Goal: Task Accomplishment & Management: Manage account settings

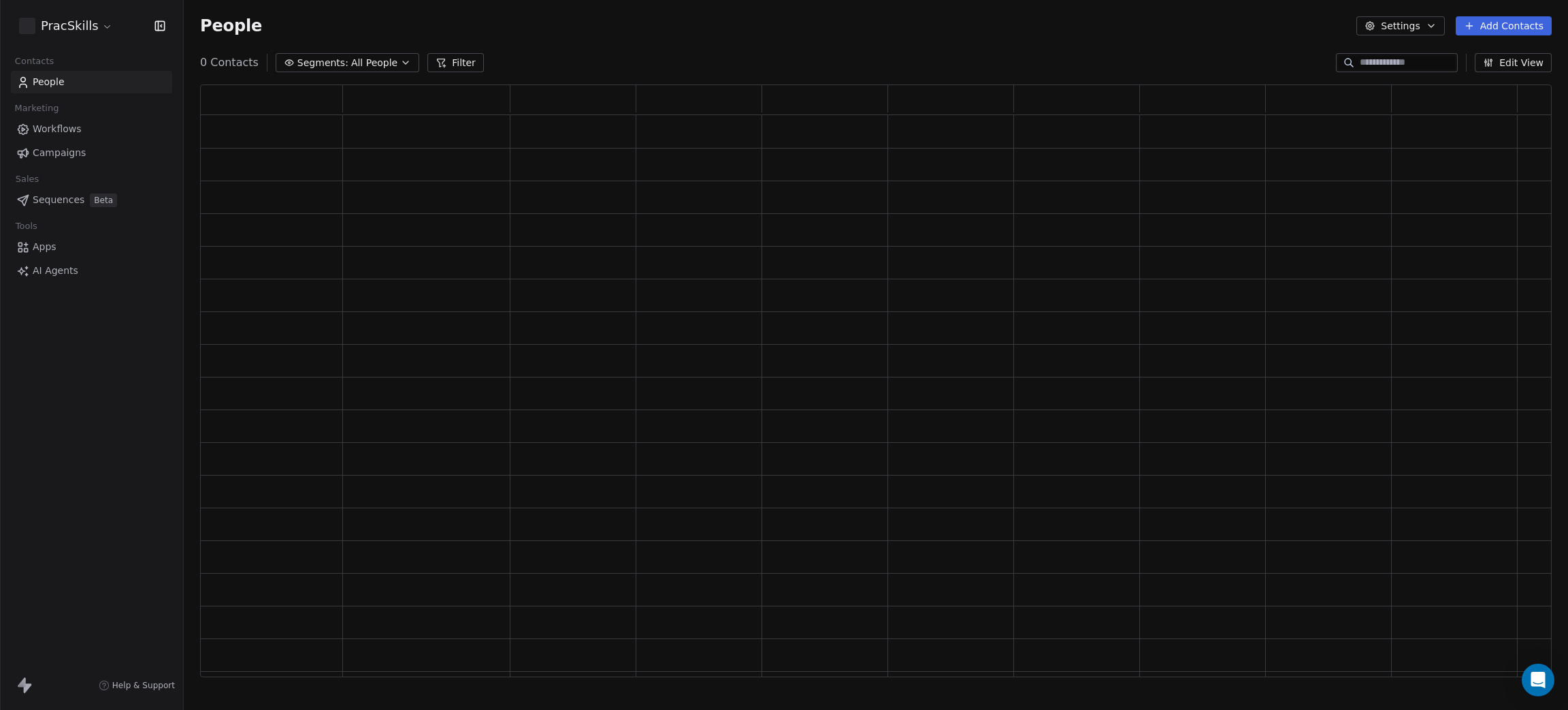
scroll to position [576, 1336]
click at [38, 27] on html "PracSkills Contacts People Marketing Workflows Campaigns Sales Pipelines Sequen…" at bounding box center [784, 355] width 1568 height 710
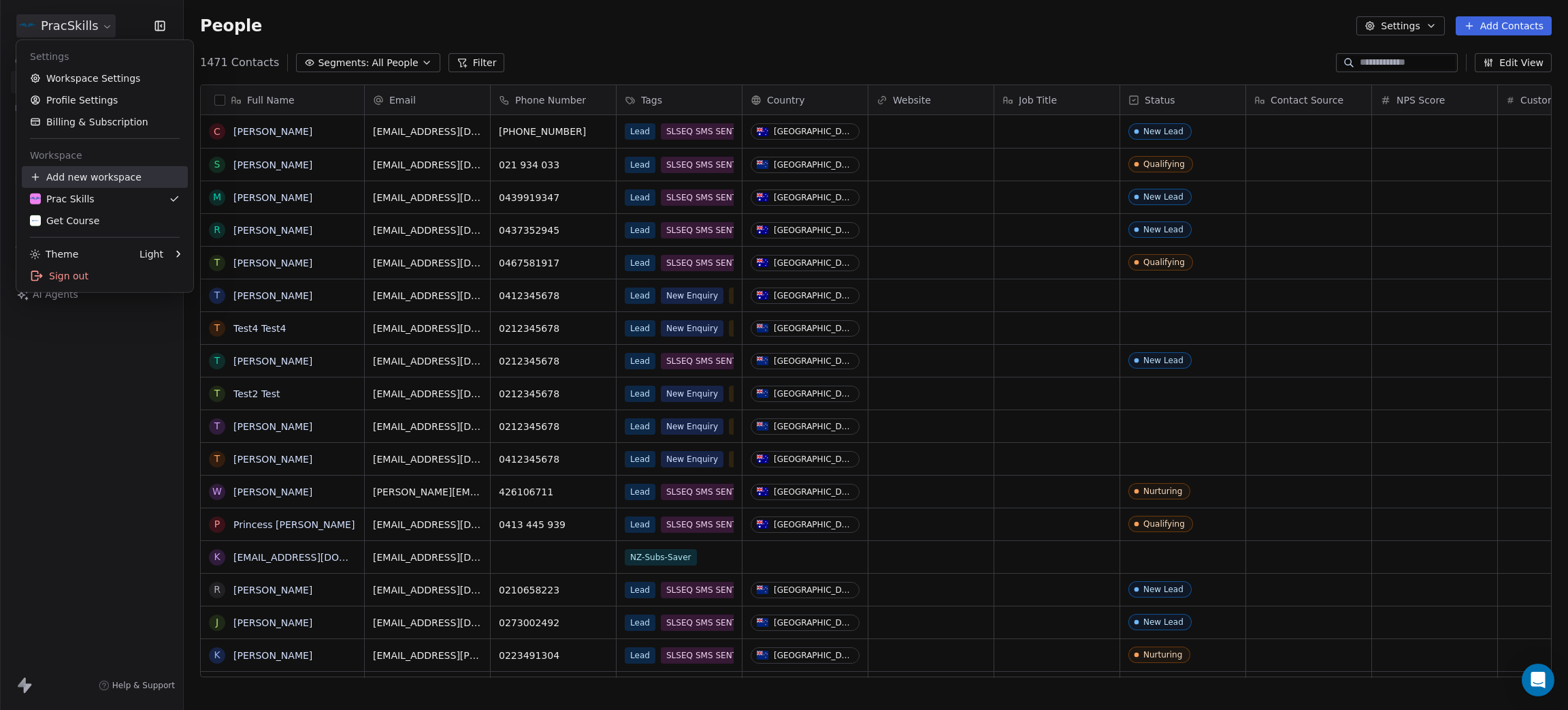
scroll to position [608, 1369]
click at [71, 175] on div "Add new workspace" at bounding box center [104, 177] width 166 height 22
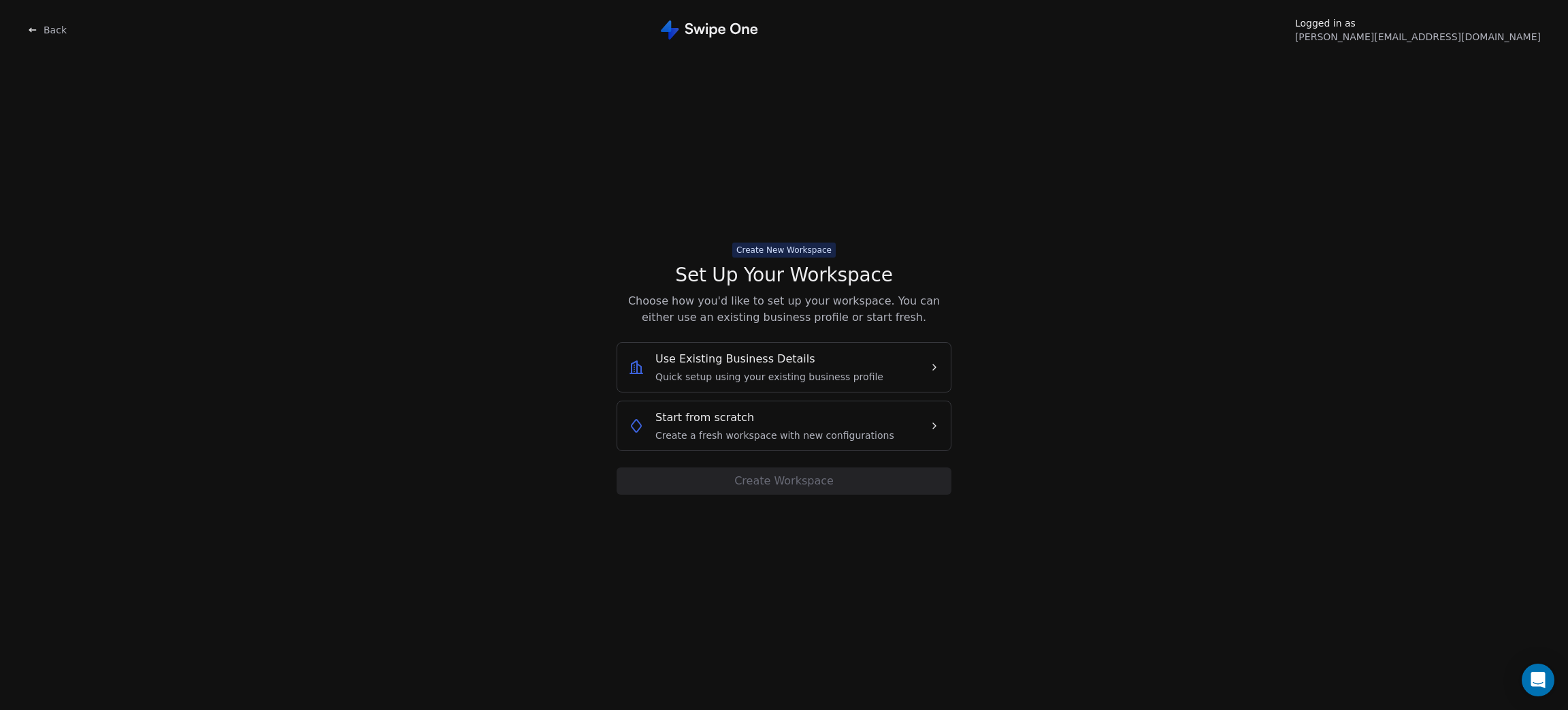
click at [867, 418] on div "Start from scratch Create a fresh workspace with new configurations" at bounding box center [775, 425] width 239 height 33
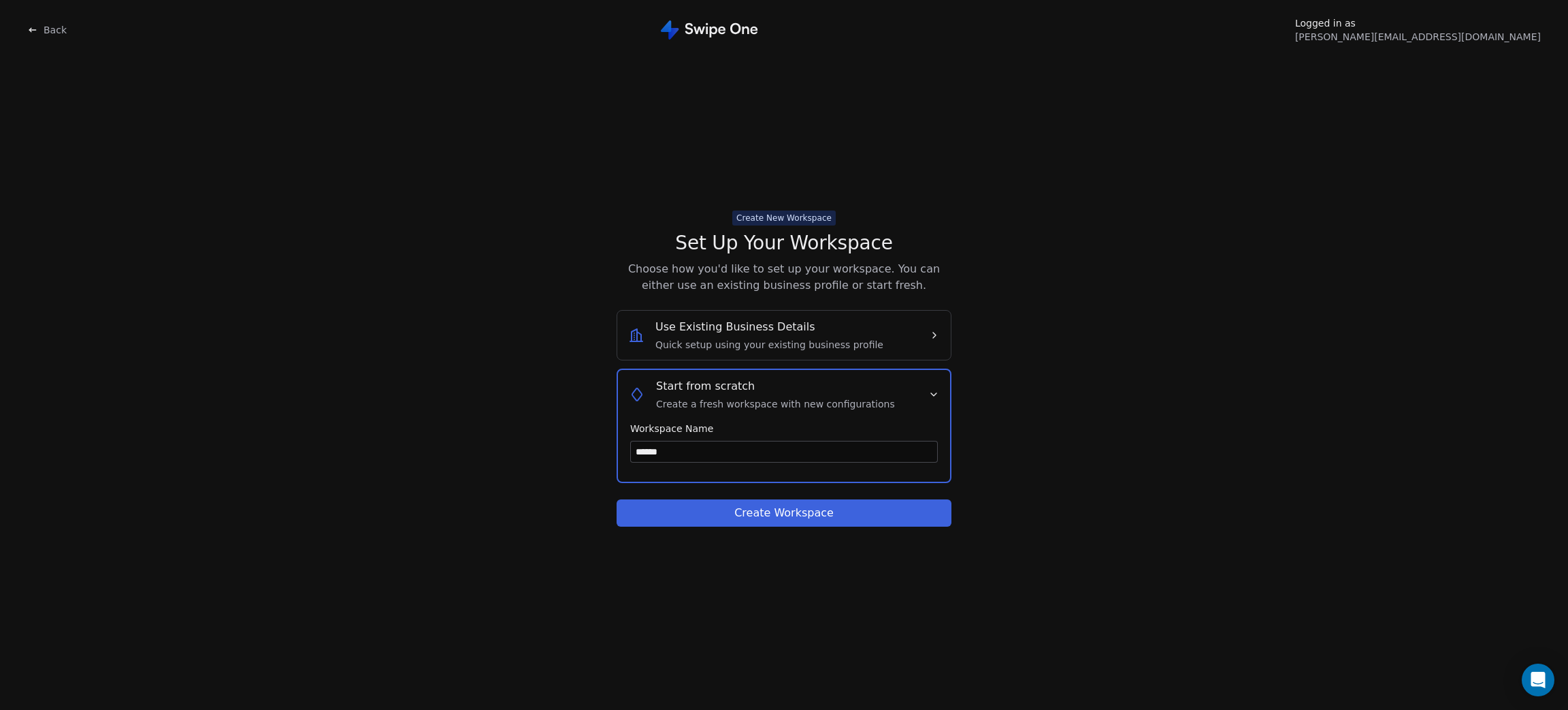
type input "******"
click at [824, 507] on button "Create Workspace" at bounding box center [784, 513] width 335 height 28
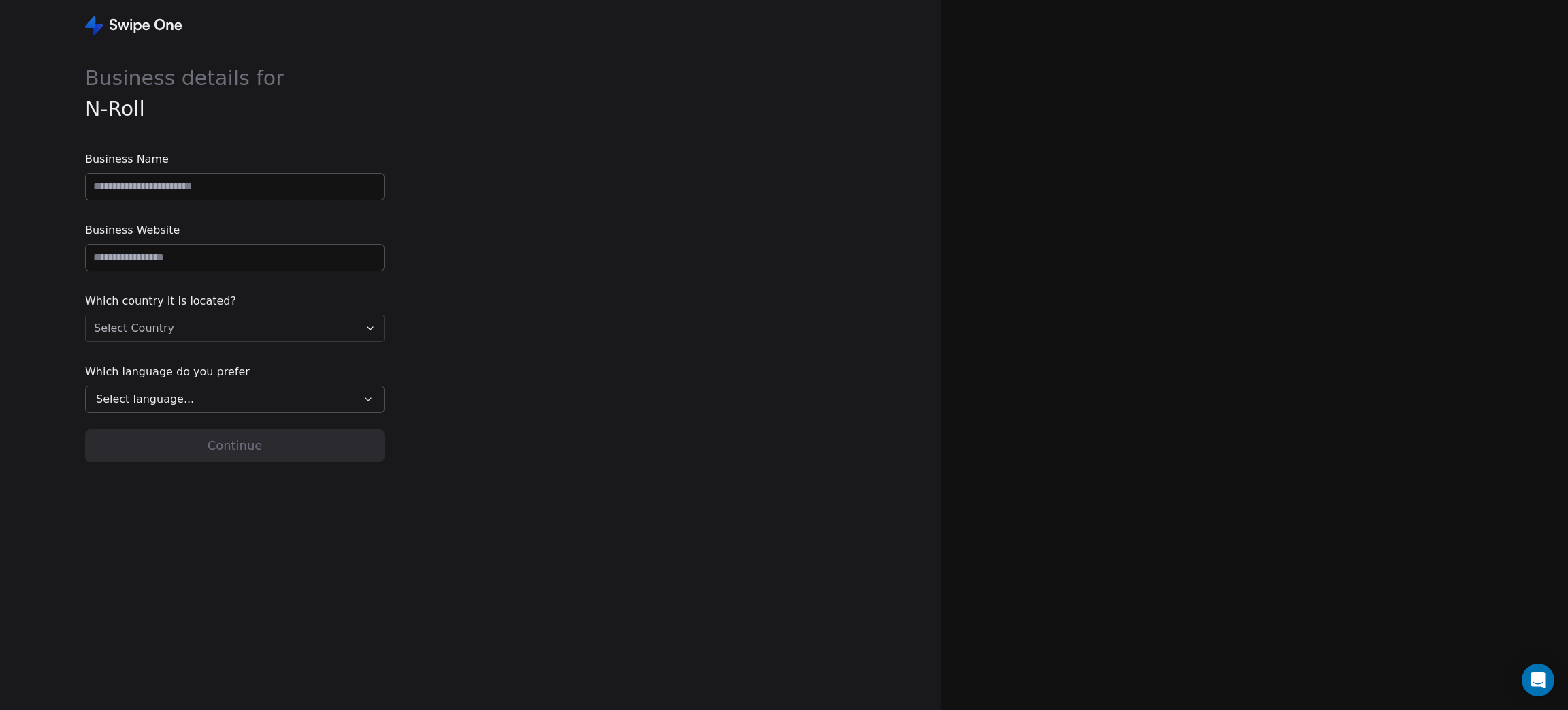
click at [213, 178] on input at bounding box center [235, 186] width 298 height 26
type input "******"
click at [198, 256] on input "url" at bounding box center [235, 257] width 298 height 26
type input "**********"
click at [176, 334] on html "**********" at bounding box center [784, 355] width 1568 height 710
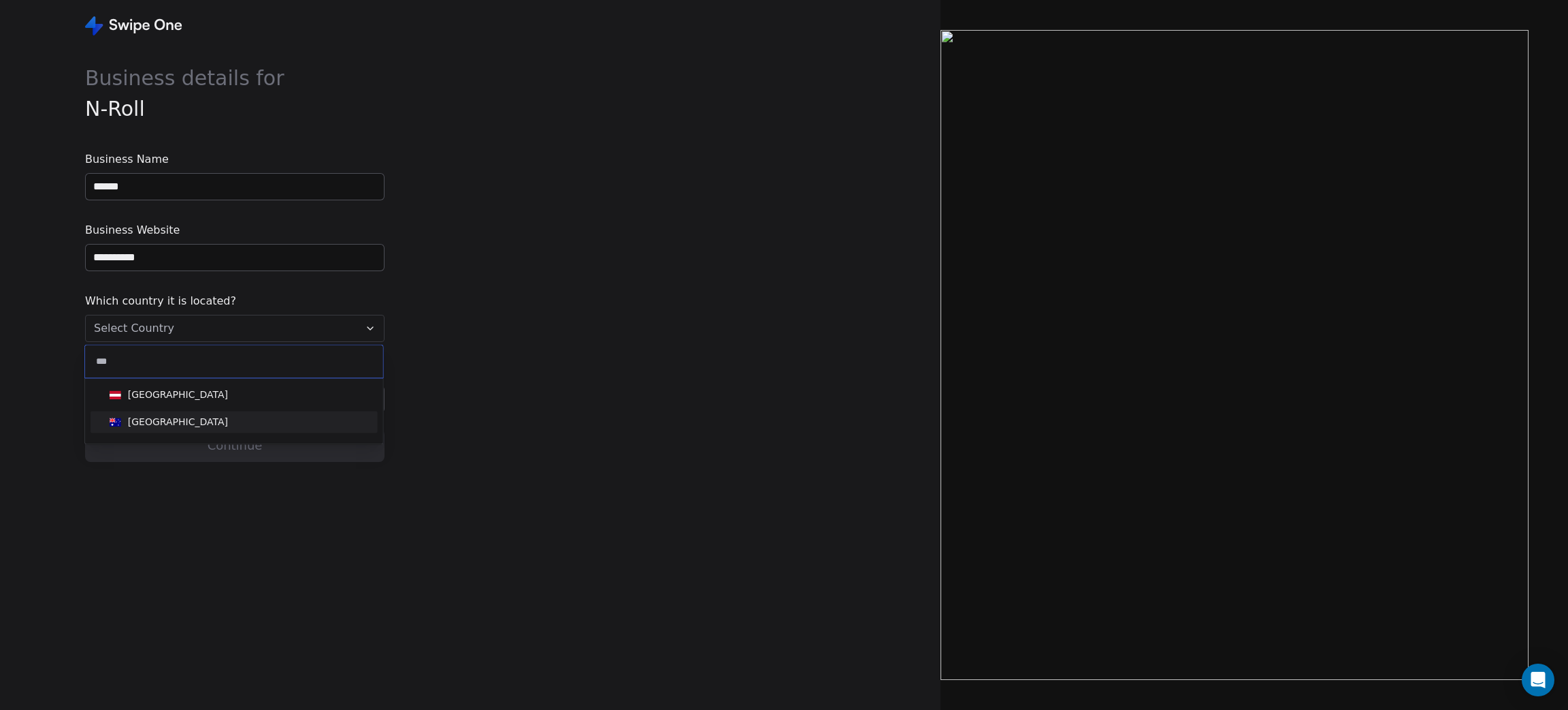
type input "***"
click at [179, 429] on div "Australia" at bounding box center [234, 422] width 260 height 15
click at [164, 398] on span "Select language..." at bounding box center [144, 399] width 98 height 17
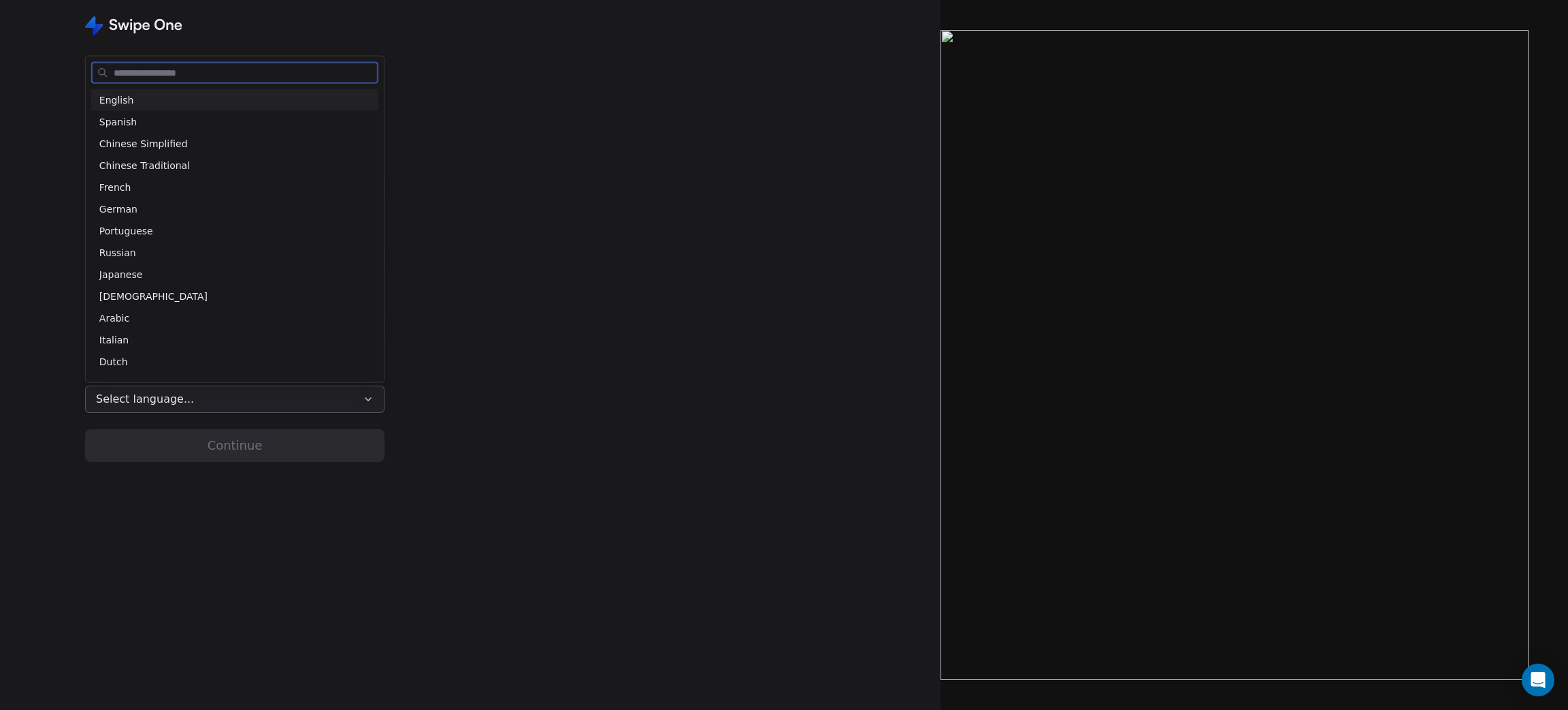
click at [134, 97] on div "English" at bounding box center [235, 99] width 271 height 14
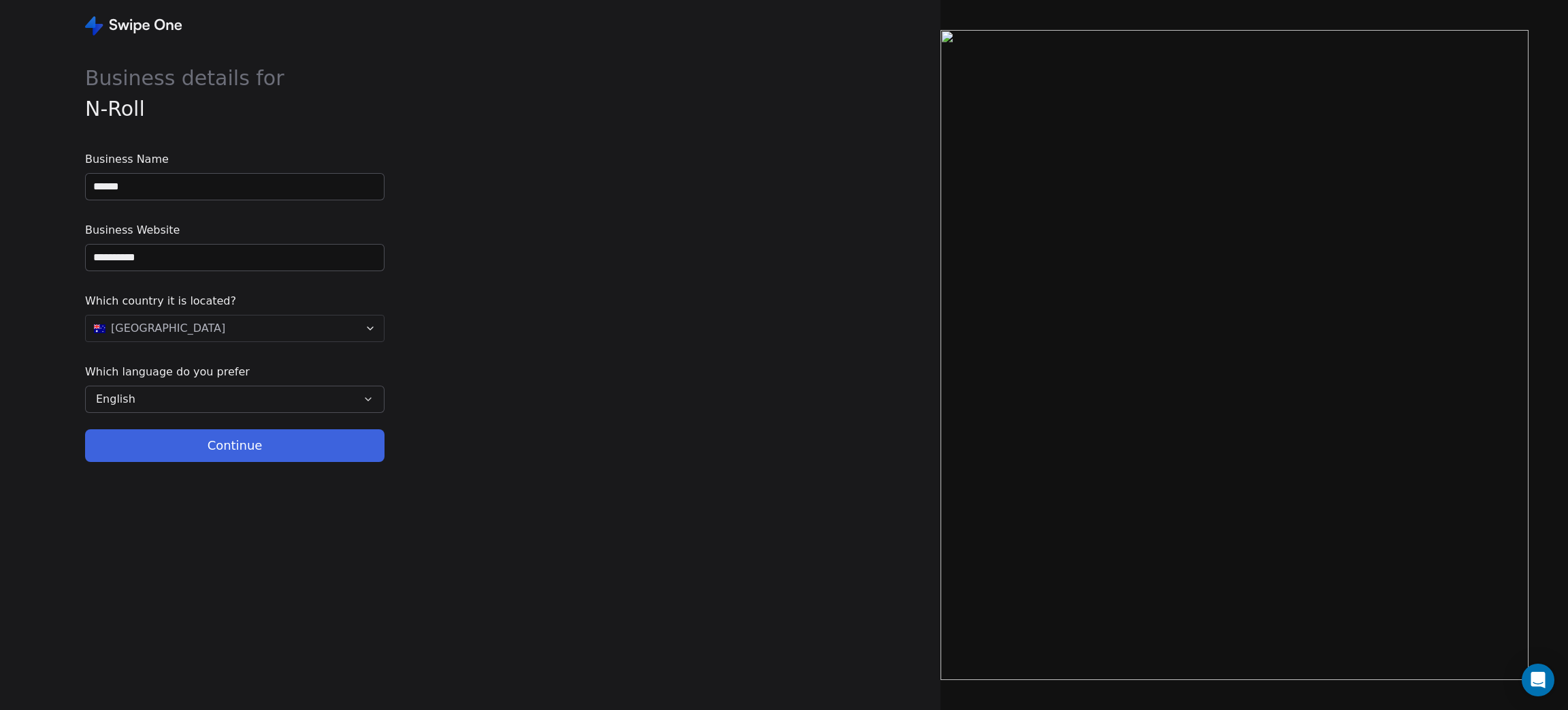
click at [250, 451] on button "Continue" at bounding box center [235, 445] width 300 height 33
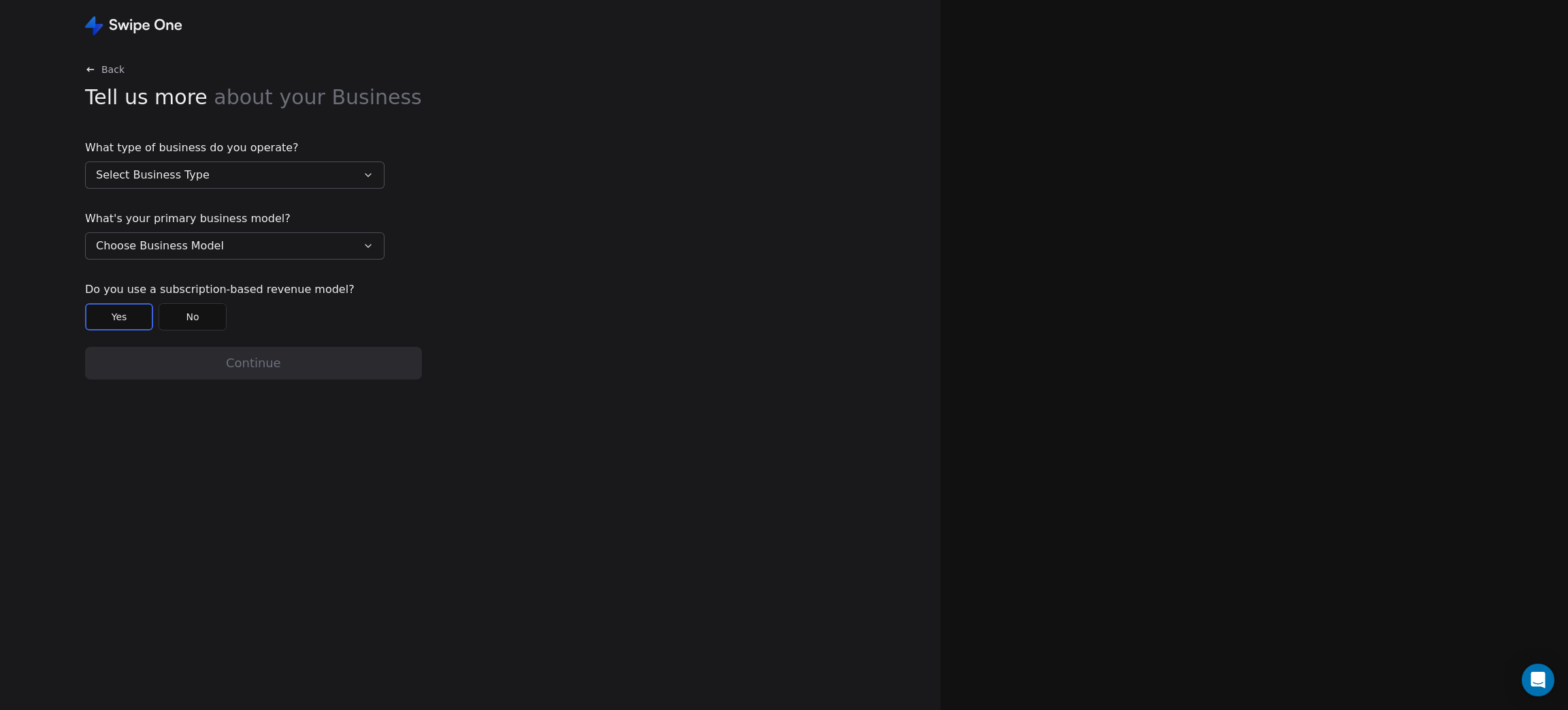
click at [185, 186] on button "Select Business Type" at bounding box center [235, 175] width 300 height 28
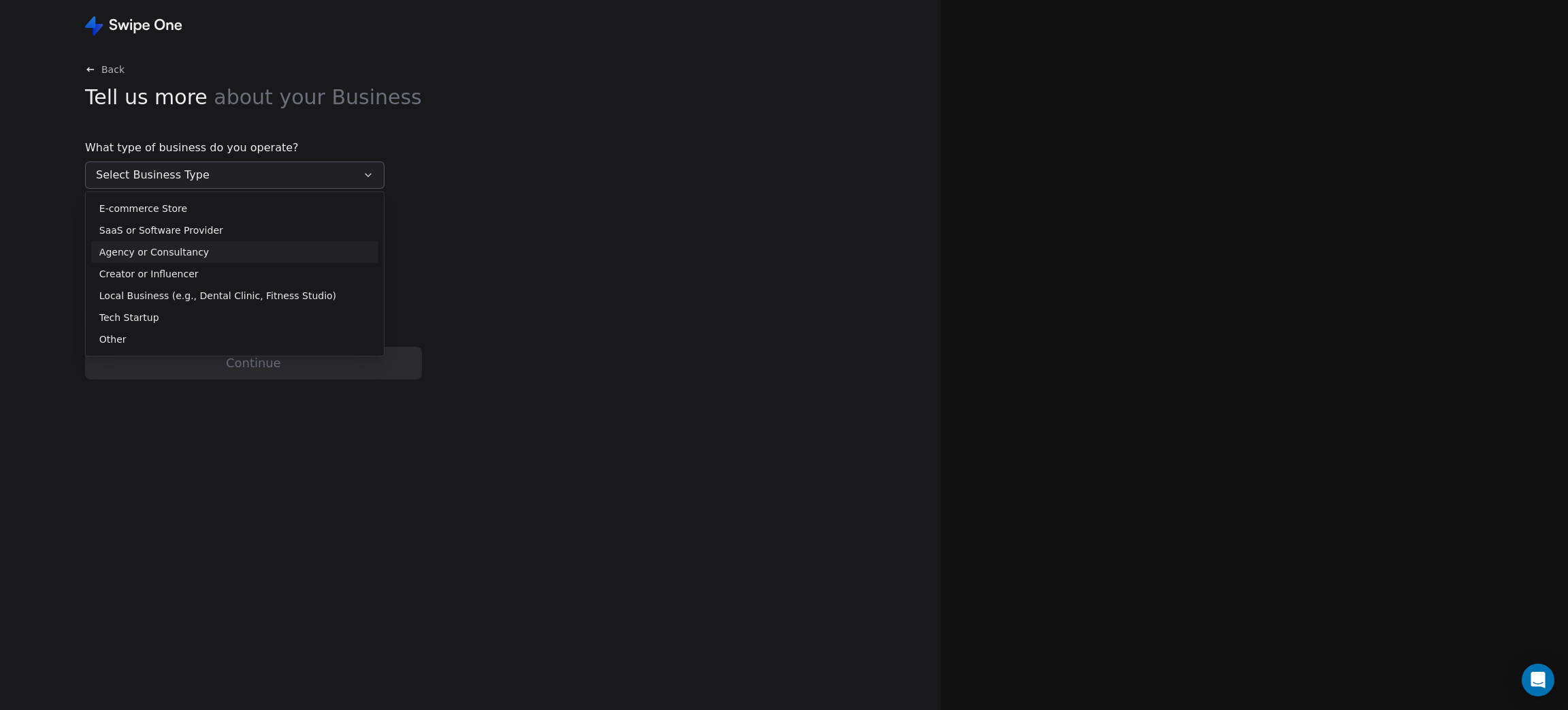
click at [178, 252] on span "Agency or Consultancy" at bounding box center [154, 251] width 109 height 14
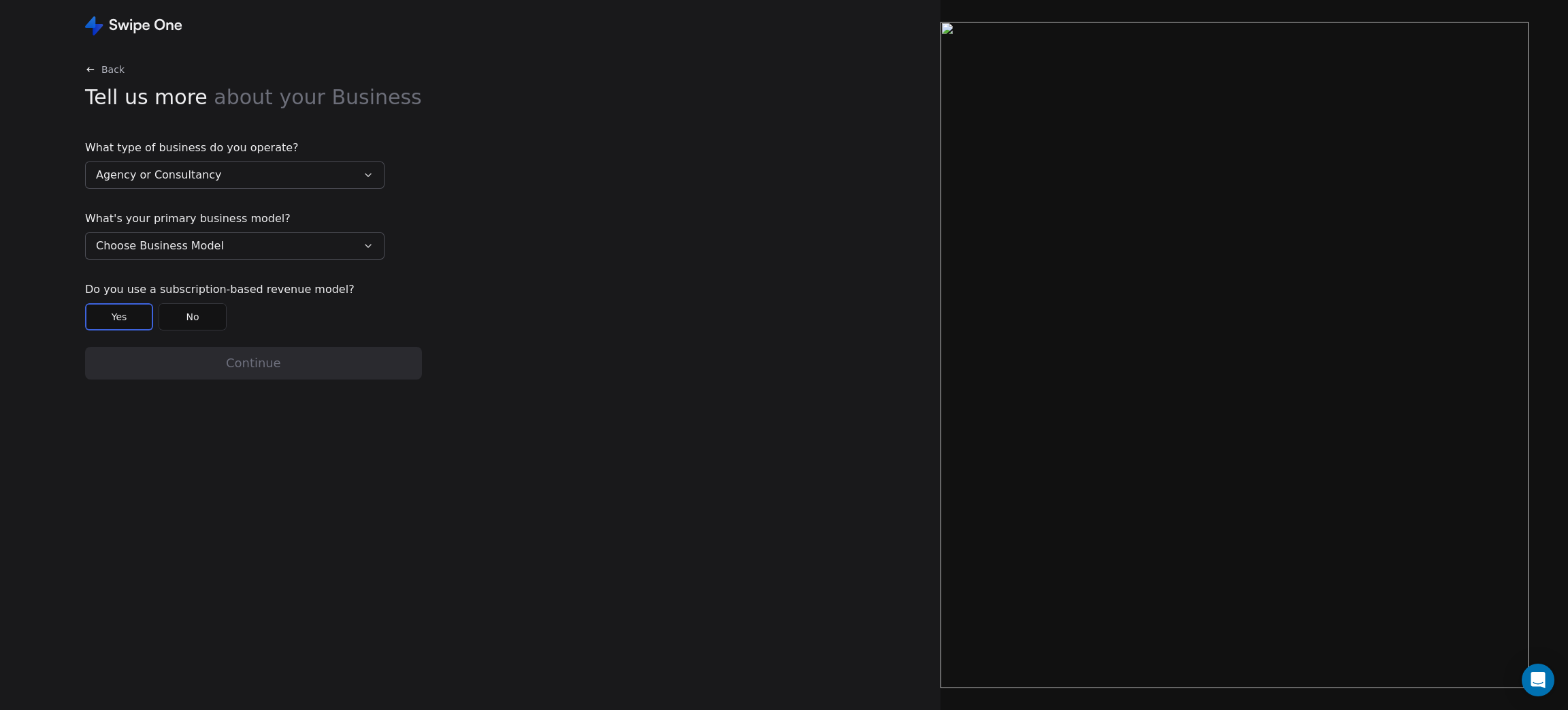
click at [178, 252] on span "Choose Business Model" at bounding box center [159, 246] width 128 height 17
click at [150, 281] on span "Business to Business (B2B)" at bounding box center [164, 279] width 129 height 14
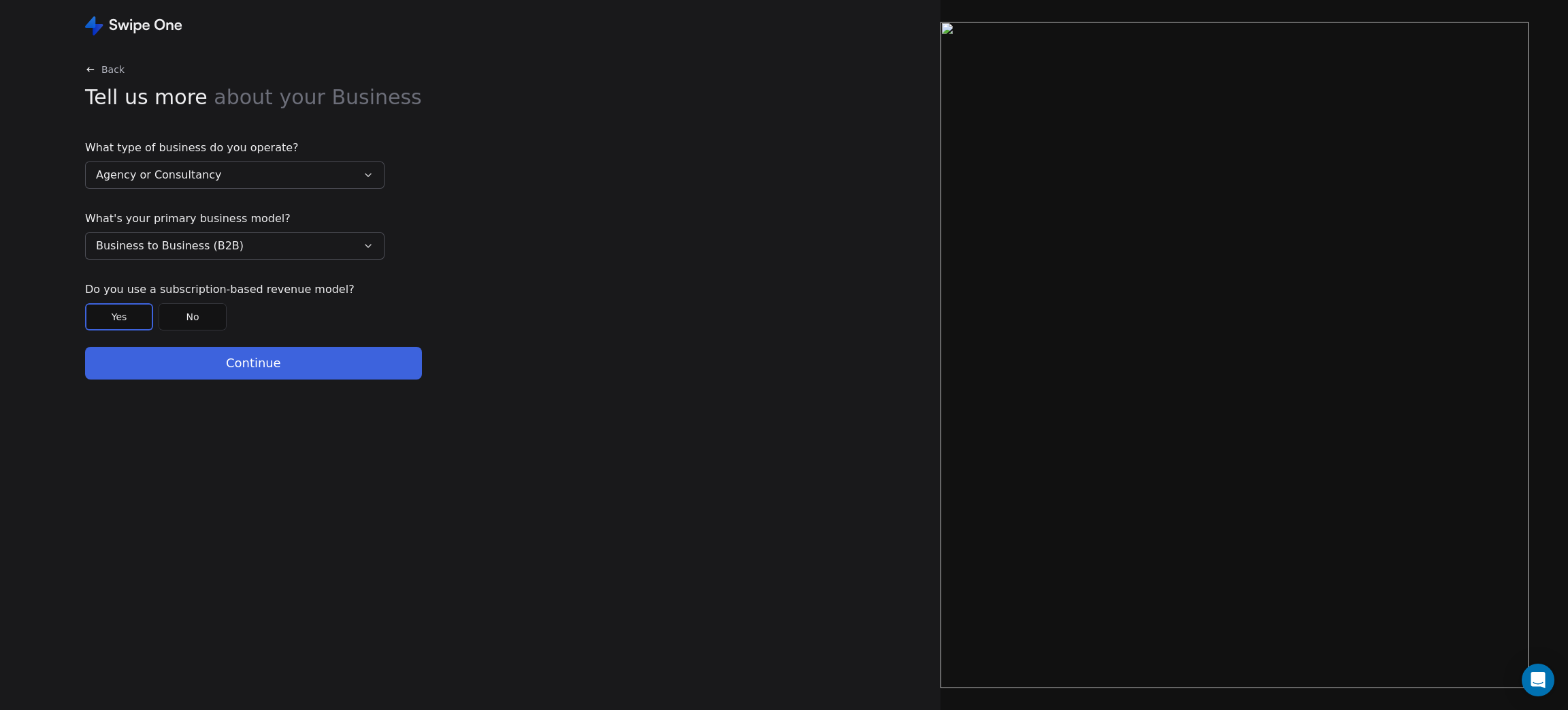
click at [201, 316] on button "No" at bounding box center [193, 317] width 68 height 28
click at [288, 352] on button "Continue" at bounding box center [254, 363] width 337 height 33
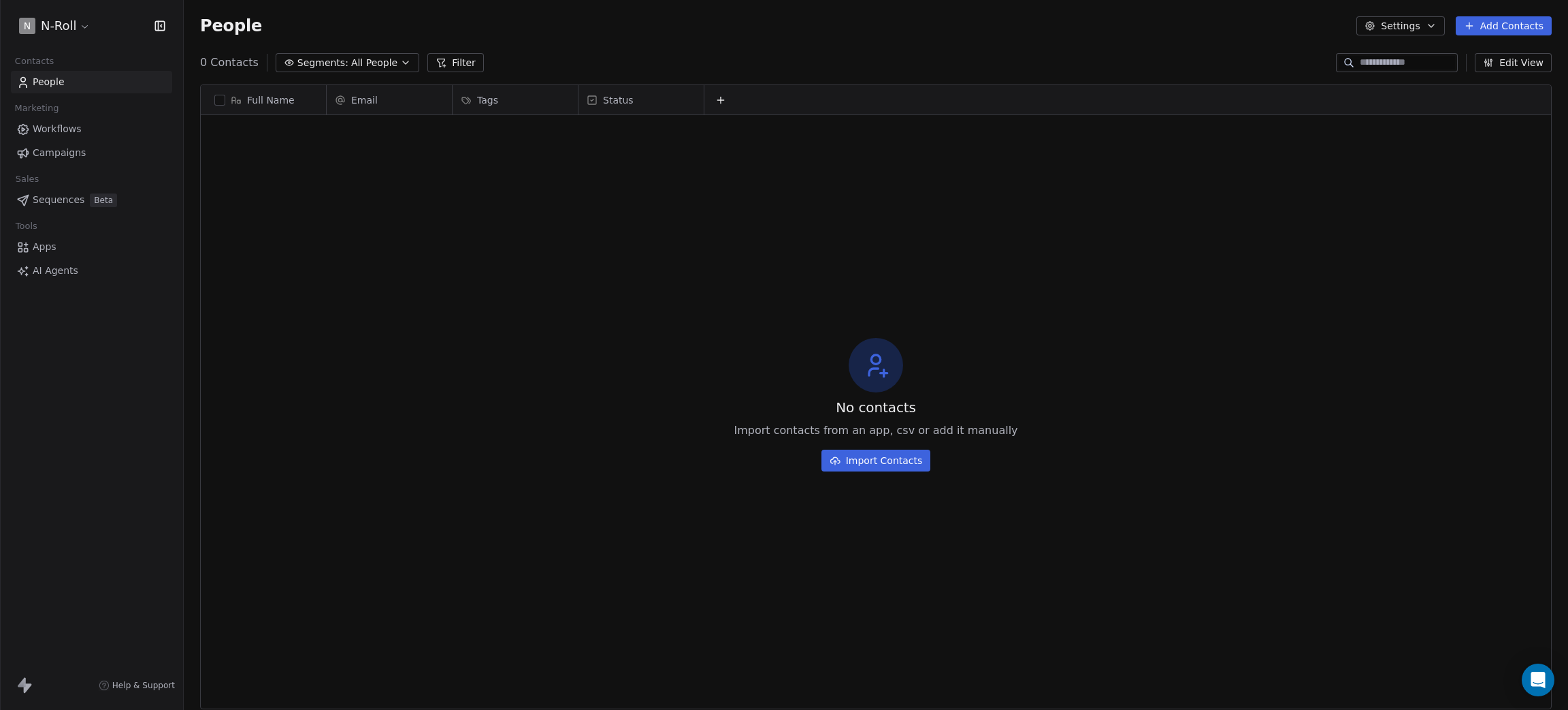
scroll to position [608, 1369]
click at [1391, 32] on button "Settings" at bounding box center [1400, 26] width 88 height 19
click at [53, 28] on html "N N-Roll Contacts People Marketing Workflows Campaigns Sales Sequences Beta Too…" at bounding box center [784, 355] width 1568 height 710
click at [51, 24] on html "N N-Roll Contacts People Marketing Workflows Campaigns Sales Sequences Beta Too…" at bounding box center [784, 355] width 1568 height 710
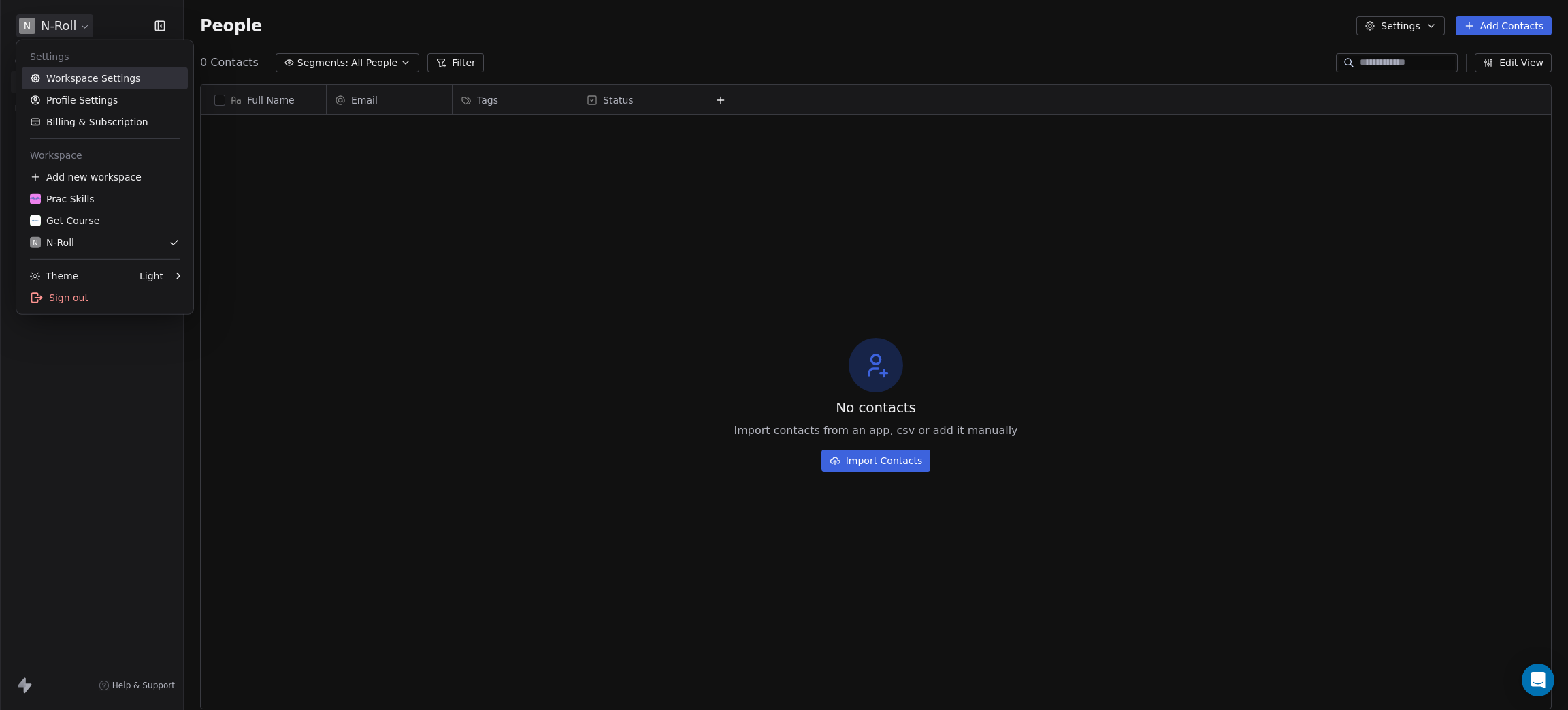
click at [85, 75] on link "Workspace Settings" at bounding box center [104, 79] width 166 height 22
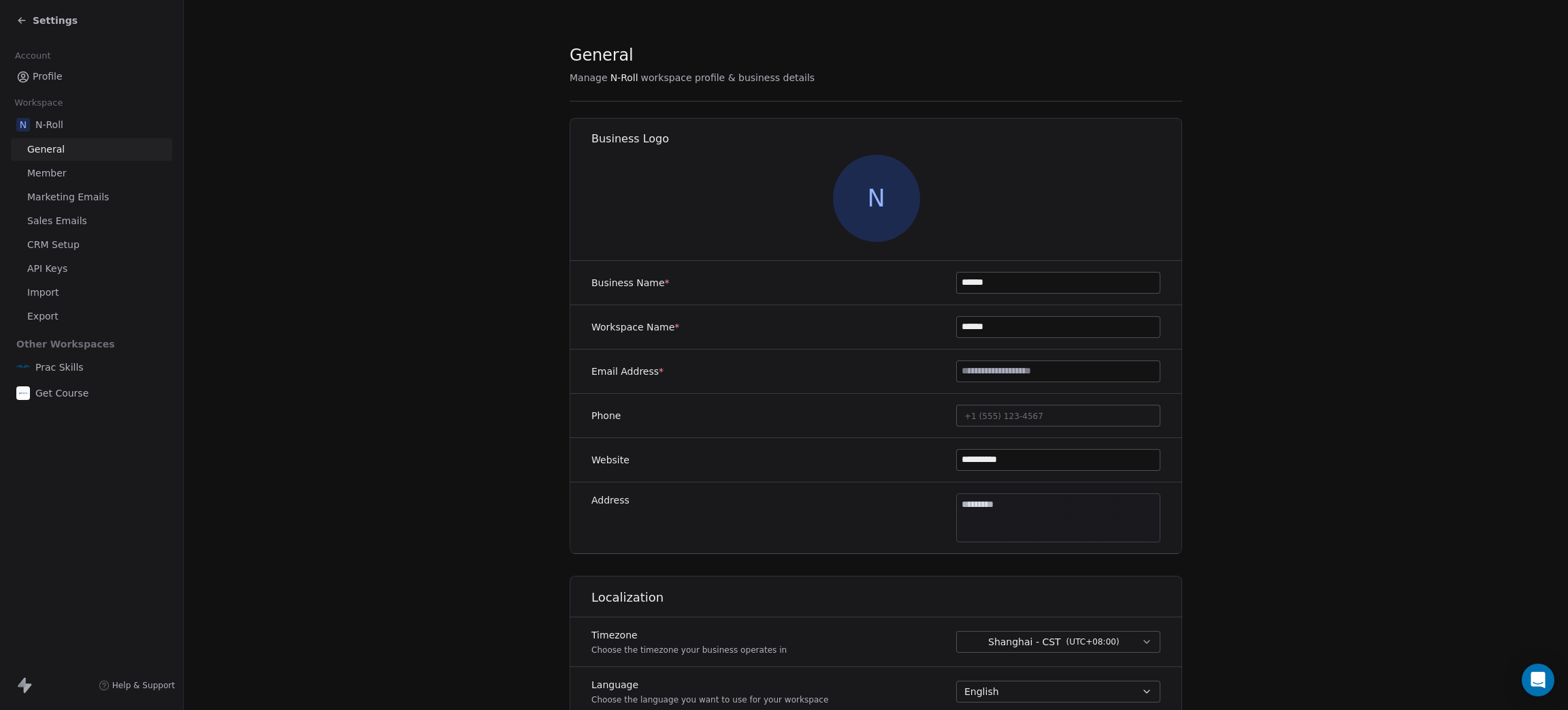
click at [1026, 368] on input at bounding box center [1058, 371] width 203 height 20
type input "**********"
click at [1316, 297] on section "**********" at bounding box center [876, 584] width 1384 height 1168
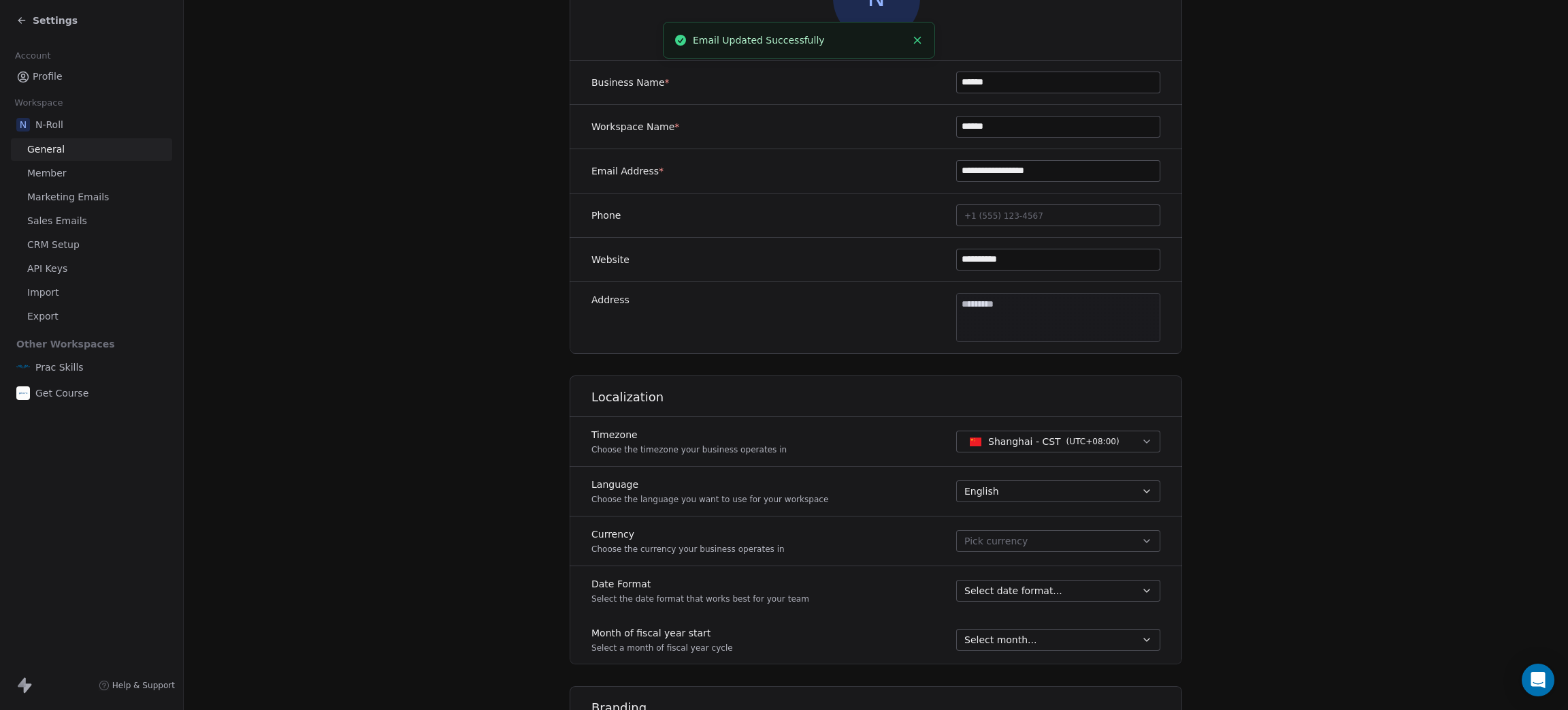
scroll to position [205, 0]
click at [1030, 440] on span "Shanghai - CST" at bounding box center [1024, 437] width 73 height 13
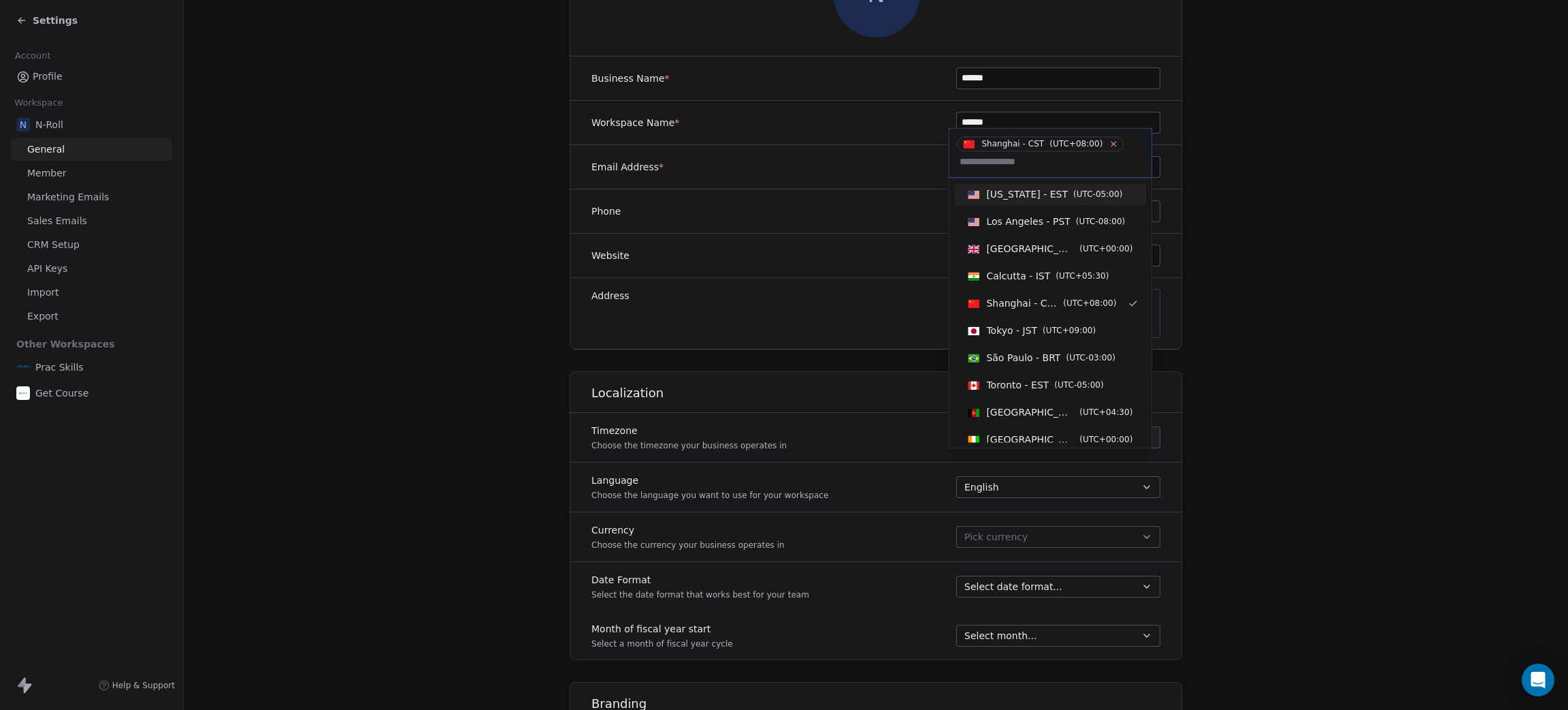
click at [1110, 142] on icon at bounding box center [1114, 144] width 9 height 9
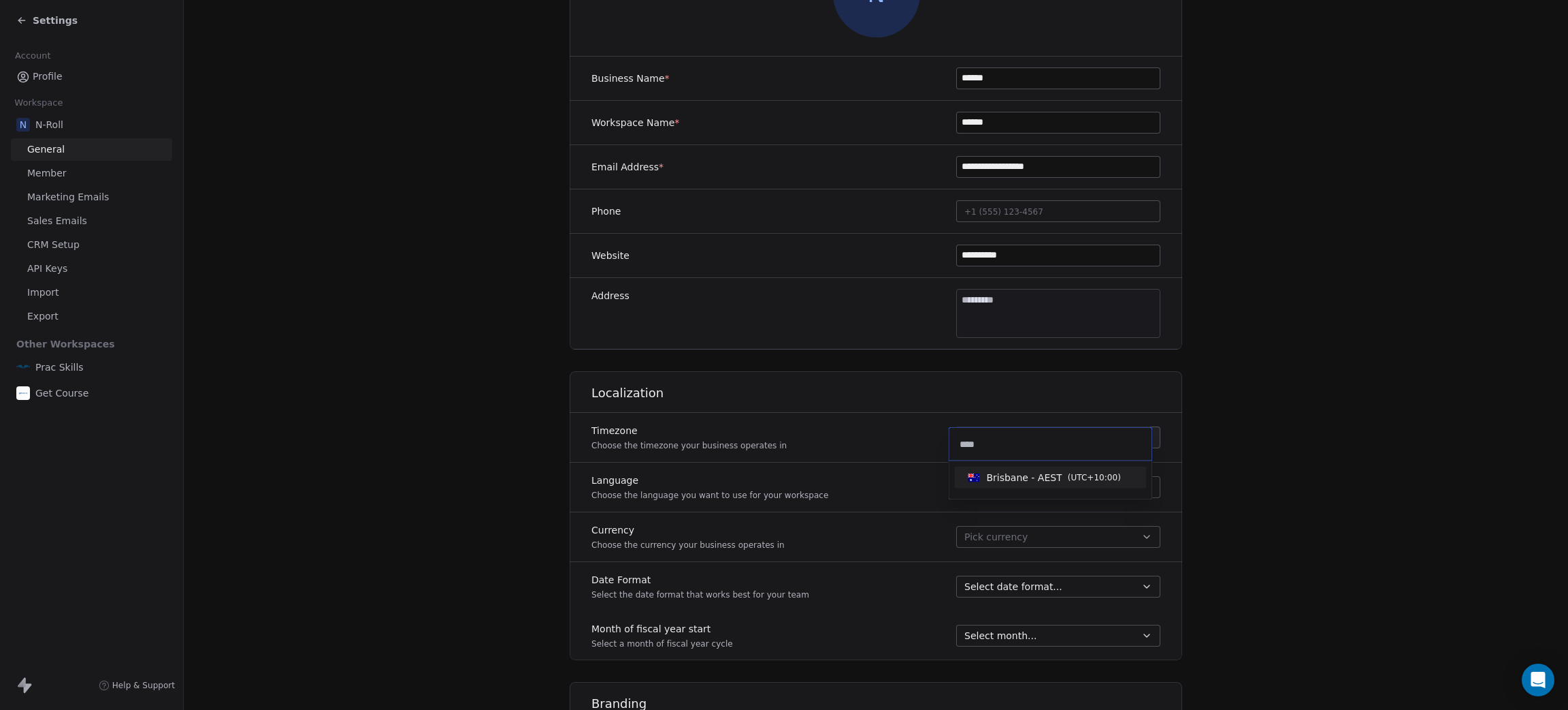
type input "****"
click at [1011, 478] on span "Brisbane - AEST" at bounding box center [1024, 477] width 75 height 13
click at [1269, 416] on section "**********" at bounding box center [876, 379] width 1384 height 1168
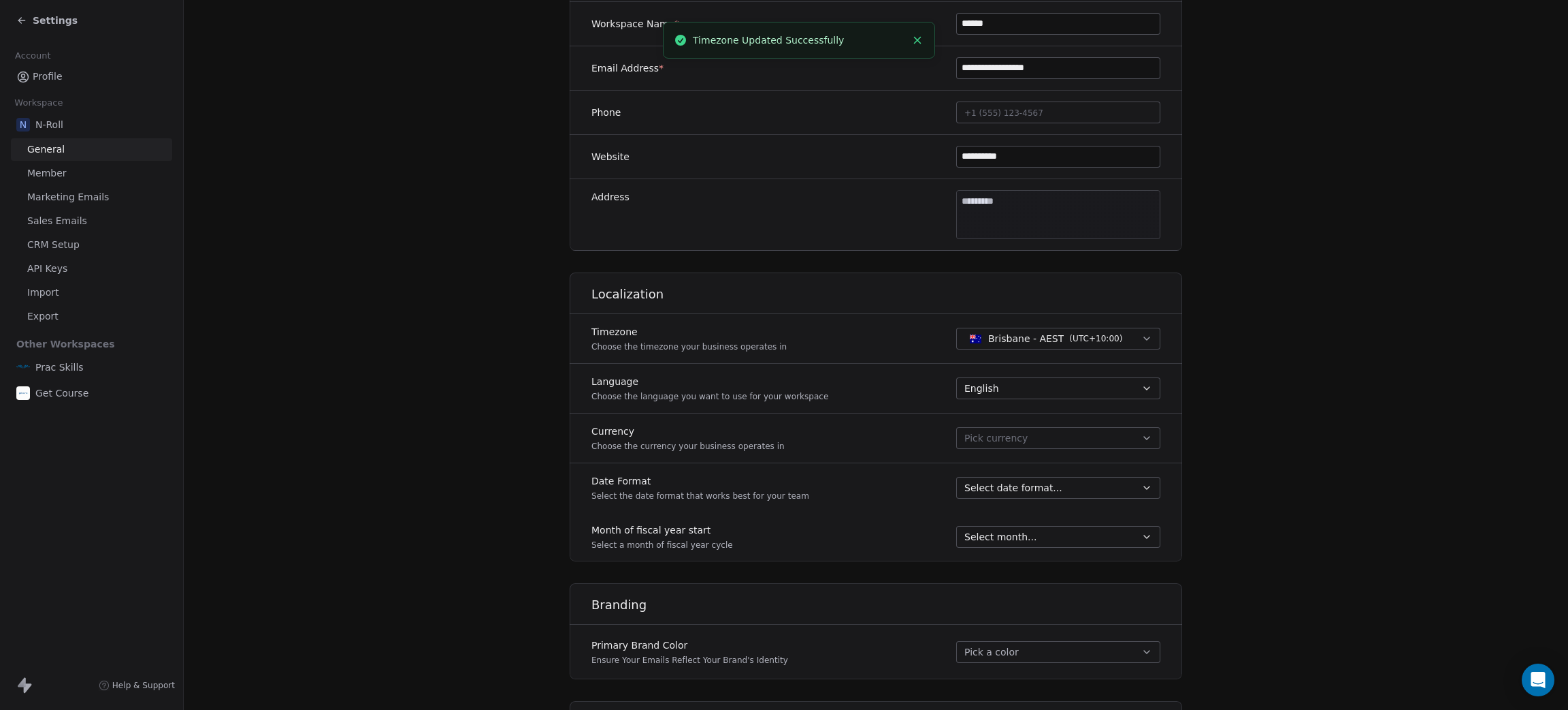
scroll to position [306, 0]
click at [1014, 479] on span "Select date format..." at bounding box center [1013, 484] width 98 height 13
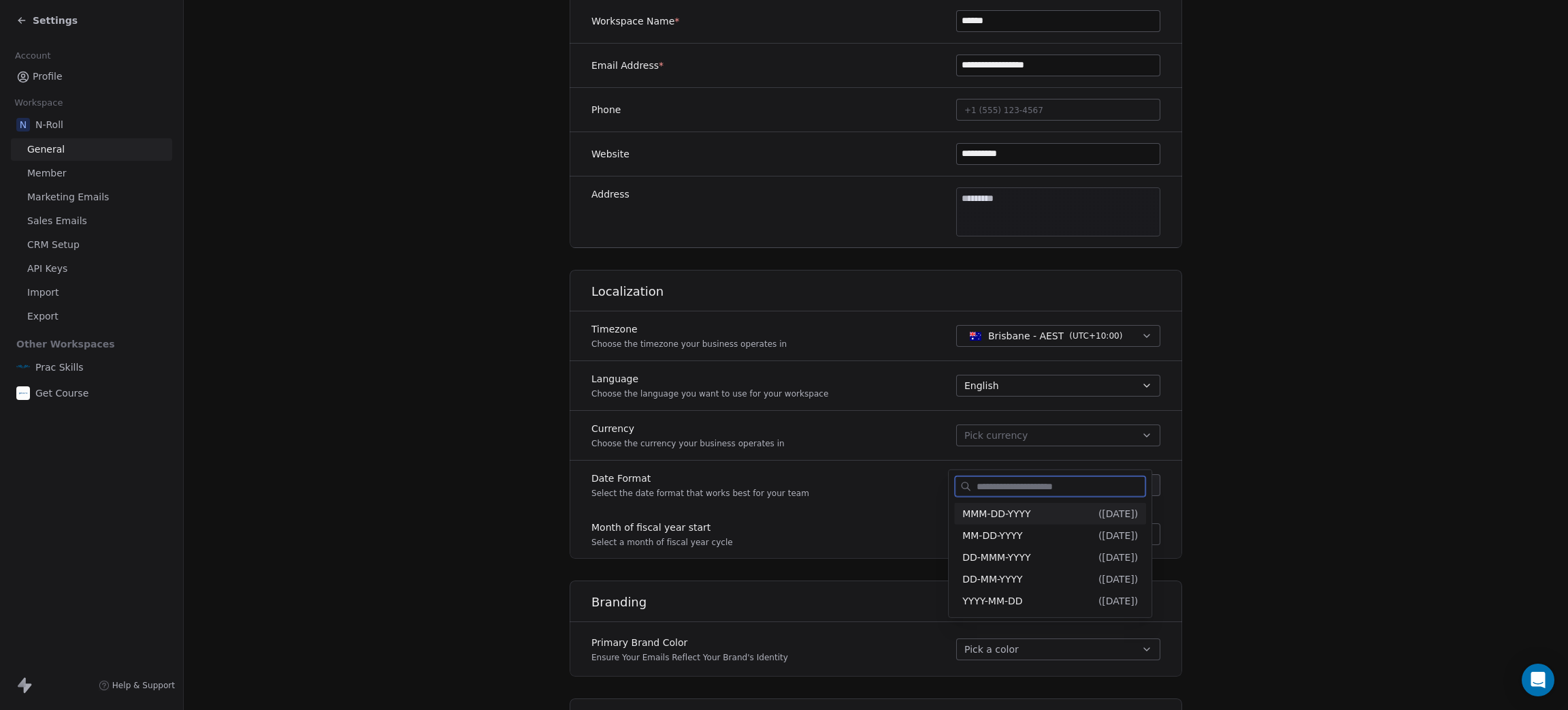
click at [1010, 518] on span "MMM-DD-YYYY" at bounding box center [997, 512] width 68 height 11
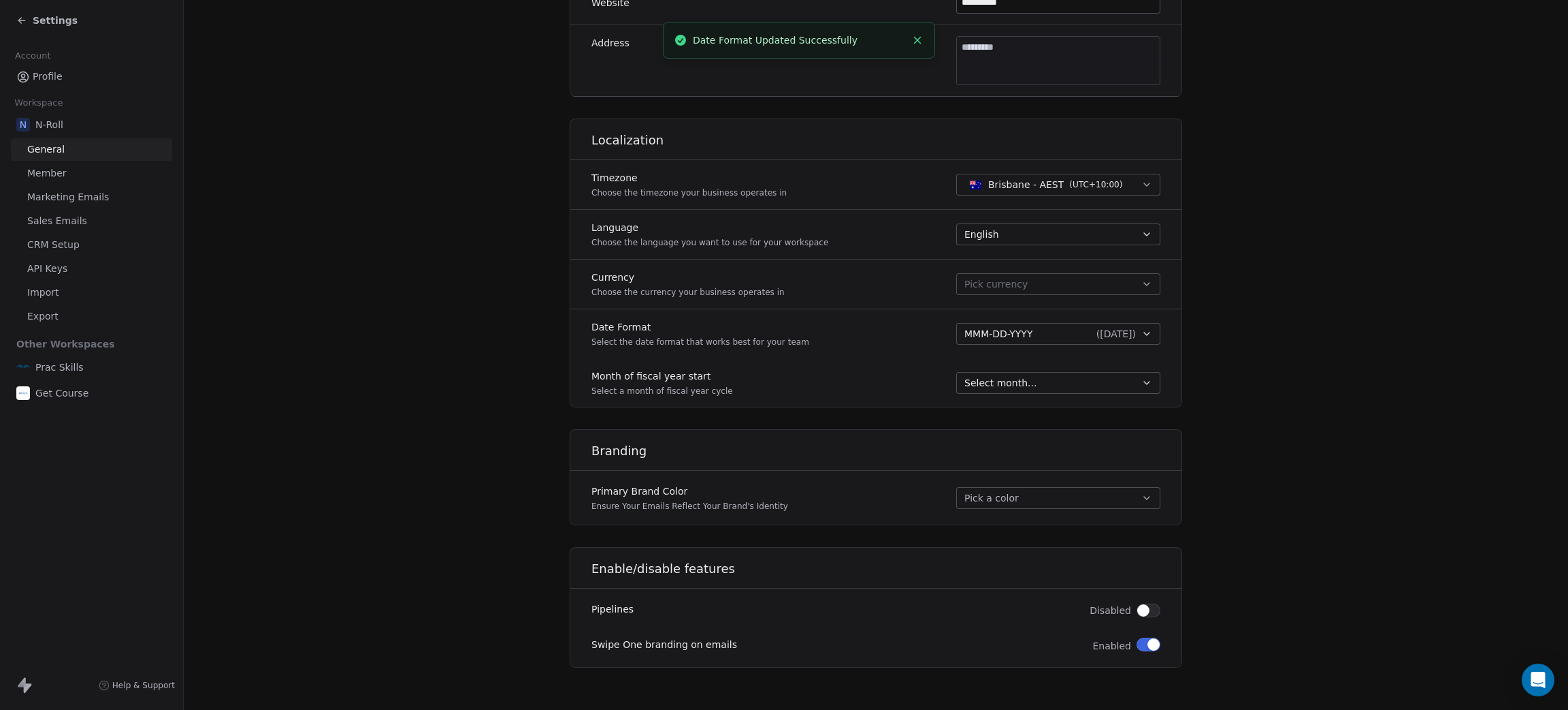
scroll to position [459, 0]
click at [983, 490] on button "Pick a color" at bounding box center [1058, 496] width 205 height 22
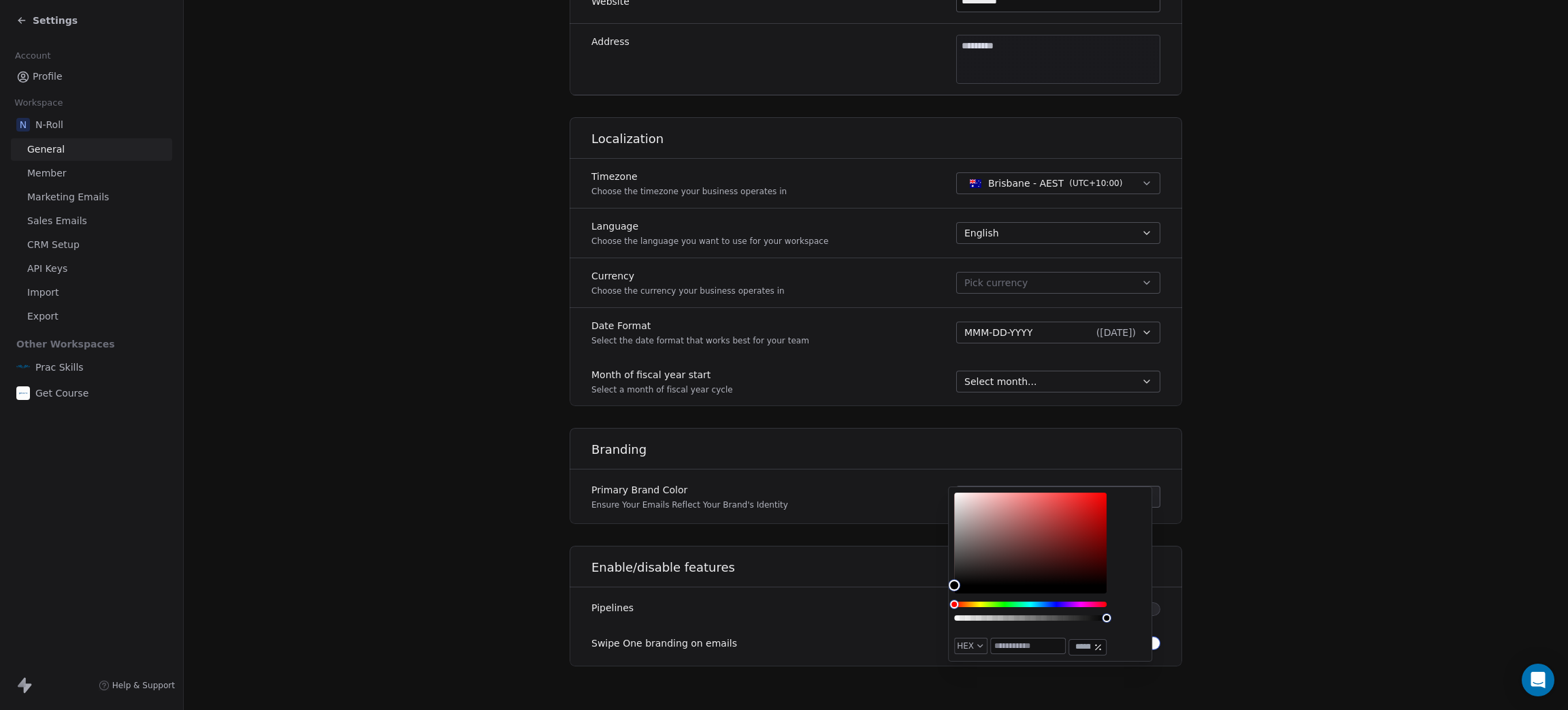
click at [1313, 264] on section "**********" at bounding box center [876, 125] width 1384 height 1168
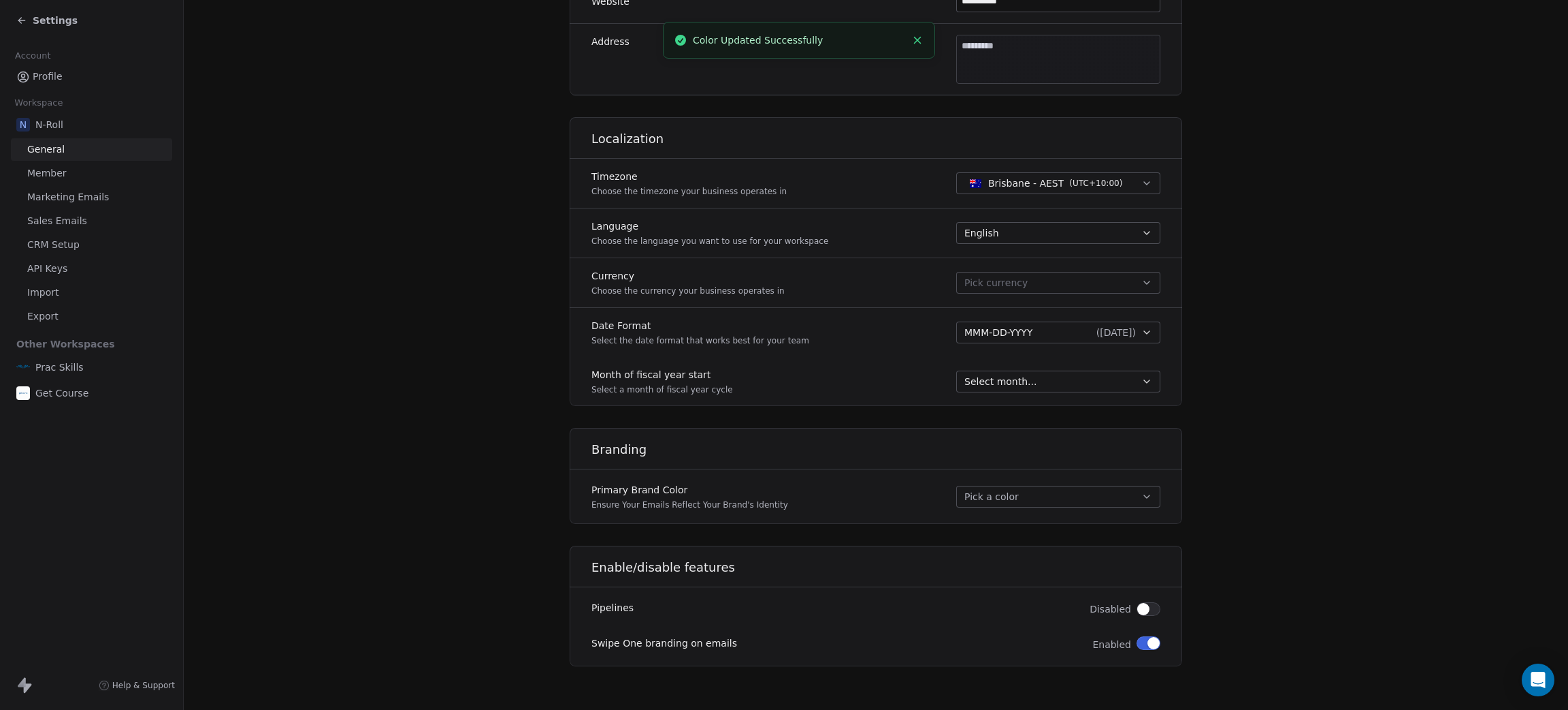
click at [1026, 494] on button "Pick a color" at bounding box center [1058, 496] width 205 height 22
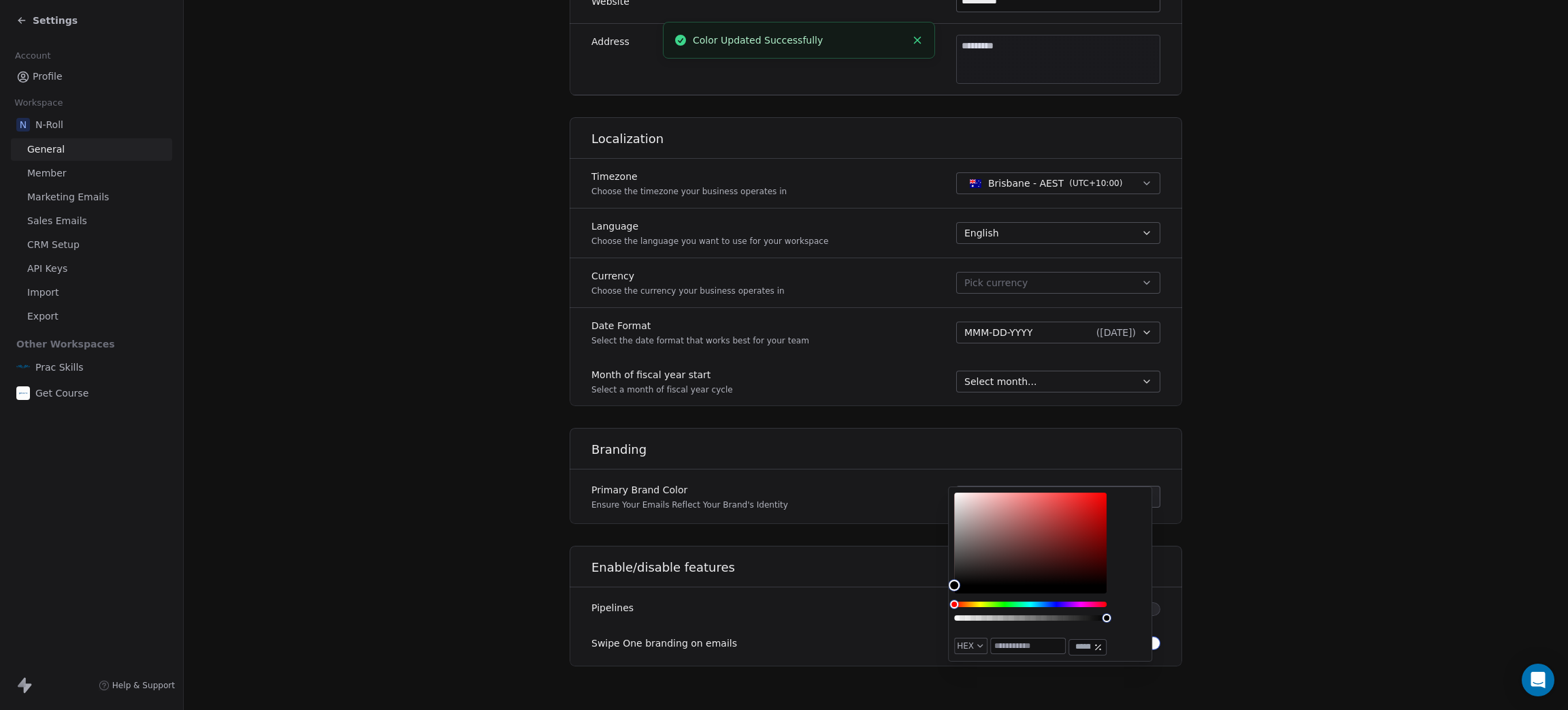
click at [1029, 644] on input "text" at bounding box center [1028, 646] width 74 height 15
paste input "*******"
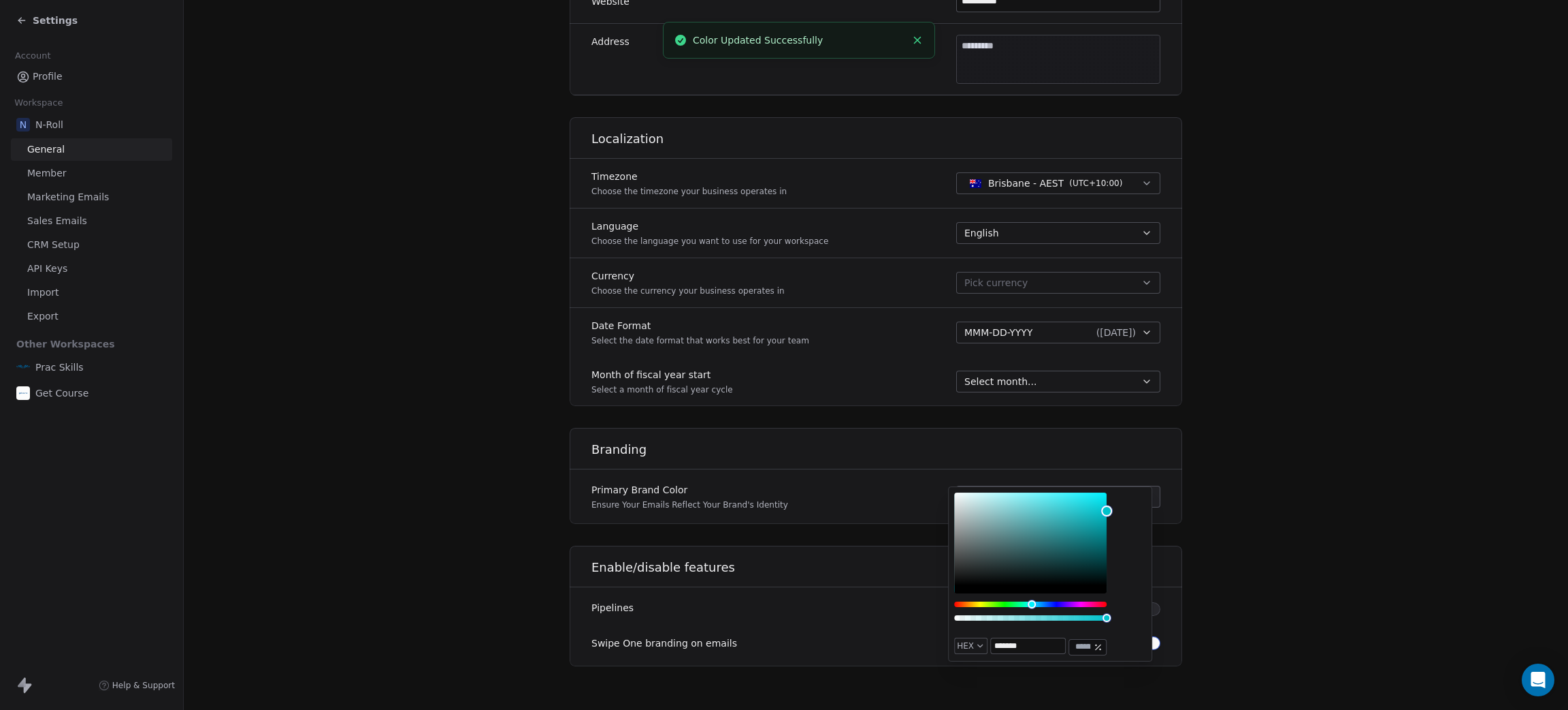
type input "*******"
click at [1269, 566] on section "**********" at bounding box center [876, 125] width 1384 height 1168
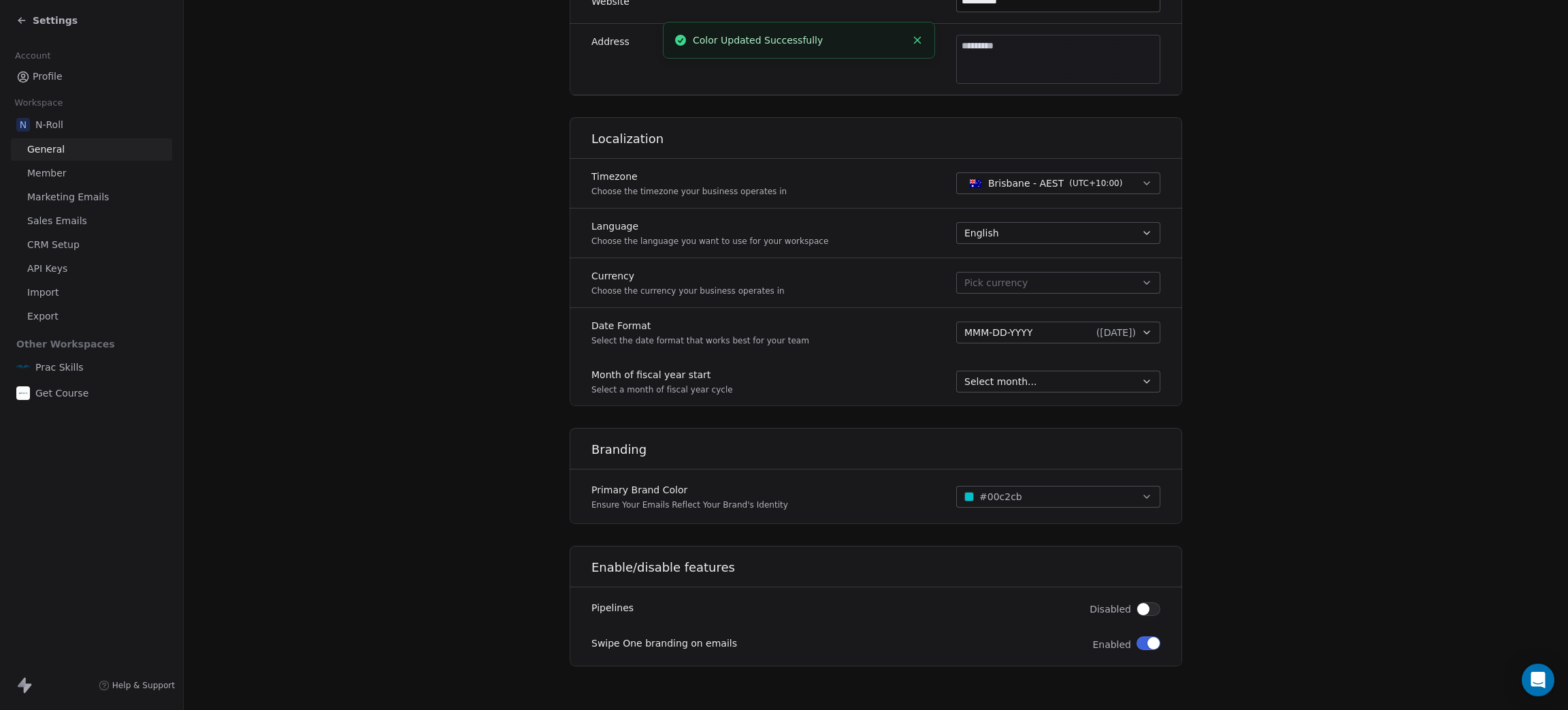
click at [1143, 603] on button "button" at bounding box center [1149, 609] width 24 height 13
click at [1148, 642] on span "button" at bounding box center [1154, 642] width 13 height 13
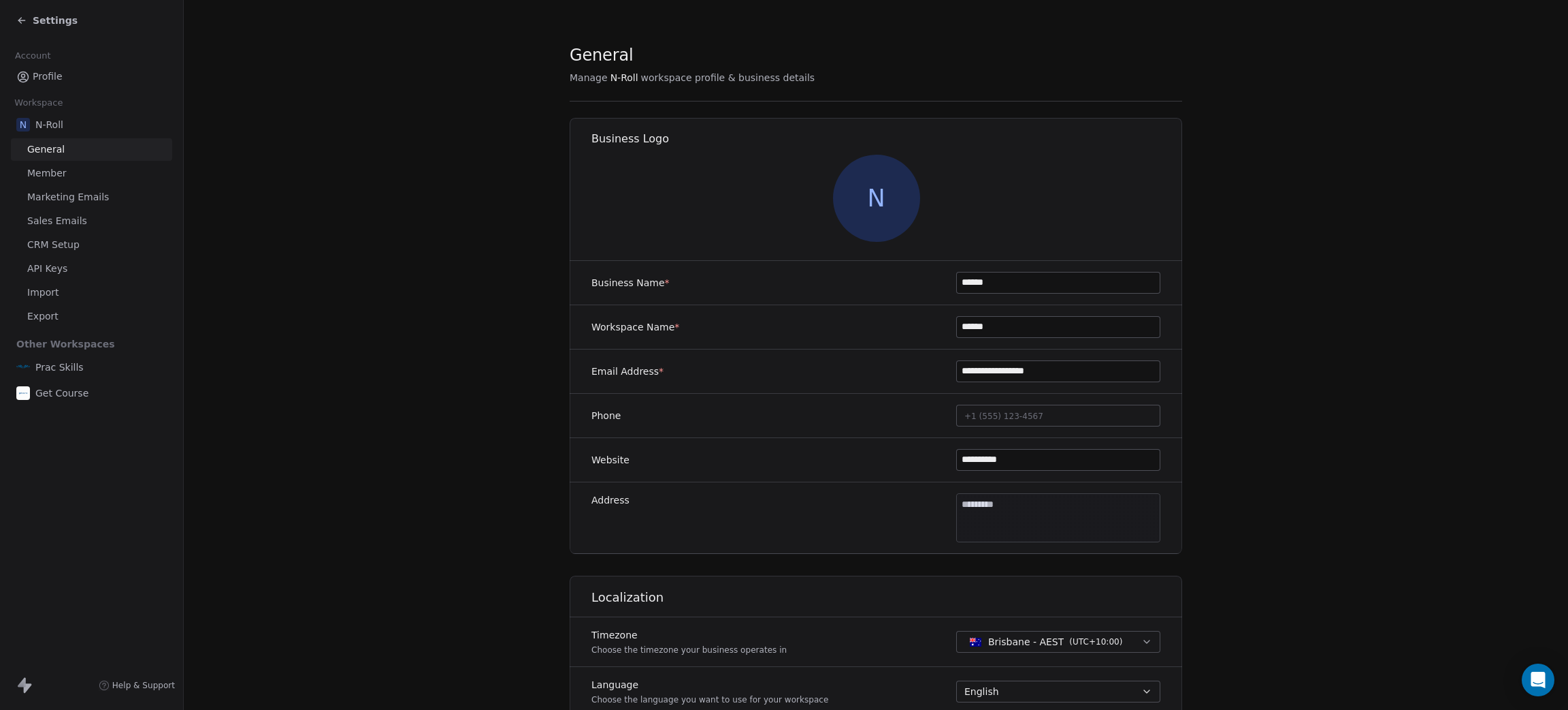
click at [853, 194] on span "N" at bounding box center [877, 198] width 87 height 87
click at [64, 174] on link "Member" at bounding box center [91, 173] width 161 height 23
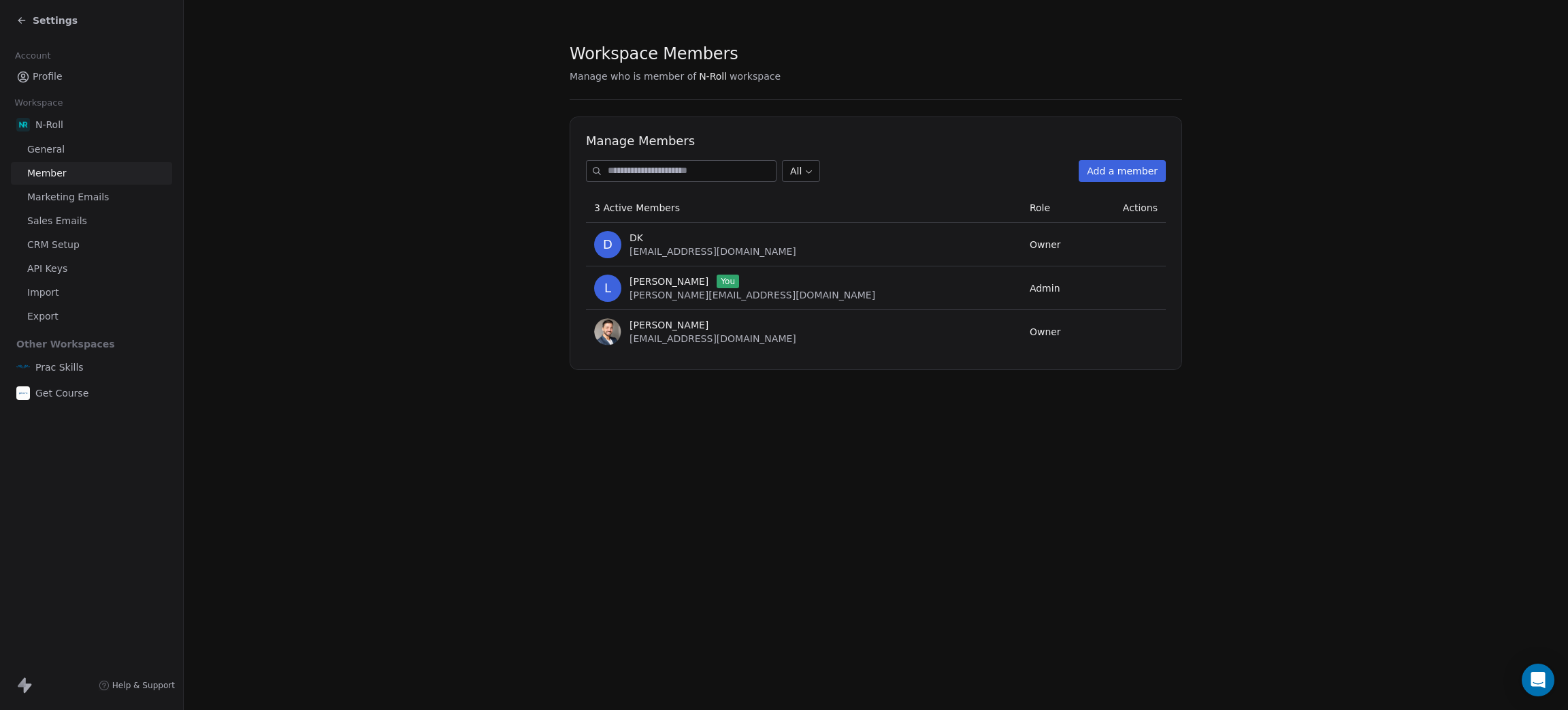
click at [1106, 170] on button "Add a member" at bounding box center [1122, 171] width 87 height 22
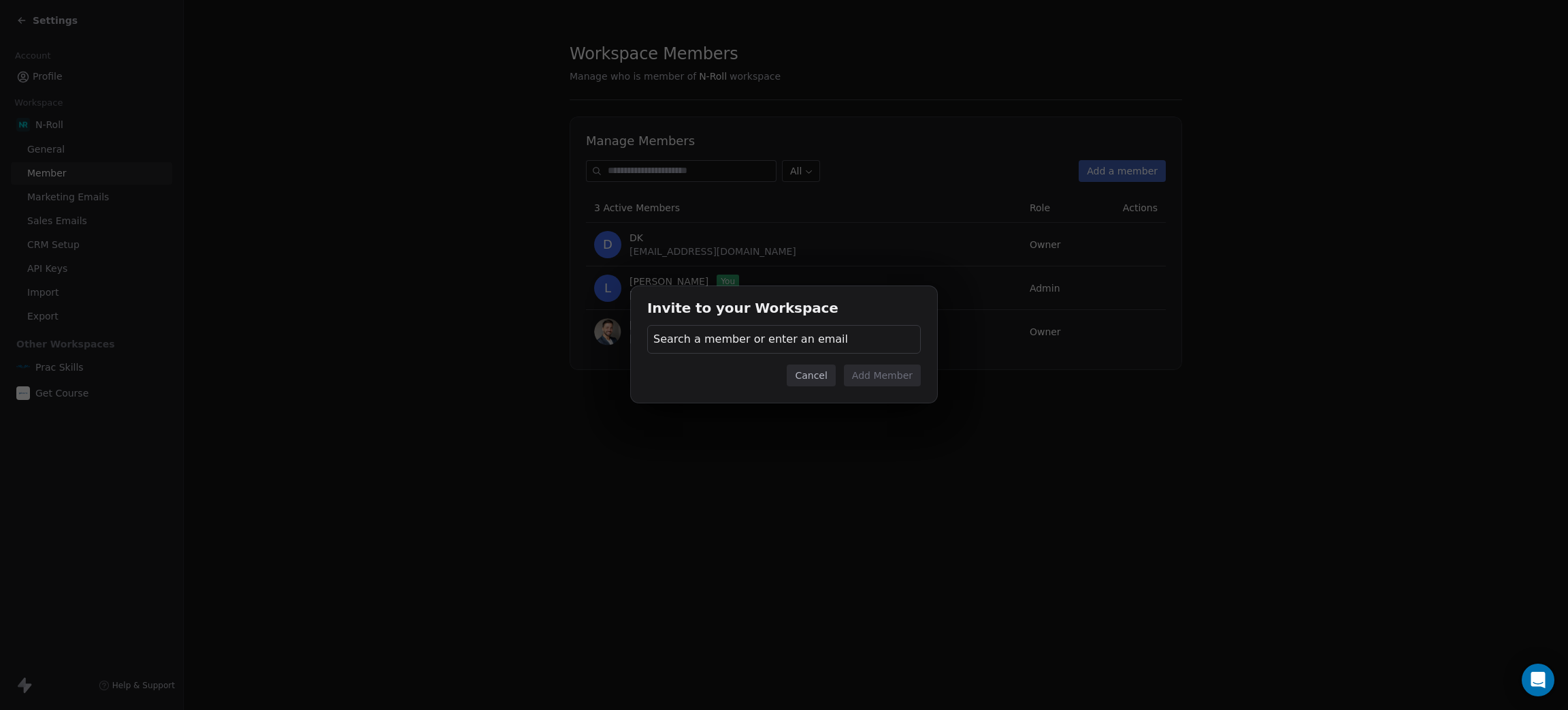
click at [757, 347] on span "Search a member or enter an email" at bounding box center [751, 339] width 195 height 17
click at [321, 388] on div "Invite to your Workspace Search a member or enter an email Cancel Add Member" at bounding box center [784, 354] width 1568 height 181
click at [816, 337] on span "Search a member or enter an email" at bounding box center [751, 339] width 195 height 17
click at [718, 413] on div "Prac Skills Team" at bounding box center [716, 413] width 66 height 9
click at [875, 374] on button "Add Member" at bounding box center [883, 374] width 77 height 22
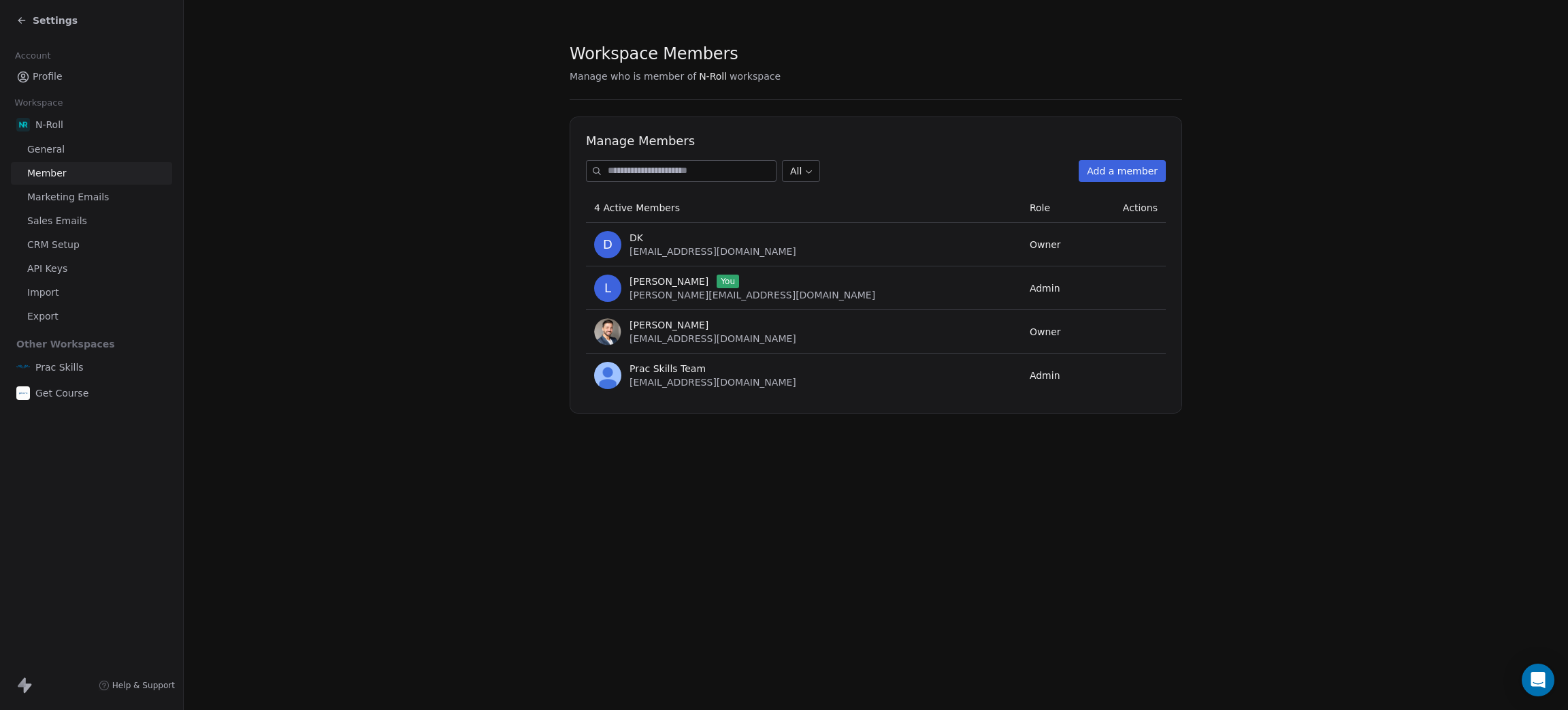
click at [73, 175] on link "Member" at bounding box center [91, 173] width 161 height 23
drag, startPoint x: 662, startPoint y: 371, endPoint x: 632, endPoint y: 374, distance: 30.1
click at [632, 374] on div "Prac Skills Team hello@pracskills.com" at bounding box center [713, 375] width 167 height 28
click at [773, 383] on div "Prac Skills Team hello@pracskills.com" at bounding box center [804, 375] width 419 height 28
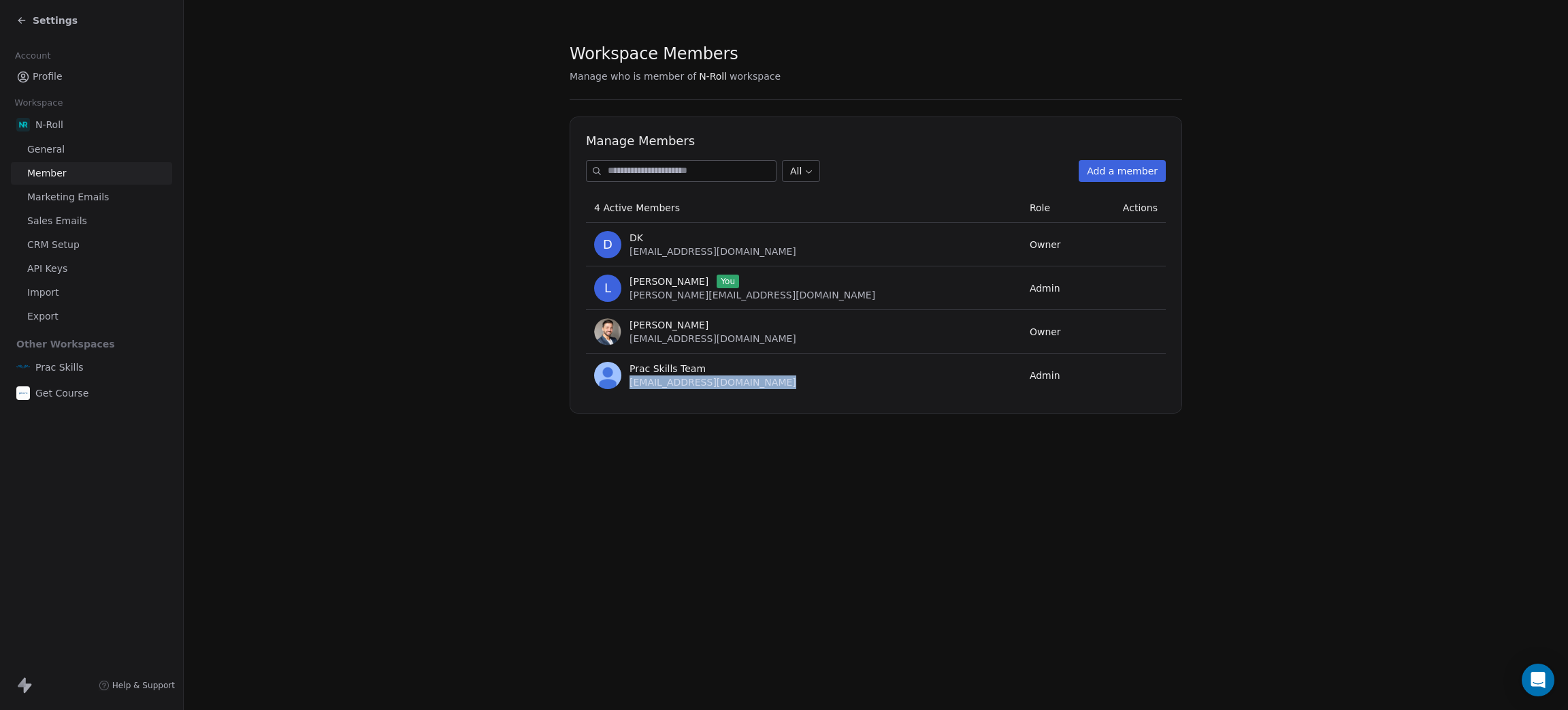
click at [773, 383] on div "Prac Skills Team hello@pracskills.com" at bounding box center [804, 375] width 419 height 28
click at [321, 289] on section "Workspace Members Manage who is member of N-Roll workspace Manage Members All A…" at bounding box center [876, 228] width 1384 height 457
click at [802, 175] on body "Settings Account Profile Workspace N-Roll General Member Marketing Emails Sales…" at bounding box center [784, 355] width 1568 height 710
click at [463, 216] on html "Settings Account Profile Workspace N-Roll General Member Marketing Emails Sales…" at bounding box center [784, 355] width 1568 height 710
drag, startPoint x: 403, startPoint y: 325, endPoint x: 127, endPoint y: 231, distance: 291.6
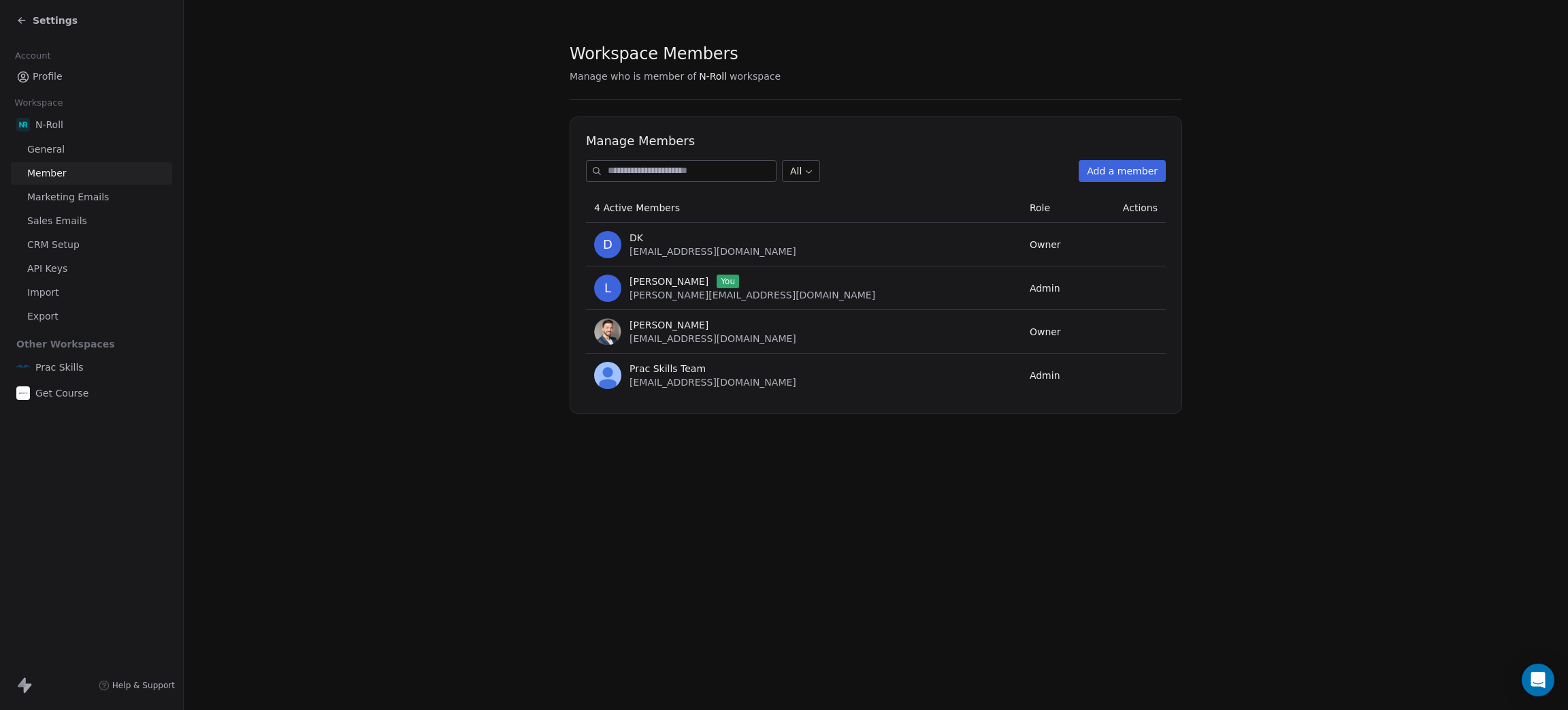
click at [402, 325] on section "Workspace Members Manage who is member of N-Roll workspace Manage Members All A…" at bounding box center [876, 228] width 1384 height 457
click at [74, 194] on span "Marketing Emails" at bounding box center [68, 196] width 82 height 14
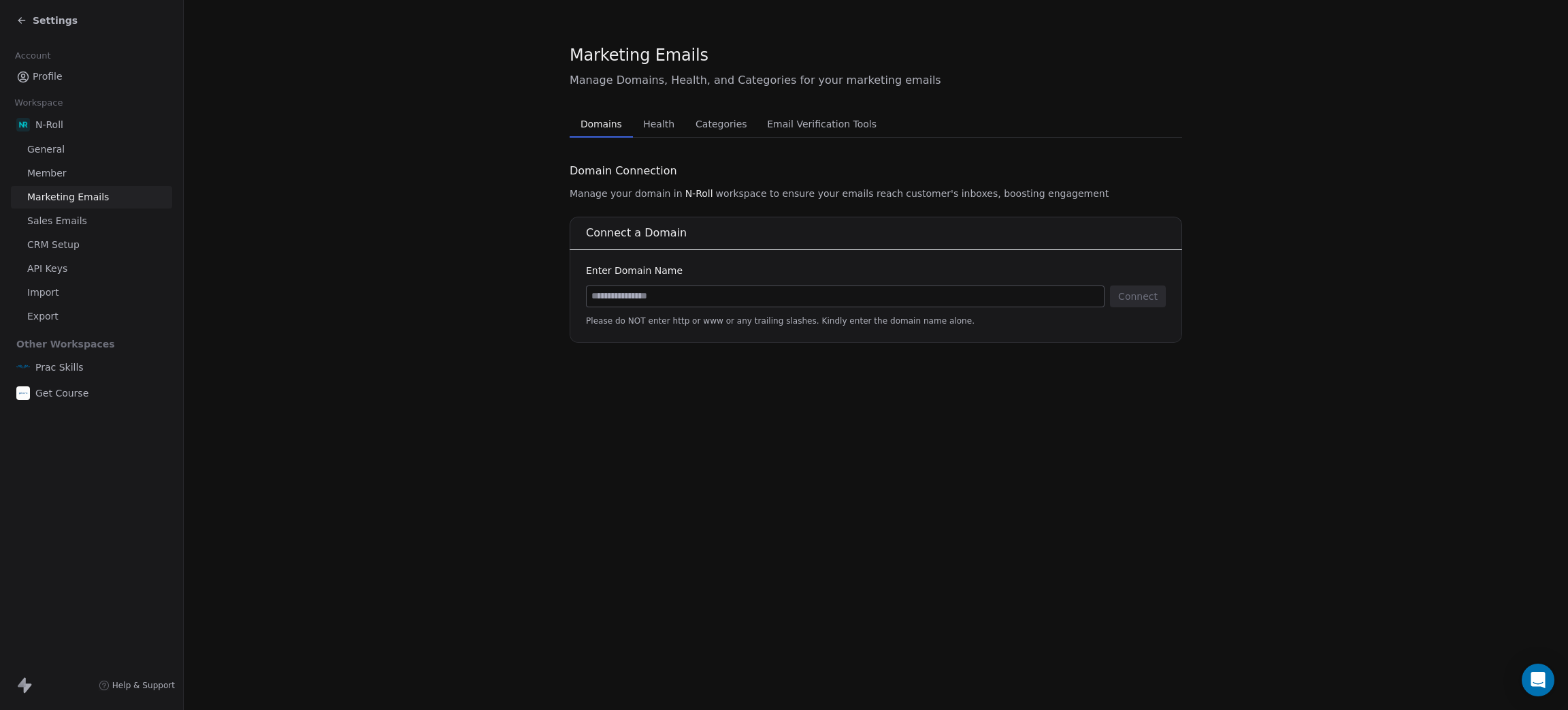
click at [680, 296] on input at bounding box center [846, 296] width 518 height 20
type input "**********"
click at [1156, 292] on button "Connect" at bounding box center [1138, 297] width 56 height 22
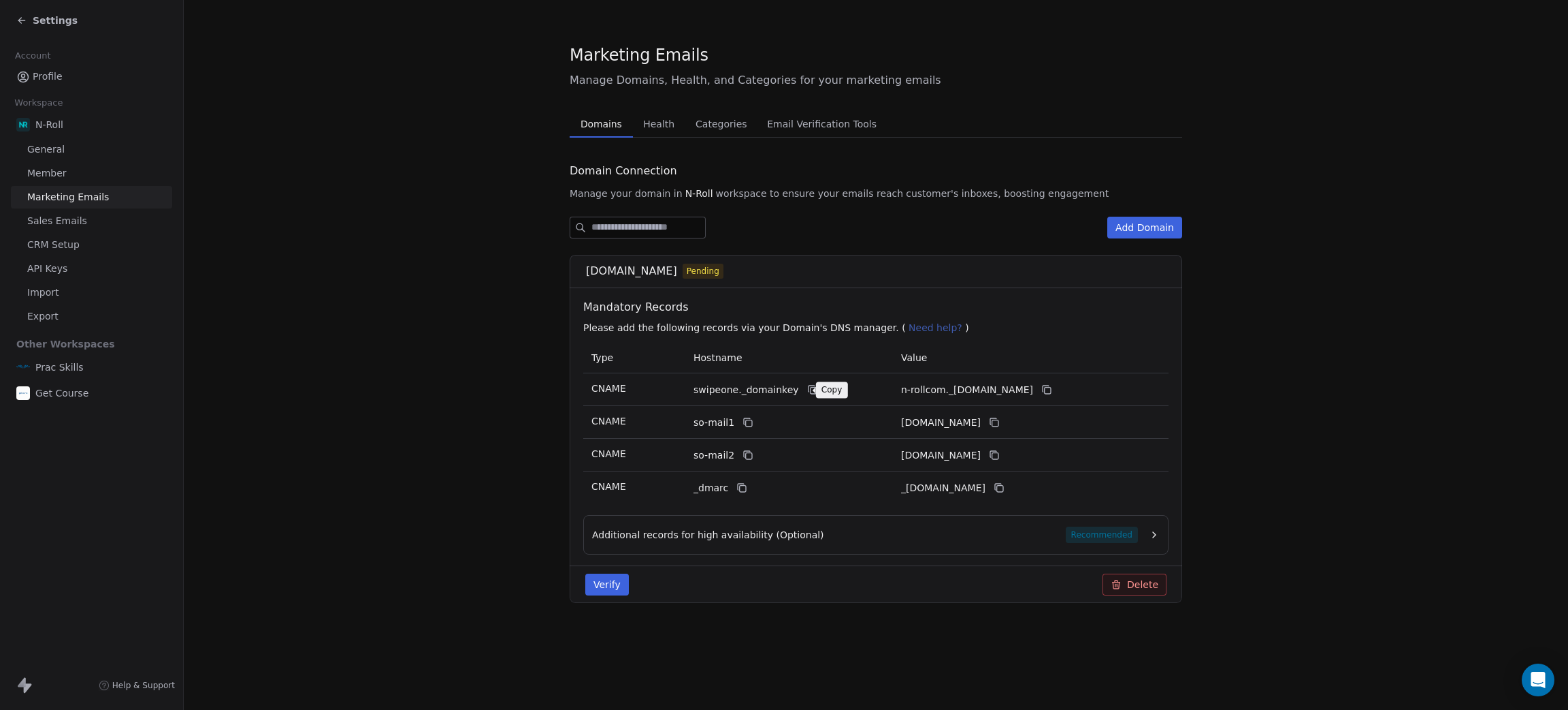
click at [810, 388] on icon at bounding box center [812, 390] width 6 height 6
click at [1052, 390] on icon at bounding box center [1046, 389] width 11 height 11
click at [745, 421] on icon at bounding box center [747, 422] width 11 height 11
click at [1000, 426] on icon at bounding box center [994, 422] width 11 height 11
click at [746, 454] on icon at bounding box center [749, 455] width 6 height 6
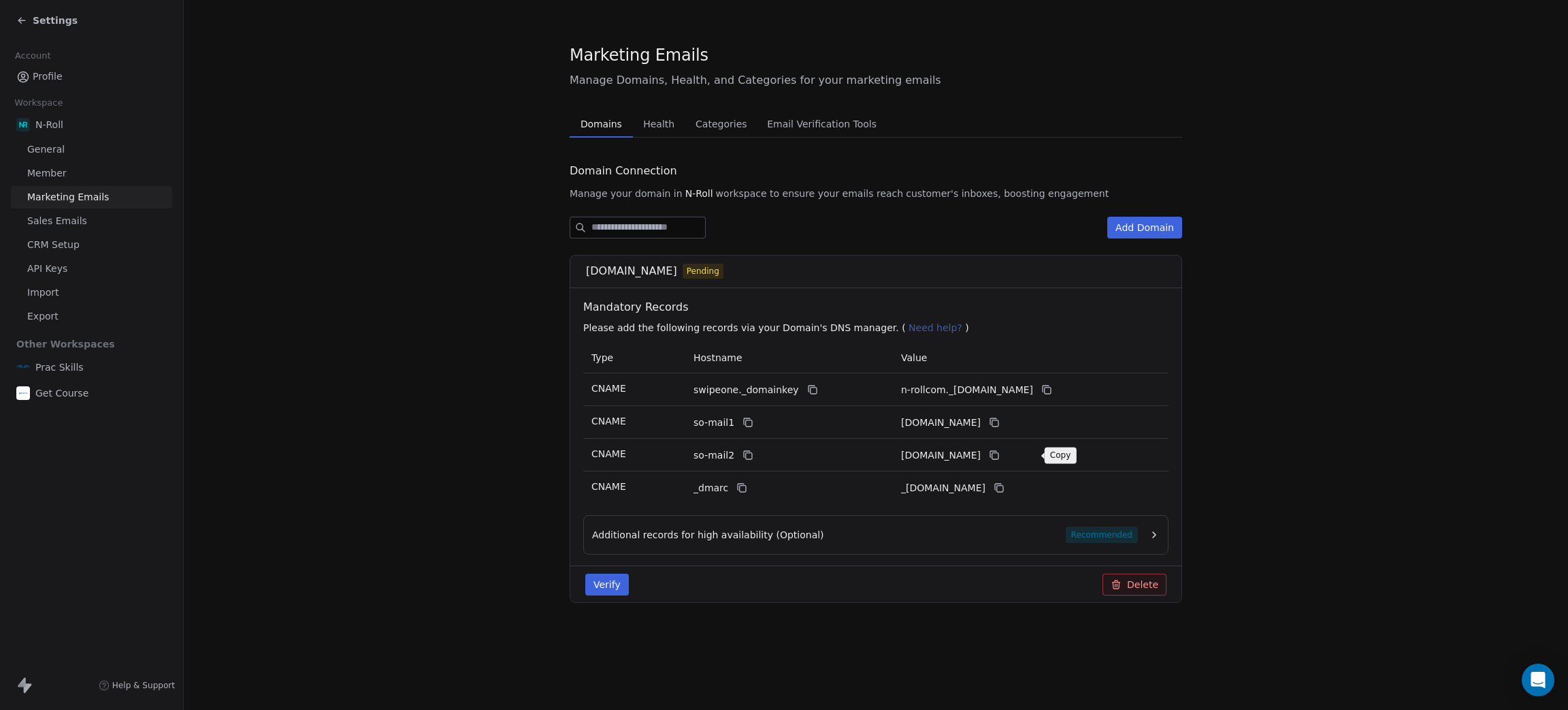
click at [999, 455] on icon at bounding box center [995, 455] width 6 height 6
click at [744, 489] on icon at bounding box center [741, 487] width 11 height 11
click at [1004, 490] on icon at bounding box center [999, 487] width 11 height 11
click at [954, 538] on div "Additional records for high availability (Optional) Recommended" at bounding box center [865, 535] width 546 height 17
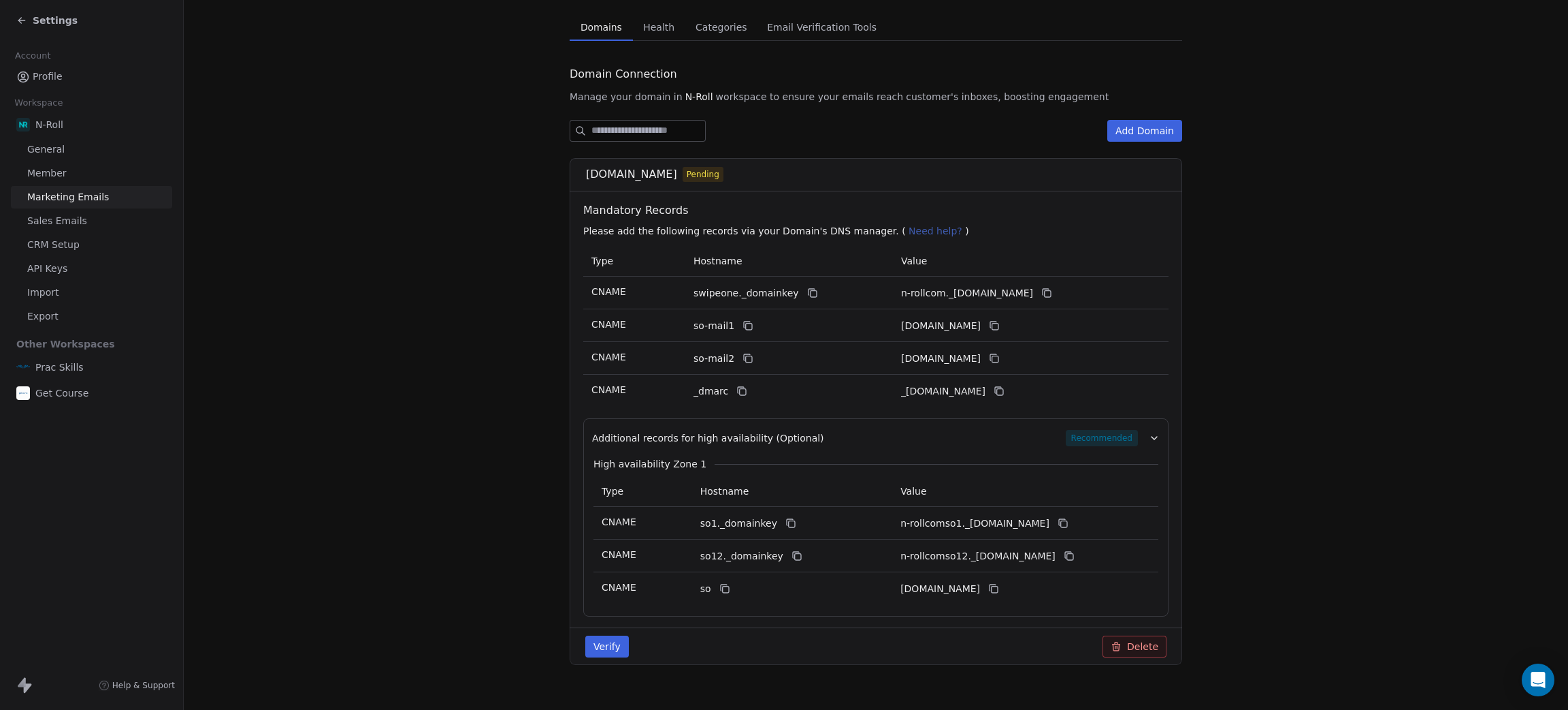
scroll to position [116, 0]
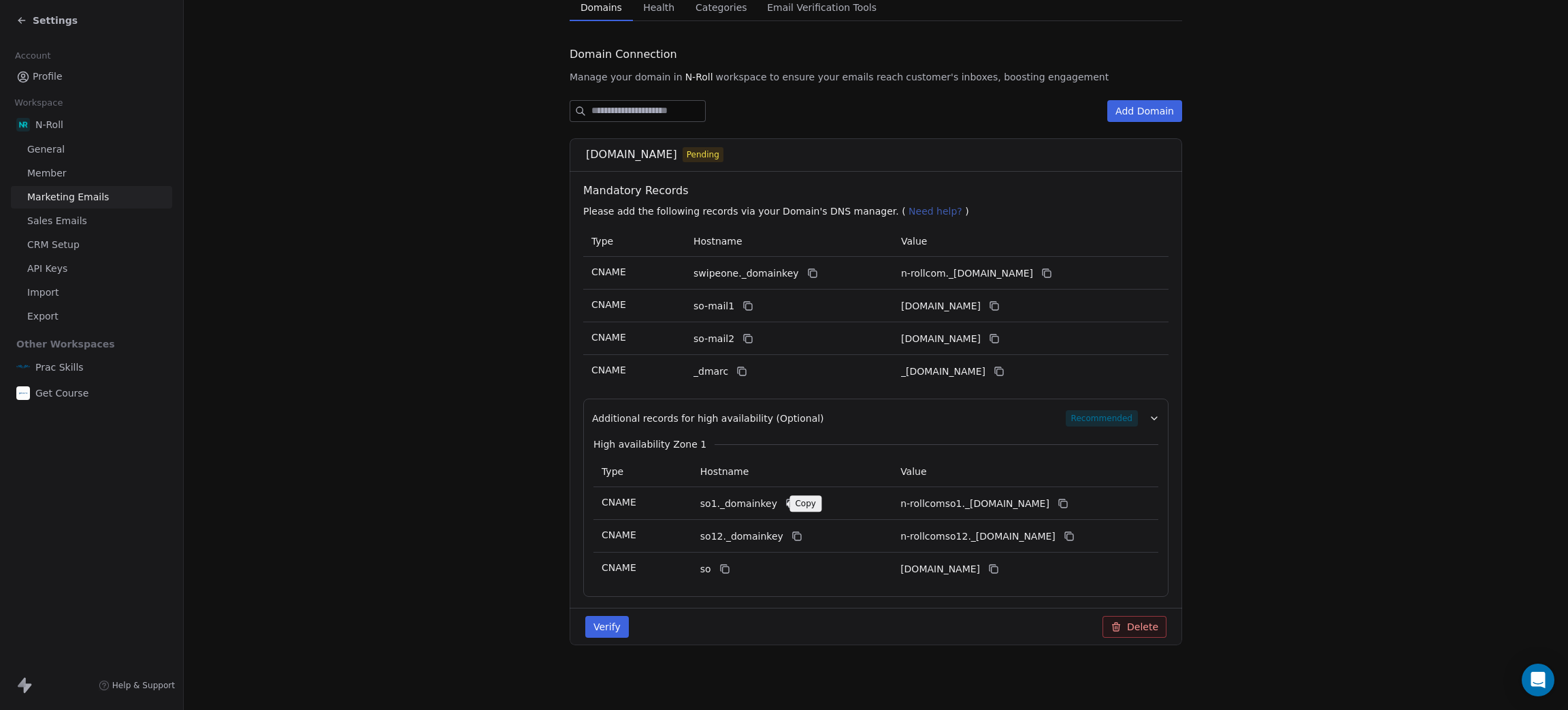
click at [786, 504] on icon at bounding box center [791, 503] width 11 height 11
click at [1069, 505] on icon at bounding box center [1063, 503] width 11 height 11
click at [792, 535] on icon at bounding box center [797, 535] width 11 height 11
click at [1073, 534] on icon at bounding box center [1070, 536] width 6 height 6
click at [717, 576] on button at bounding box center [726, 569] width 17 height 17
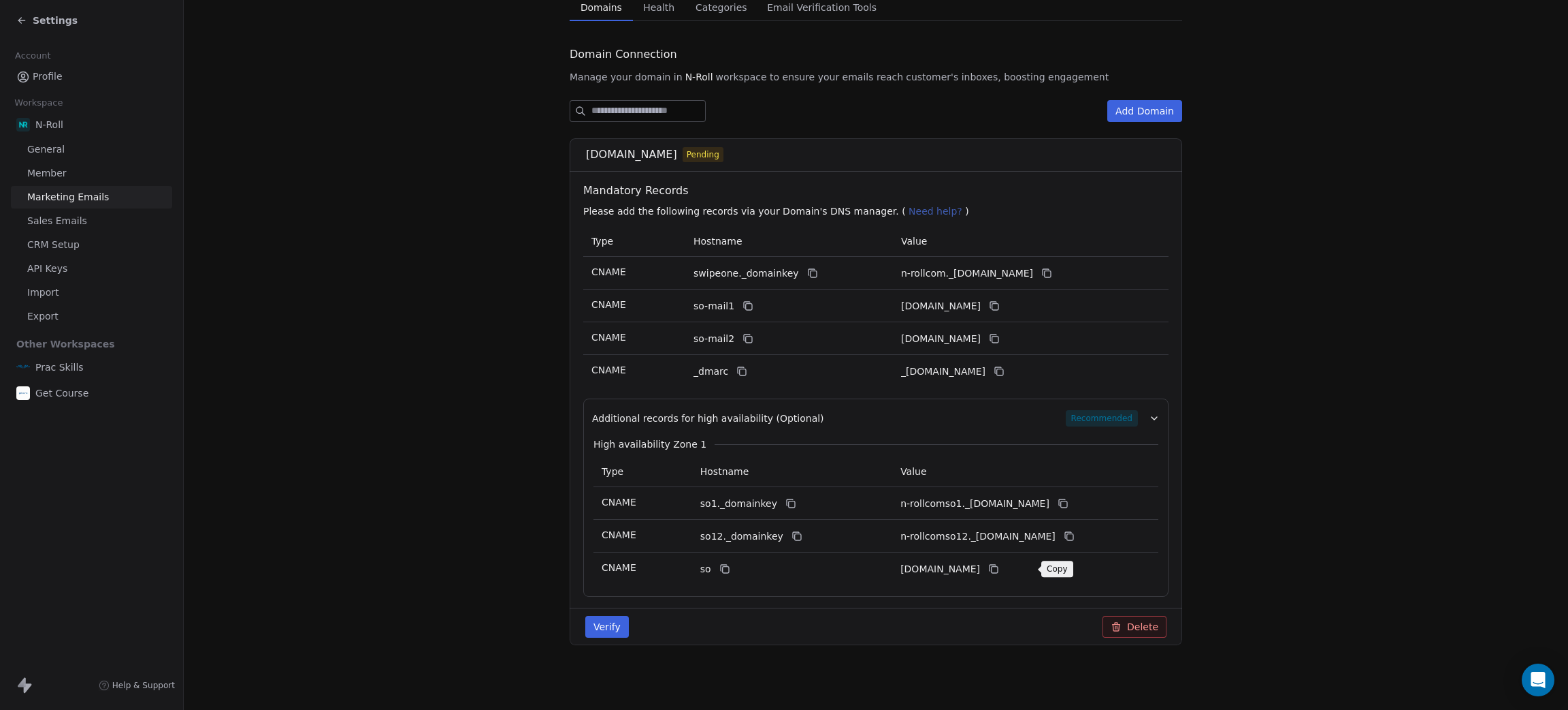
click at [999, 570] on icon at bounding box center [994, 568] width 11 height 11
click at [601, 626] on button "Verify" at bounding box center [607, 626] width 43 height 22
click at [606, 625] on button "Verify" at bounding box center [607, 626] width 43 height 22
drag, startPoint x: 602, startPoint y: 631, endPoint x: 571, endPoint y: 566, distance: 72.0
click at [602, 629] on button "Verify" at bounding box center [607, 626] width 43 height 22
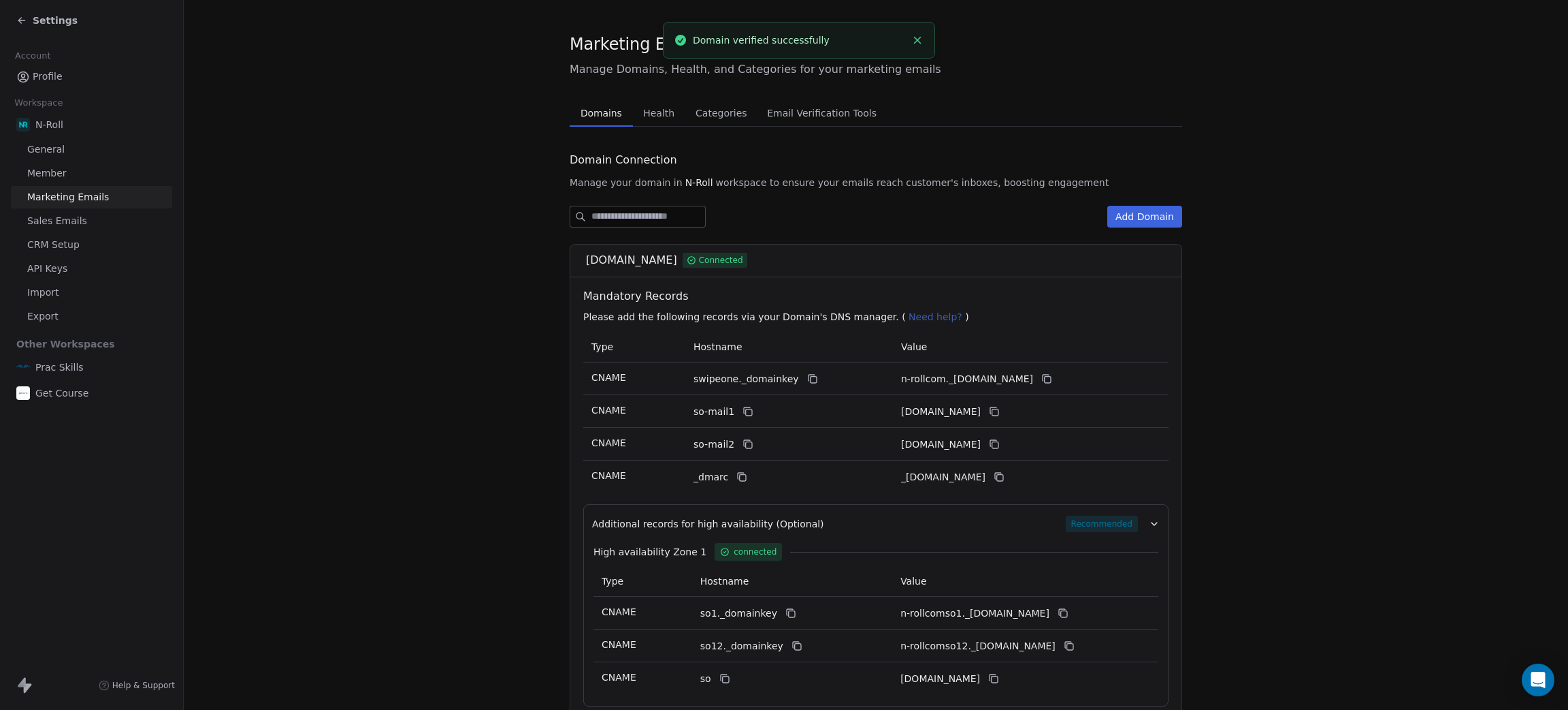
scroll to position [0, 0]
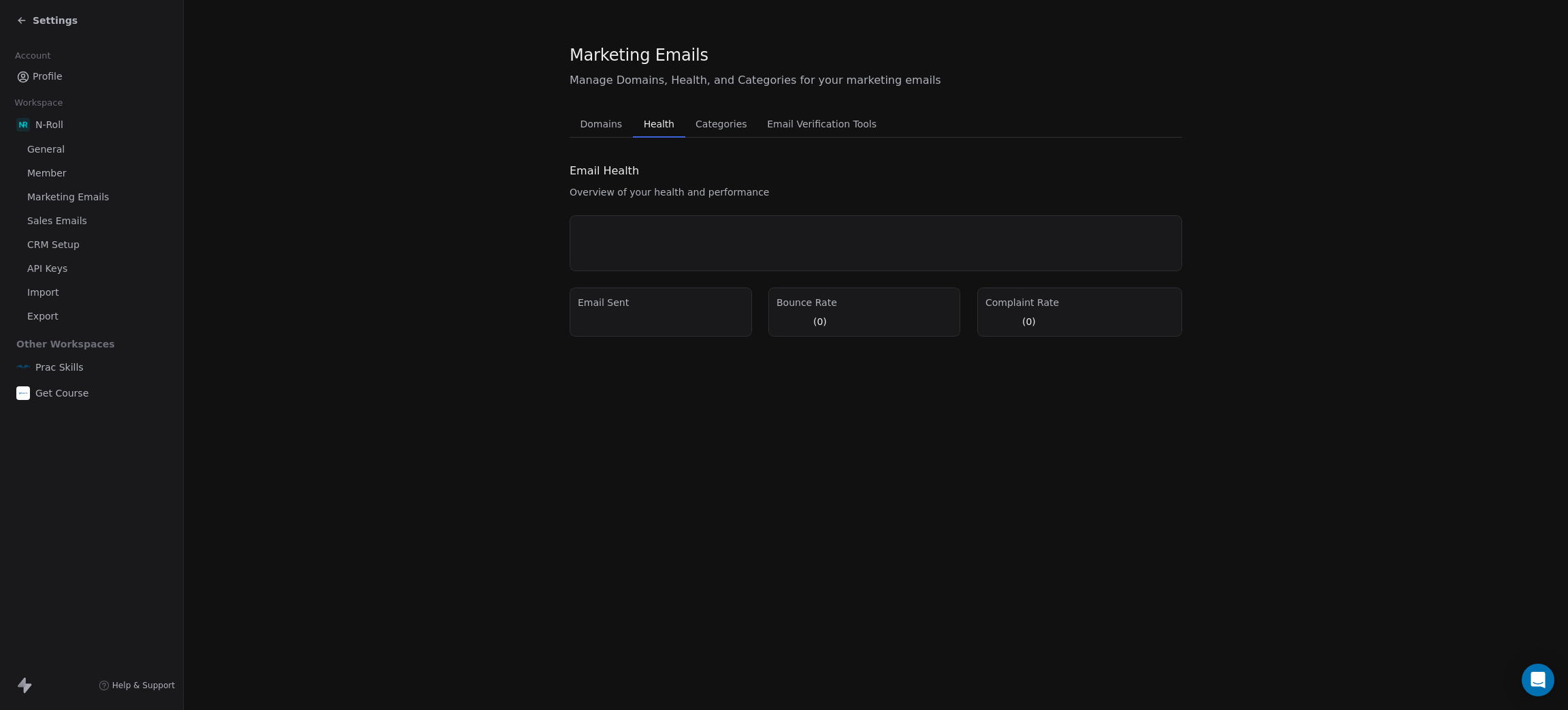
click at [649, 124] on span "Health" at bounding box center [660, 124] width 42 height 19
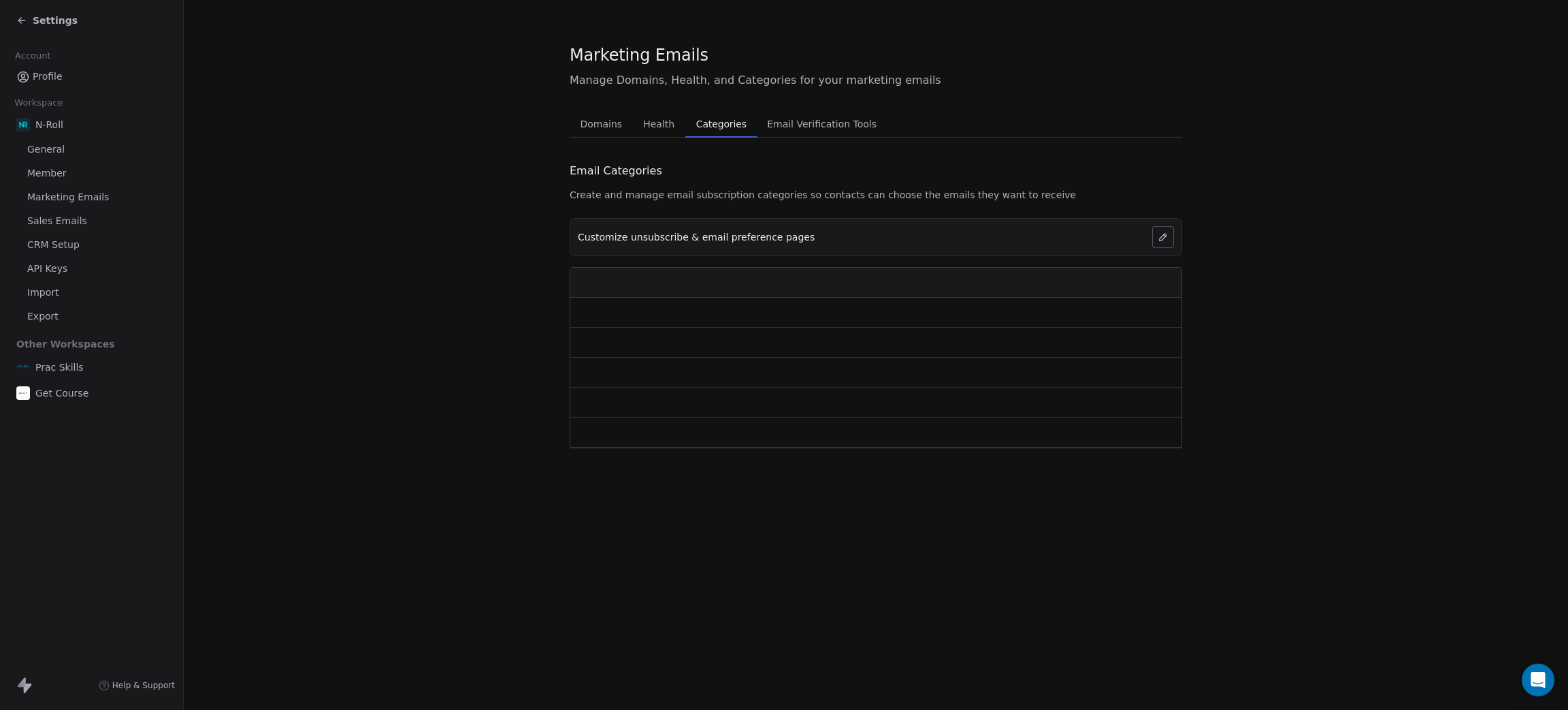
click at [704, 126] on span "Categories" at bounding box center [721, 124] width 61 height 19
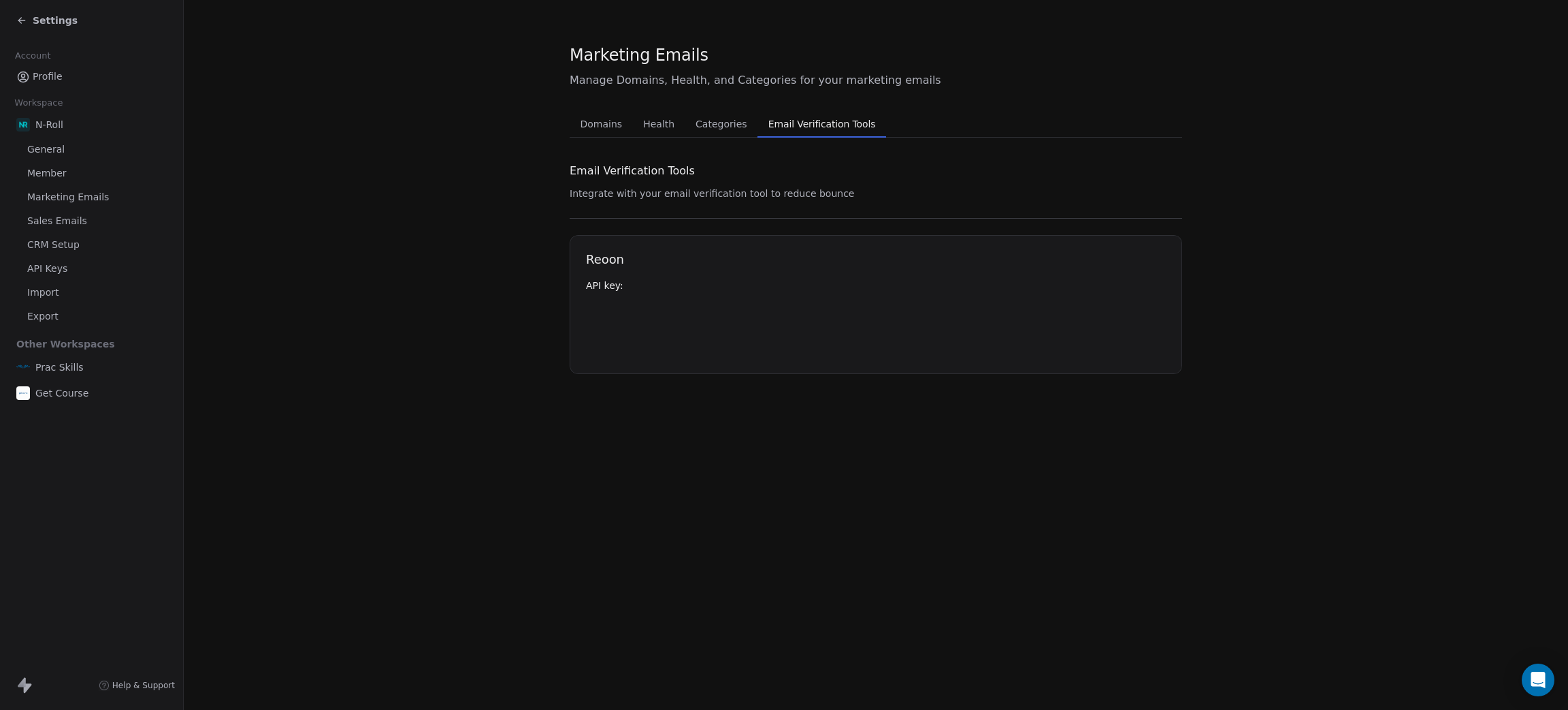
click at [805, 130] on span "Email Verification Tools" at bounding box center [822, 124] width 119 height 19
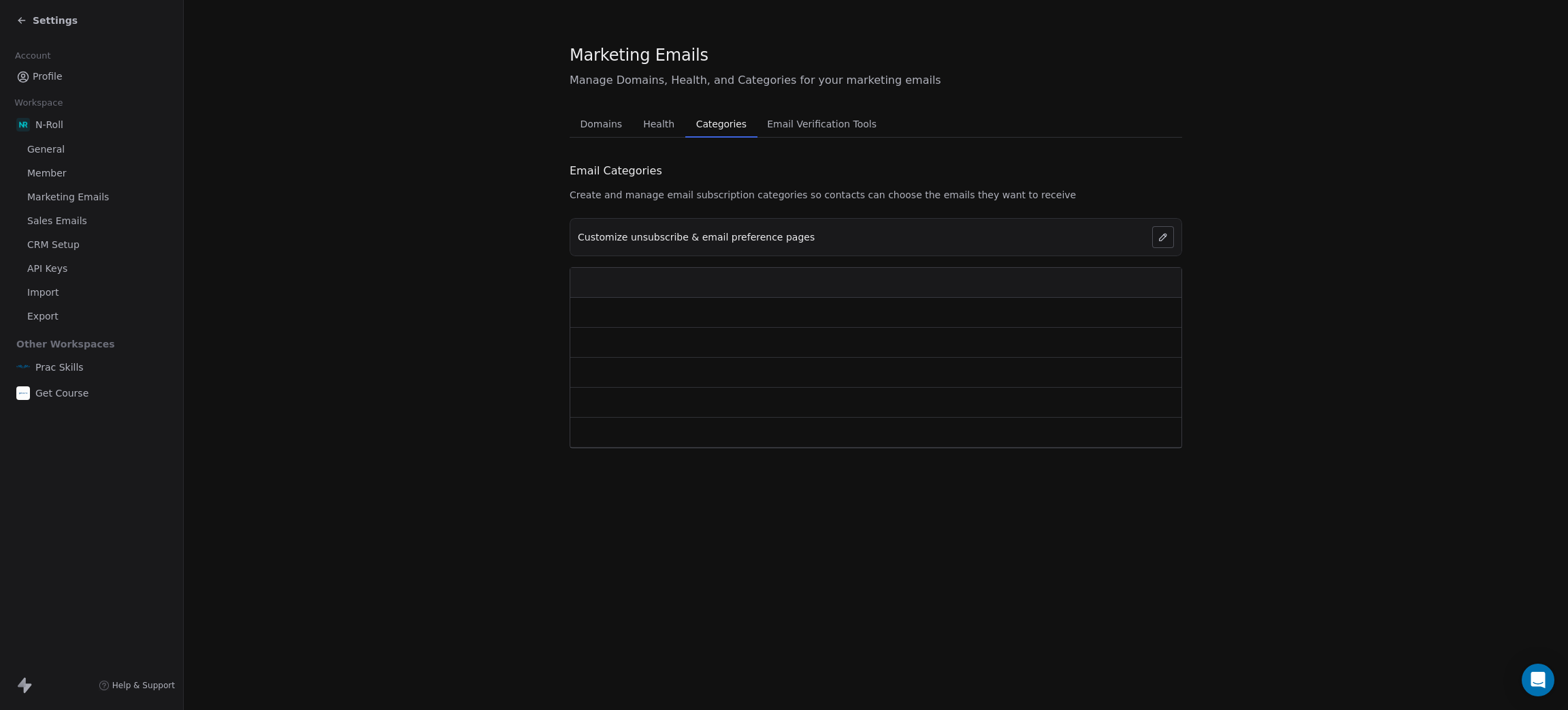
click at [704, 123] on span "Categories" at bounding box center [721, 124] width 61 height 19
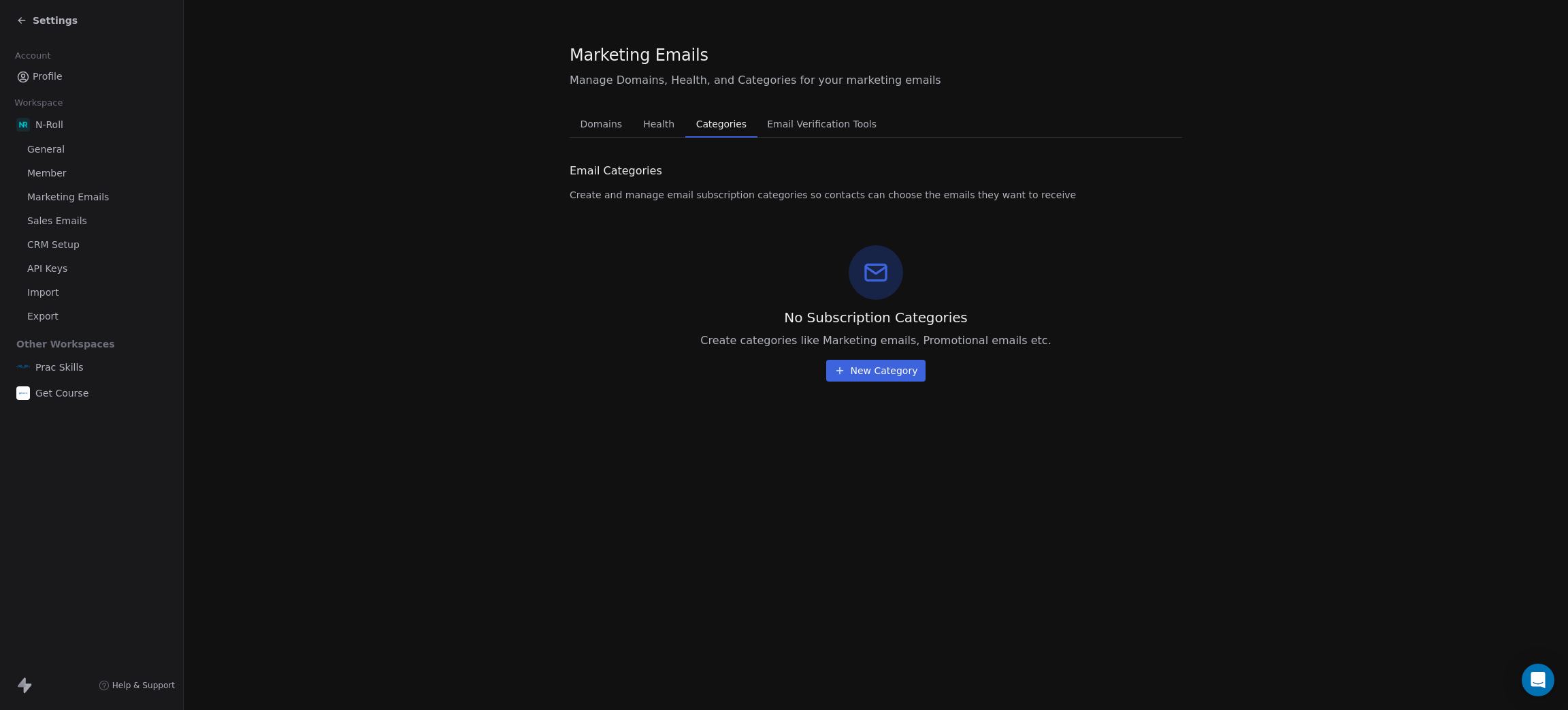
click at [48, 199] on span "Marketing Emails" at bounding box center [68, 196] width 82 height 14
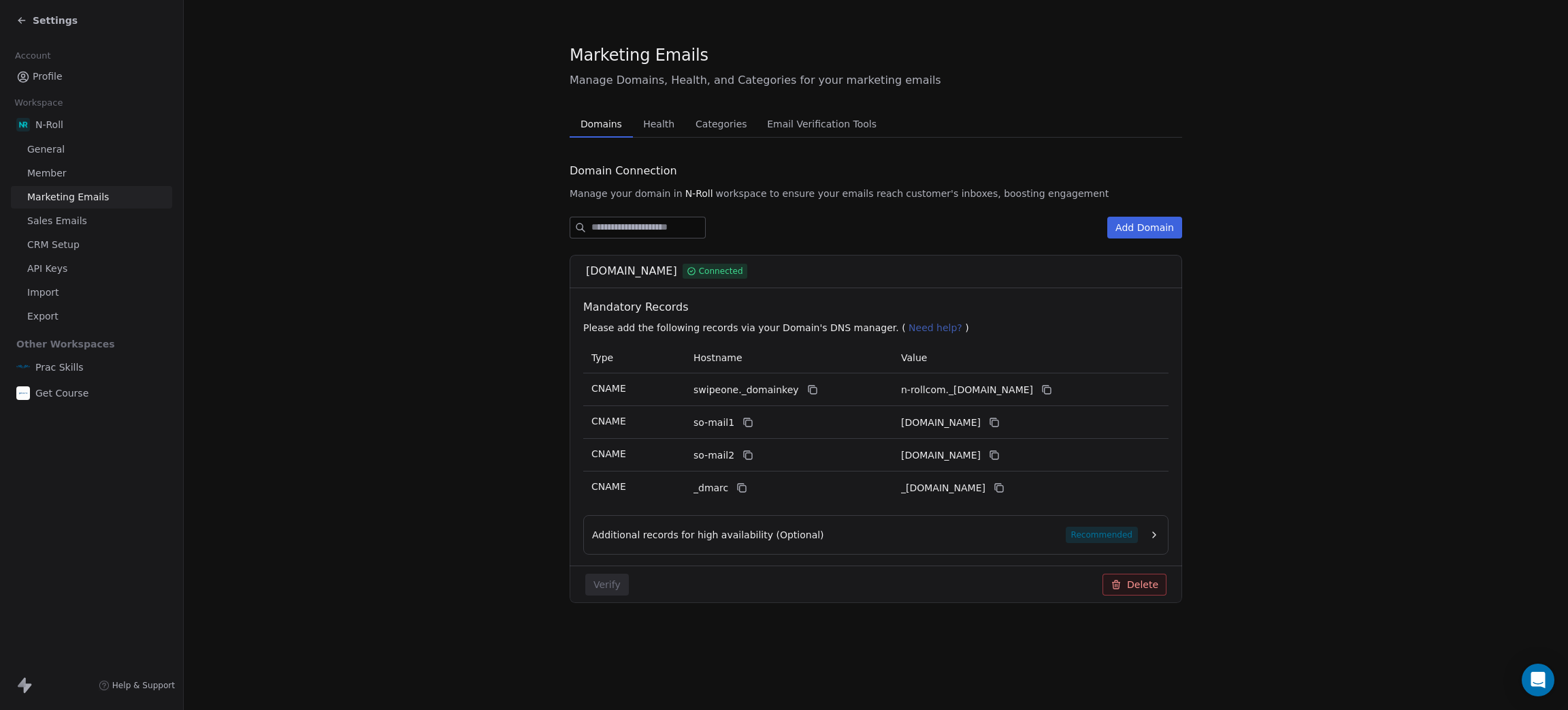
click at [50, 223] on span "Sales Emails" at bounding box center [58, 221] width 60 height 14
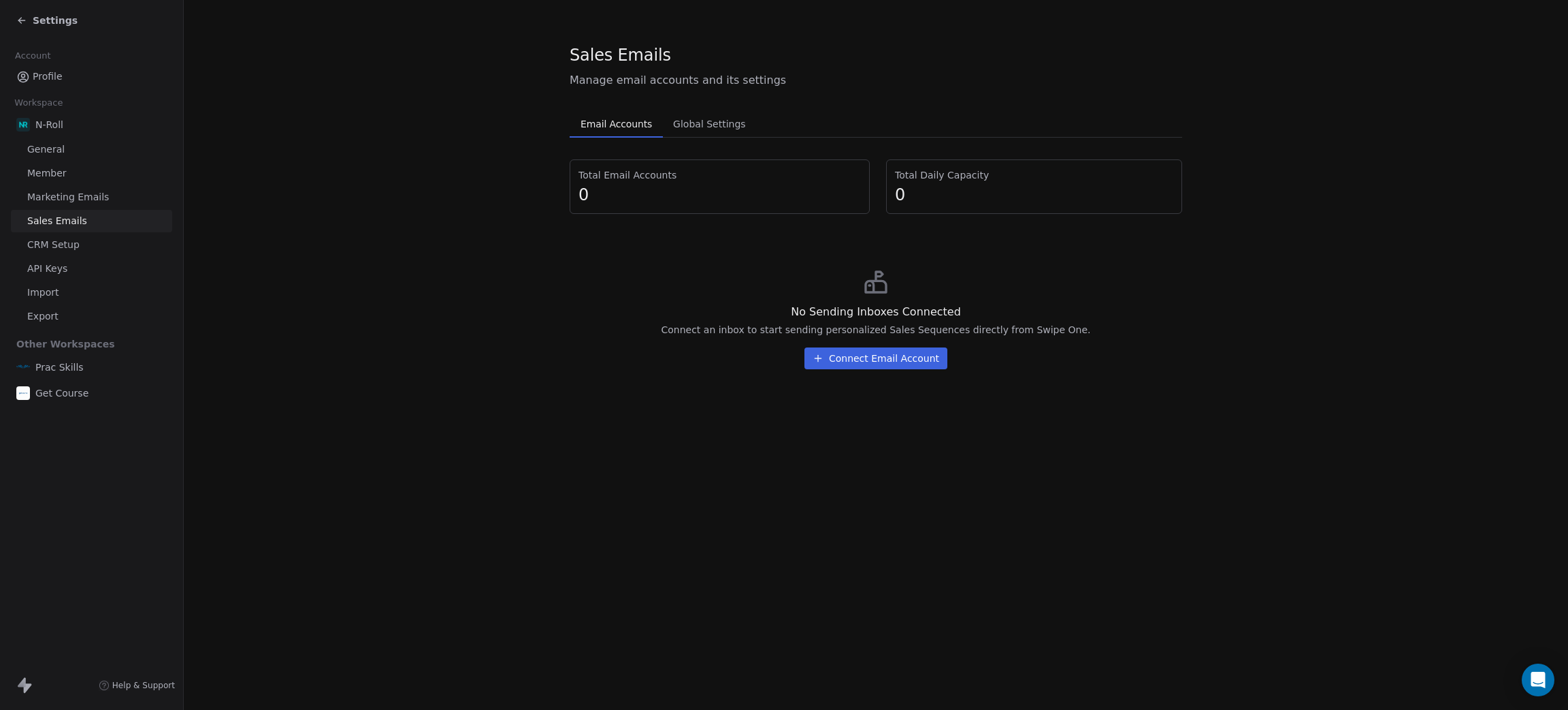
click at [48, 243] on span "CRM Setup" at bounding box center [53, 245] width 53 height 14
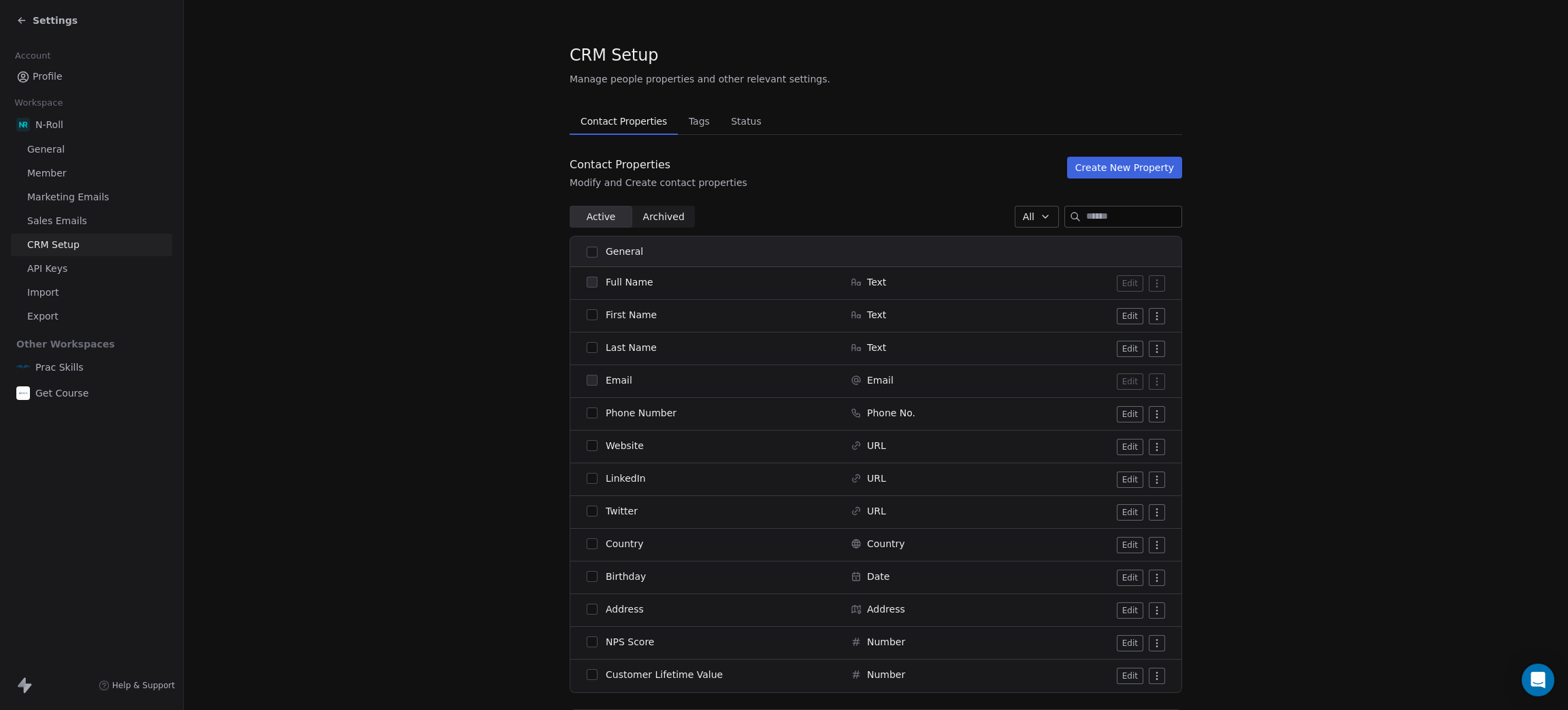
click at [51, 267] on span "API Keys" at bounding box center [48, 268] width 40 height 14
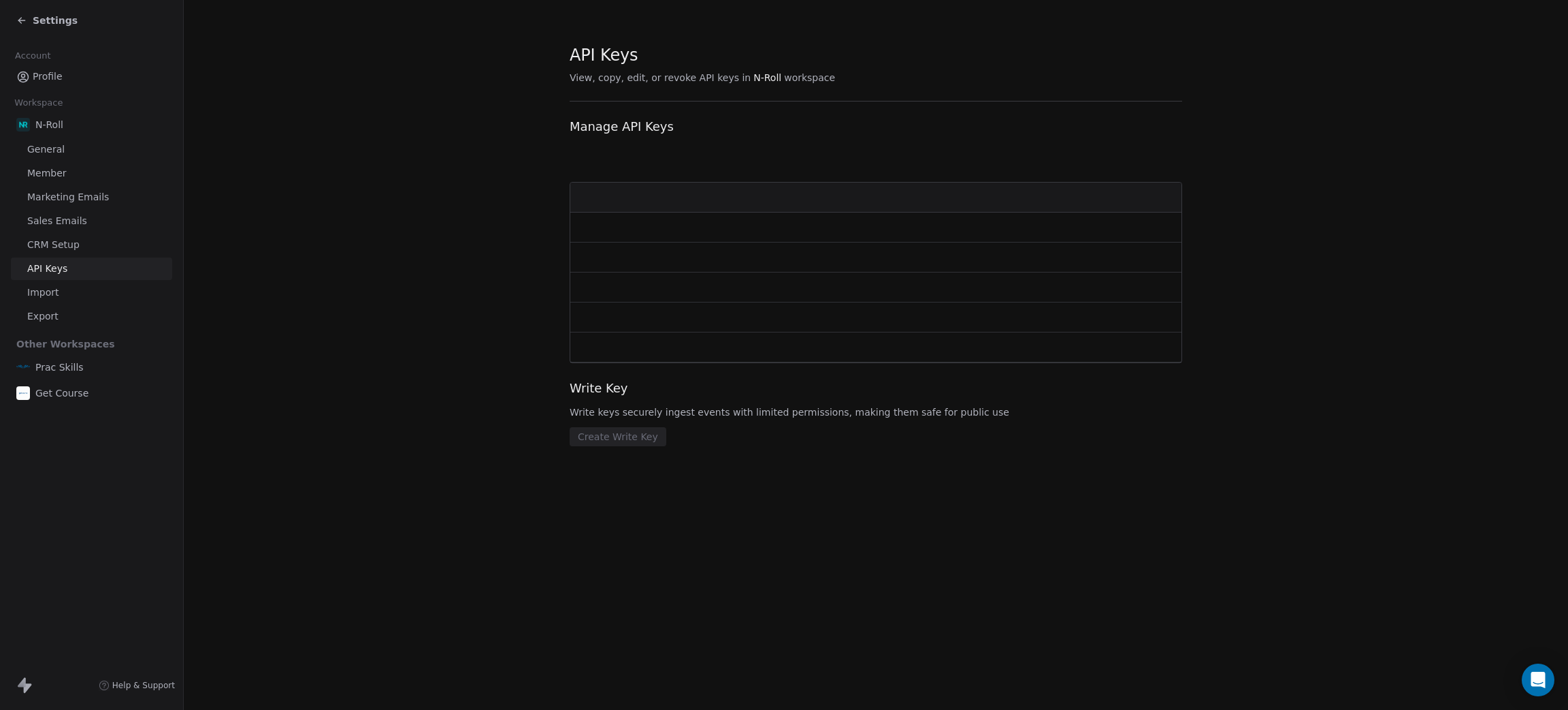
click at [54, 247] on span "CRM Setup" at bounding box center [53, 245] width 53 height 14
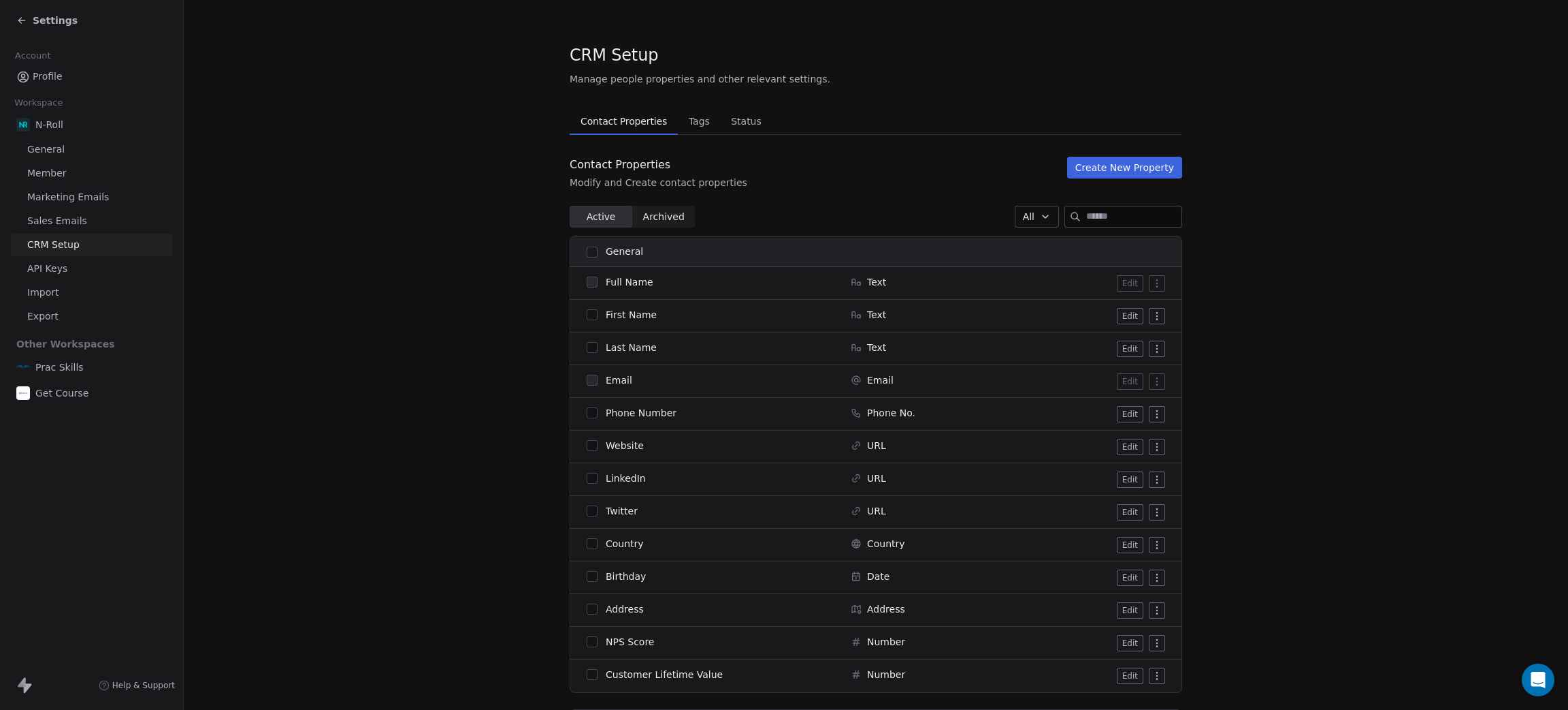
click at [1130, 157] on button "Create New Property" at bounding box center [1125, 168] width 115 height 22
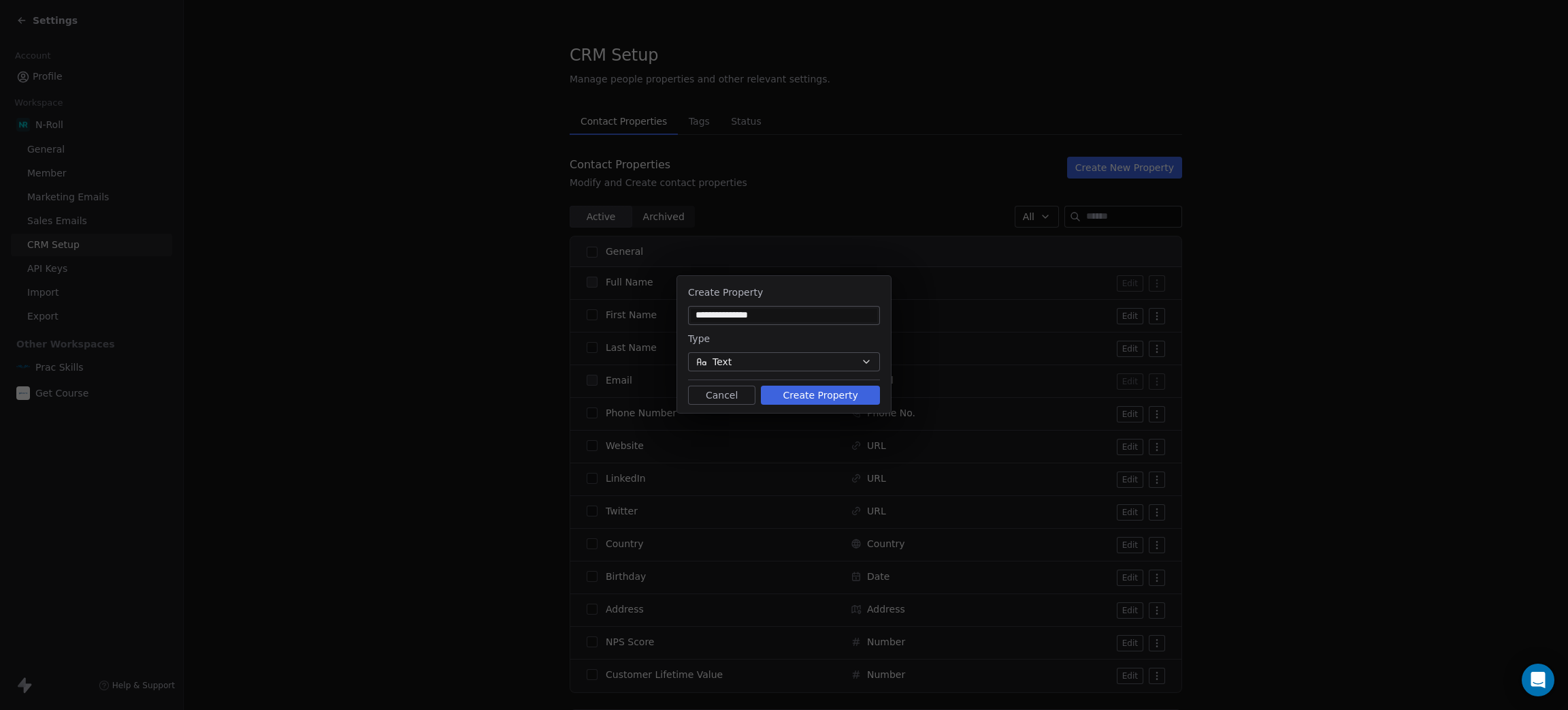
type input "**********"
click at [750, 351] on div "Type Text" at bounding box center [784, 350] width 192 height 41
click at [753, 362] on button "Text" at bounding box center [784, 362] width 192 height 19
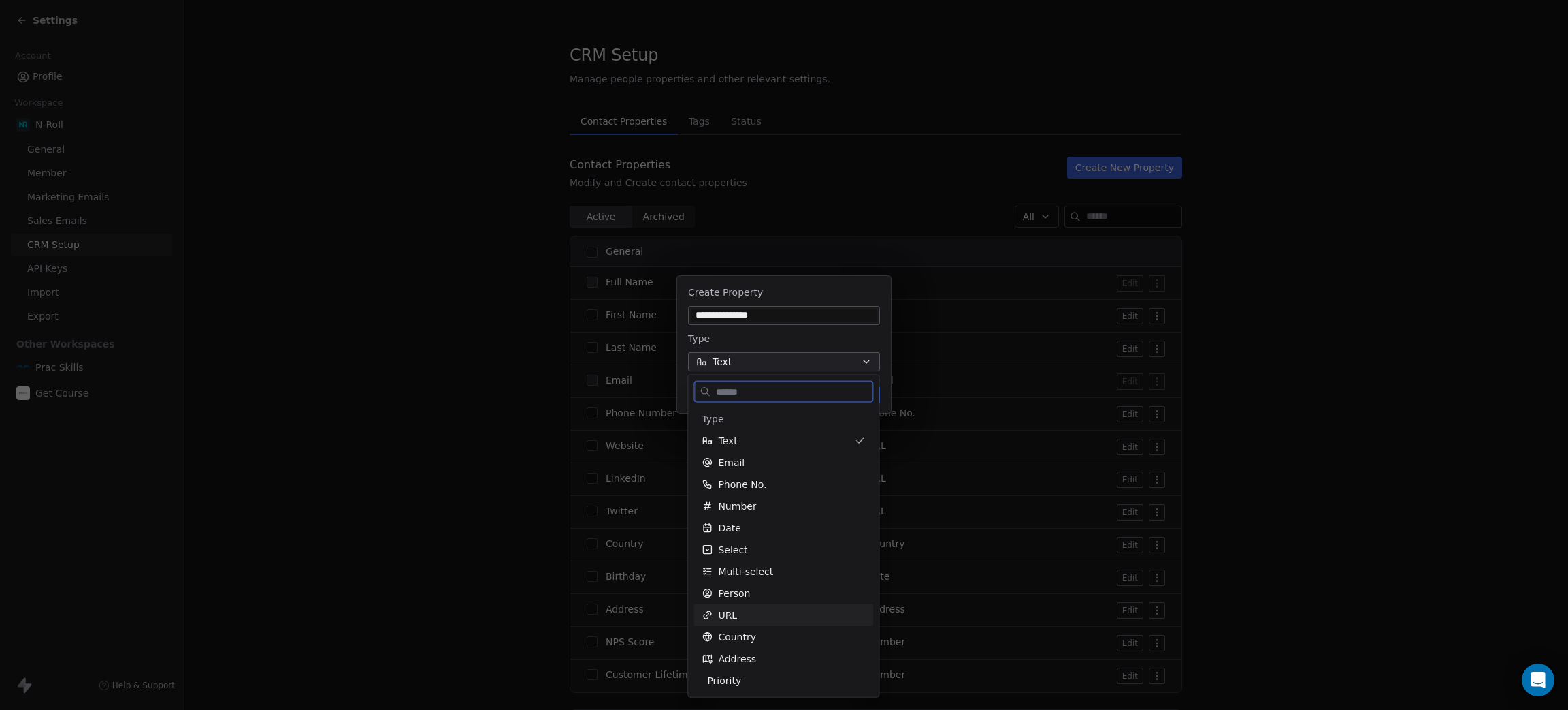
click at [732, 608] on span "URL" at bounding box center [727, 615] width 19 height 13
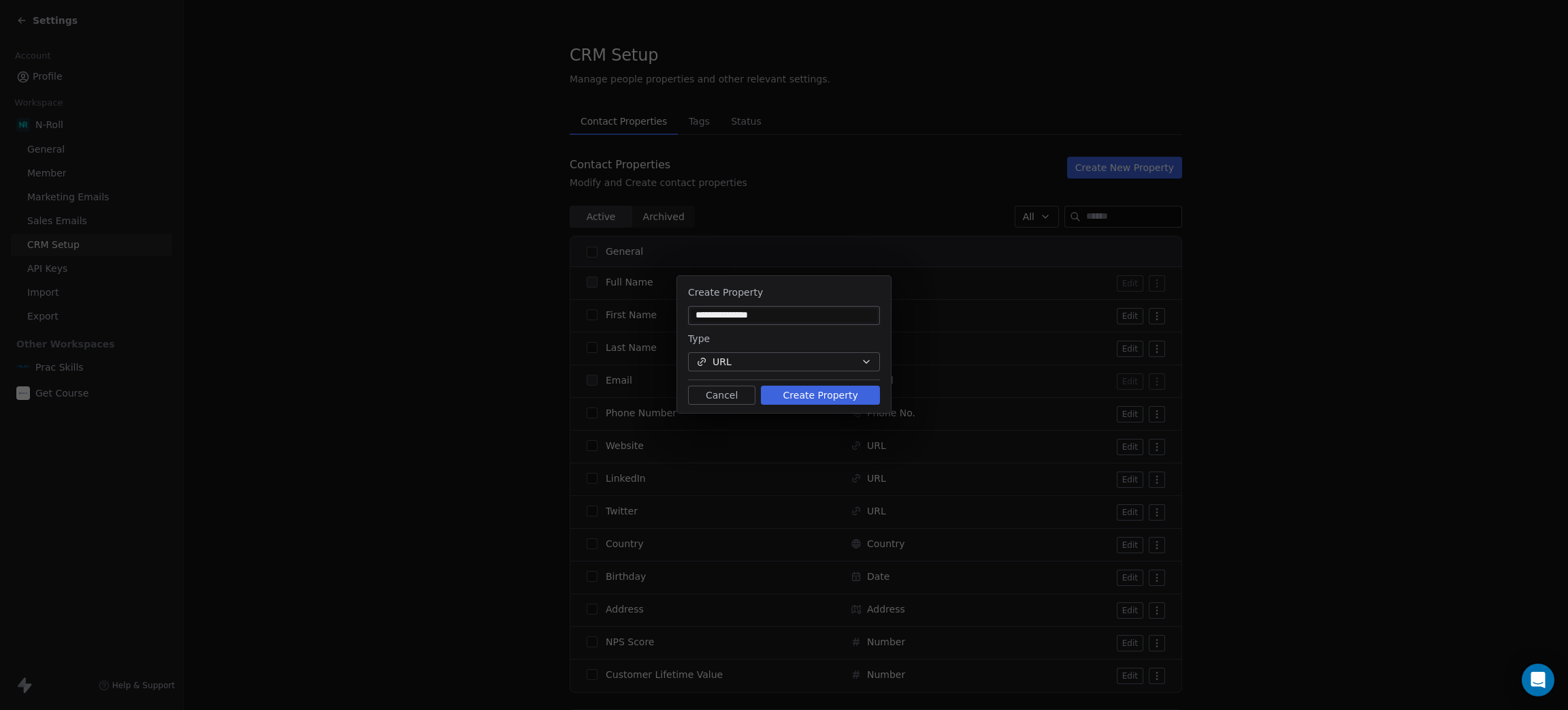
click at [824, 393] on button "Create Property" at bounding box center [820, 394] width 119 height 19
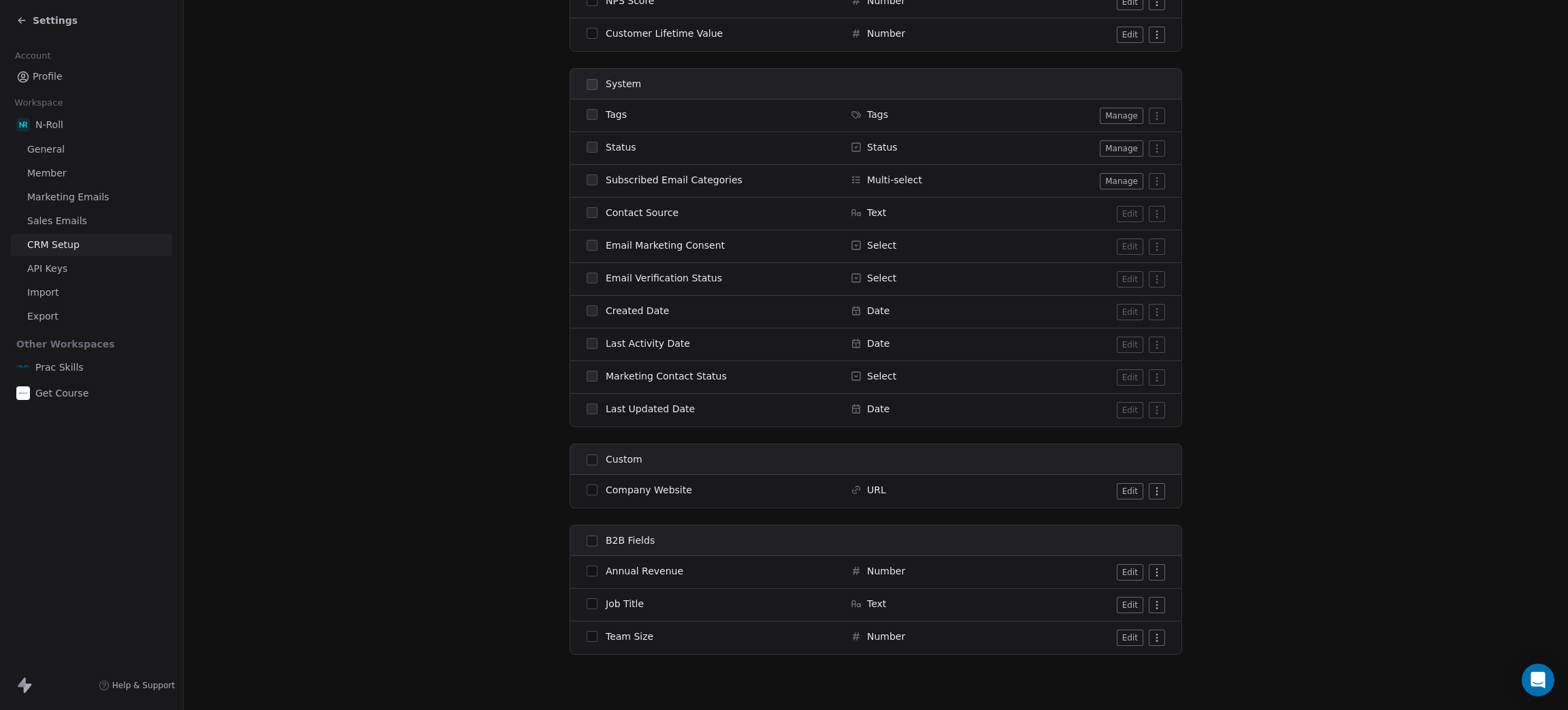
scroll to position [647, 0]
click at [1152, 488] on html "Settings Account Profile Workspace N-Roll General Member Marketing Emails Sales…" at bounding box center [784, 355] width 1568 height 710
click at [1120, 484] on html "Settings Account Profile Workspace N-Roll General Member Marketing Emails Sales…" at bounding box center [784, 355] width 1568 height 710
click at [1120, 484] on button "Edit" at bounding box center [1130, 486] width 27 height 17
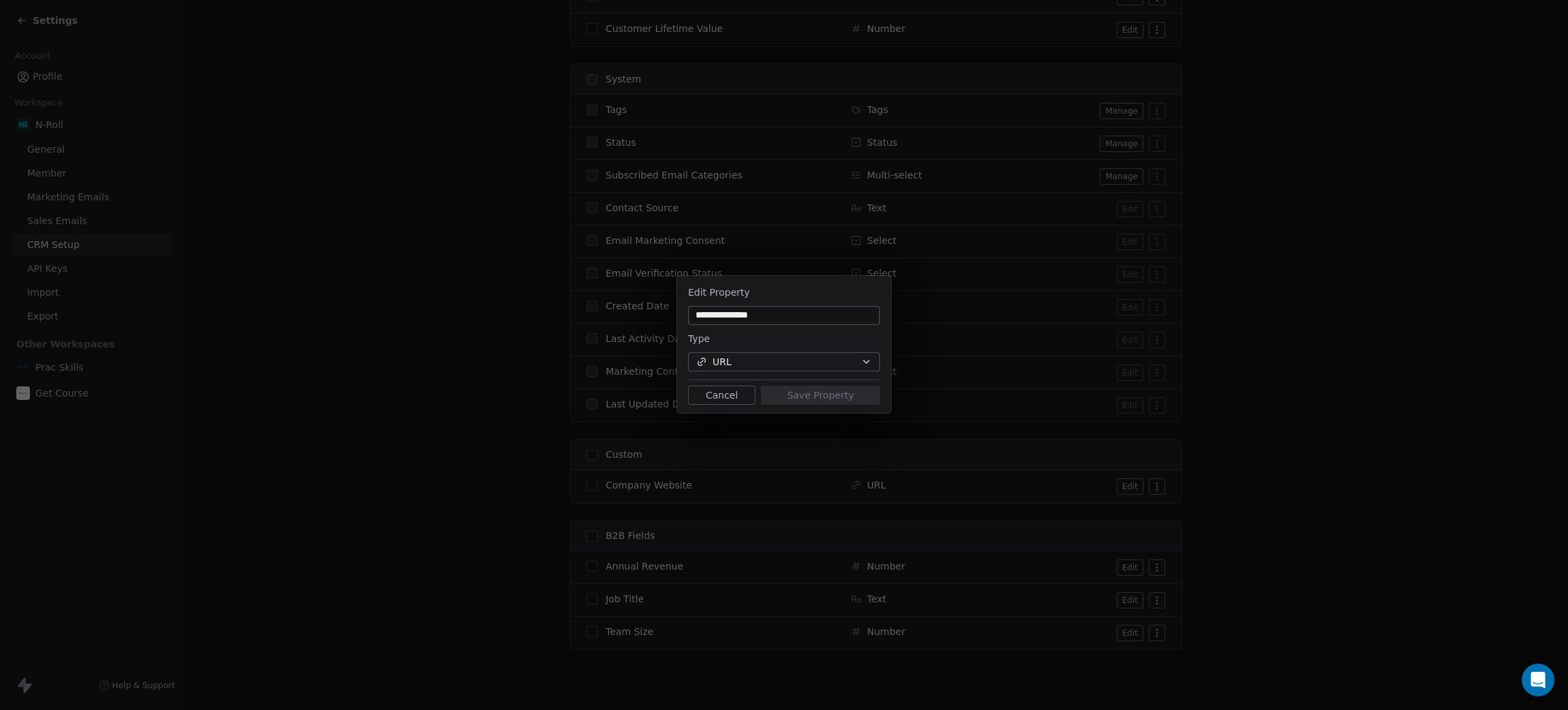
click at [1244, 353] on div "**********" at bounding box center [784, 354] width 1568 height 201
click at [713, 391] on button "Cancel" at bounding box center [721, 394] width 68 height 19
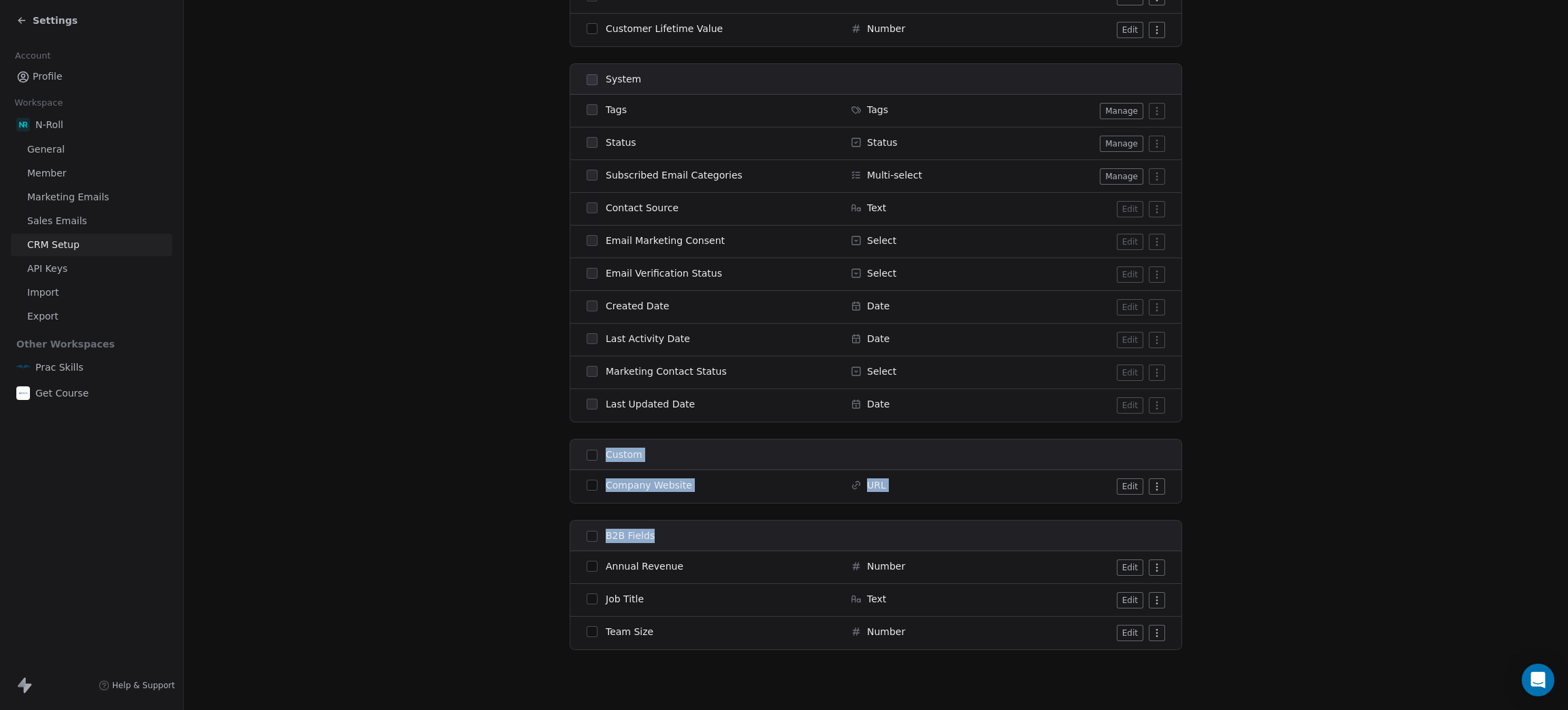
drag, startPoint x: 1055, startPoint y: 485, endPoint x: 989, endPoint y: 535, distance: 82.8
click at [989, 535] on div "General Full Name Text Edit First Name Text Edit Last Name Text Edit Email Emai…" at bounding box center [876, 119] width 613 height 1060
click at [1345, 522] on section "CRM Setup Manage people properties and other relevant settings. Contact Propert…" at bounding box center [876, 32] width 1384 height 1355
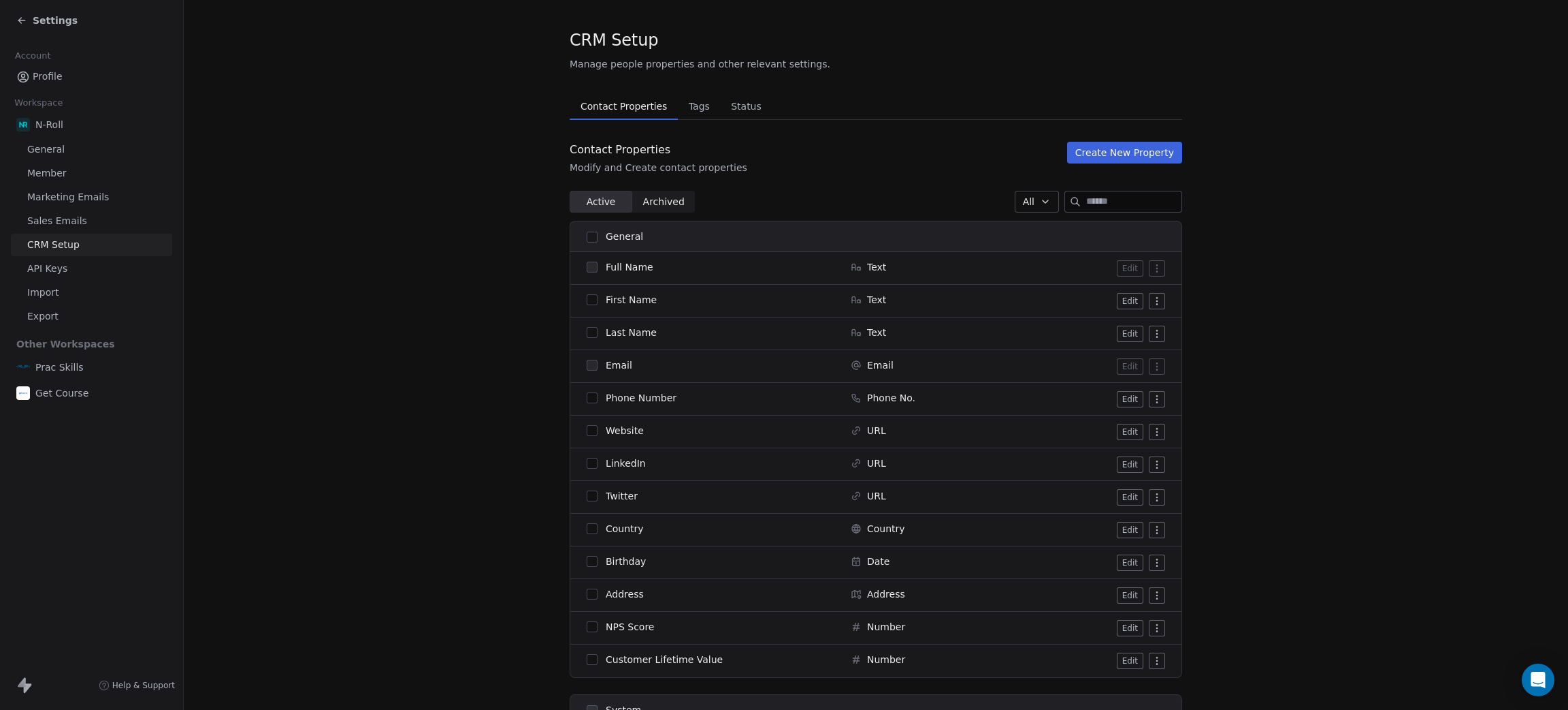
scroll to position [0, 0]
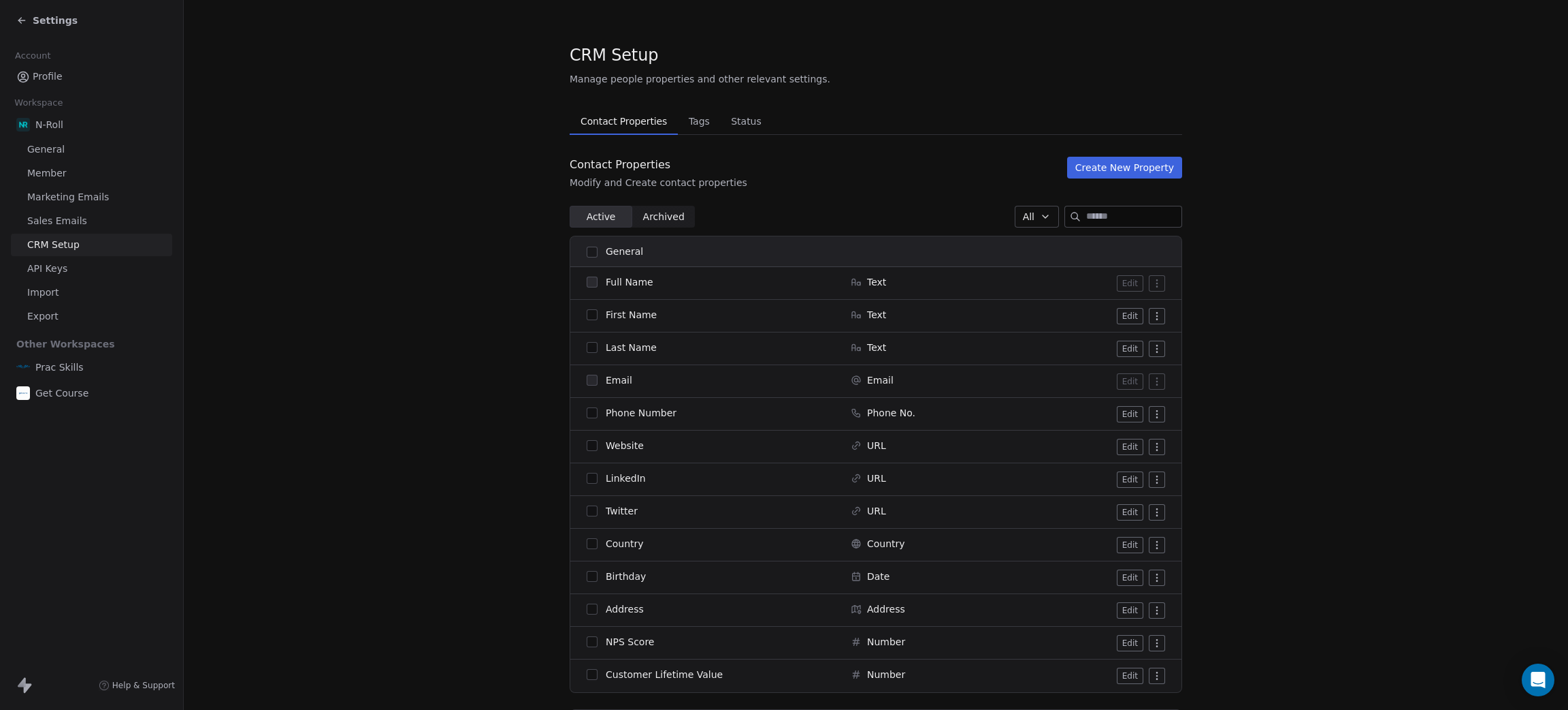
click at [1084, 171] on button "Create New Property" at bounding box center [1125, 168] width 115 height 22
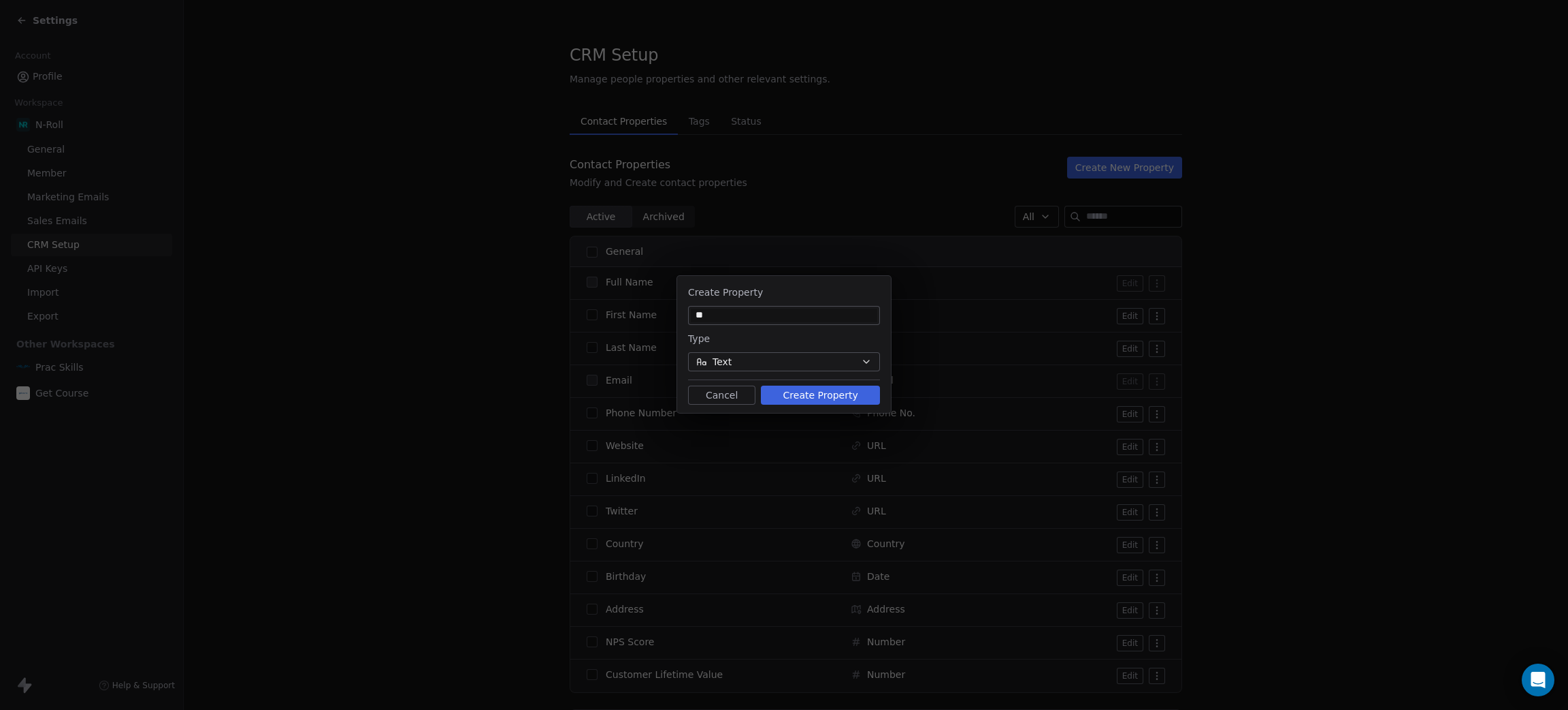
type input "*"
click at [717, 309] on input "**********" at bounding box center [784, 315] width 186 height 13
type input "**********"
click at [814, 359] on button "Text" at bounding box center [784, 362] width 192 height 19
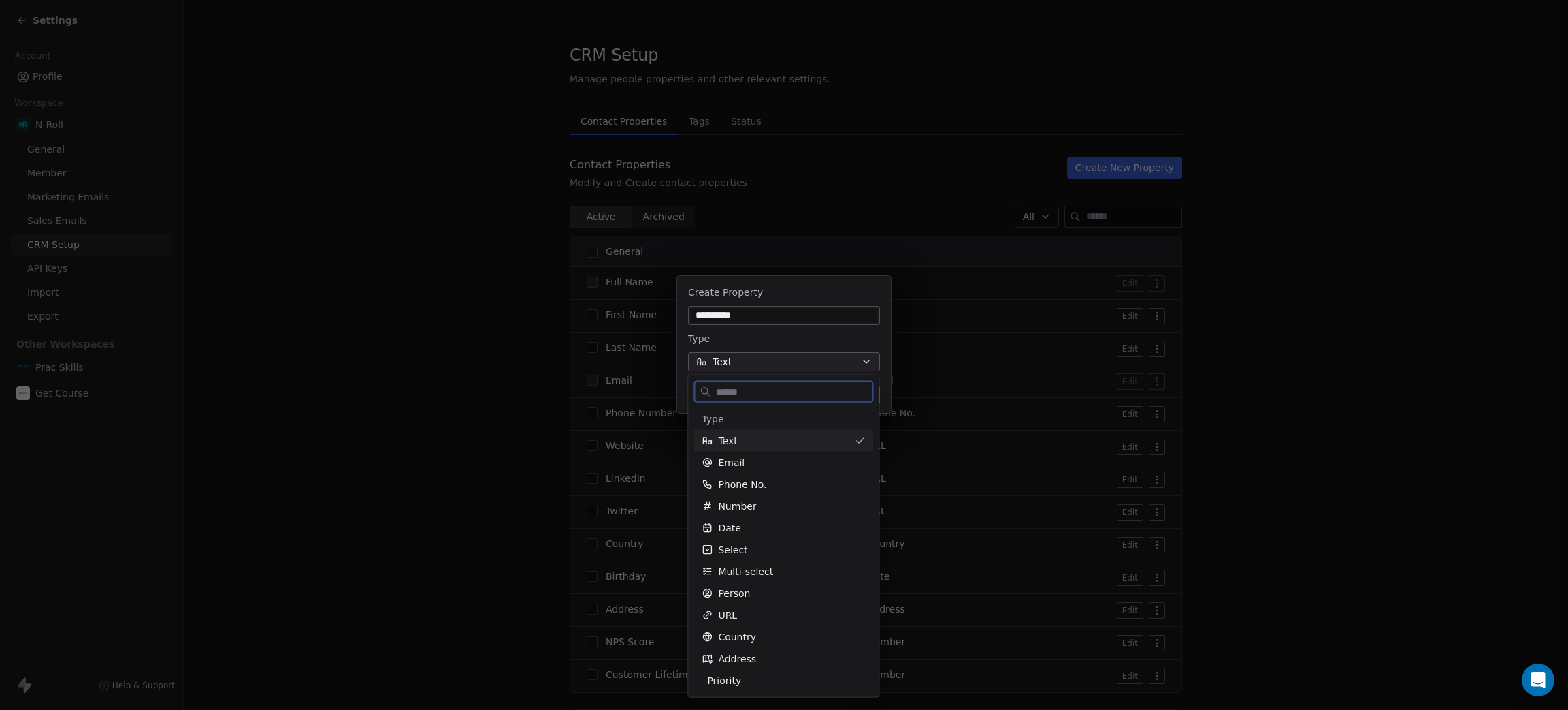
click at [770, 437] on div "Text" at bounding box center [776, 440] width 147 height 13
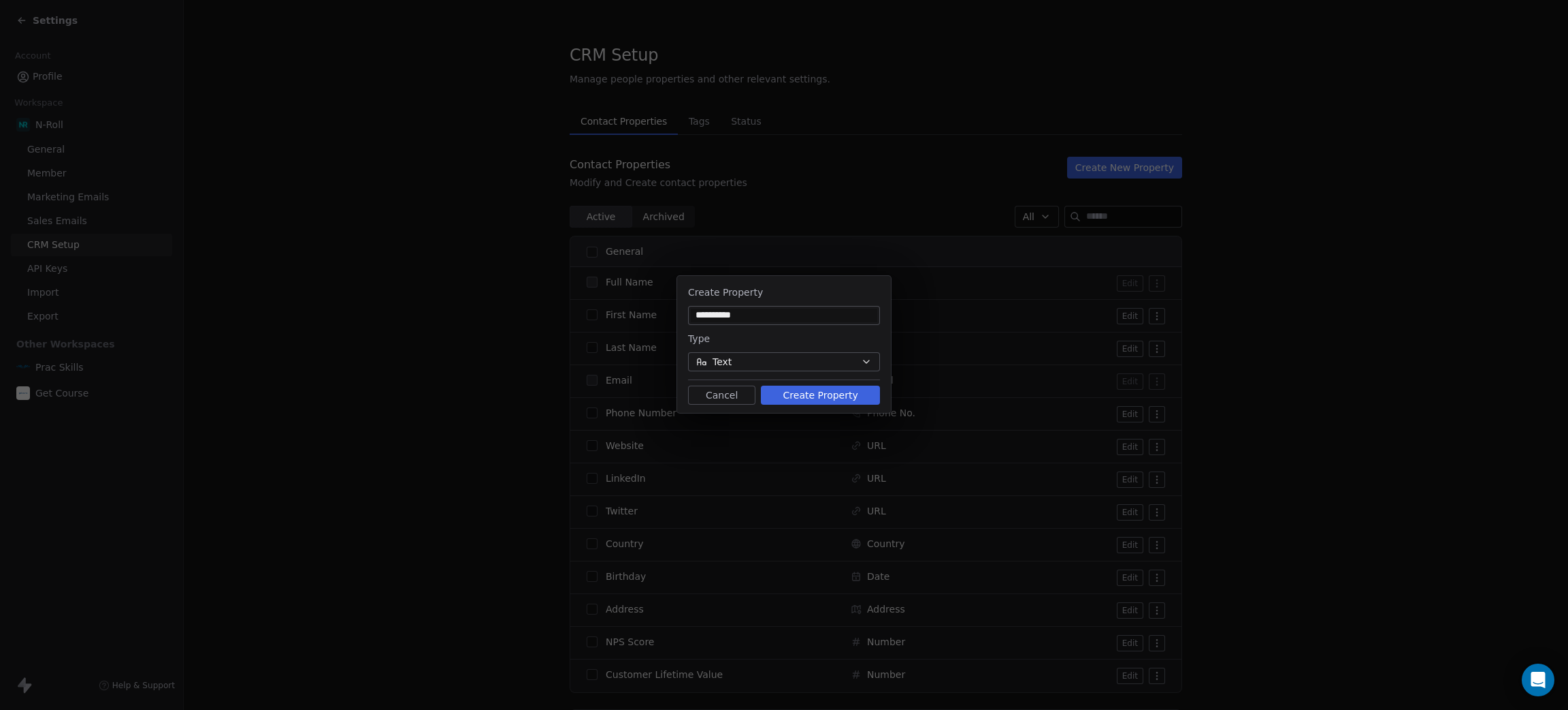
click at [805, 396] on button "Create Property" at bounding box center [820, 394] width 119 height 19
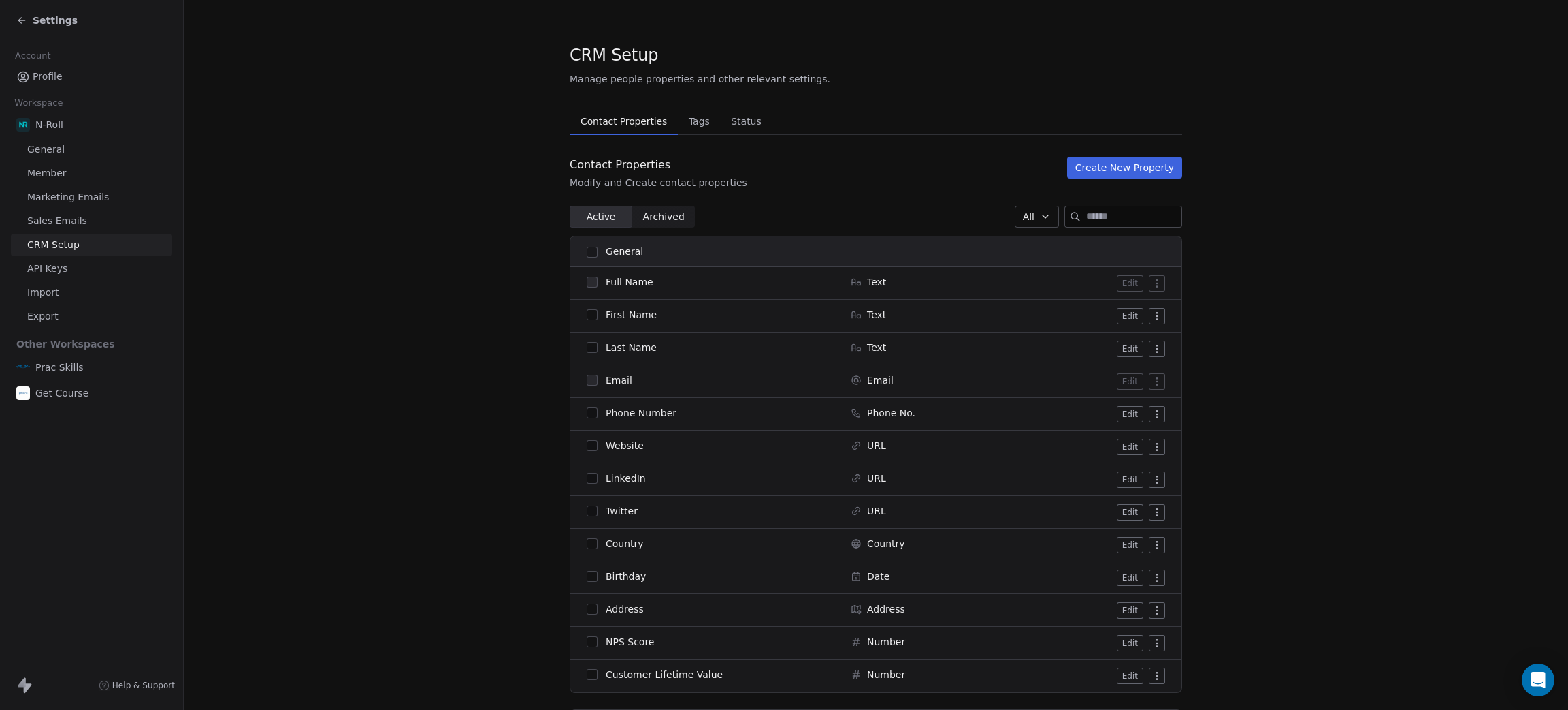
click at [1098, 177] on button "Create New Property" at bounding box center [1125, 168] width 115 height 22
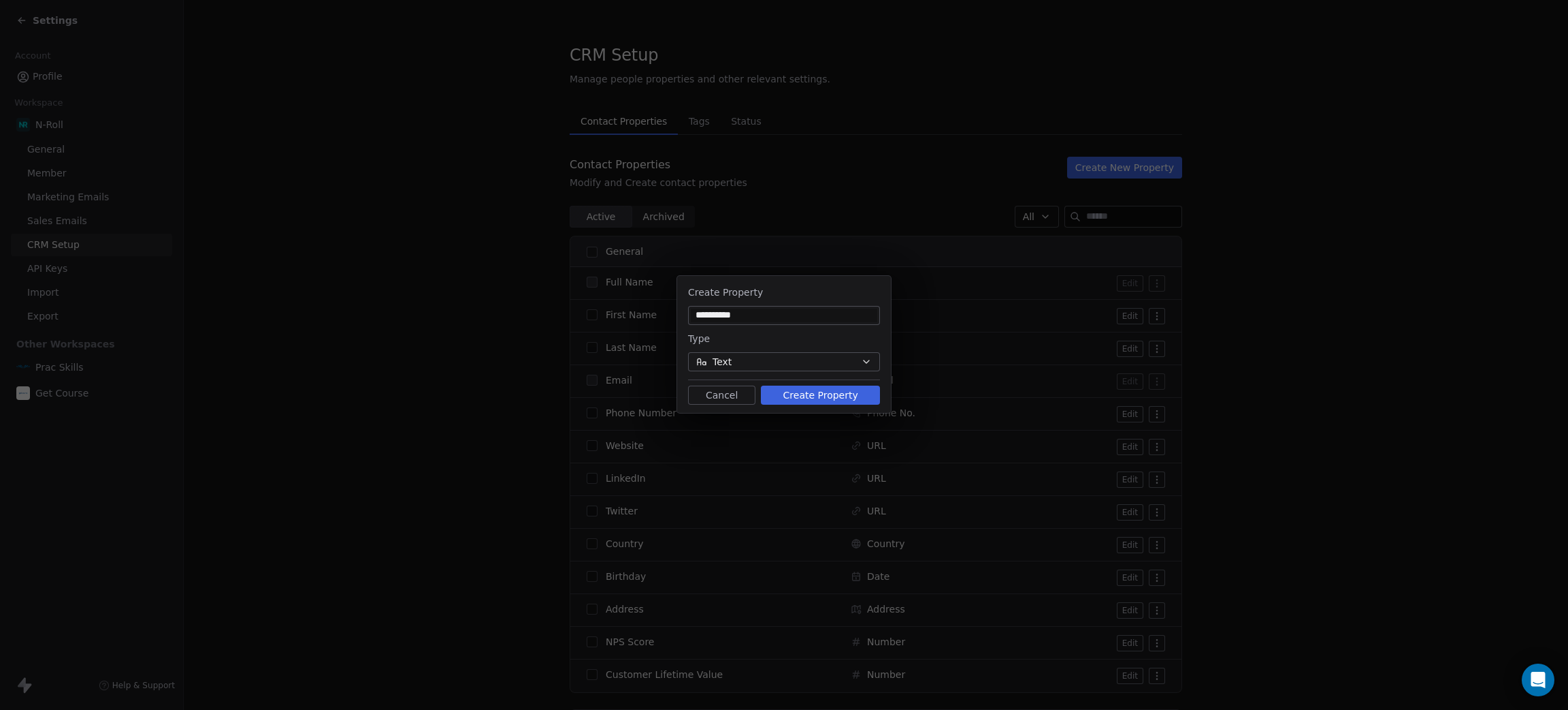
type input "*"
type input "**********"
click at [797, 402] on button "Create Property" at bounding box center [820, 394] width 119 height 19
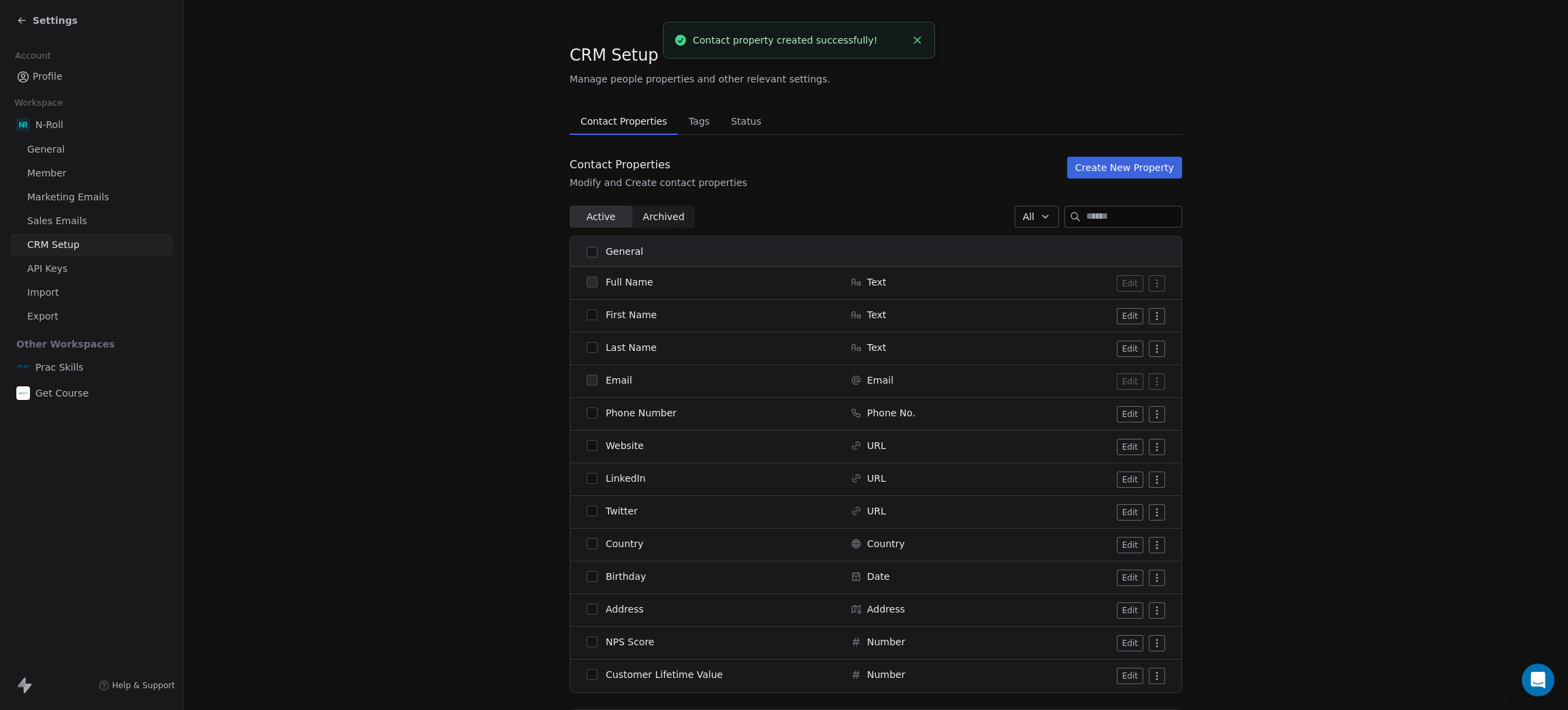
click at [1094, 166] on button "Create New Property" at bounding box center [1125, 168] width 115 height 22
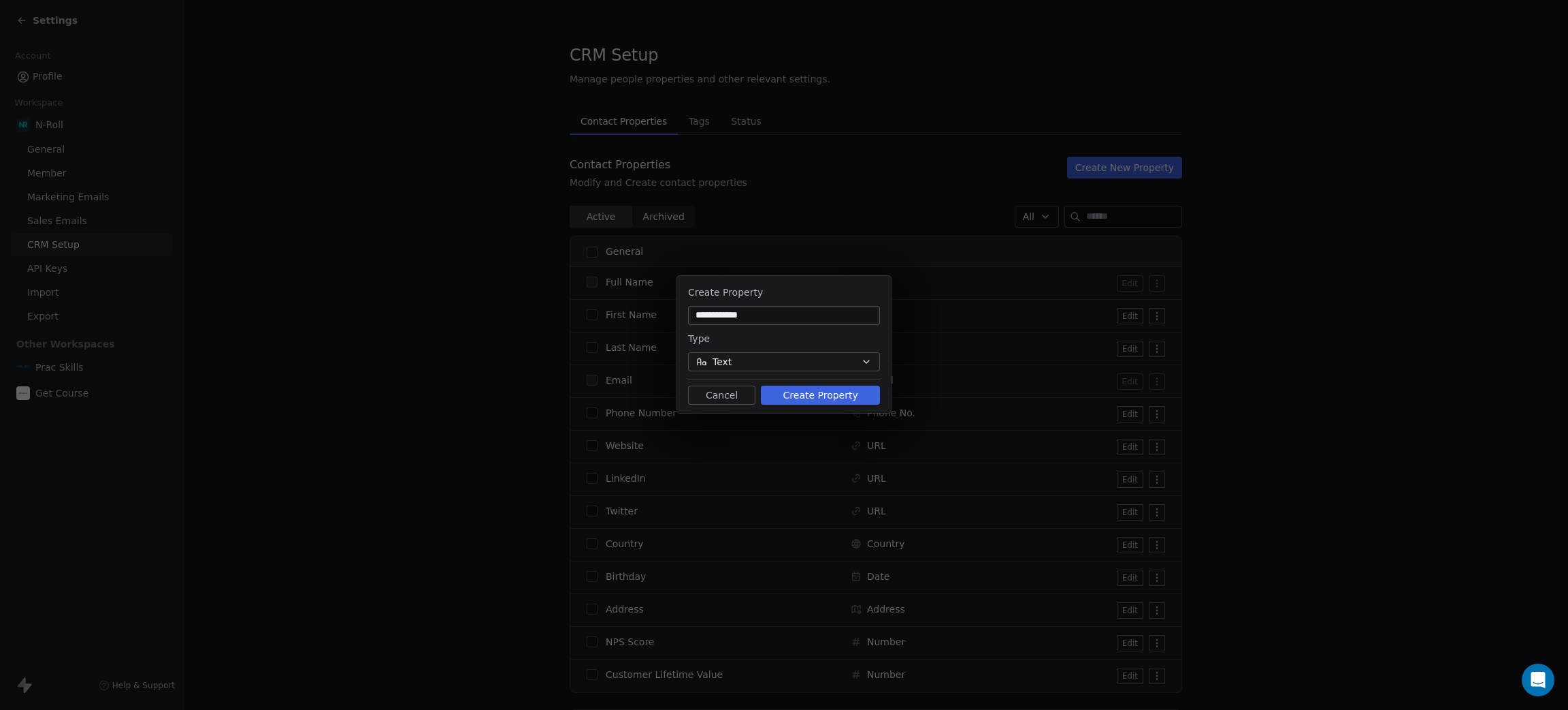
click at [783, 311] on input "**********" at bounding box center [784, 315] width 186 height 13
drag, startPoint x: 752, startPoint y: 313, endPoint x: 771, endPoint y: 302, distance: 22.0
click at [718, 312] on input "**********" at bounding box center [784, 315] width 186 height 13
type input "**********"
click at [807, 391] on button "Create Property" at bounding box center [820, 394] width 119 height 19
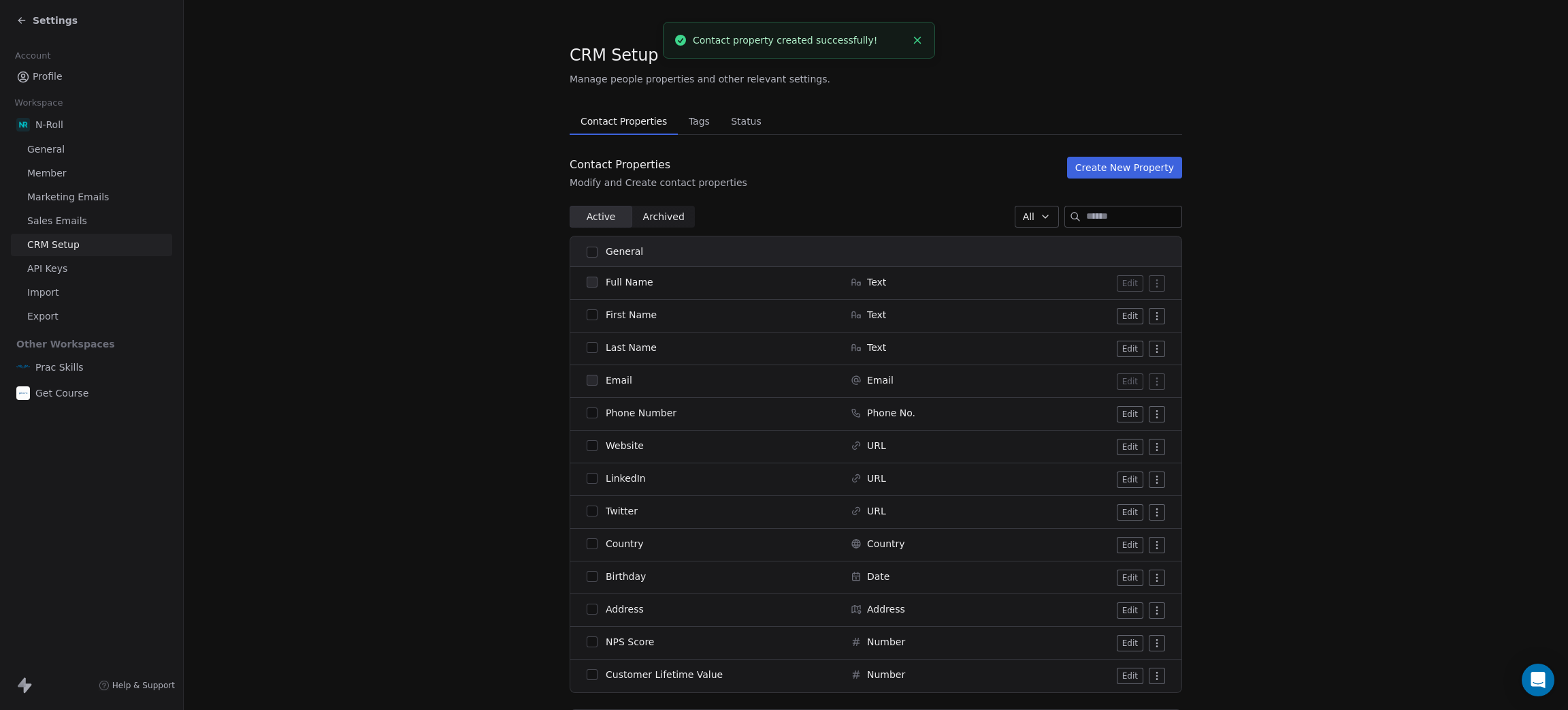
click at [1129, 163] on button "Create New Property" at bounding box center [1125, 168] width 115 height 22
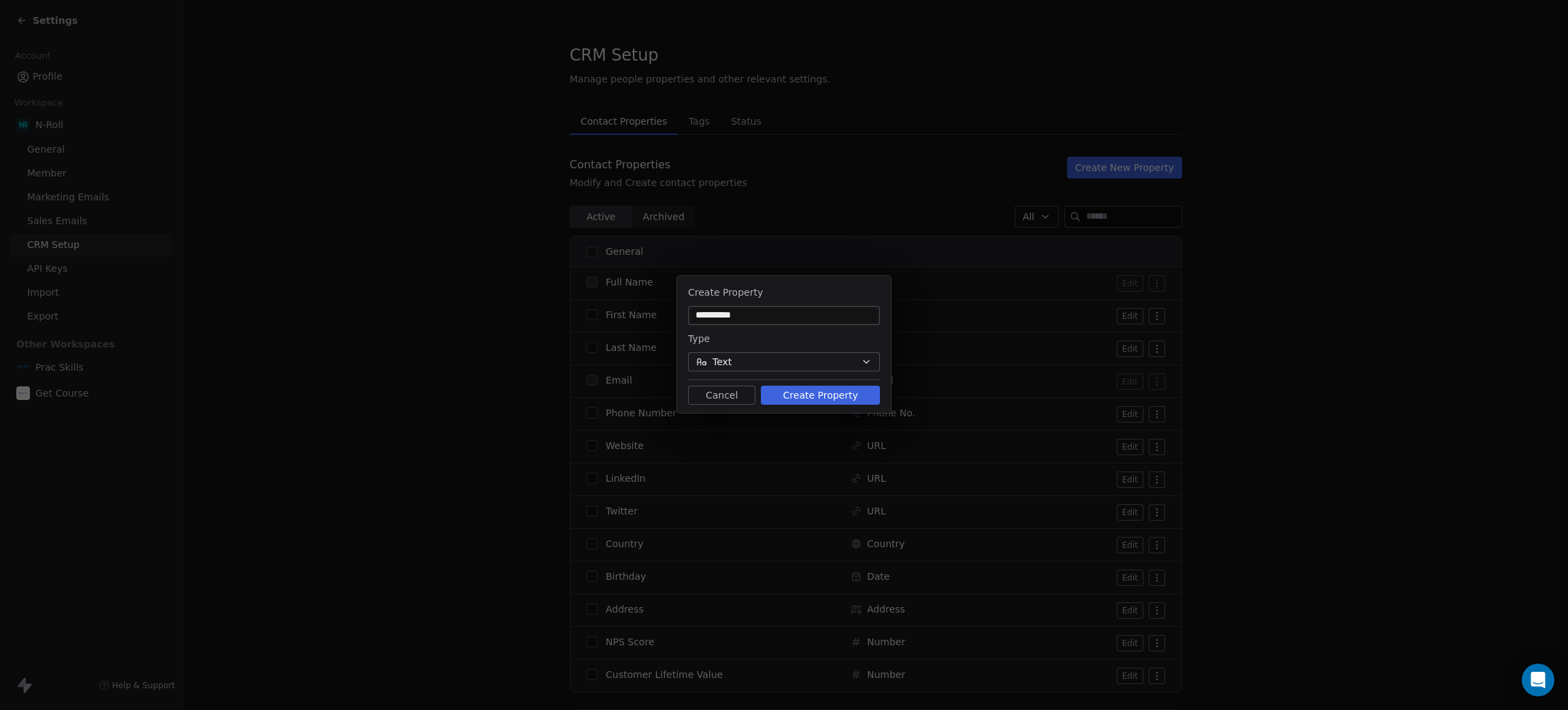
click at [775, 311] on input "**********" at bounding box center [784, 315] width 186 height 13
type input "********"
click at [806, 393] on button "Create Property" at bounding box center [820, 394] width 119 height 19
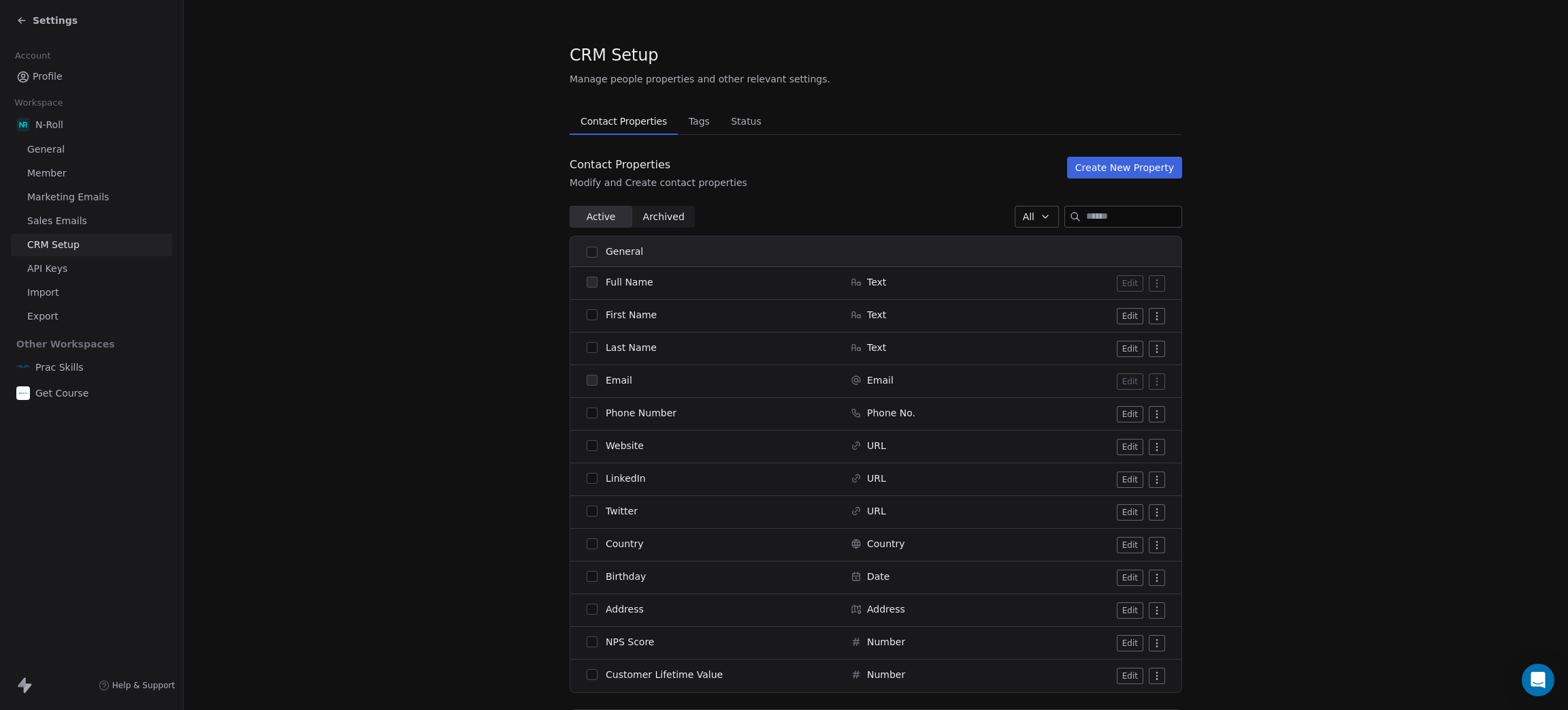
click at [1146, 161] on button "Create New Property" at bounding box center [1125, 168] width 115 height 22
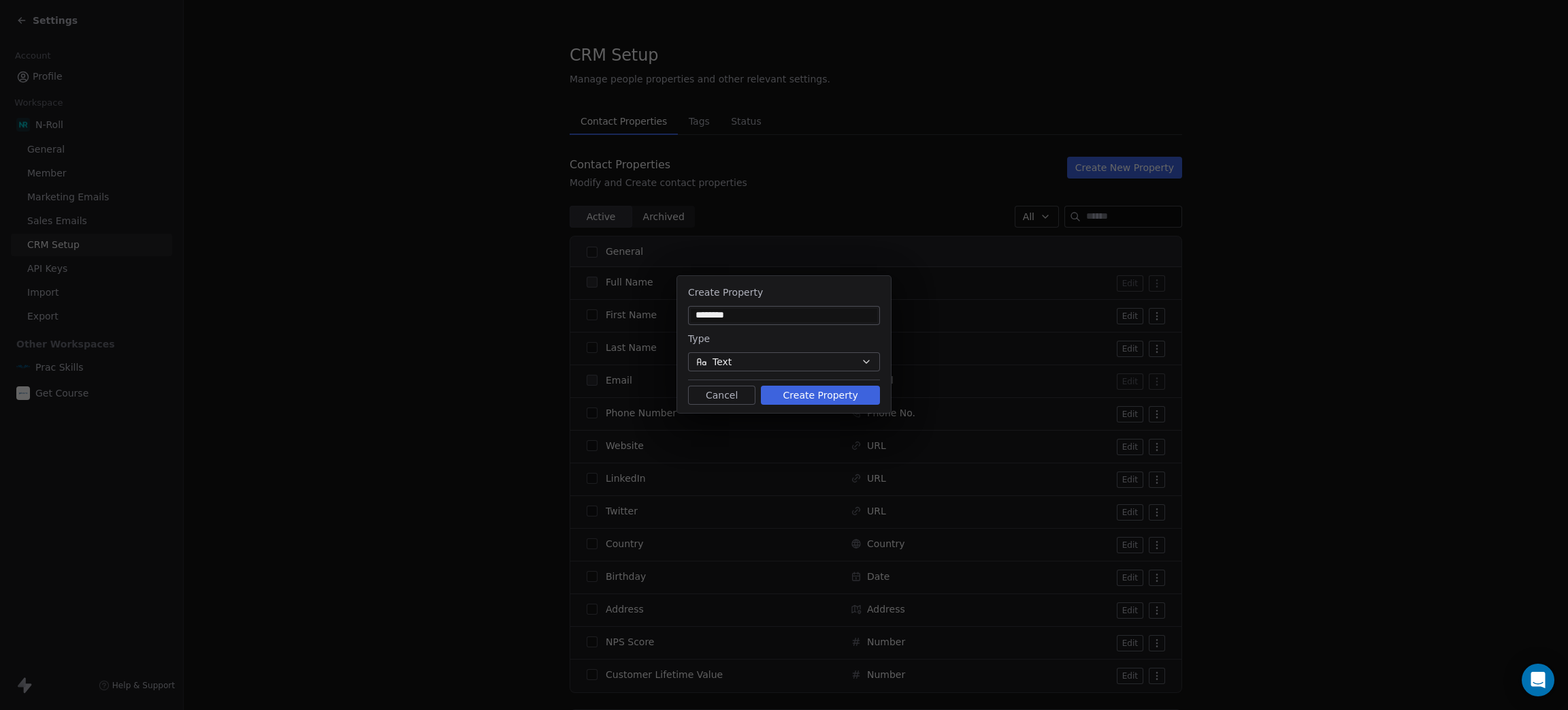
click at [781, 317] on input "********" at bounding box center [784, 315] width 186 height 13
type input "**********"
click at [824, 392] on button "Create Property" at bounding box center [820, 394] width 119 height 19
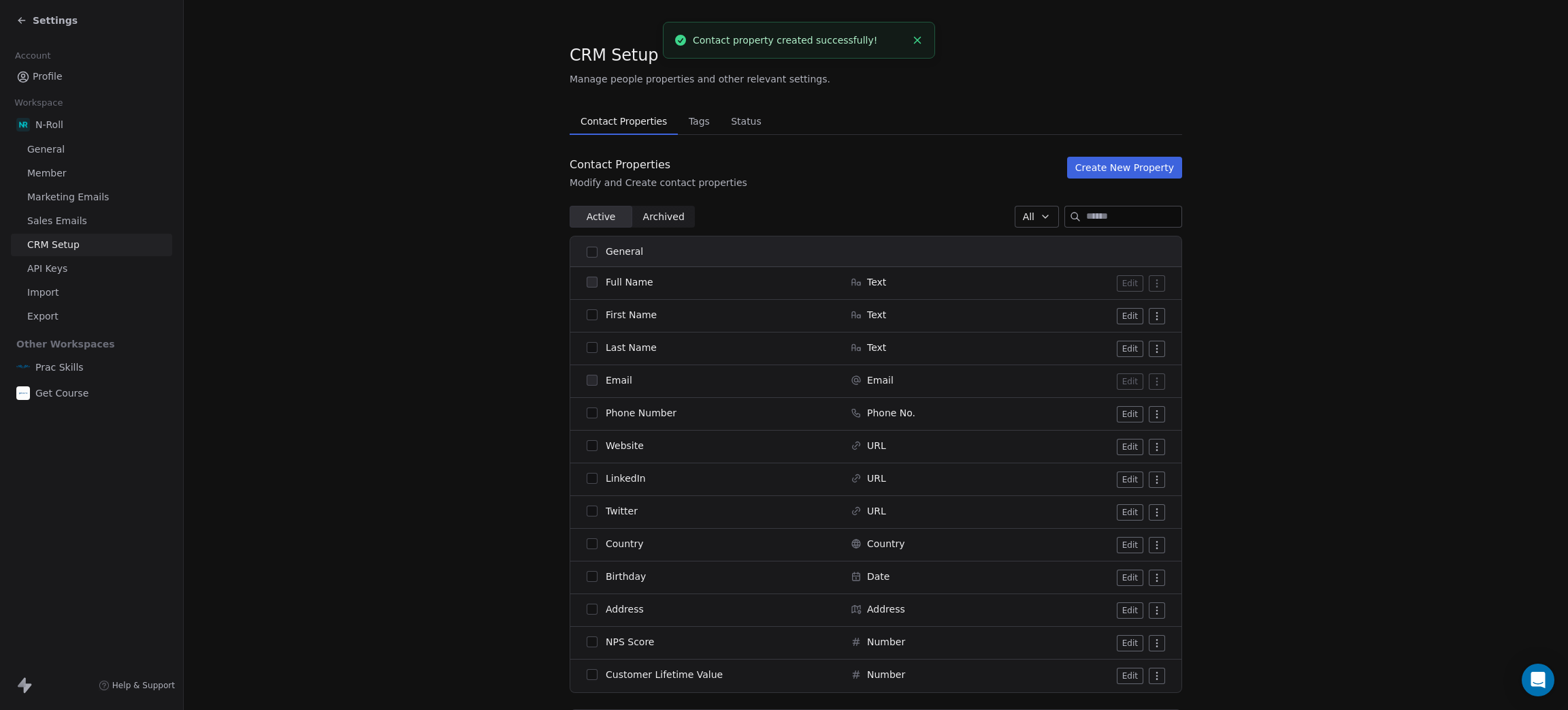
click at [1111, 166] on button "Create New Property" at bounding box center [1125, 168] width 115 height 22
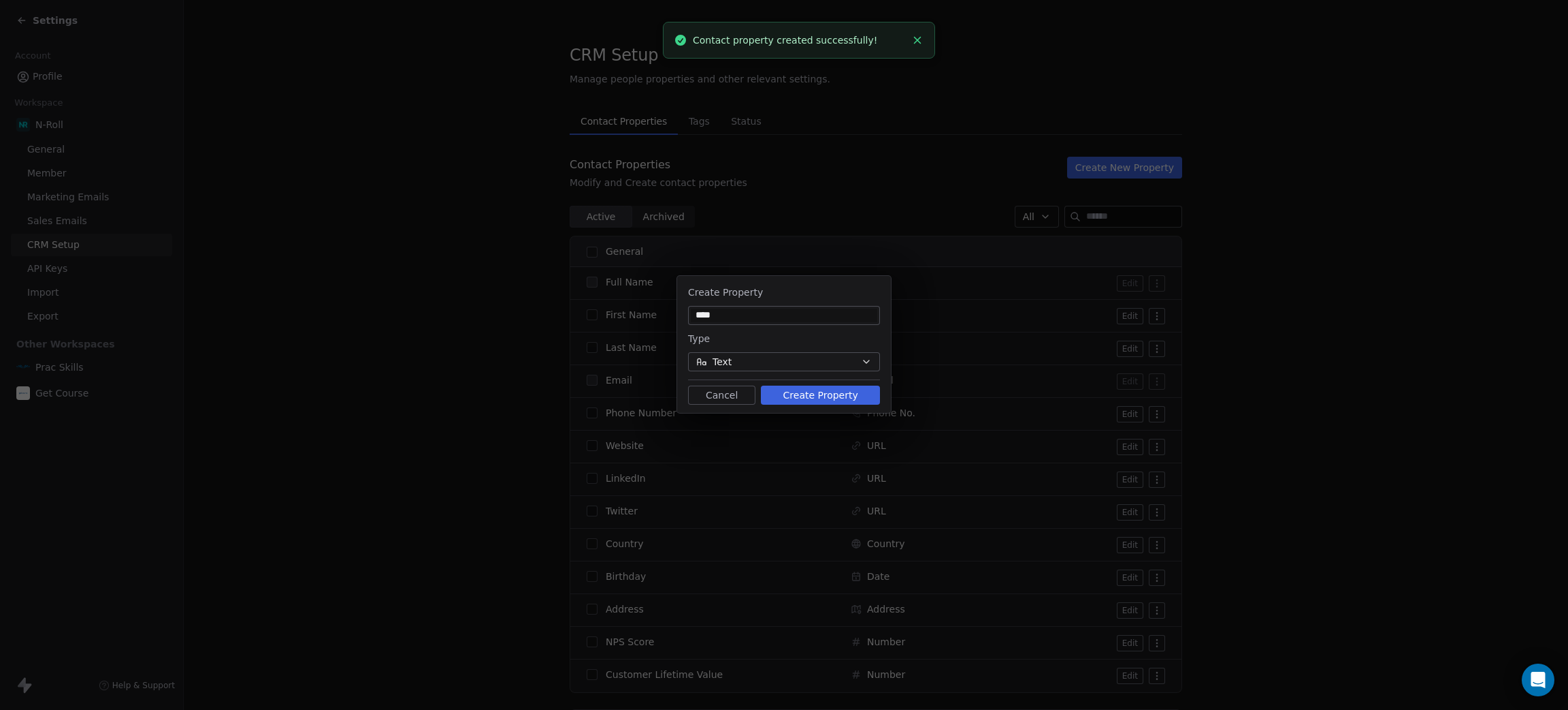
type input "****"
click at [838, 396] on button "Create Property" at bounding box center [820, 394] width 119 height 19
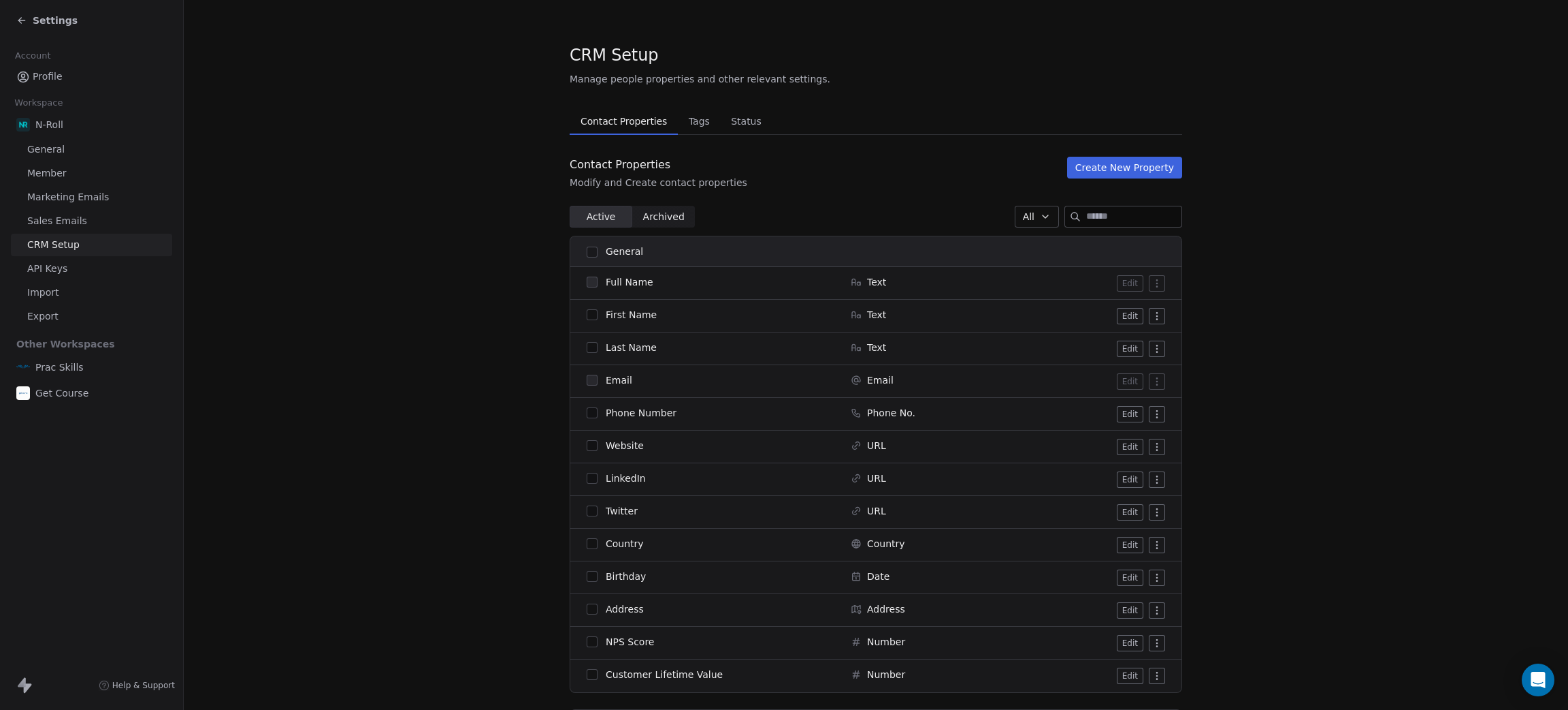
click at [1149, 161] on button "Create New Property" at bounding box center [1125, 168] width 115 height 22
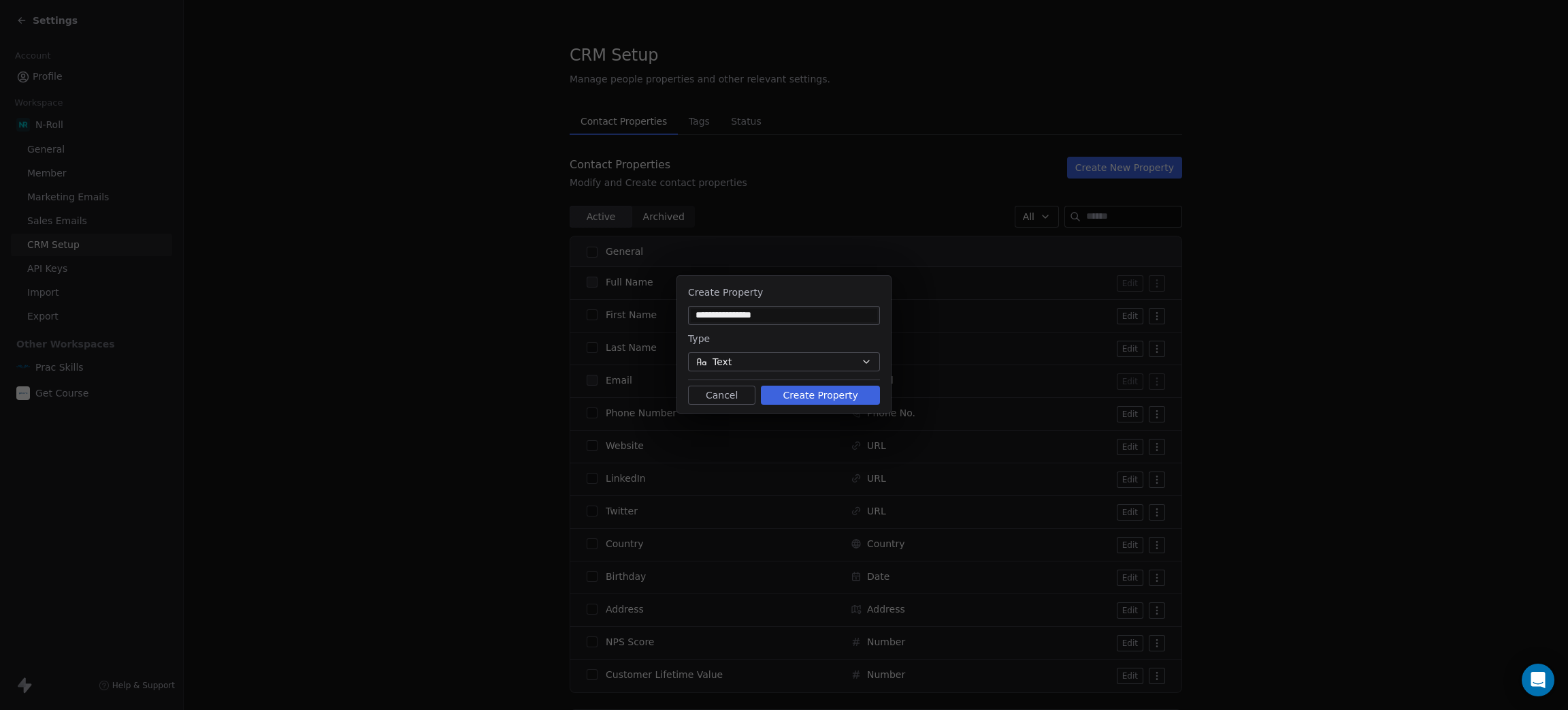
type input "**********"
click at [765, 354] on button "Text" at bounding box center [784, 362] width 192 height 19
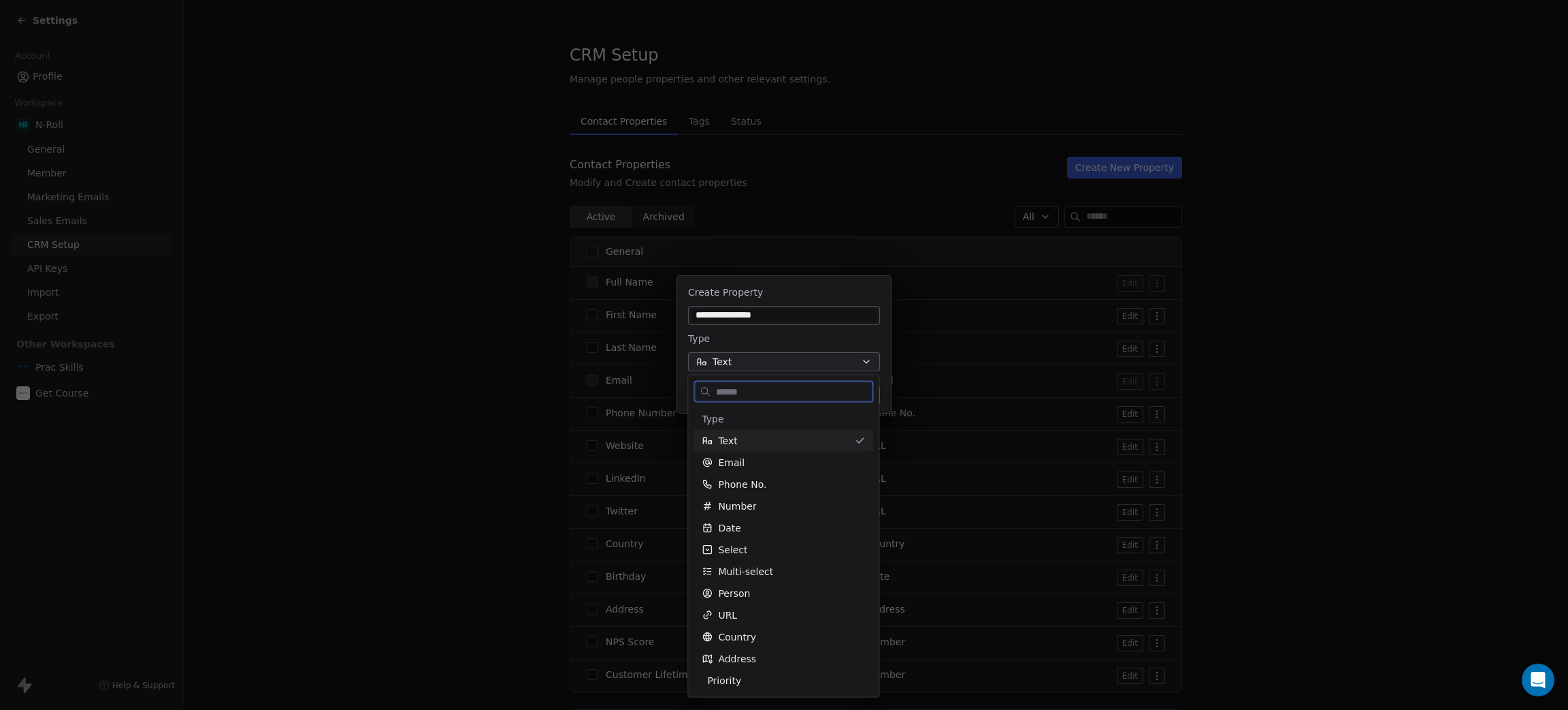
click at [754, 439] on div "Text" at bounding box center [776, 440] width 147 height 13
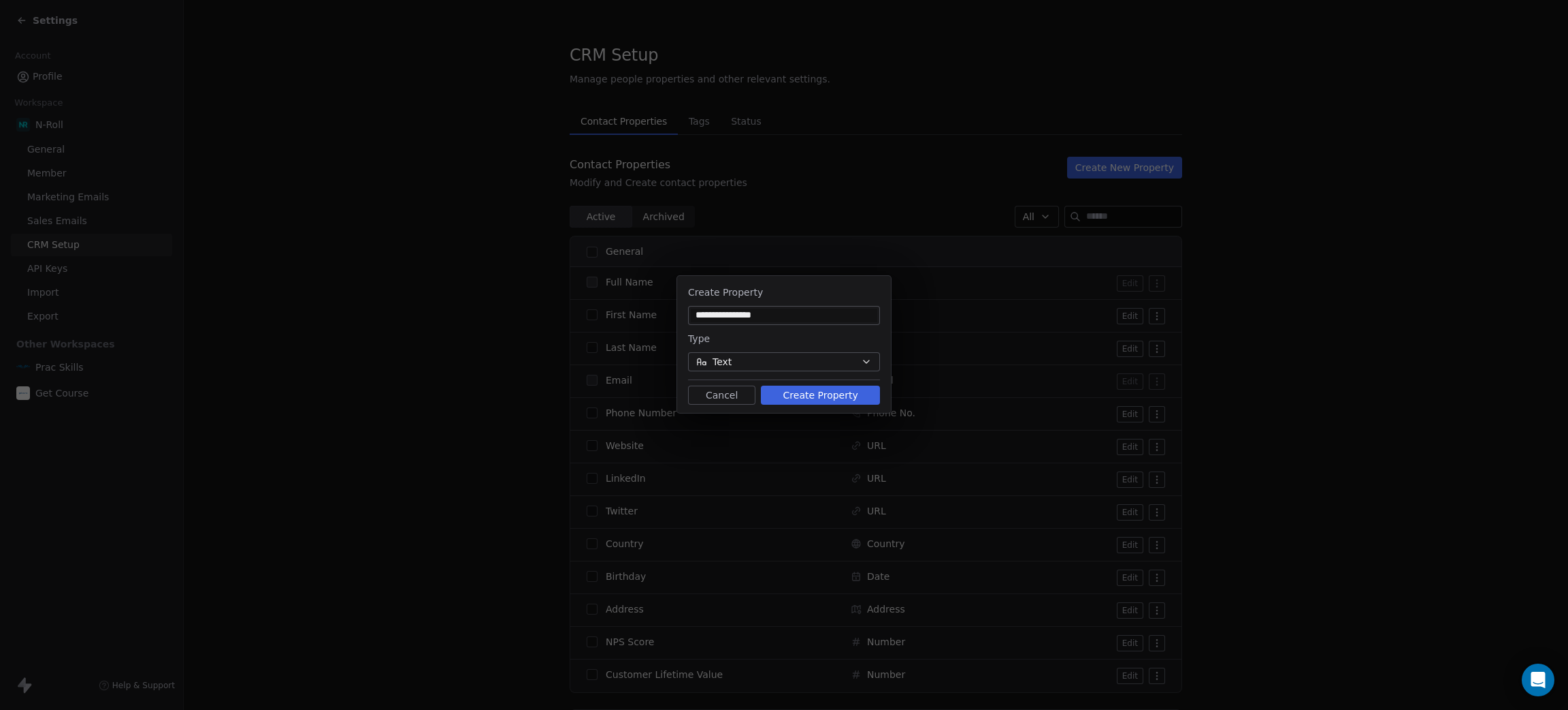
click at [810, 398] on button "Create Property" at bounding box center [820, 394] width 119 height 19
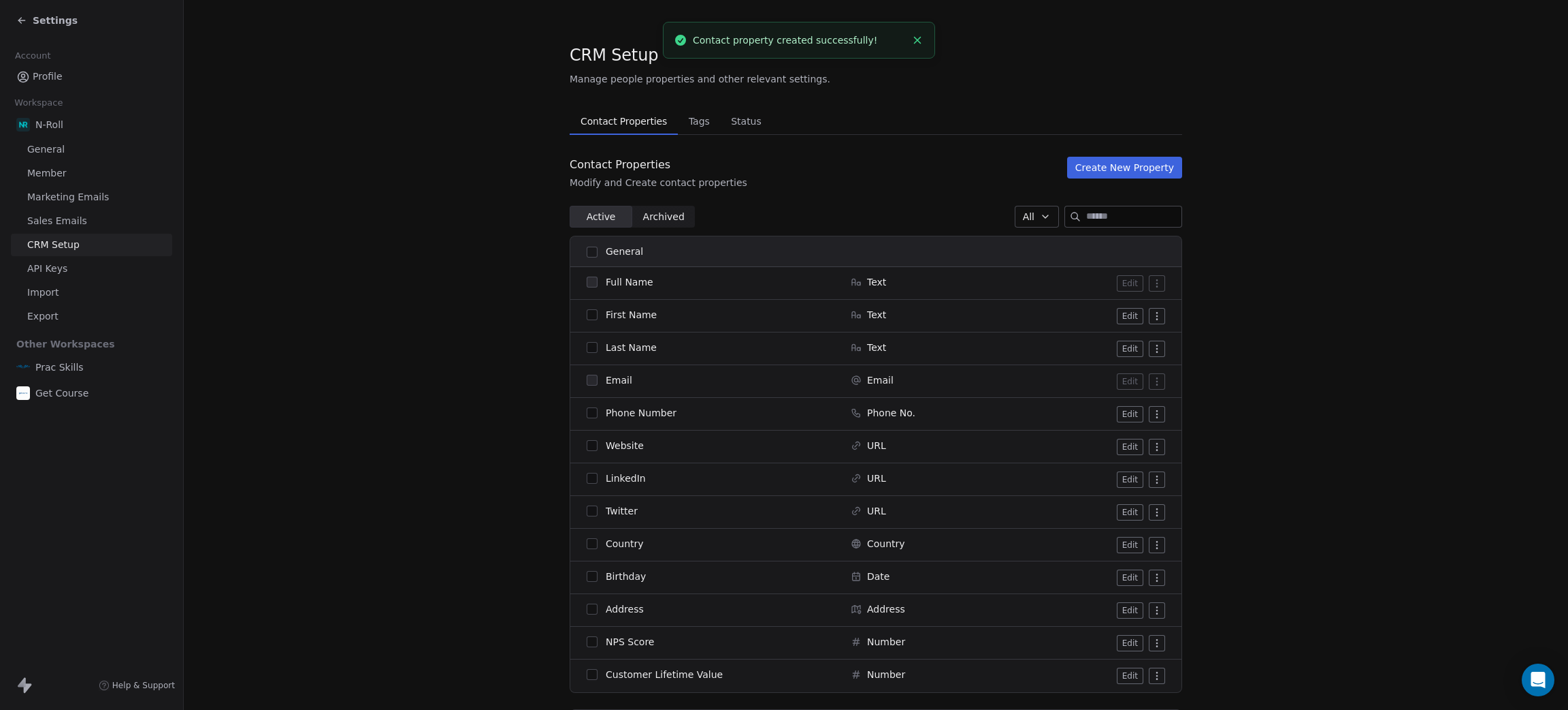
click at [1108, 167] on button "Create New Property" at bounding box center [1125, 168] width 115 height 22
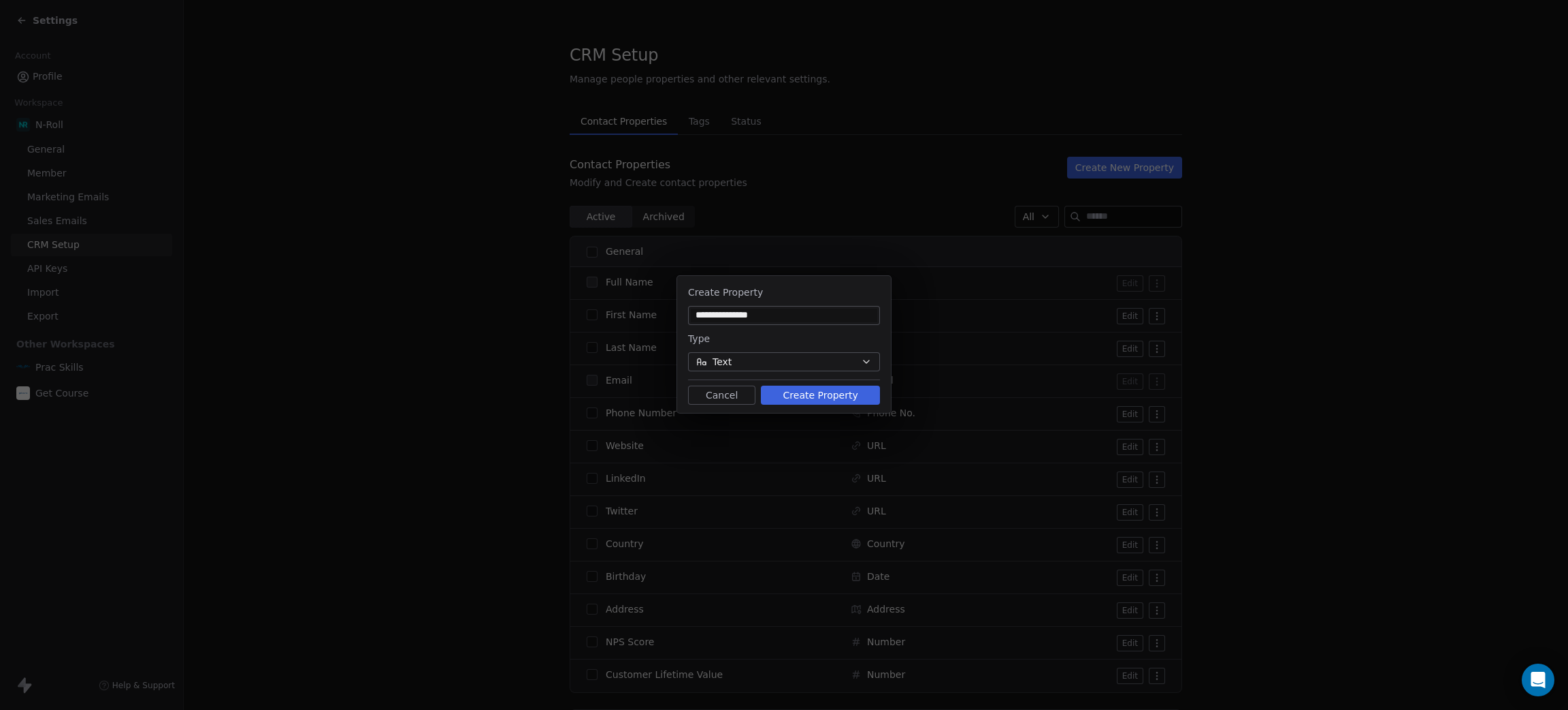
type input "**********"
click at [813, 399] on button "Create Property" at bounding box center [820, 394] width 119 height 19
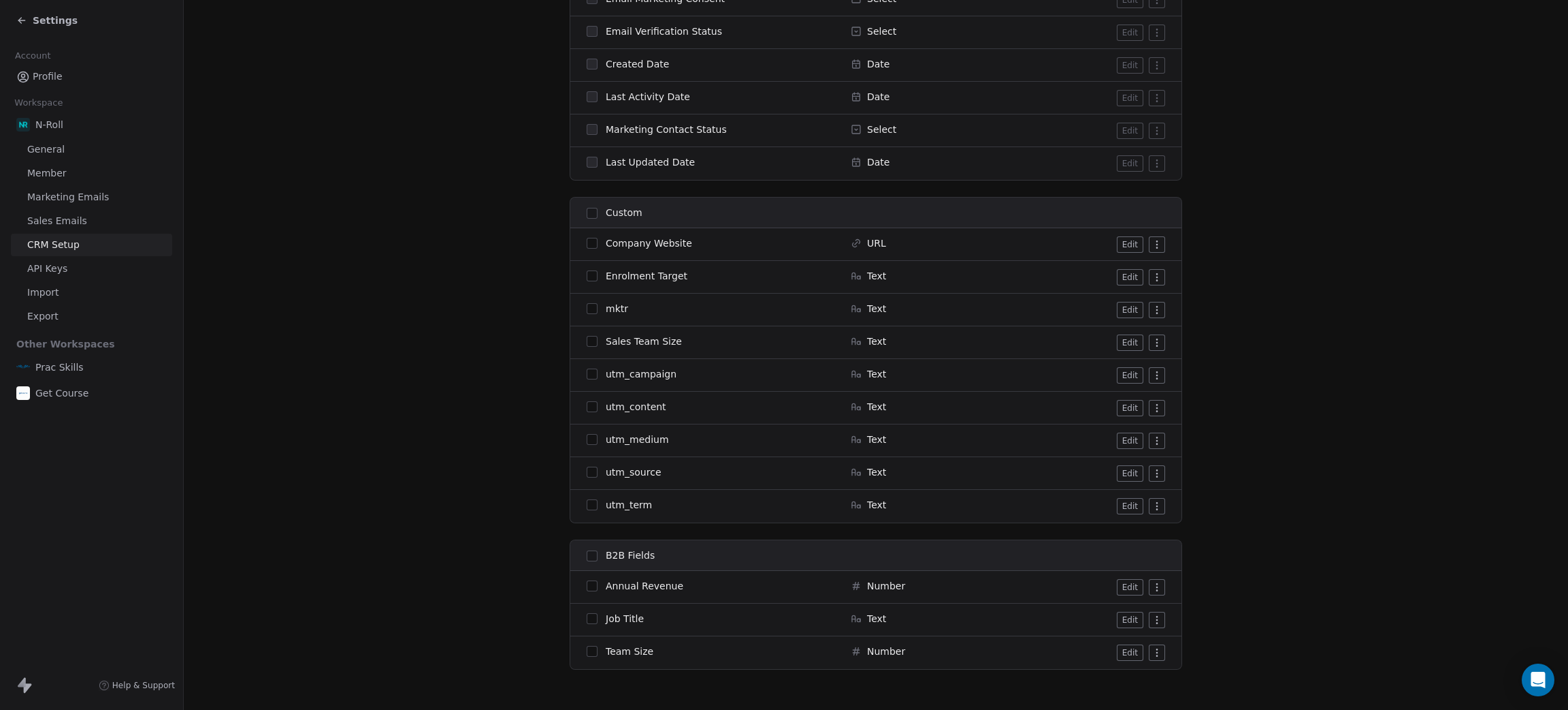
scroll to position [908, 0]
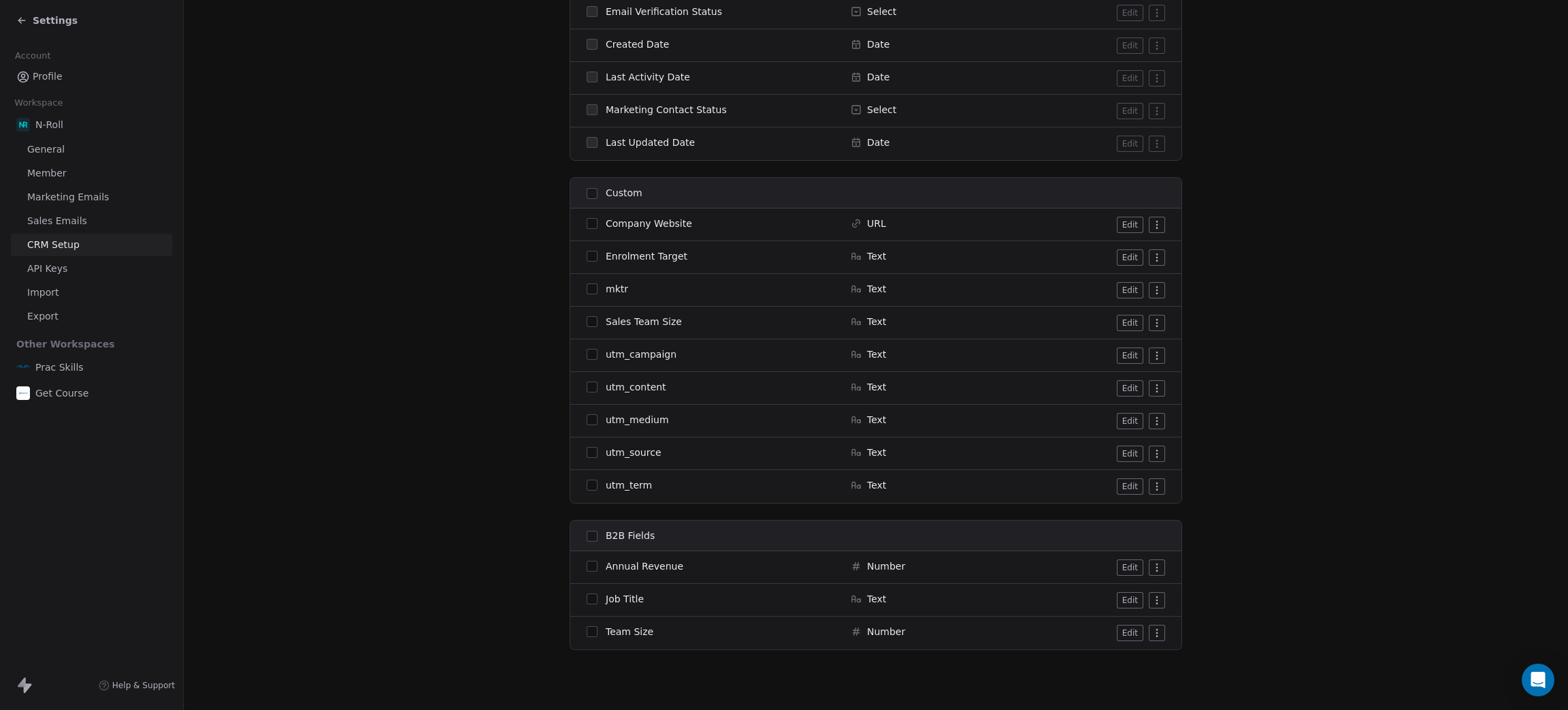
click at [1128, 318] on button "Edit" at bounding box center [1130, 323] width 27 height 17
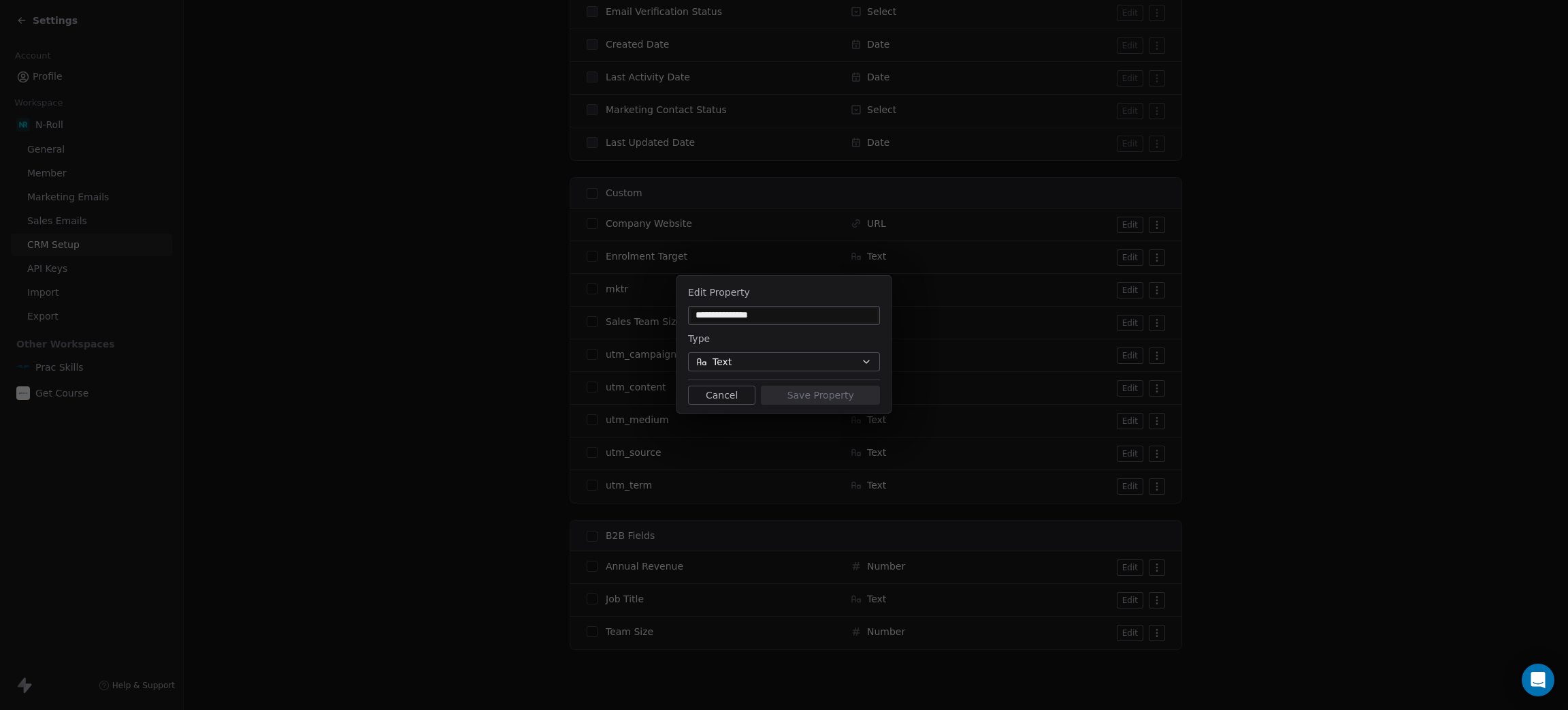
click at [773, 363] on button "Text" at bounding box center [784, 362] width 192 height 19
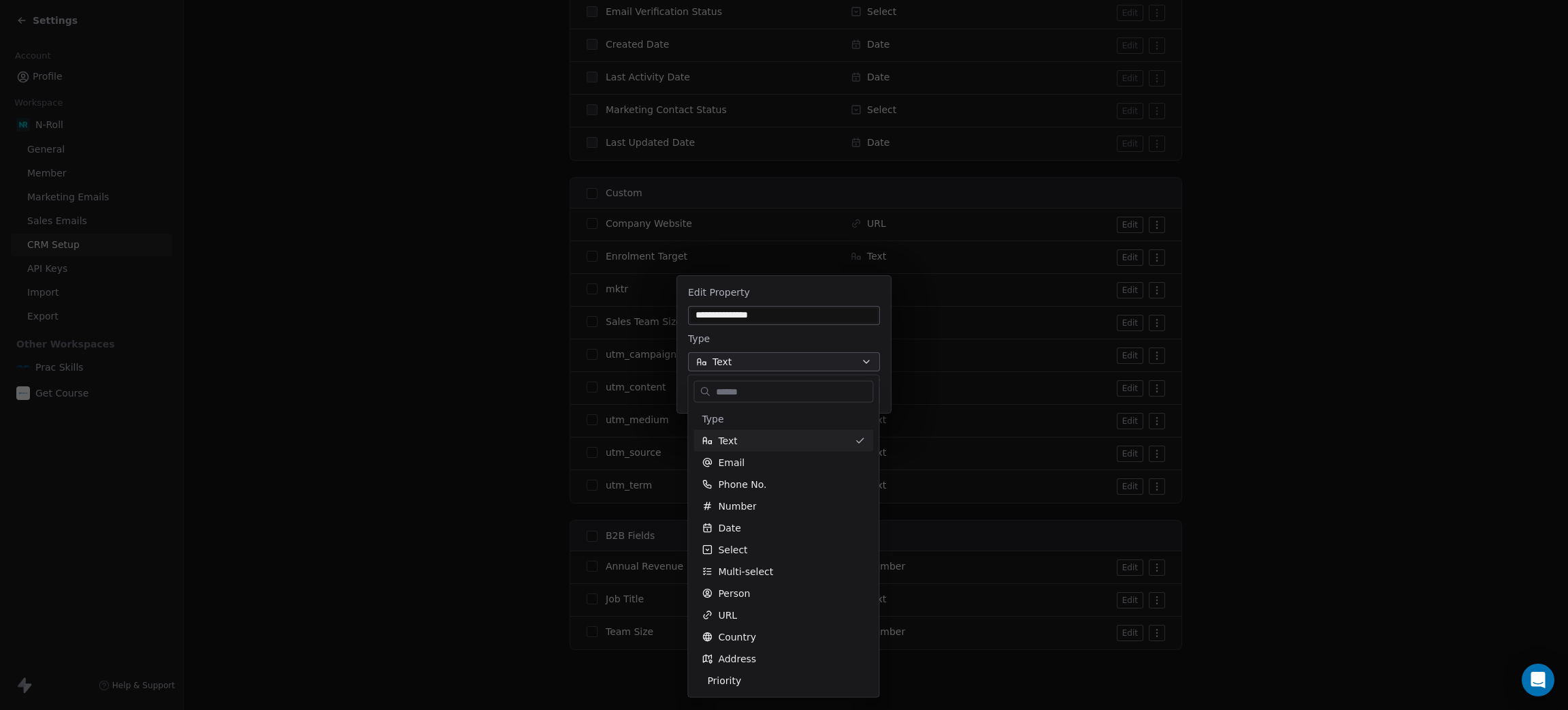
click at [1365, 237] on div "**********" at bounding box center [784, 355] width 1568 height 710
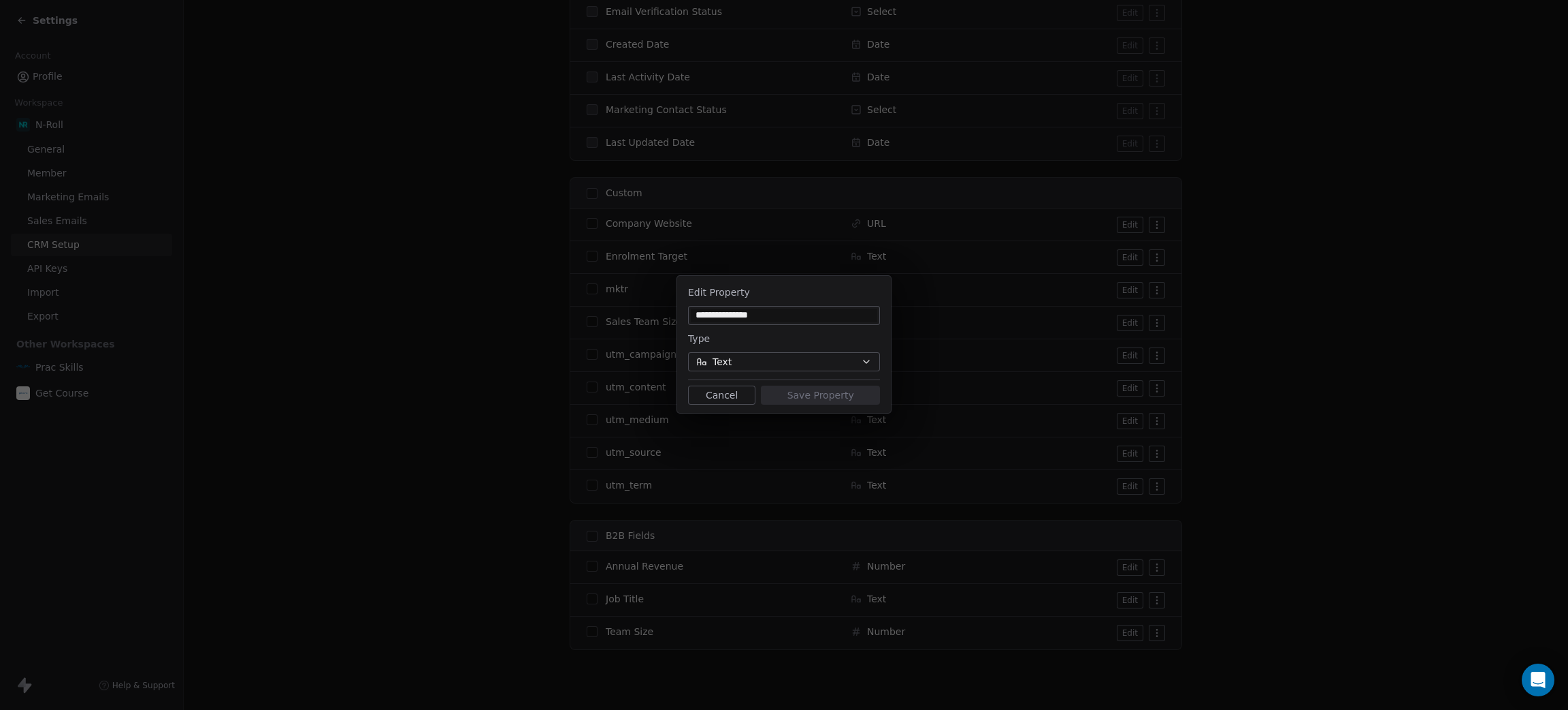
click at [712, 394] on button "Cancel" at bounding box center [721, 394] width 68 height 19
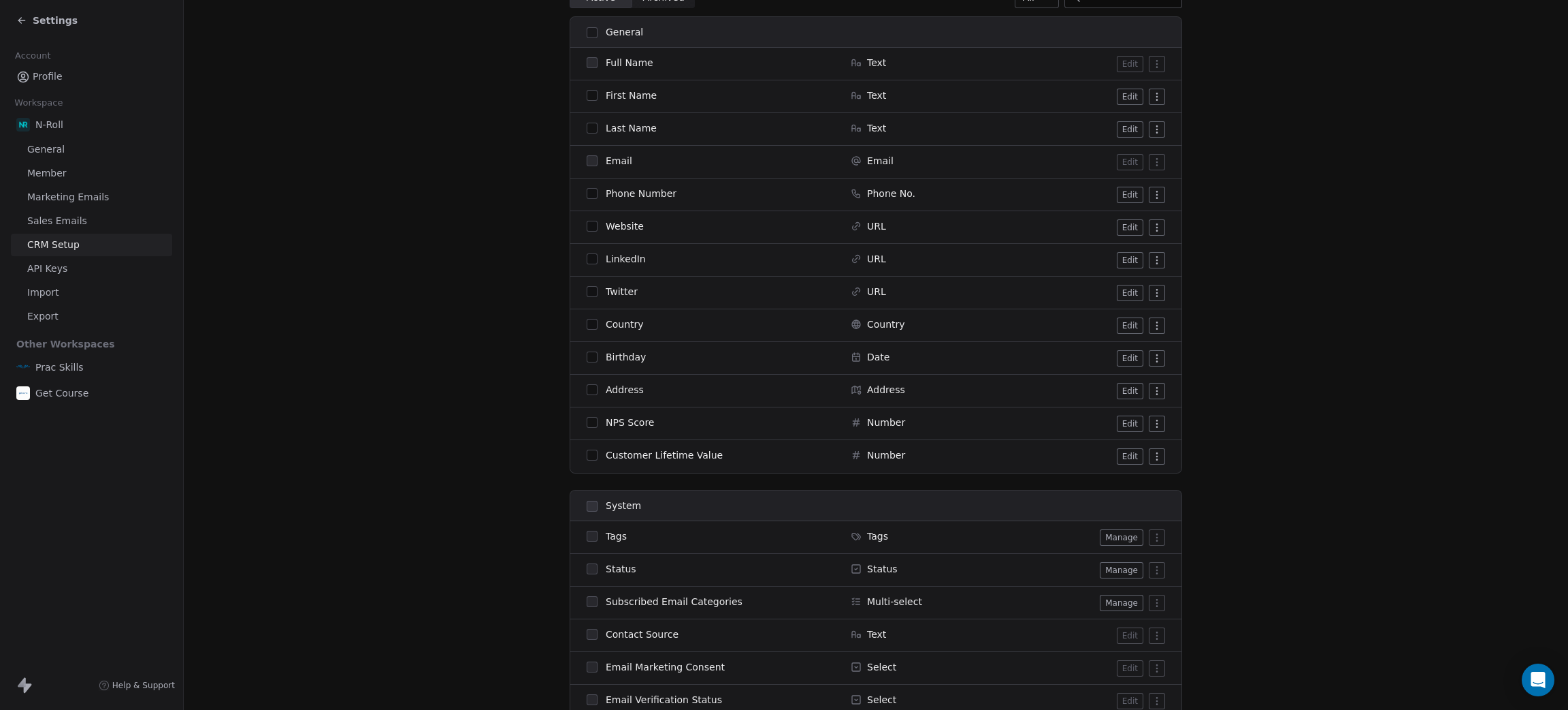
scroll to position [0, 0]
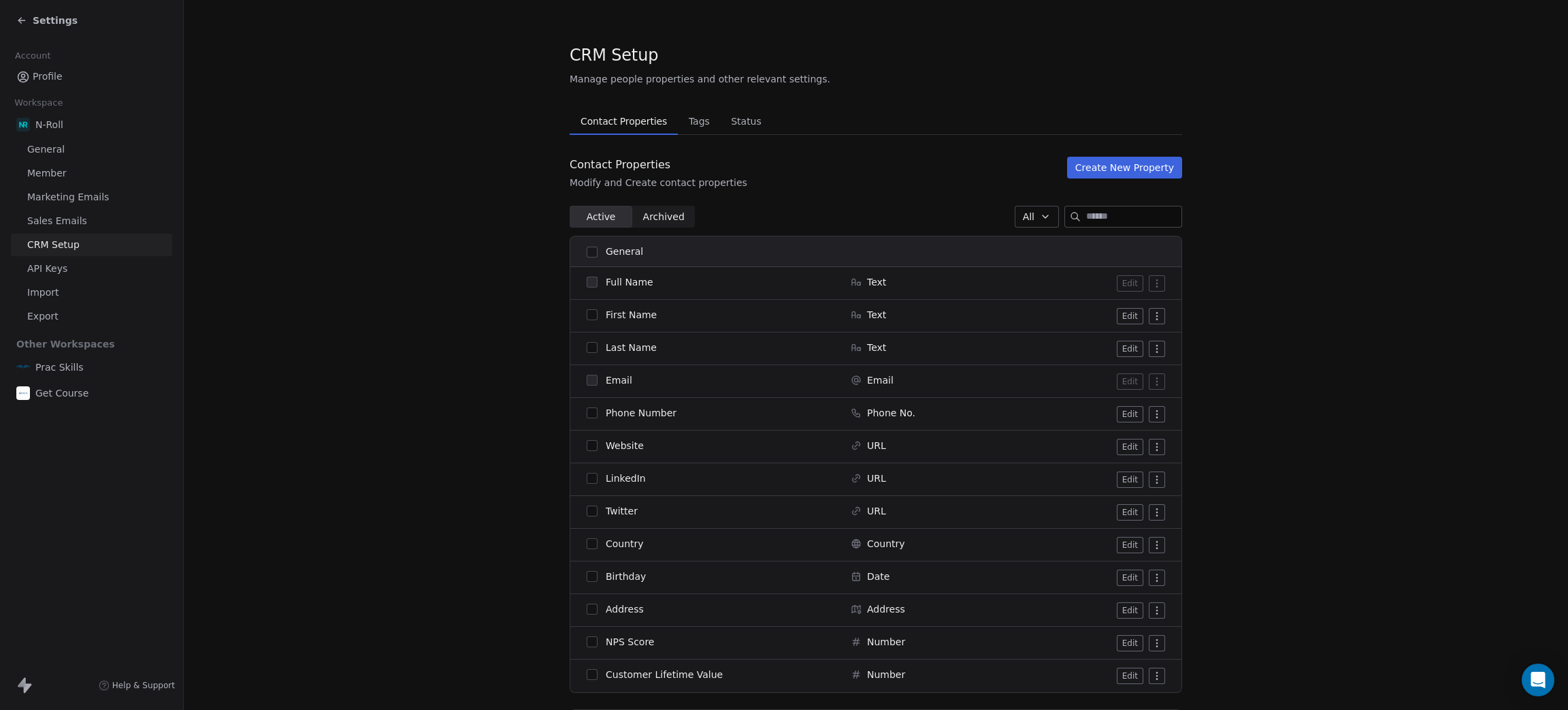
click at [1126, 157] on button "Create New Property" at bounding box center [1125, 168] width 115 height 22
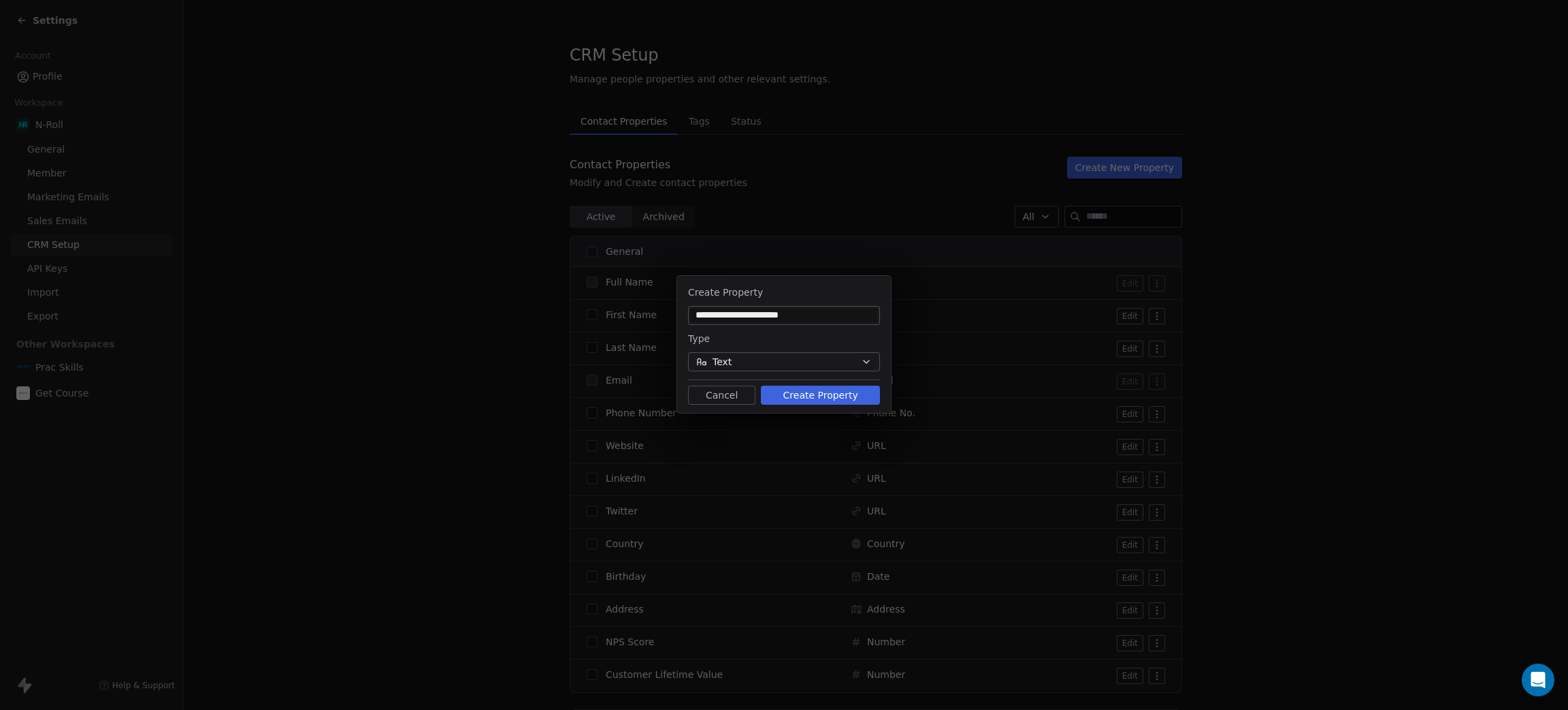
type input "**********"
click at [725, 363] on span "Text" at bounding box center [722, 362] width 19 height 14
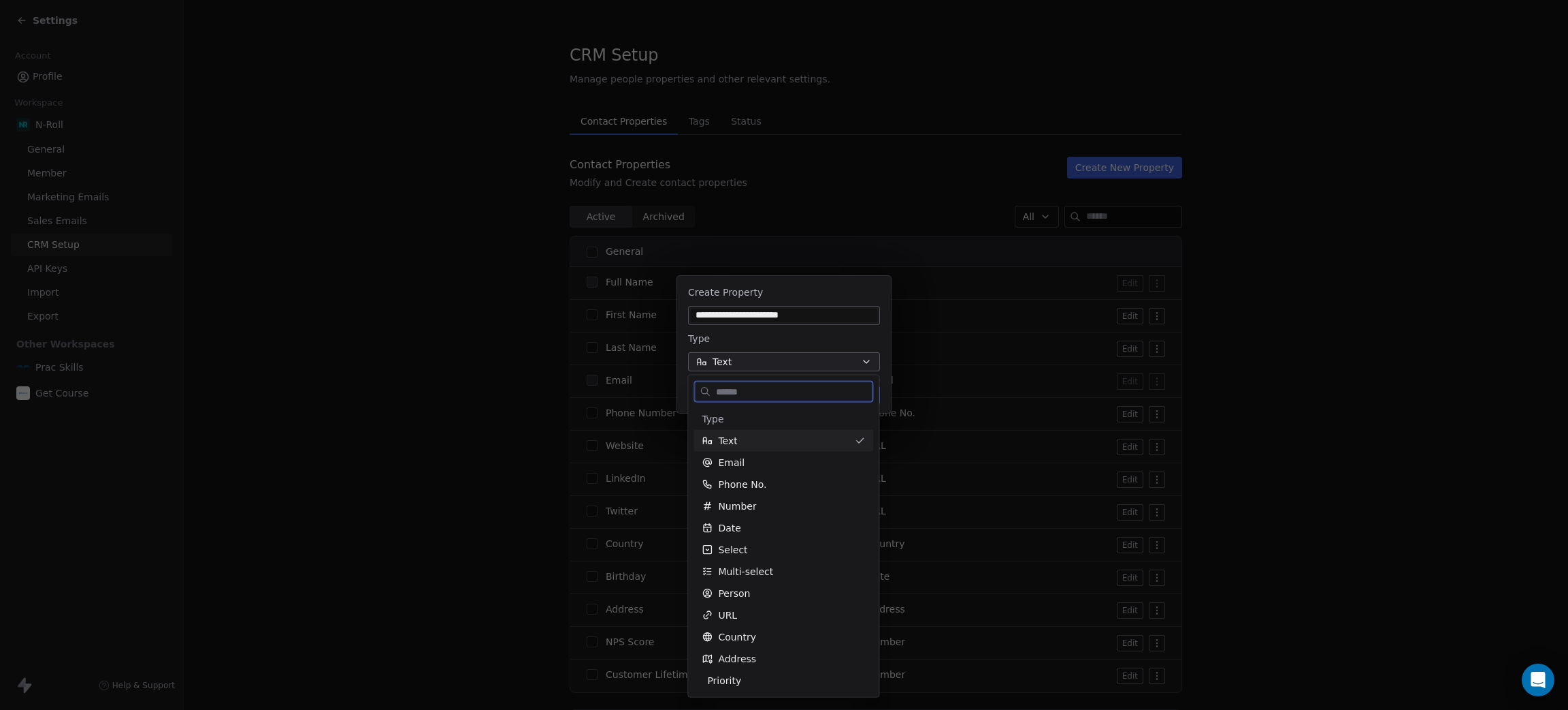
click at [725, 440] on span "Text" at bounding box center [727, 440] width 19 height 13
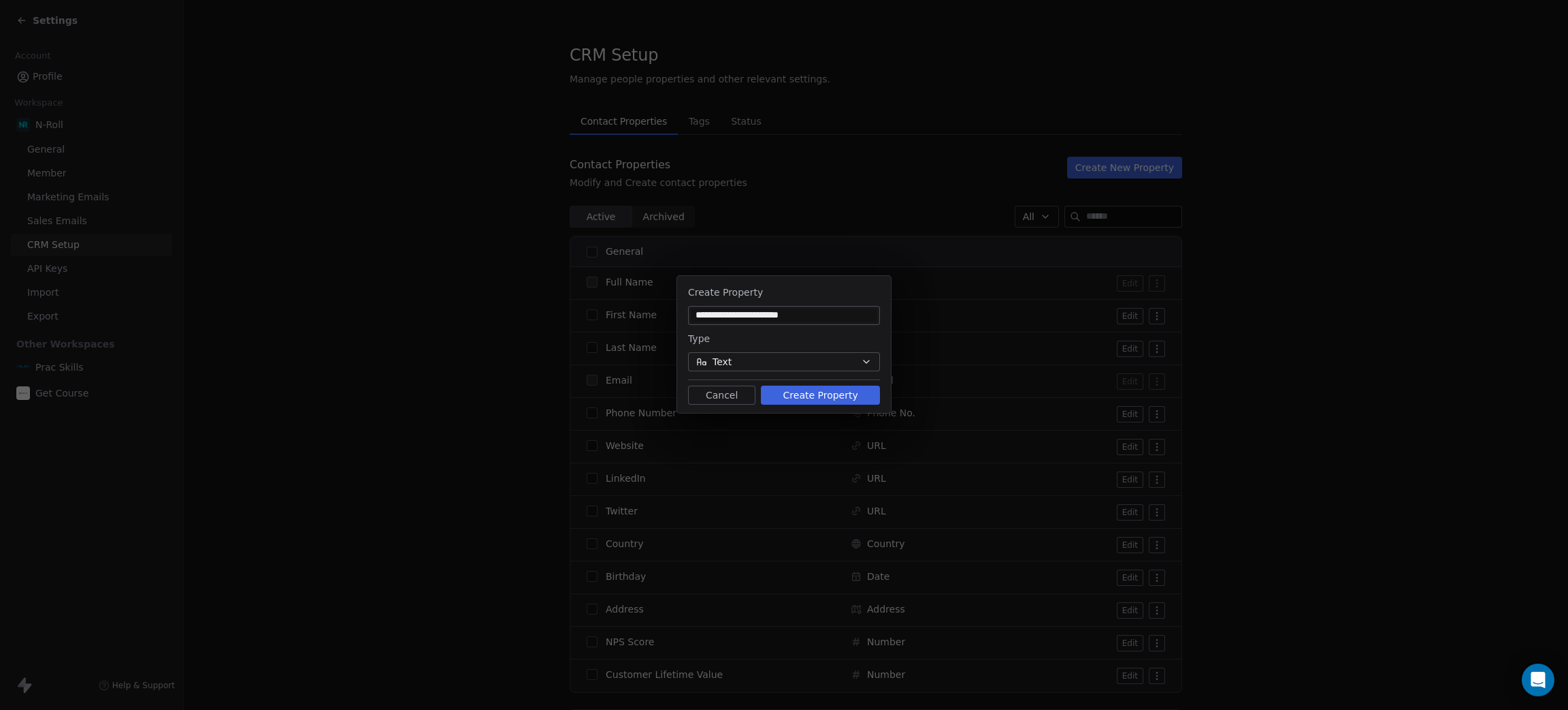
click at [828, 394] on button "Create Property" at bounding box center [820, 394] width 119 height 19
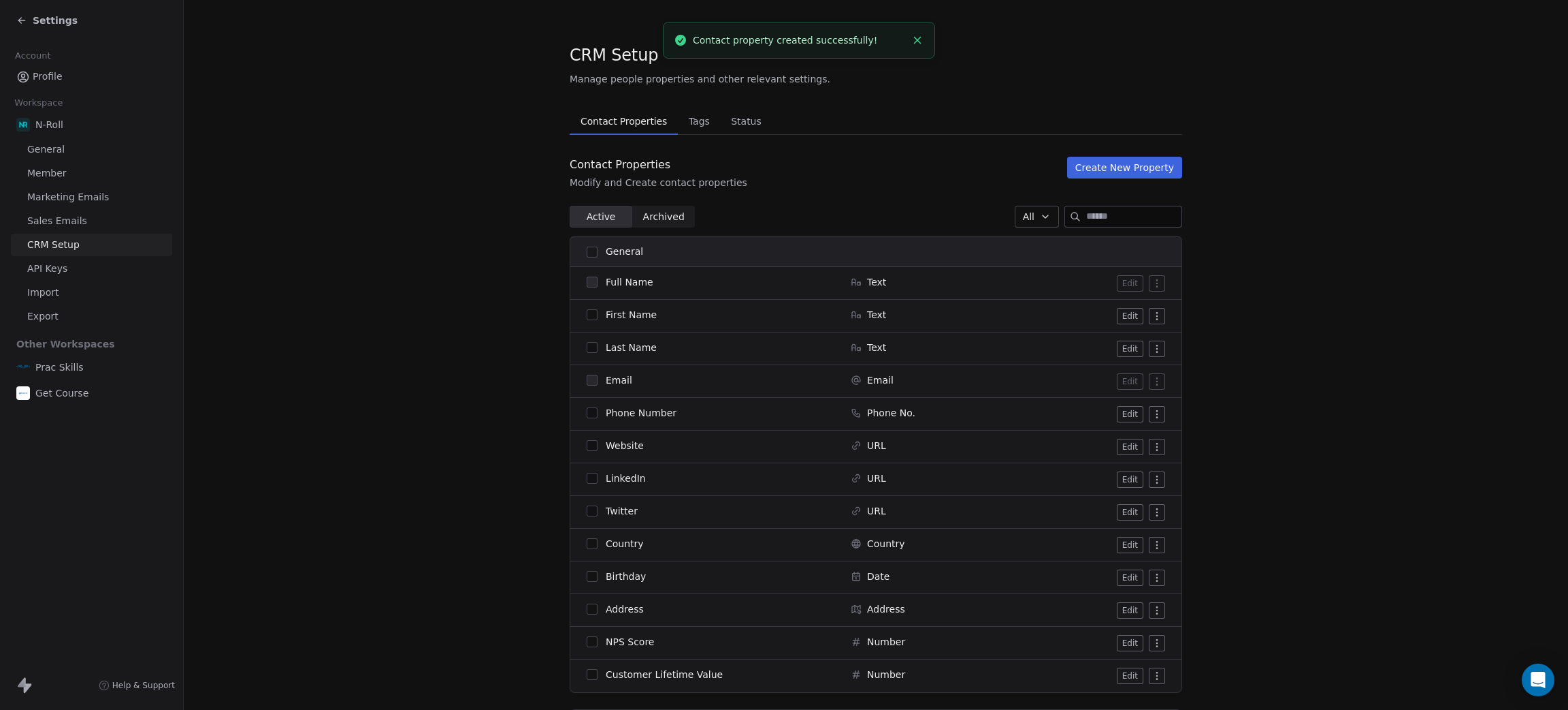
click at [1097, 175] on button "Create New Property" at bounding box center [1125, 168] width 115 height 22
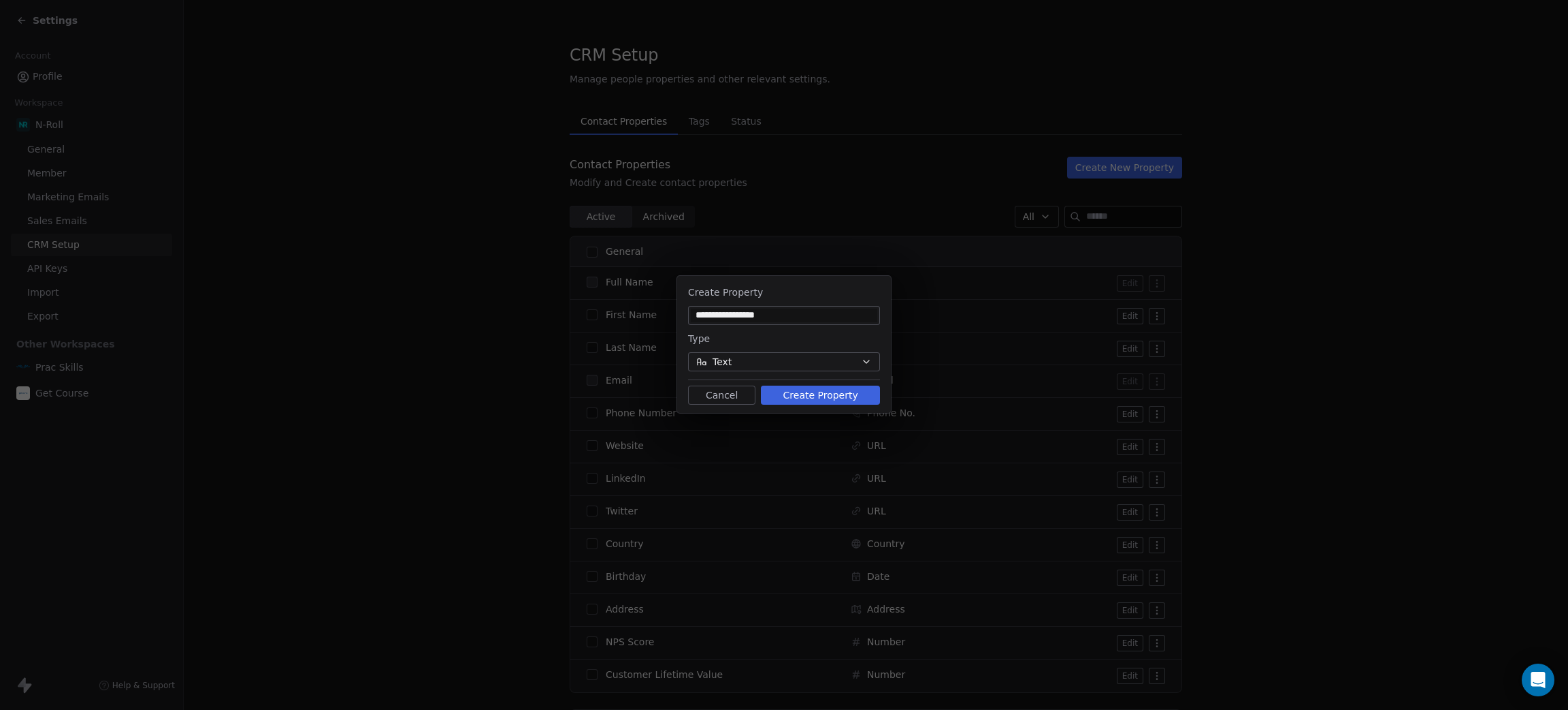
type input "**********"
click at [817, 391] on button "Create Property" at bounding box center [820, 394] width 119 height 19
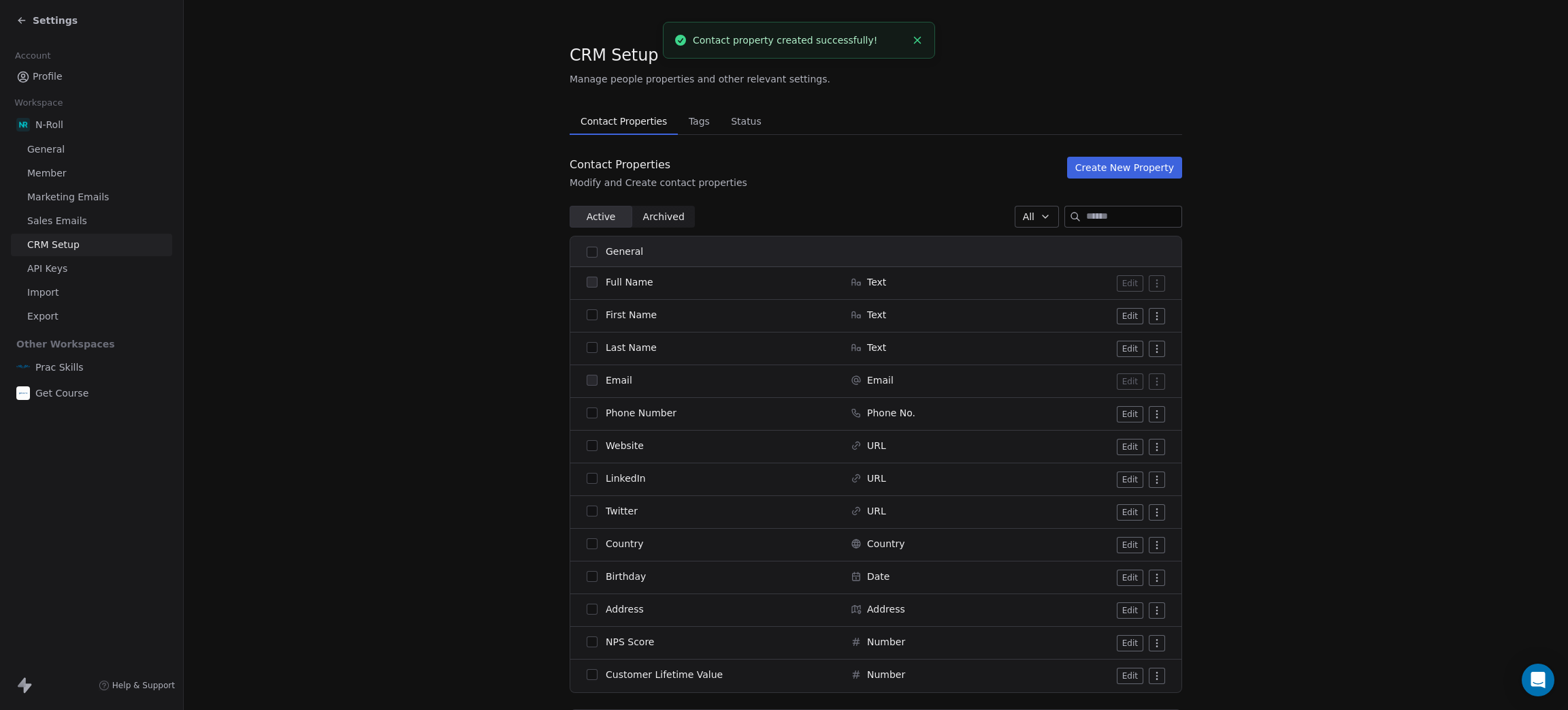
click at [1128, 175] on button "Create New Property" at bounding box center [1125, 168] width 115 height 22
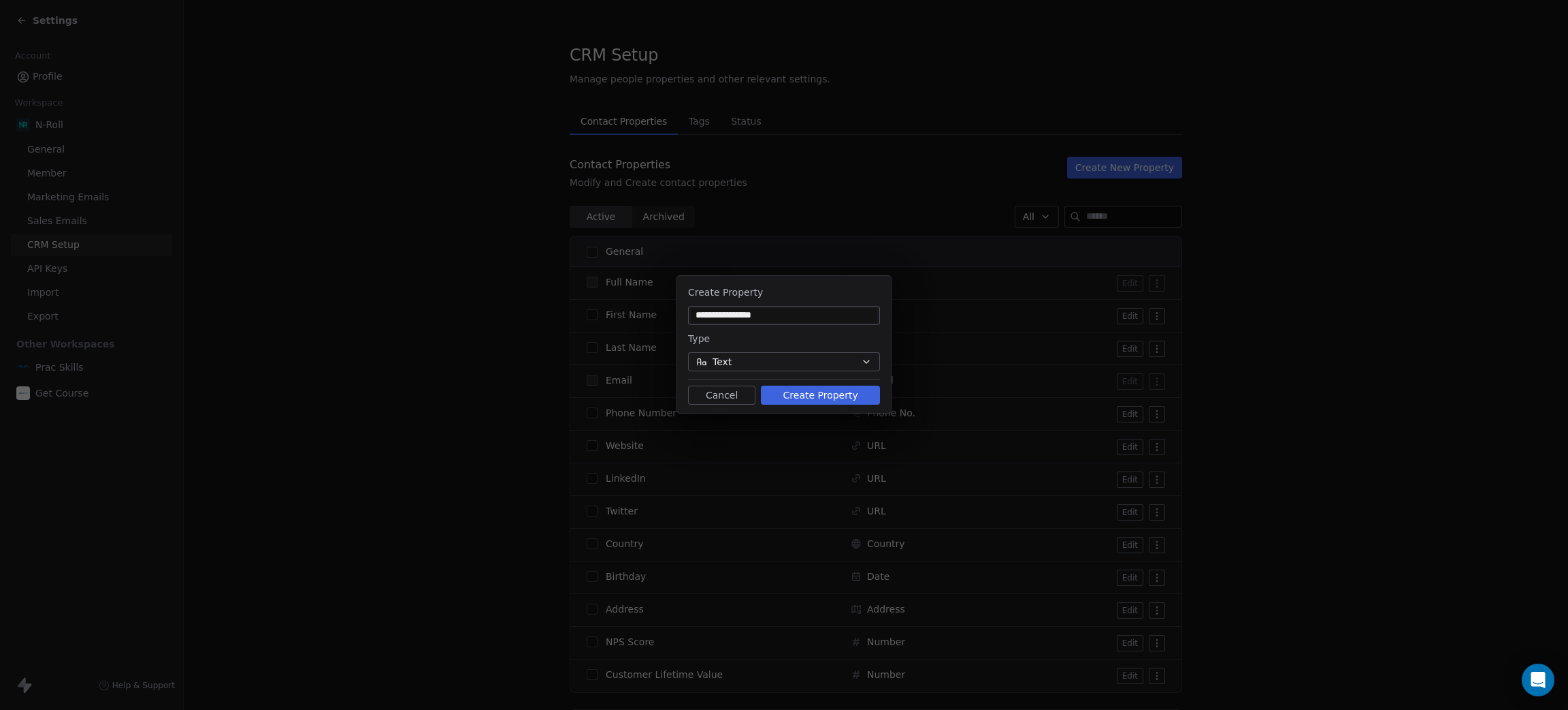
type input "**********"
click at [812, 391] on button "Create Property" at bounding box center [820, 394] width 119 height 19
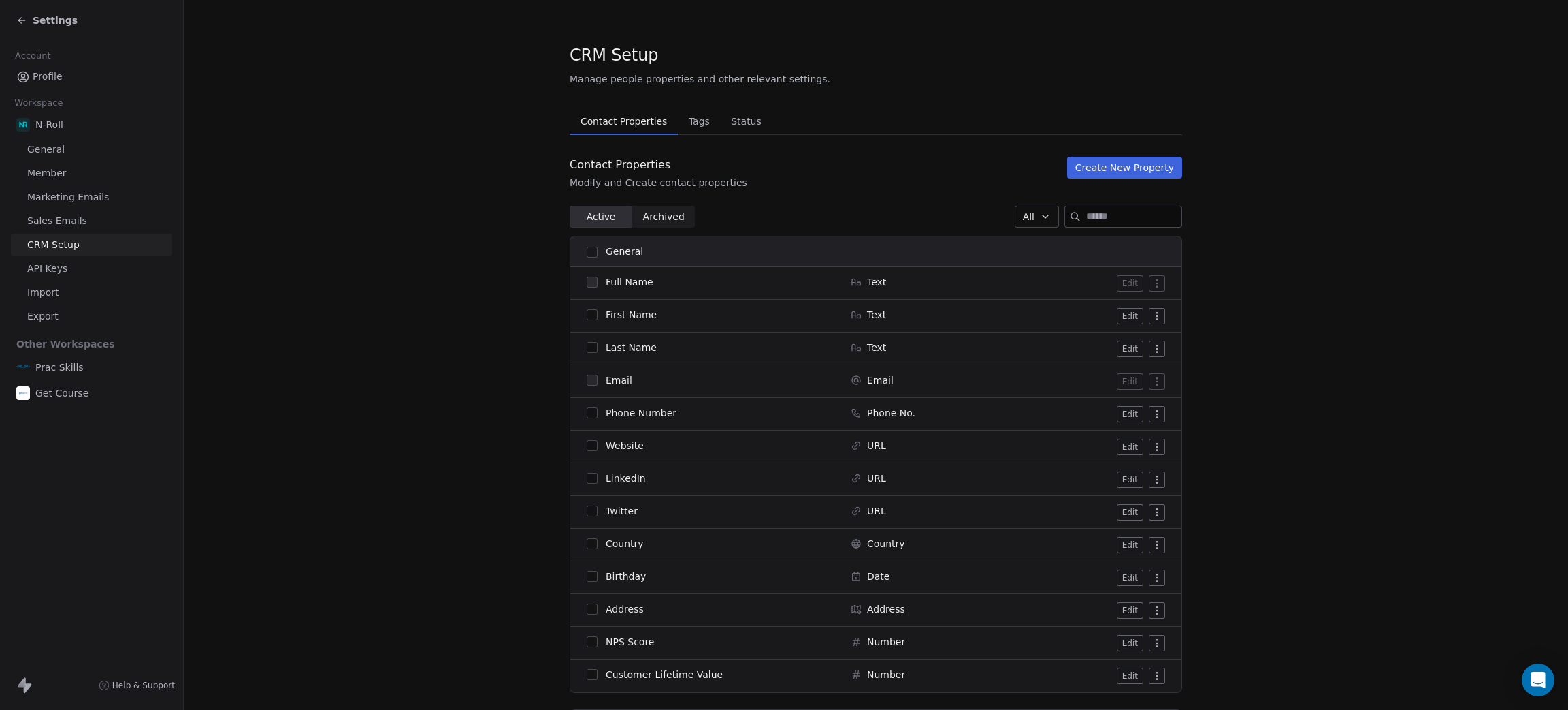
click at [1111, 160] on button "Create New Property" at bounding box center [1125, 168] width 115 height 22
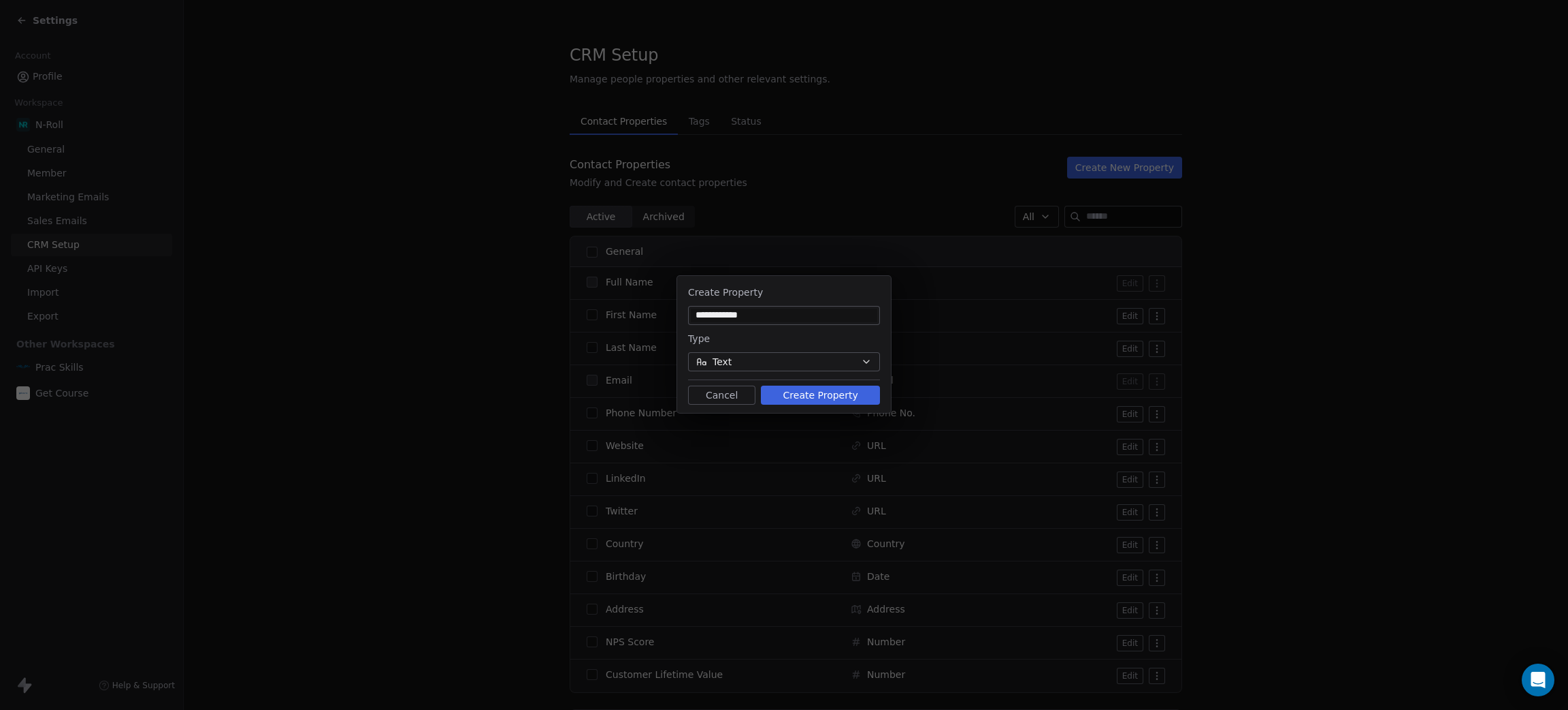
type input "**********"
click at [836, 388] on button "Create Property" at bounding box center [820, 394] width 119 height 19
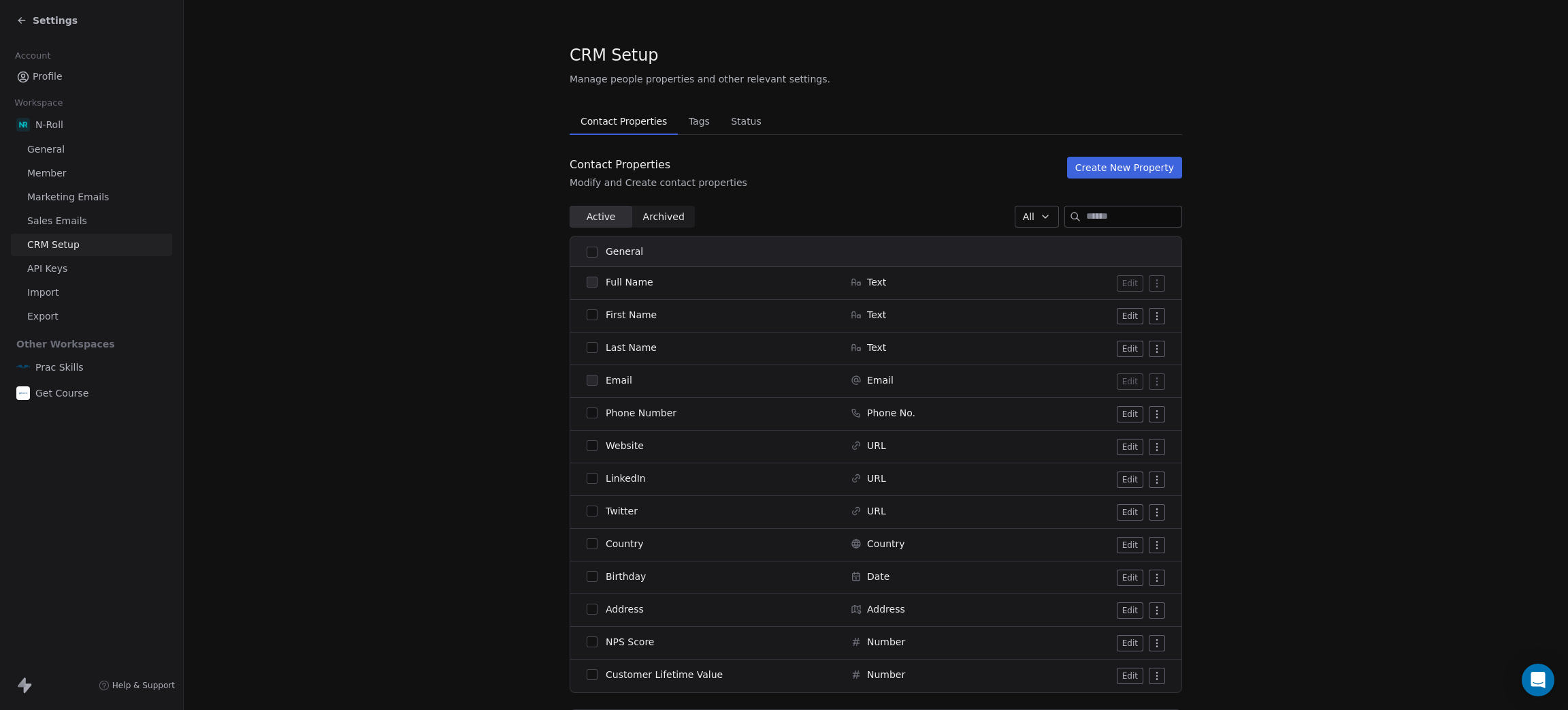
click at [38, 78] on span "Profile" at bounding box center [48, 76] width 30 height 14
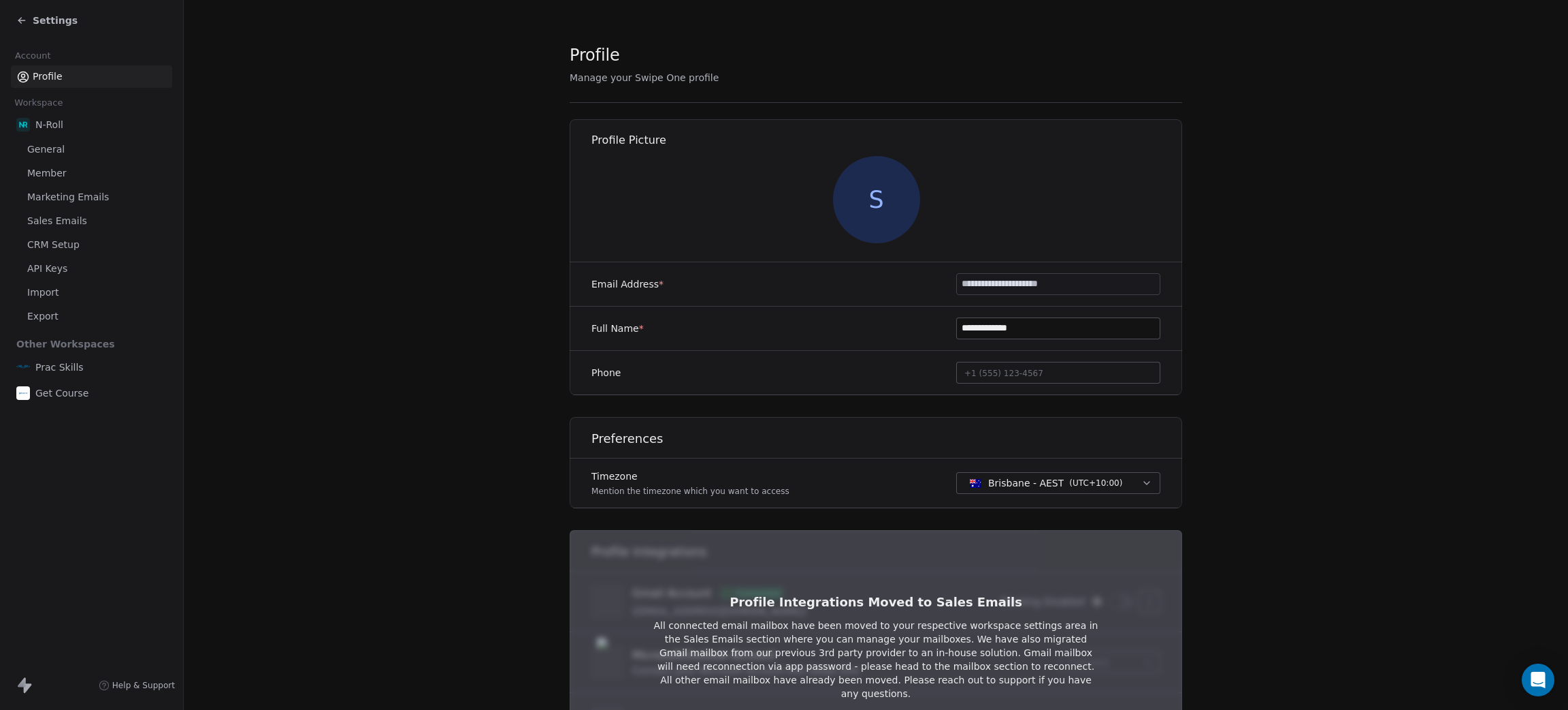
click at [23, 20] on icon at bounding box center [21, 20] width 6 height 0
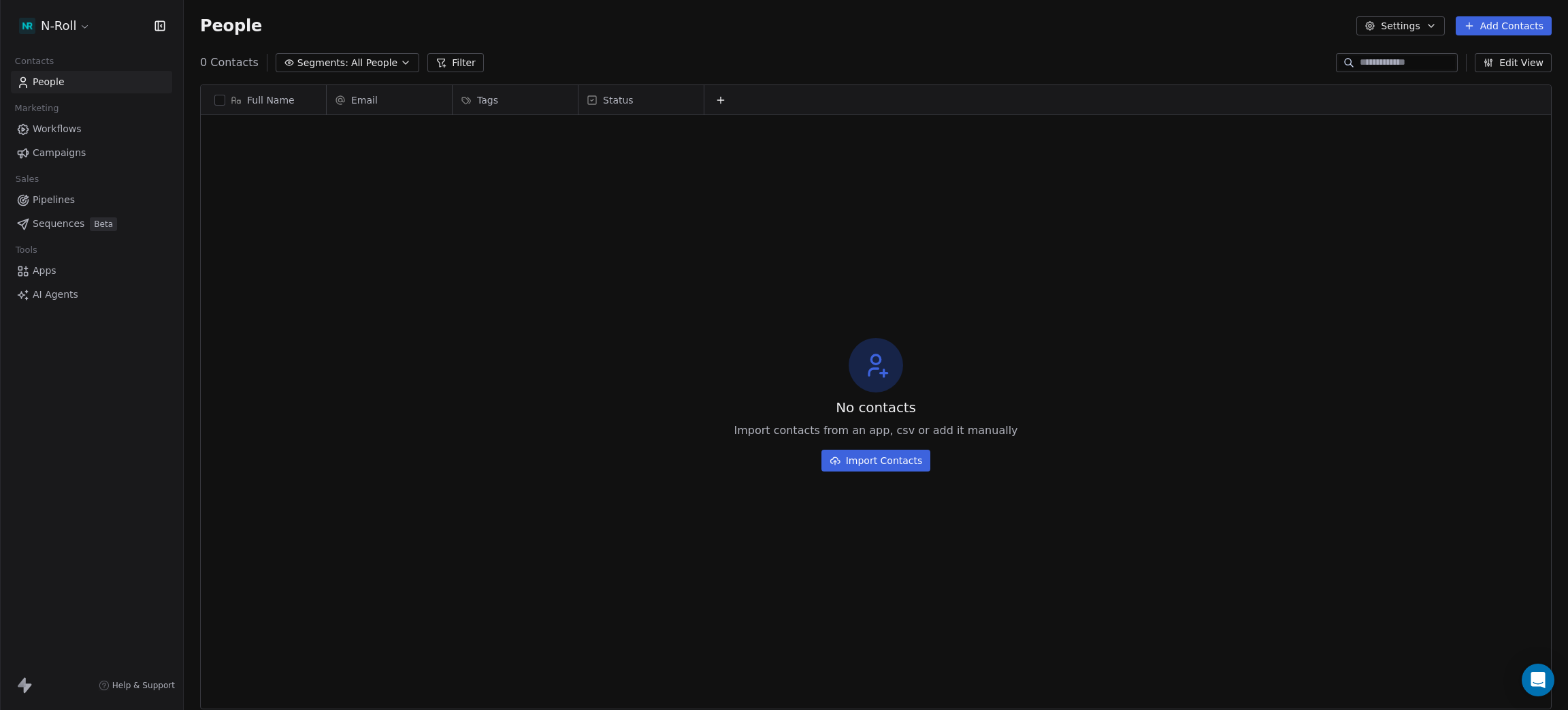
scroll to position [608, 1369]
click at [60, 129] on span "Workflows" at bounding box center [57, 129] width 49 height 14
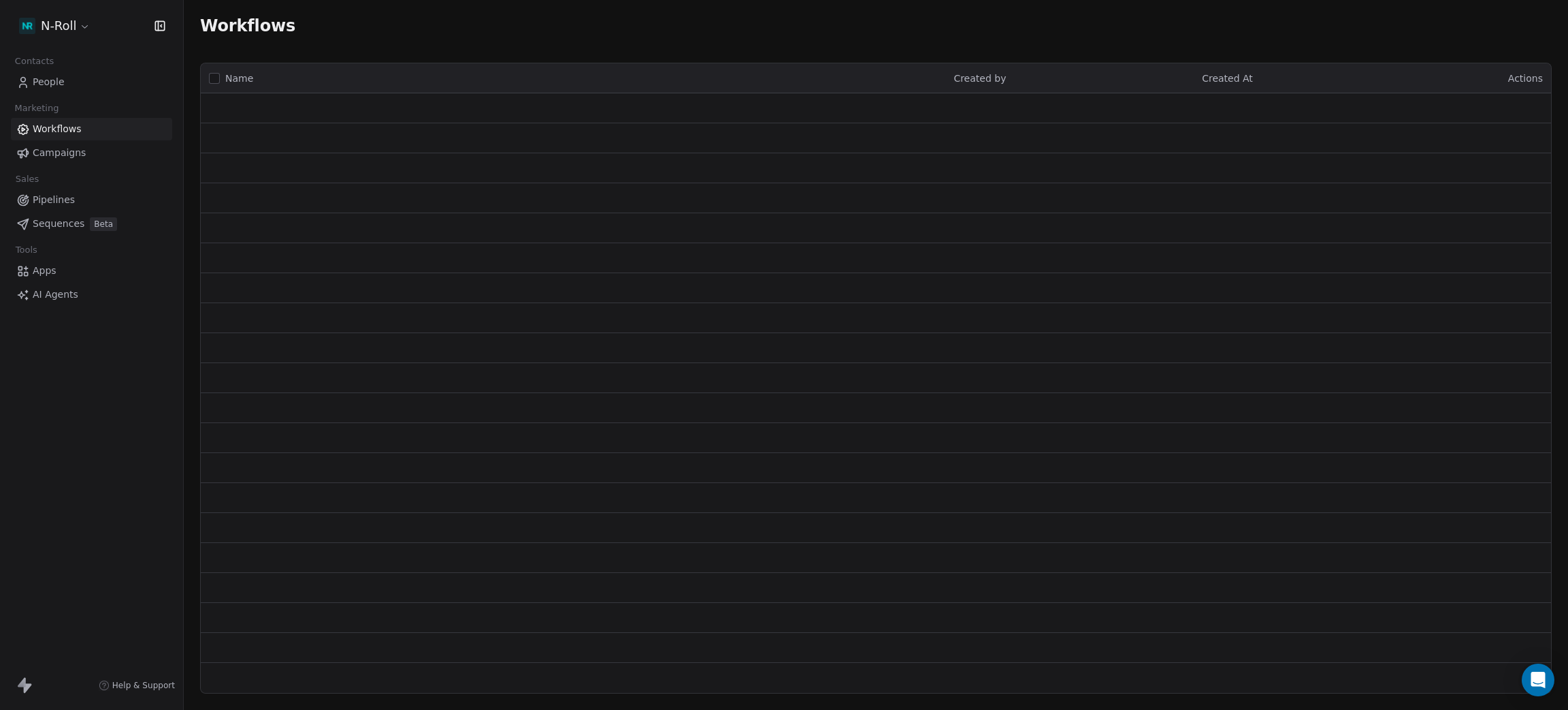
click at [52, 85] on span "People" at bounding box center [48, 82] width 32 height 14
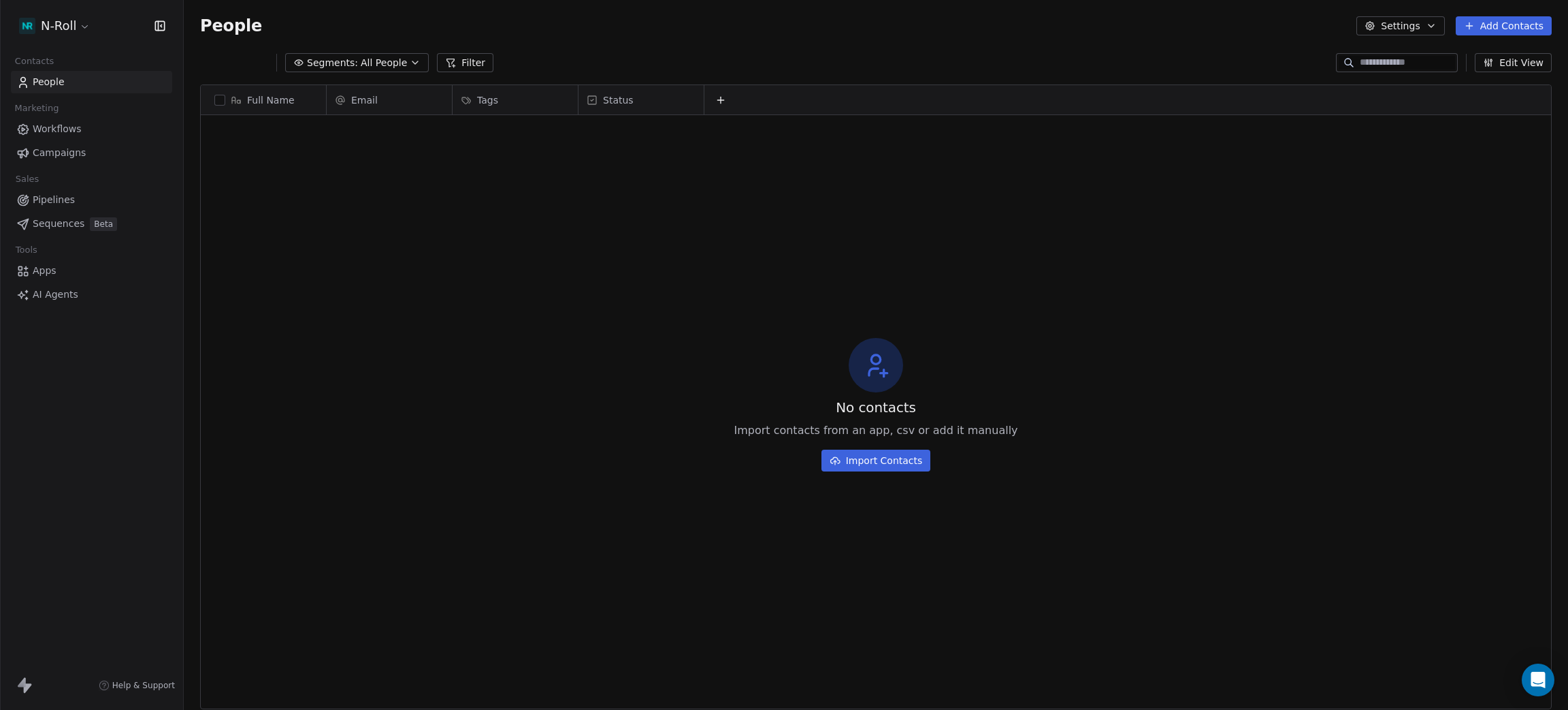
scroll to position [608, 1369]
click at [67, 133] on span "Workflows" at bounding box center [57, 129] width 49 height 14
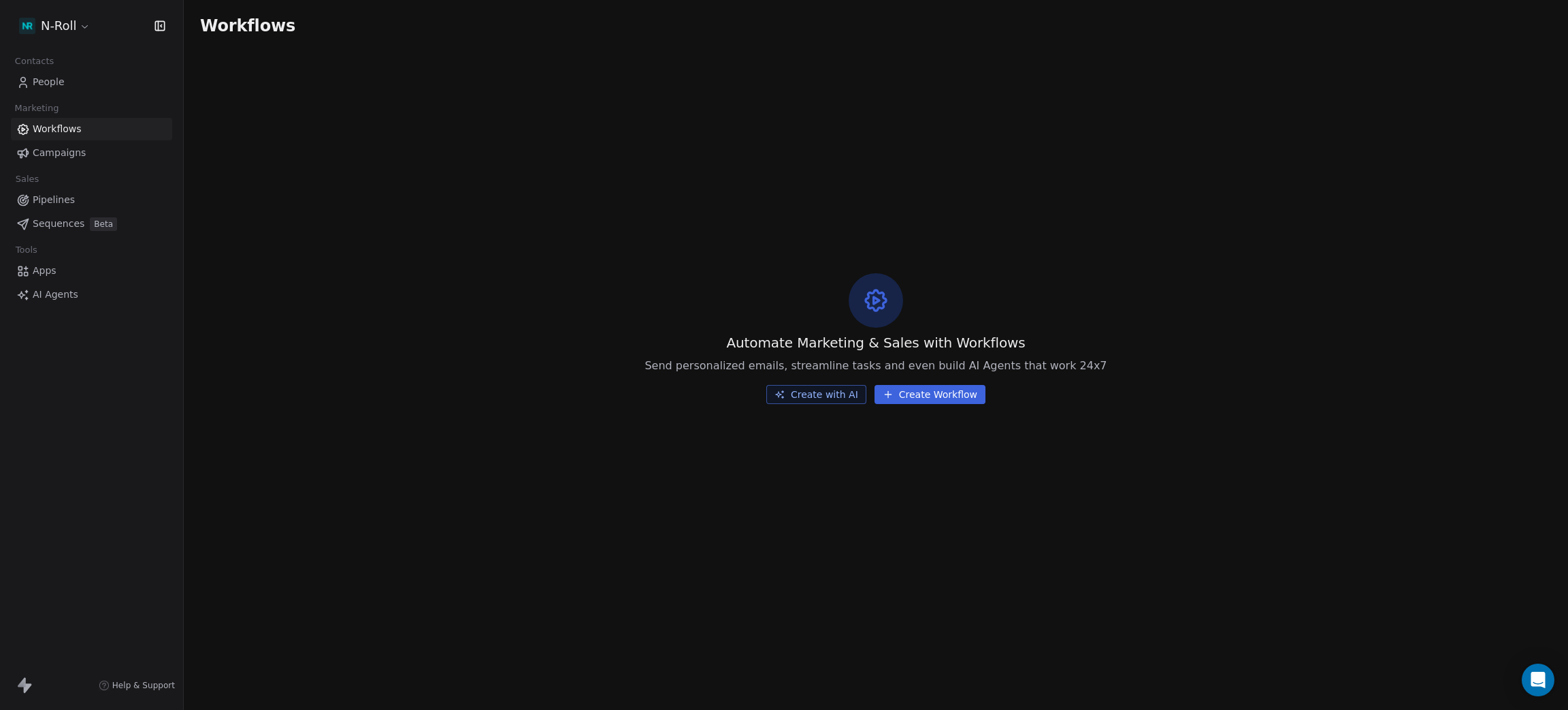
click at [66, 147] on span "Campaigns" at bounding box center [59, 152] width 53 height 14
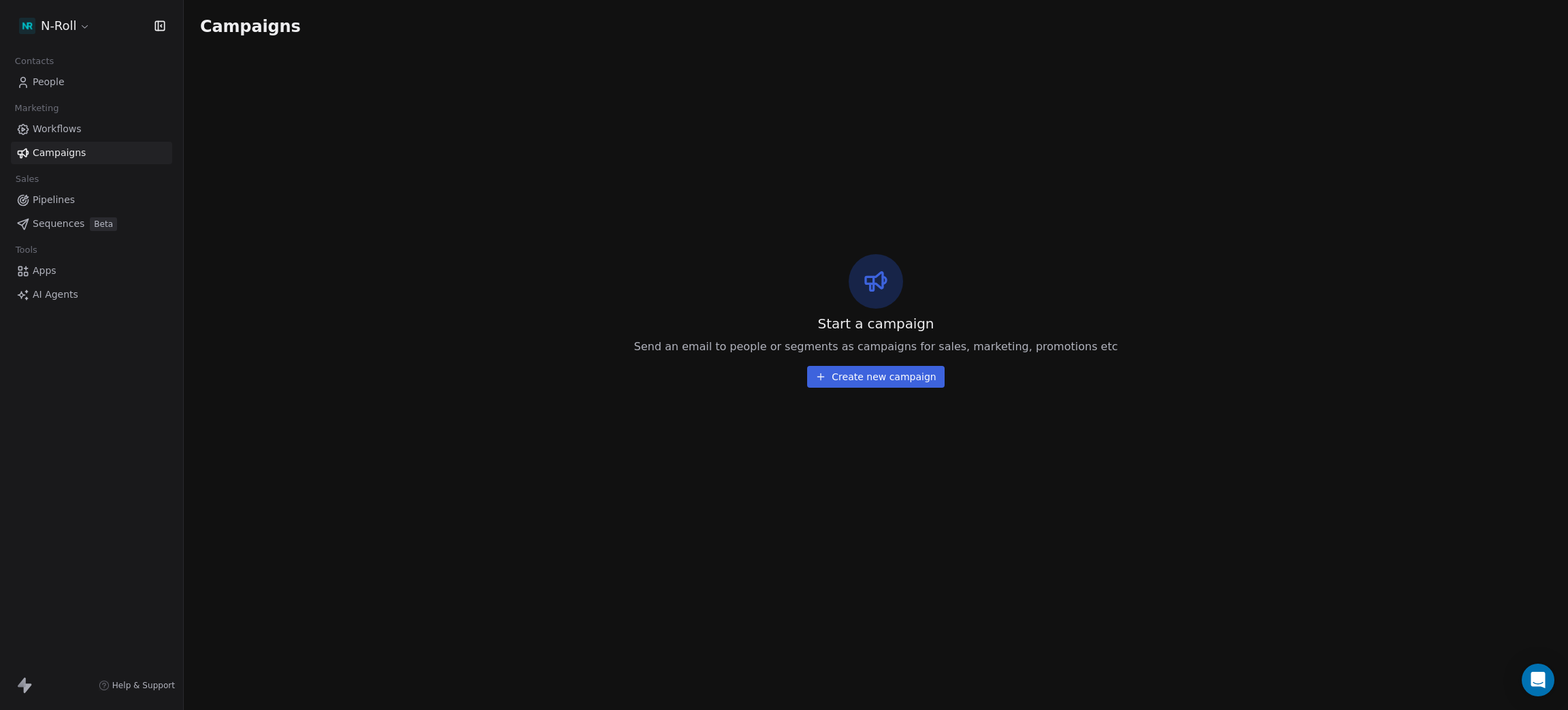
click at [66, 128] on span "Workflows" at bounding box center [57, 129] width 49 height 14
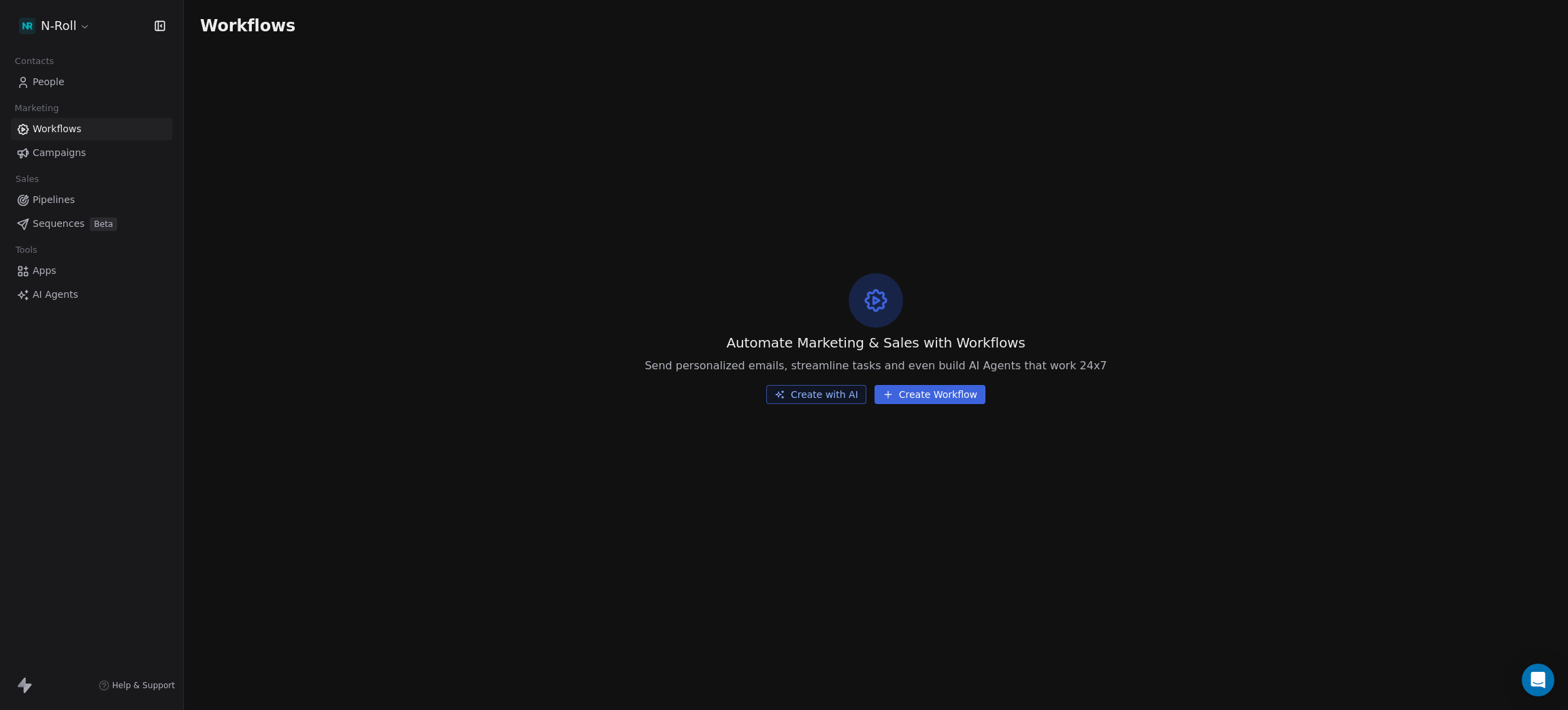
click at [51, 81] on span "People" at bounding box center [48, 82] width 32 height 14
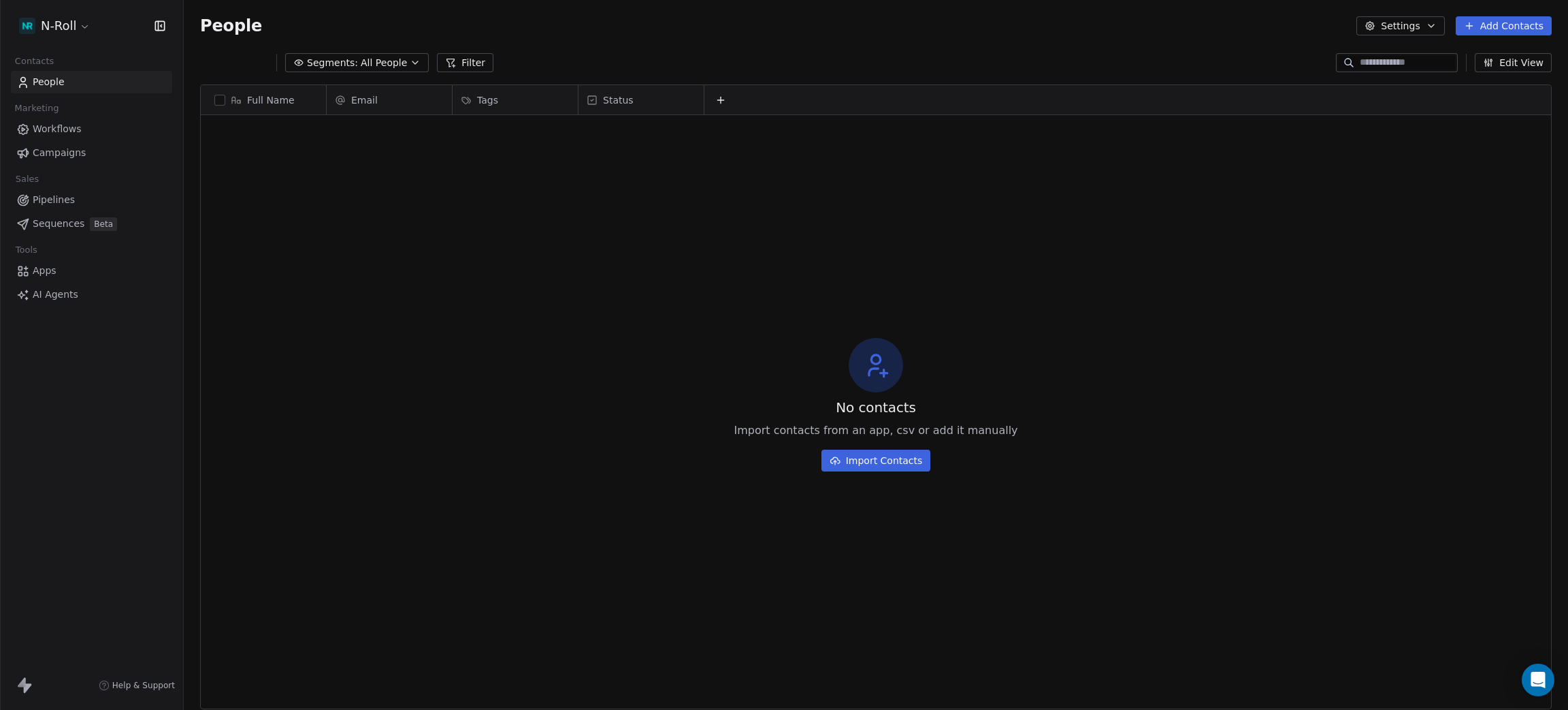
scroll to position [608, 1369]
click at [60, 128] on span "Workflows" at bounding box center [57, 129] width 49 height 14
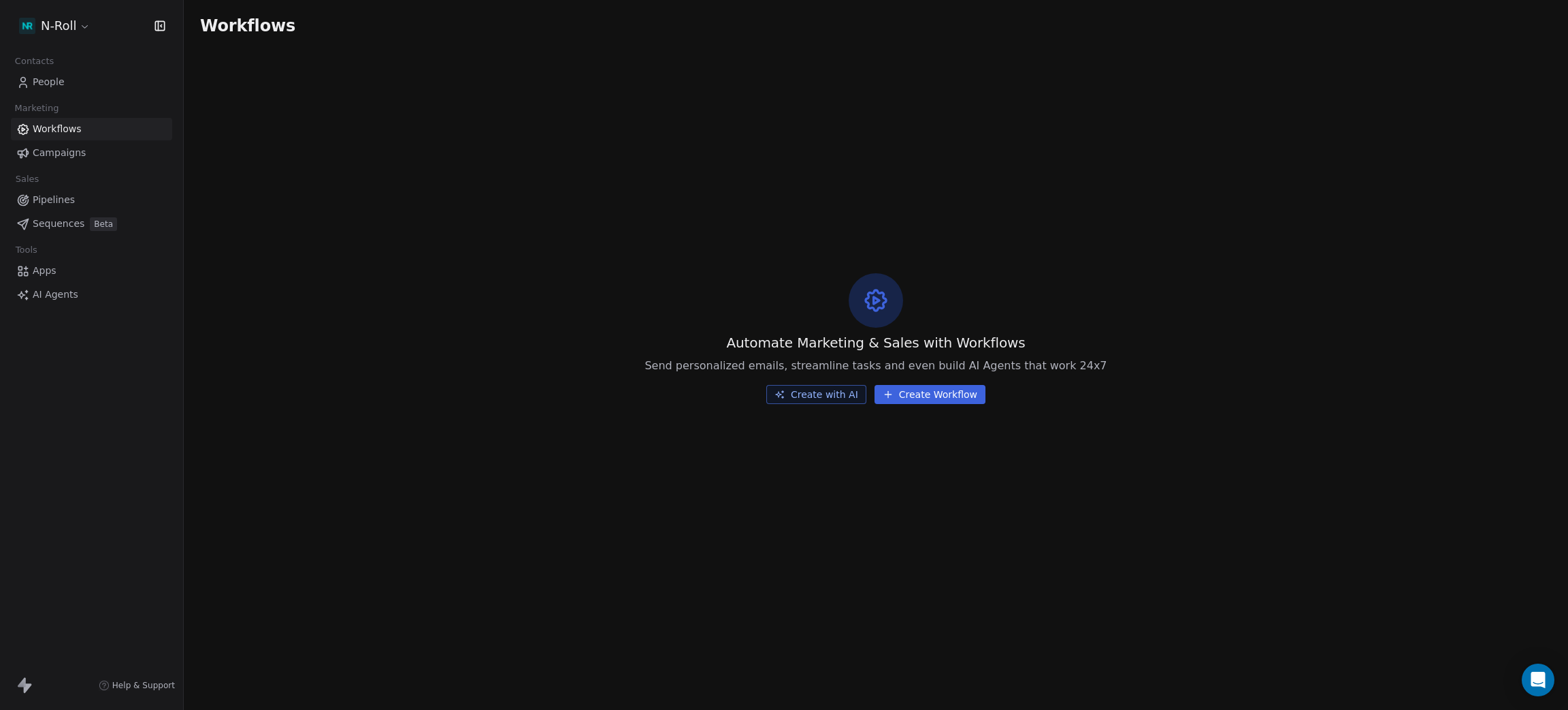
click at [909, 395] on button "Create Workflow" at bounding box center [930, 394] width 111 height 19
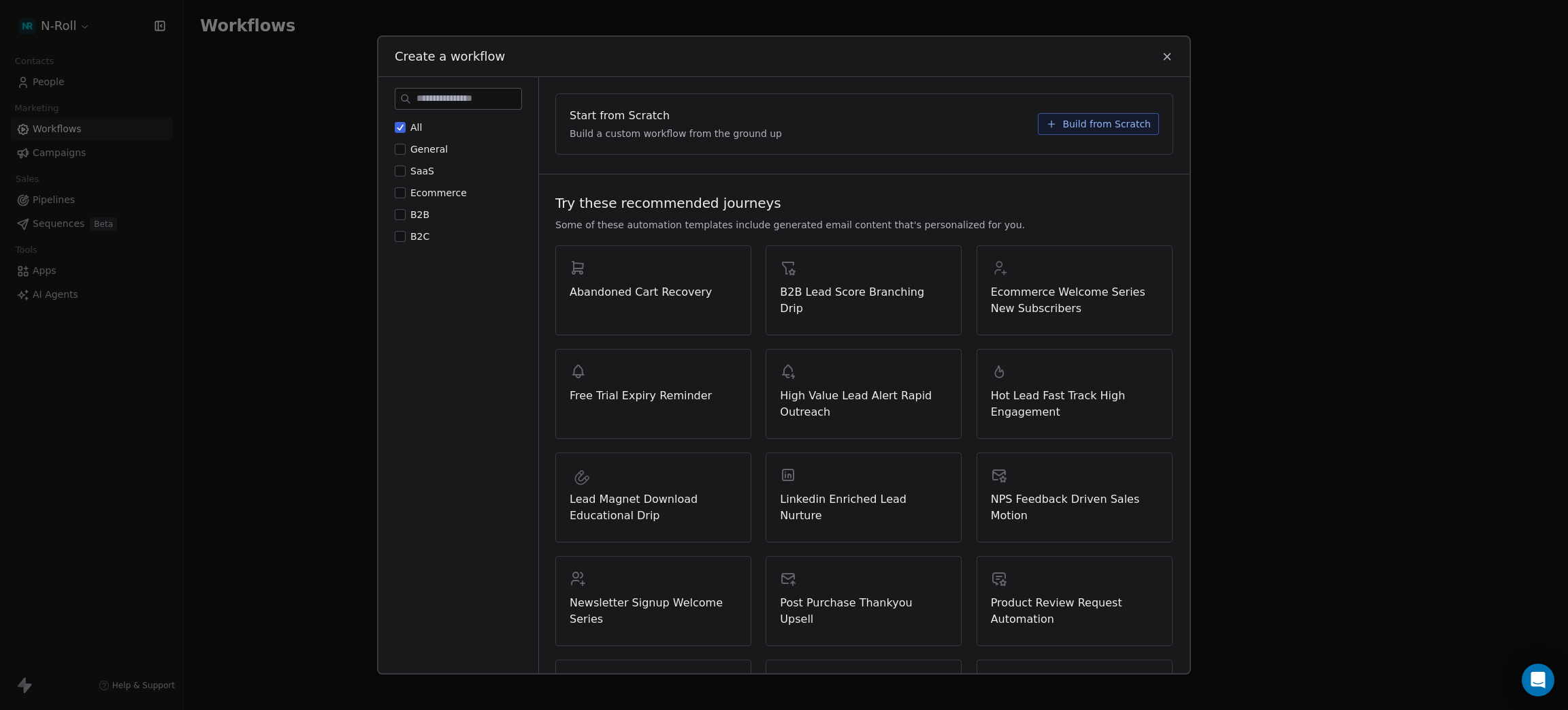
click at [1093, 120] on span "Build from Scratch" at bounding box center [1107, 124] width 89 height 13
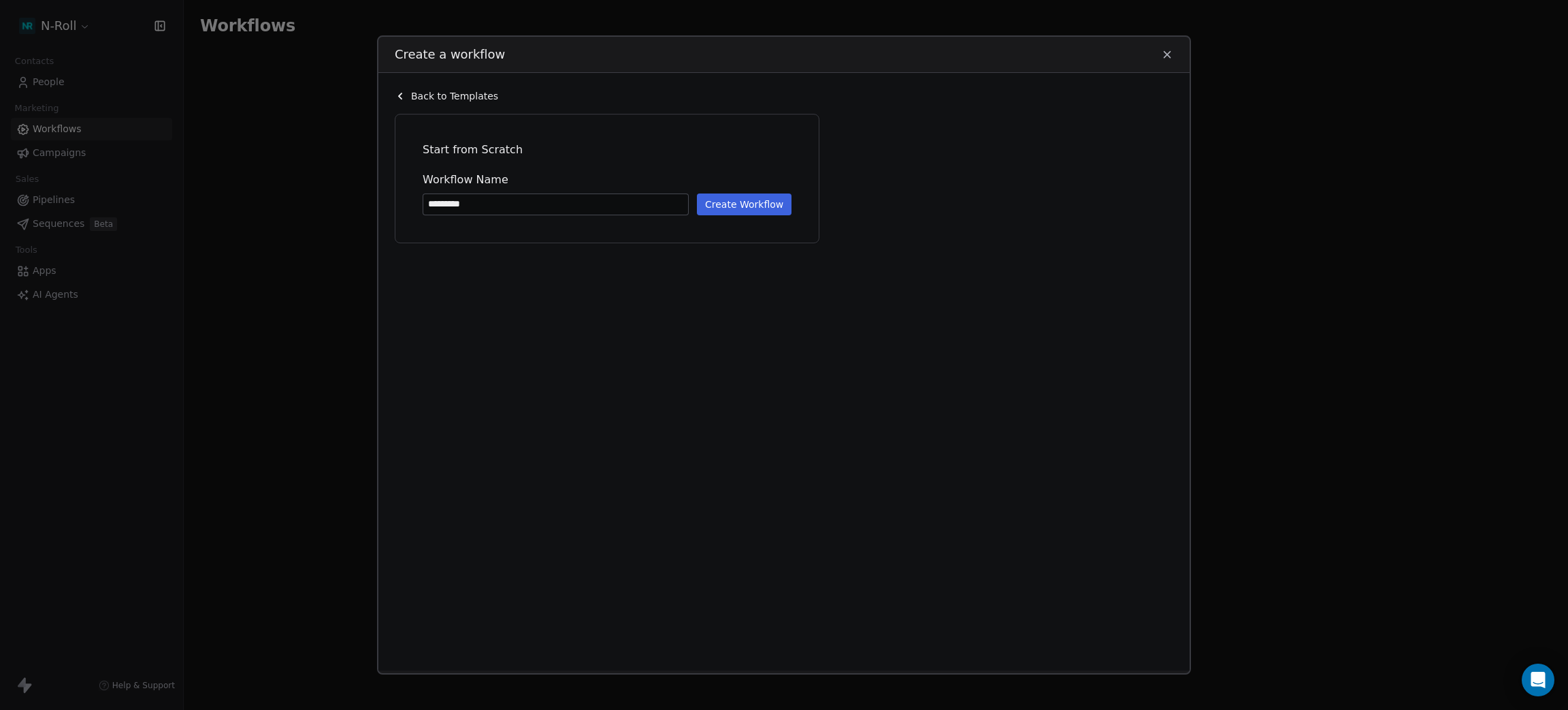
type input "*********"
click at [746, 205] on button "Create Workflow" at bounding box center [744, 205] width 94 height 22
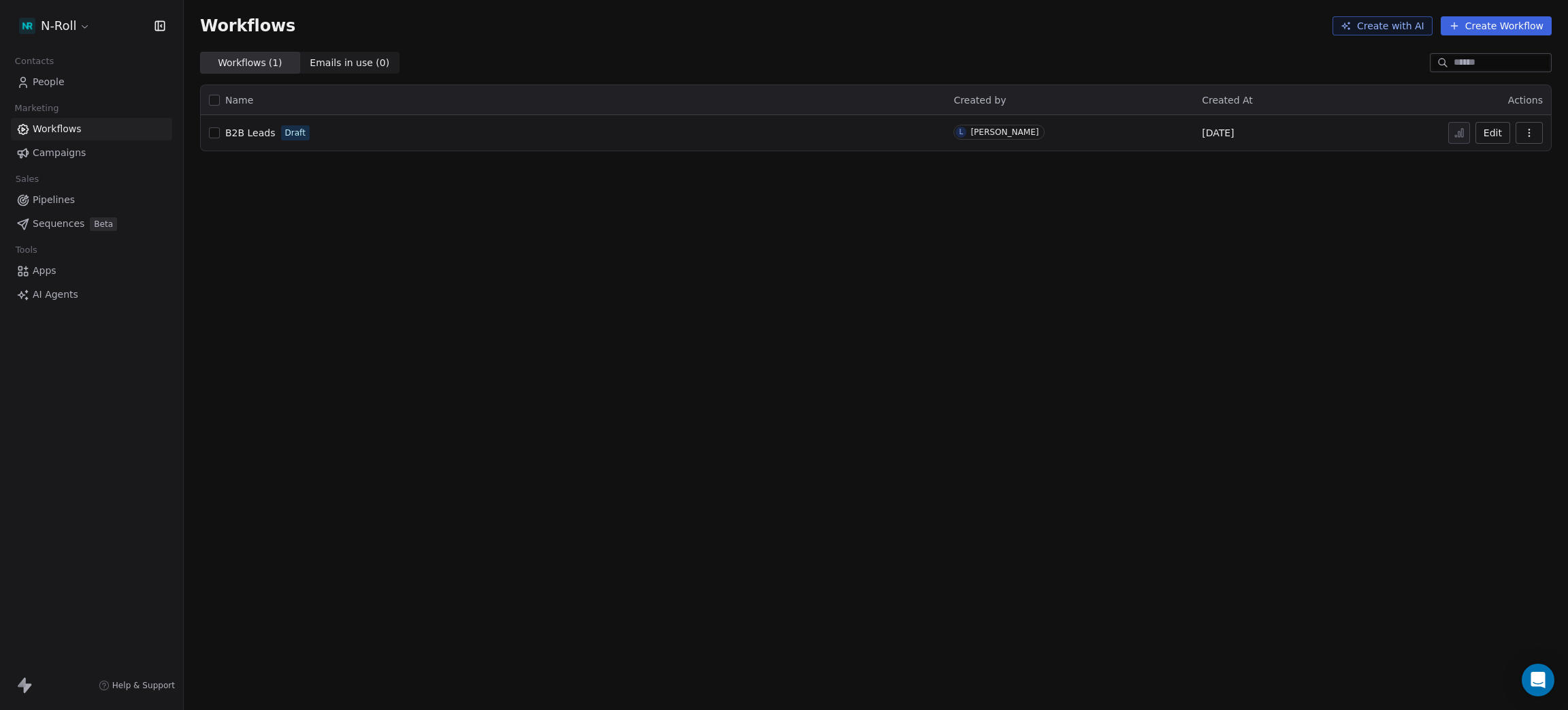
click at [256, 129] on span "B2B Leads" at bounding box center [250, 132] width 50 height 11
click at [48, 81] on span "People" at bounding box center [48, 82] width 32 height 14
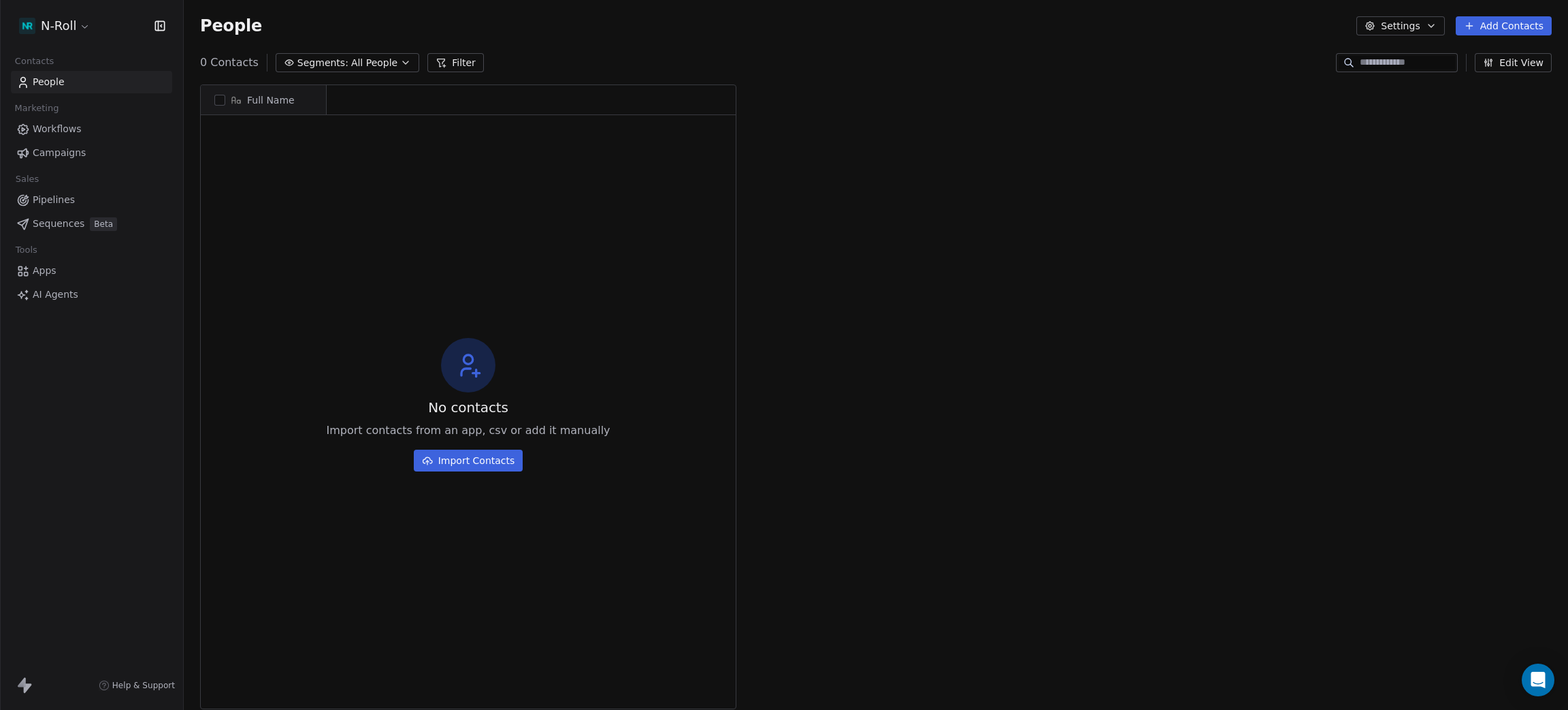
scroll to position [608, 1369]
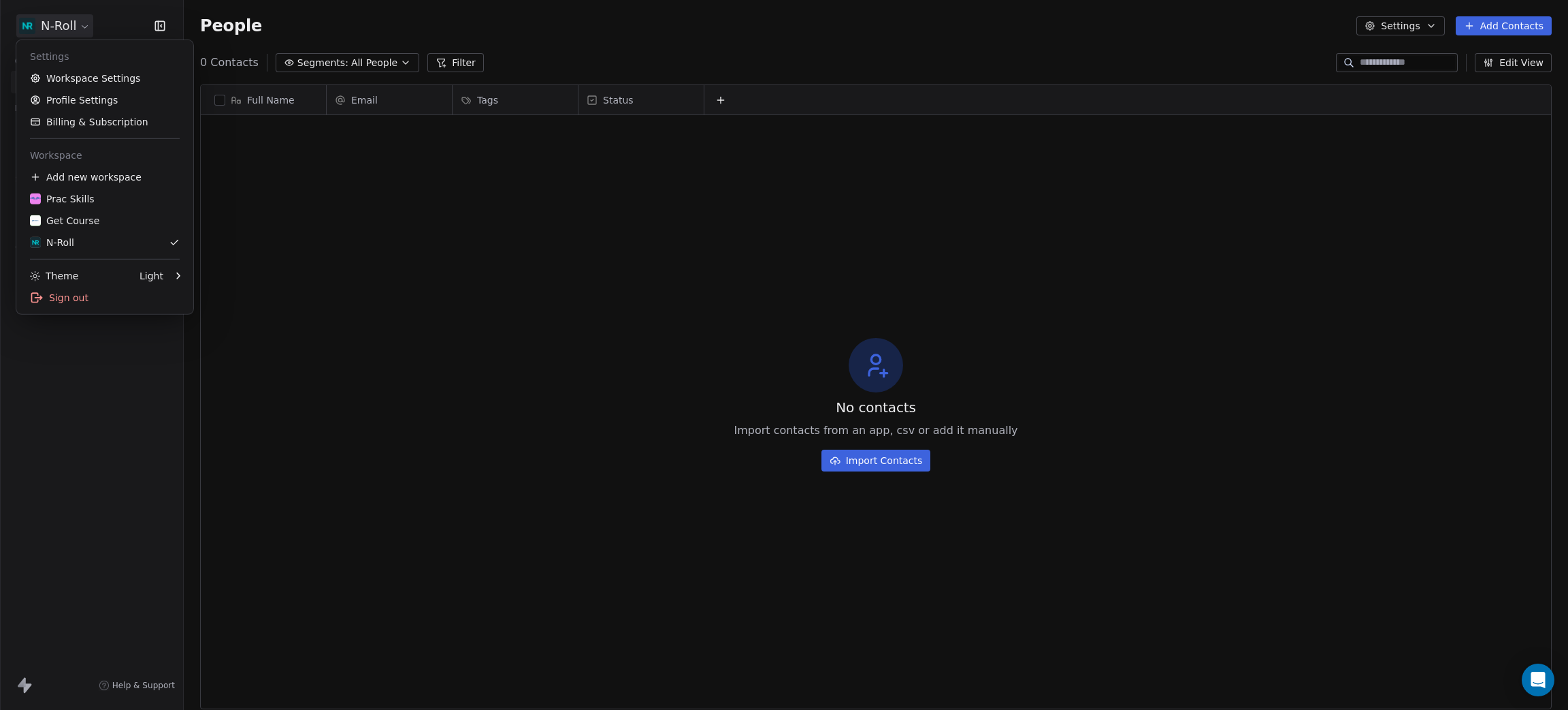
click at [72, 23] on html "N-Roll Contacts People Marketing Workflows Campaigns Sales Pipelines Sequences …" at bounding box center [784, 355] width 1568 height 710
click at [74, 74] on link "Workspace Settings" at bounding box center [104, 79] width 166 height 22
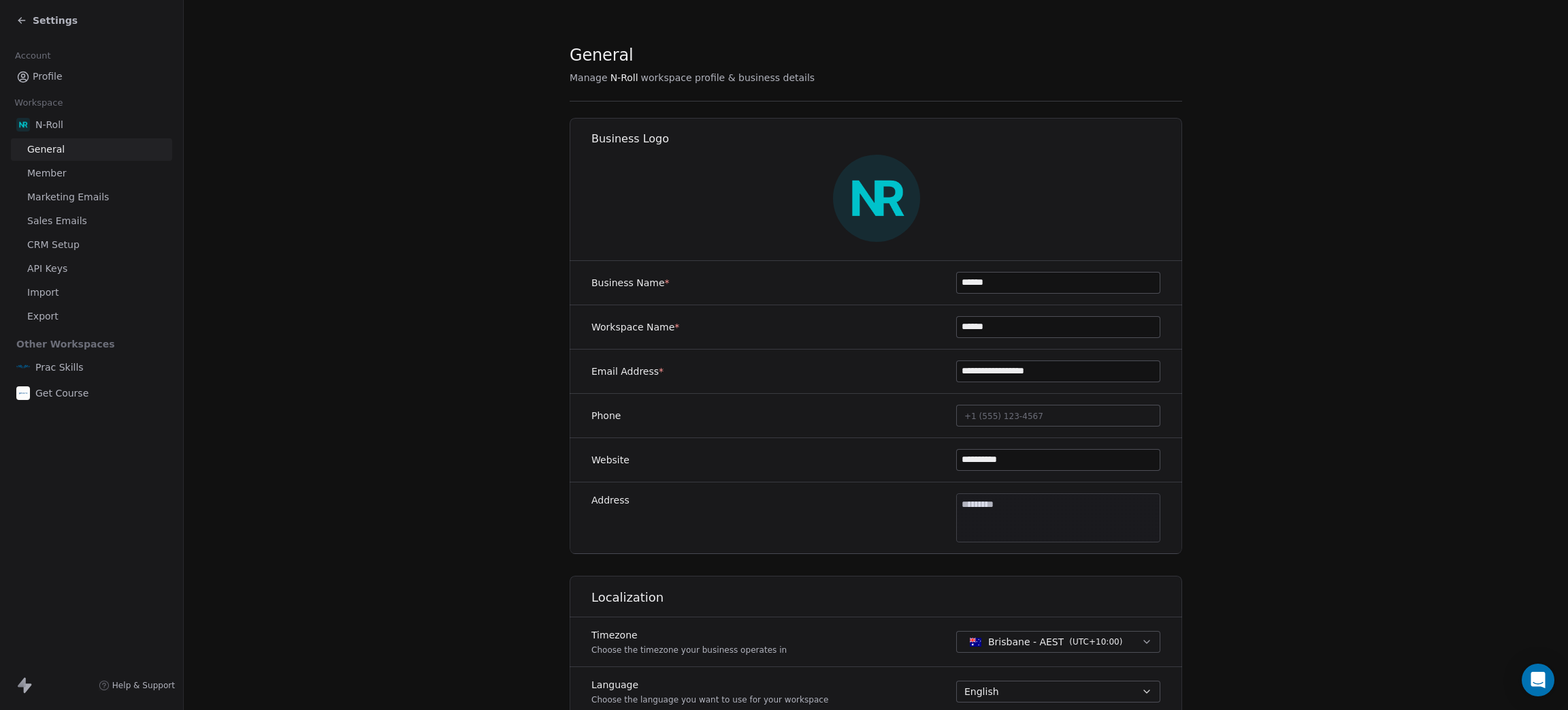
click at [68, 249] on span "CRM Setup" at bounding box center [53, 245] width 53 height 14
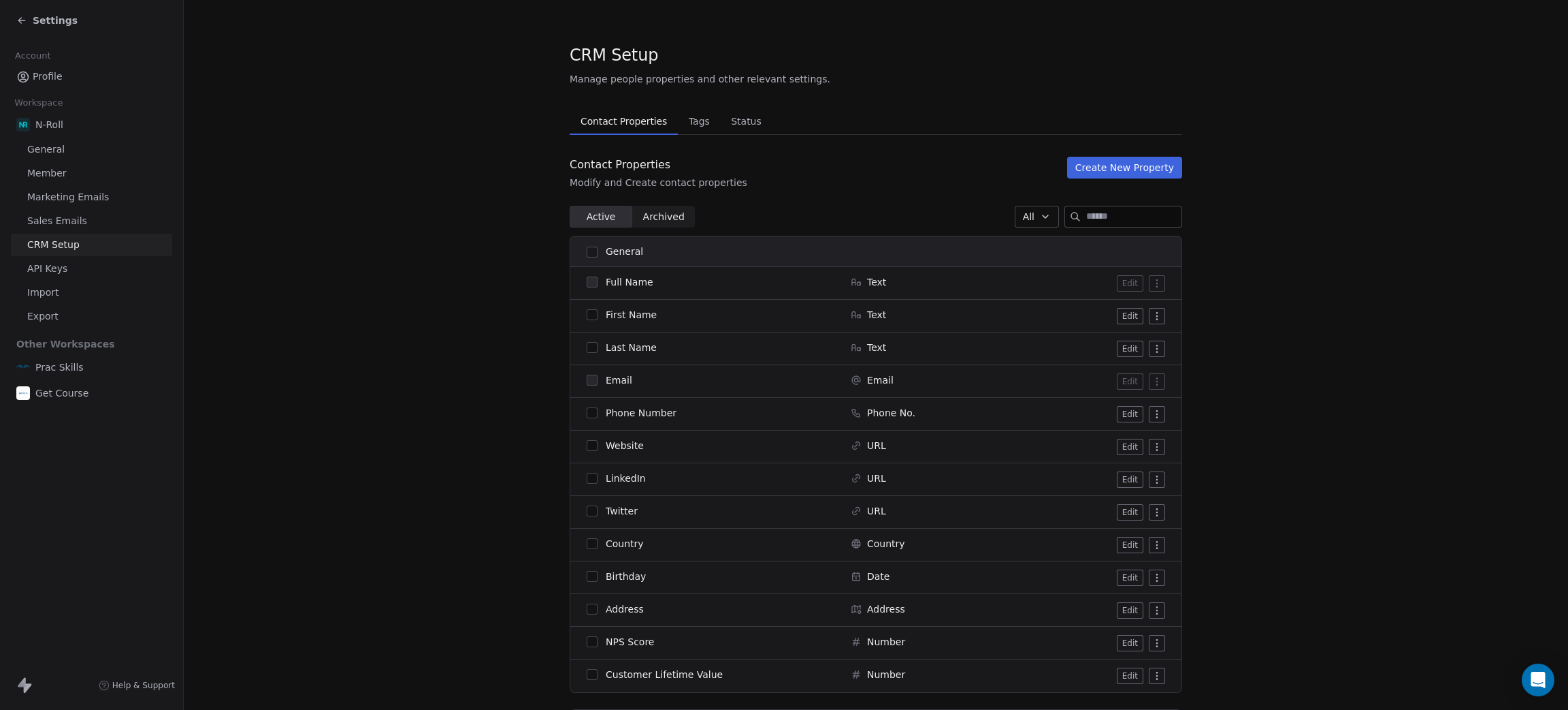
click at [64, 276] on link "API Keys" at bounding box center [91, 268] width 161 height 23
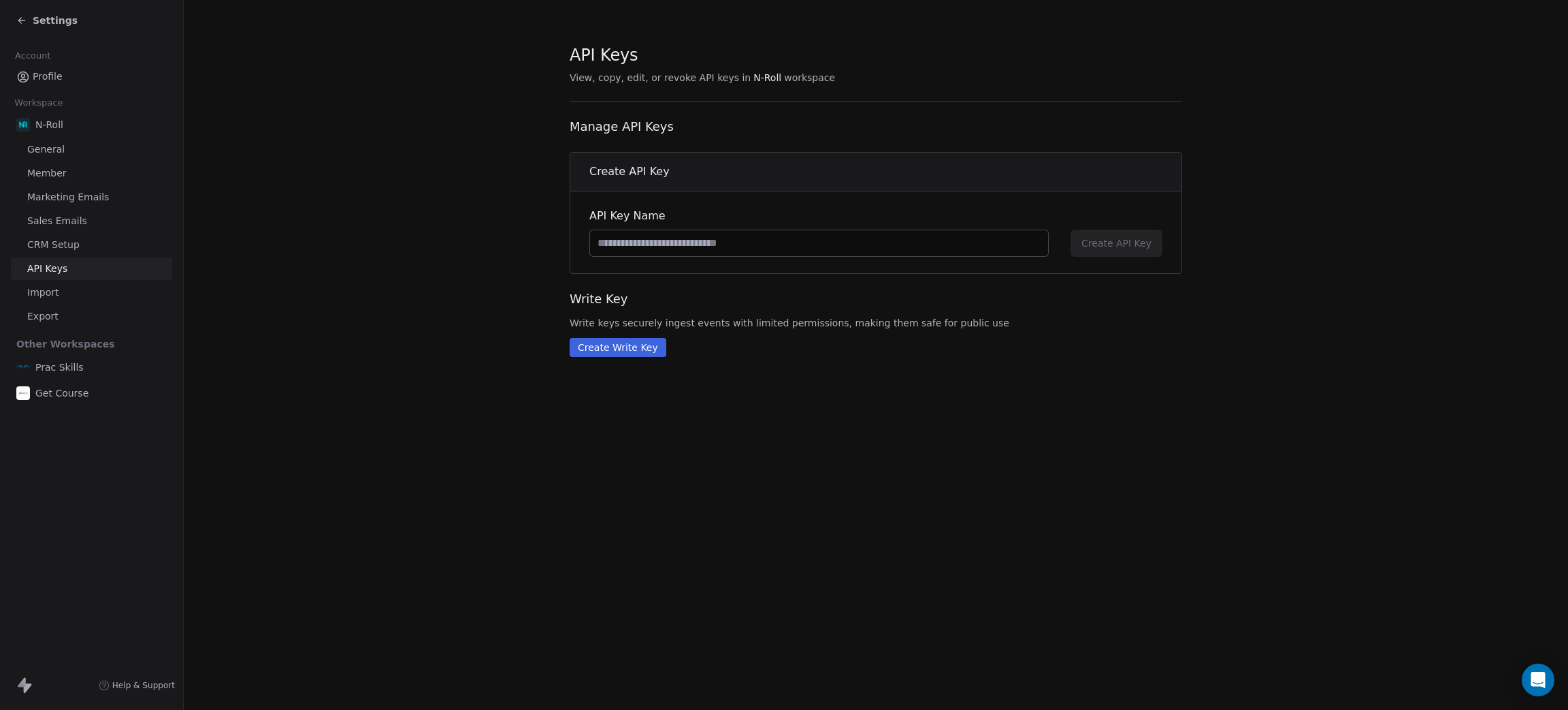
click at [387, 225] on section "API Keys View, copy, edit, or revoke API keys in N-Roll workspace Manage API Ke…" at bounding box center [876, 200] width 1384 height 400
click at [807, 236] on input at bounding box center [819, 243] width 458 height 26
type input "***"
click at [1110, 249] on span "Create API Key" at bounding box center [1117, 243] width 70 height 13
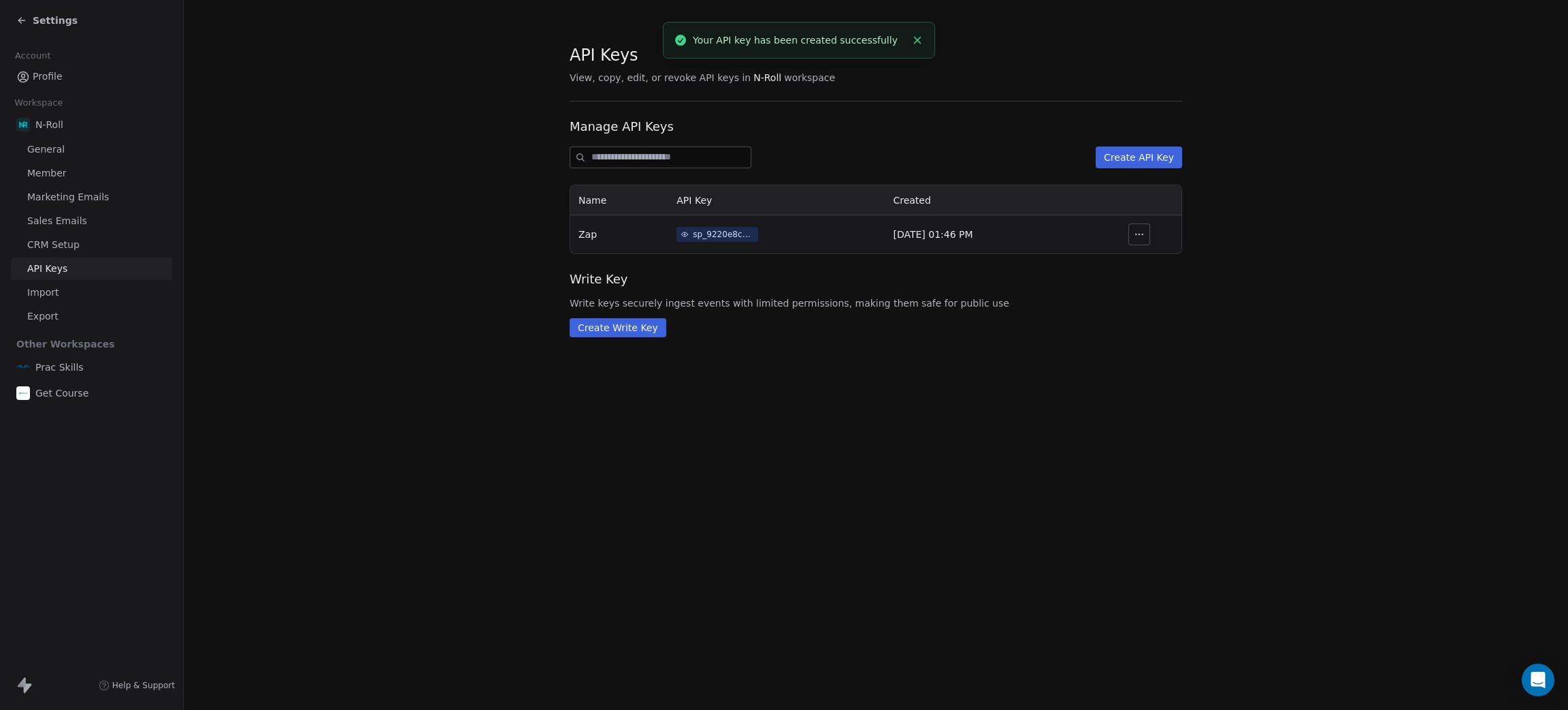
click at [716, 229] on div "sp_9220e8c2957c4af1bbedbaf1a54e1d02" at bounding box center [723, 234] width 61 height 13
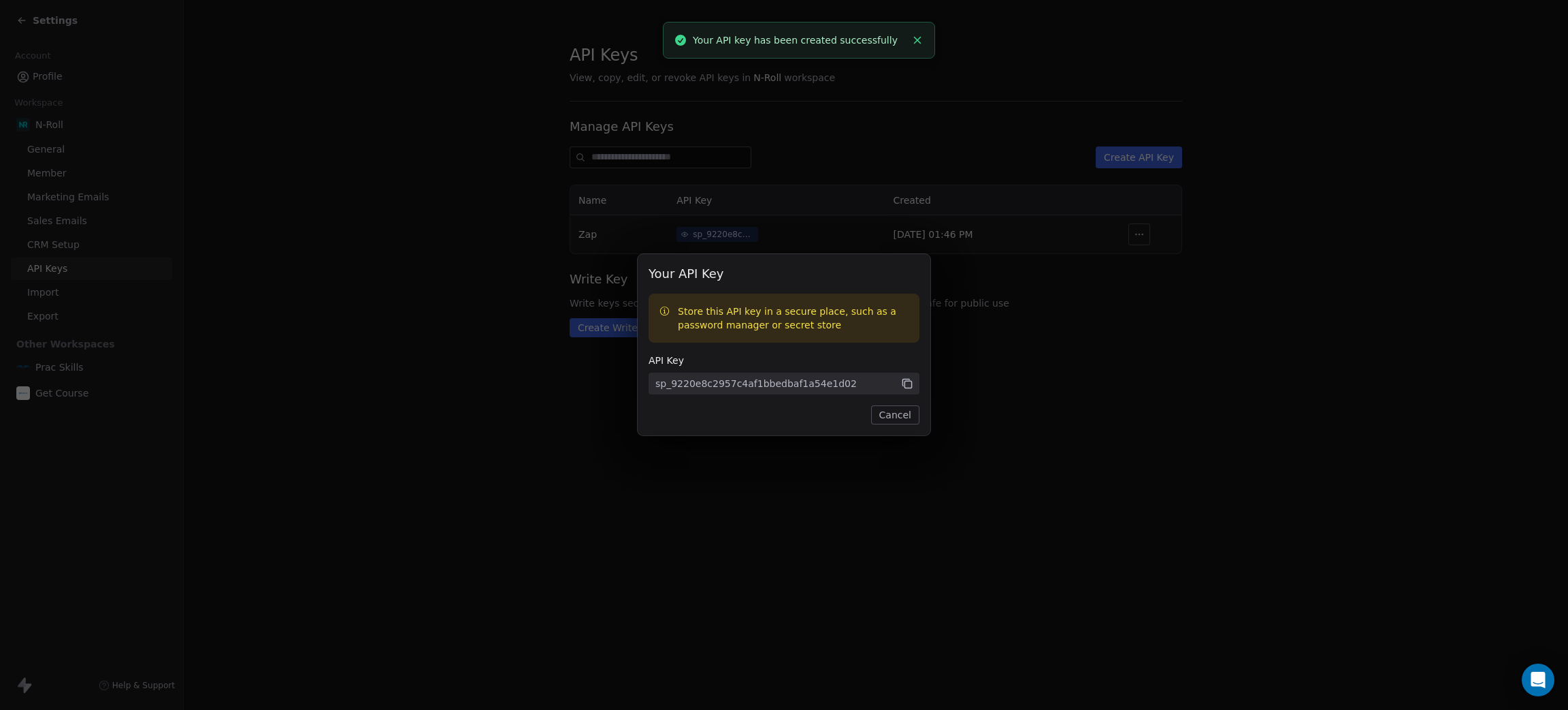
click at [905, 382] on icon at bounding box center [907, 383] width 13 height 13
click at [902, 417] on button "Cancel" at bounding box center [896, 414] width 48 height 19
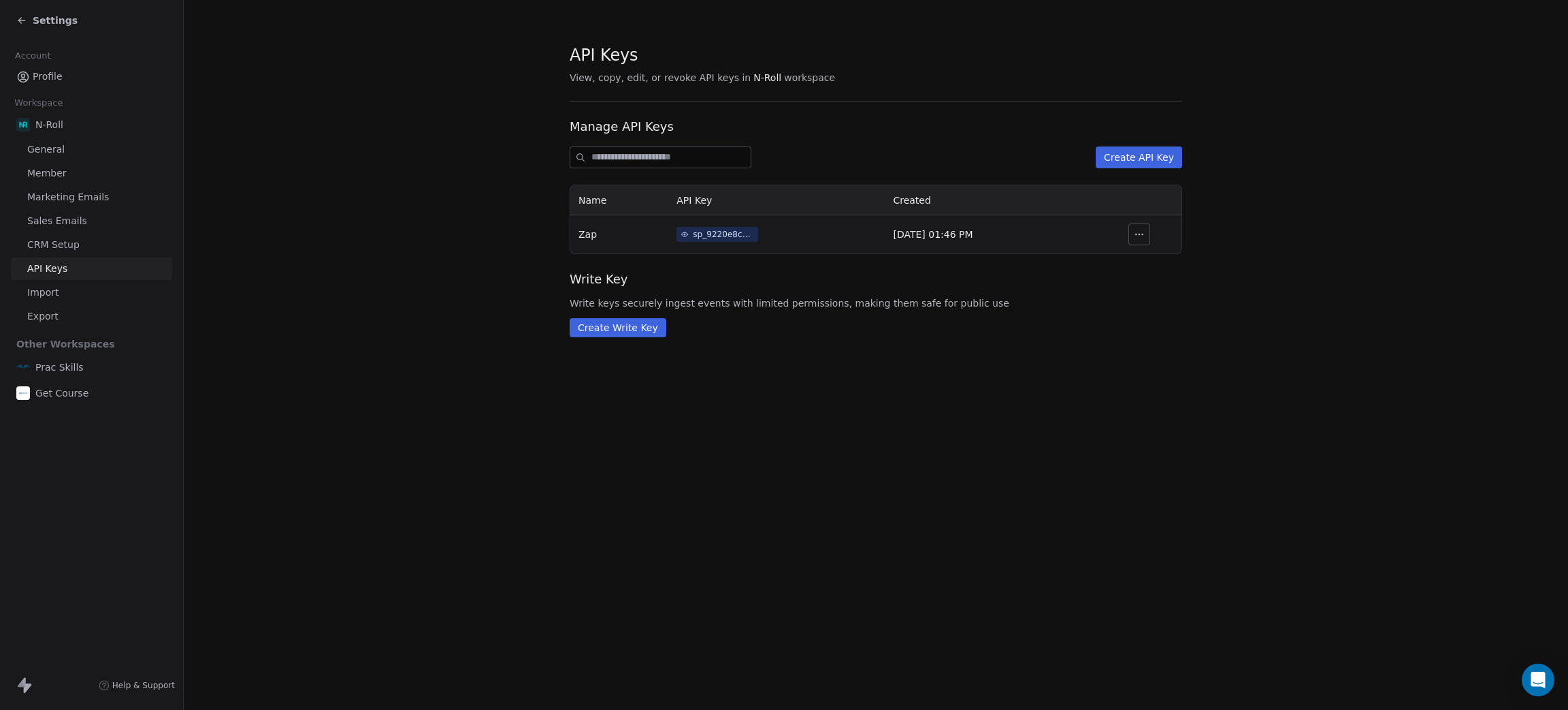
click at [38, 24] on span "Settings" at bounding box center [55, 20] width 45 height 13
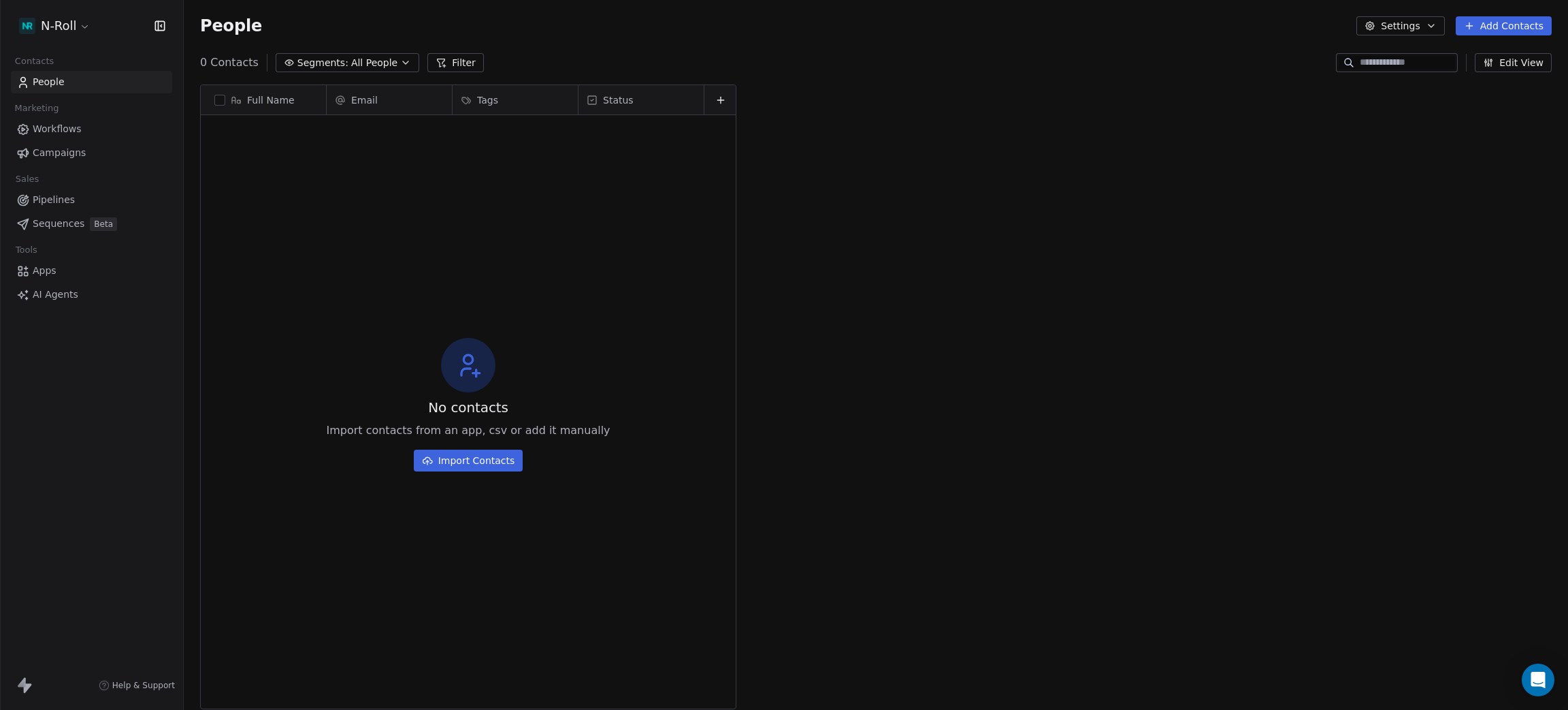
scroll to position [608, 1369]
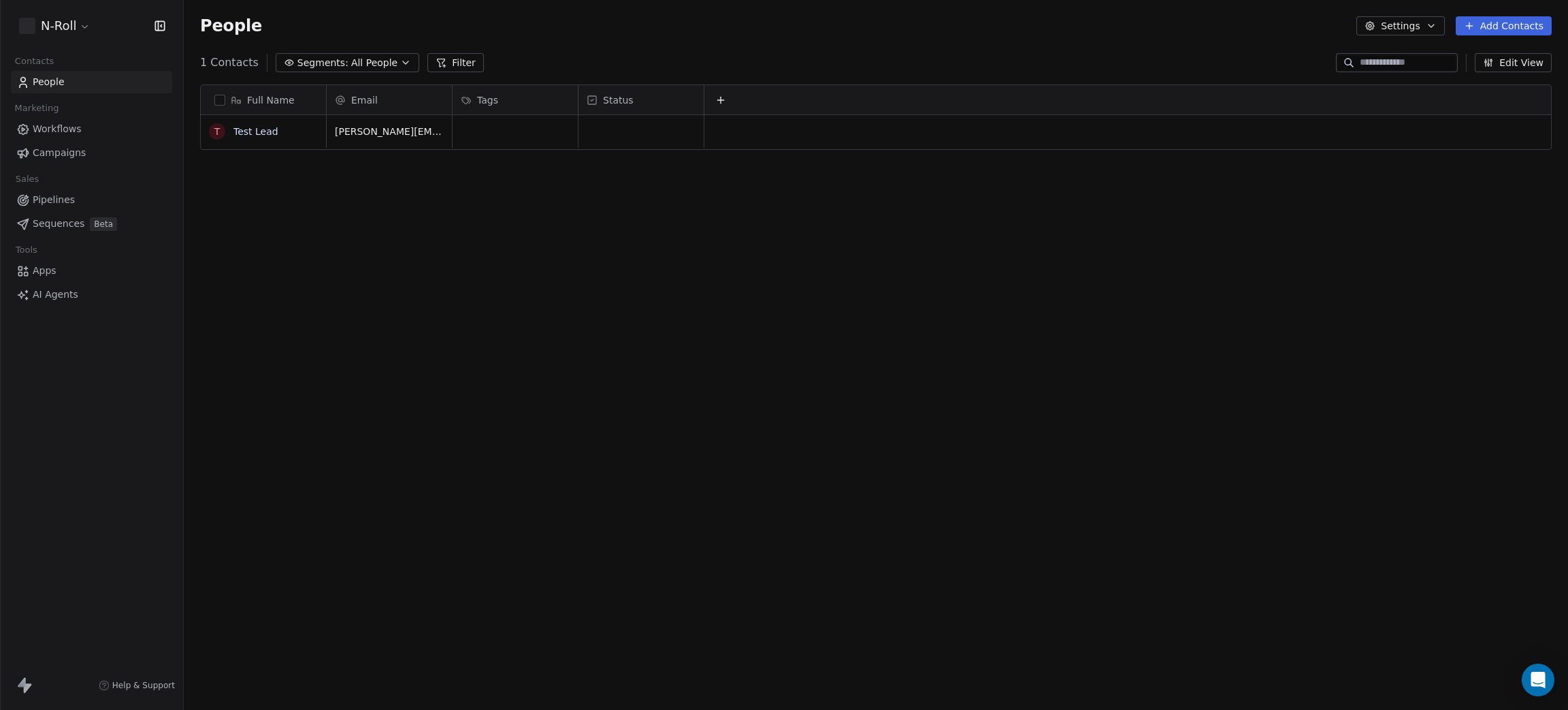
scroll to position [608, 1369]
click at [47, 267] on span "Apps" at bounding box center [44, 271] width 24 height 14
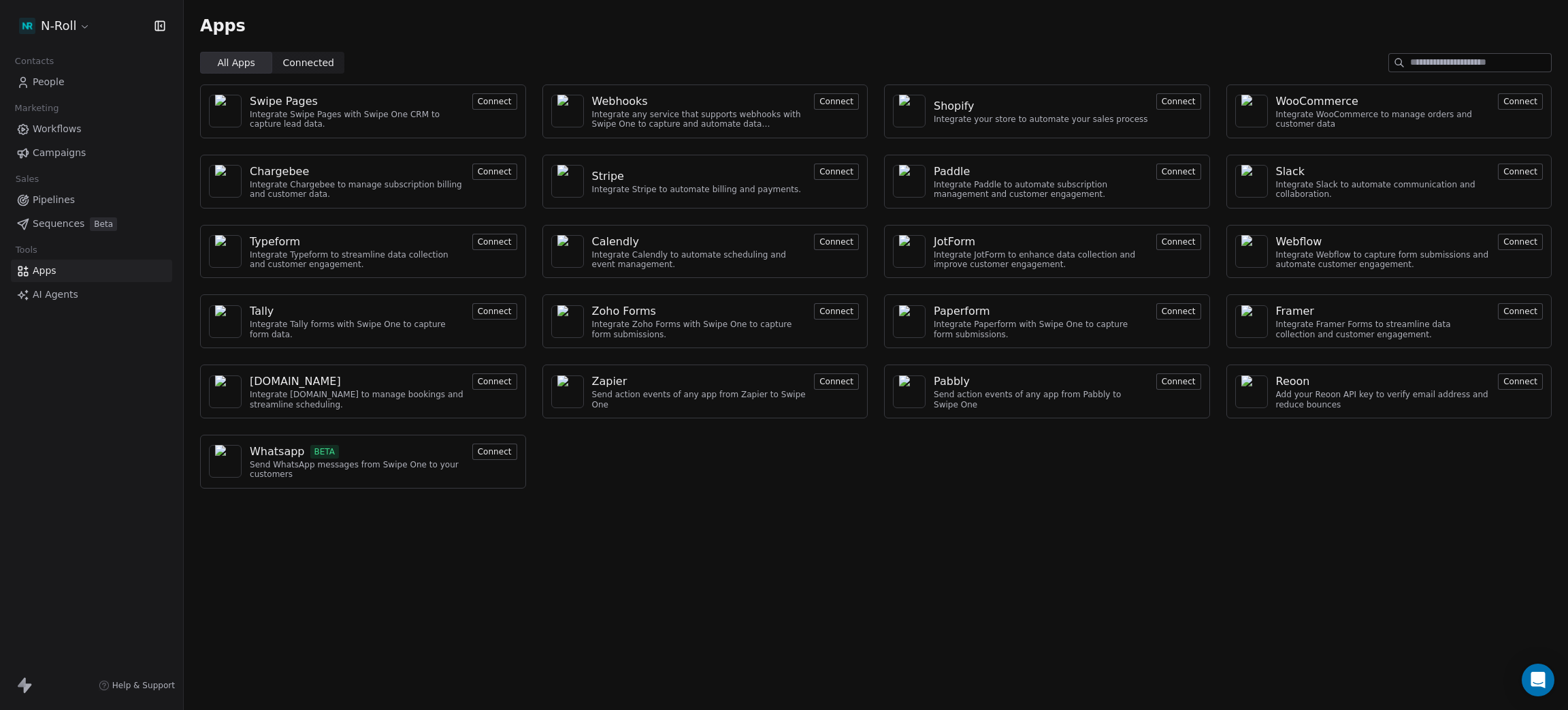
click at [48, 215] on link "Sequences Beta" at bounding box center [91, 223] width 161 height 23
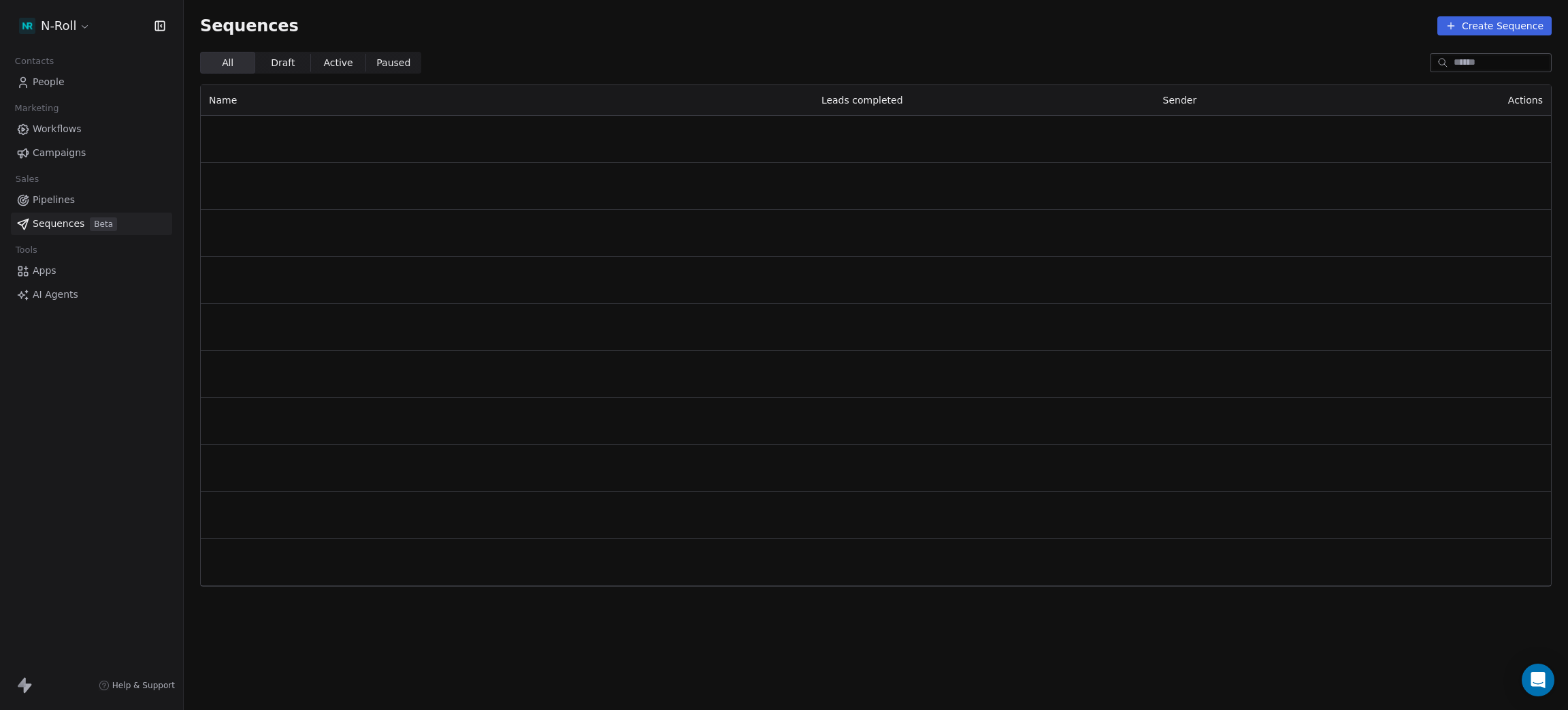
click at [51, 191] on link "Pipelines" at bounding box center [91, 200] width 161 height 23
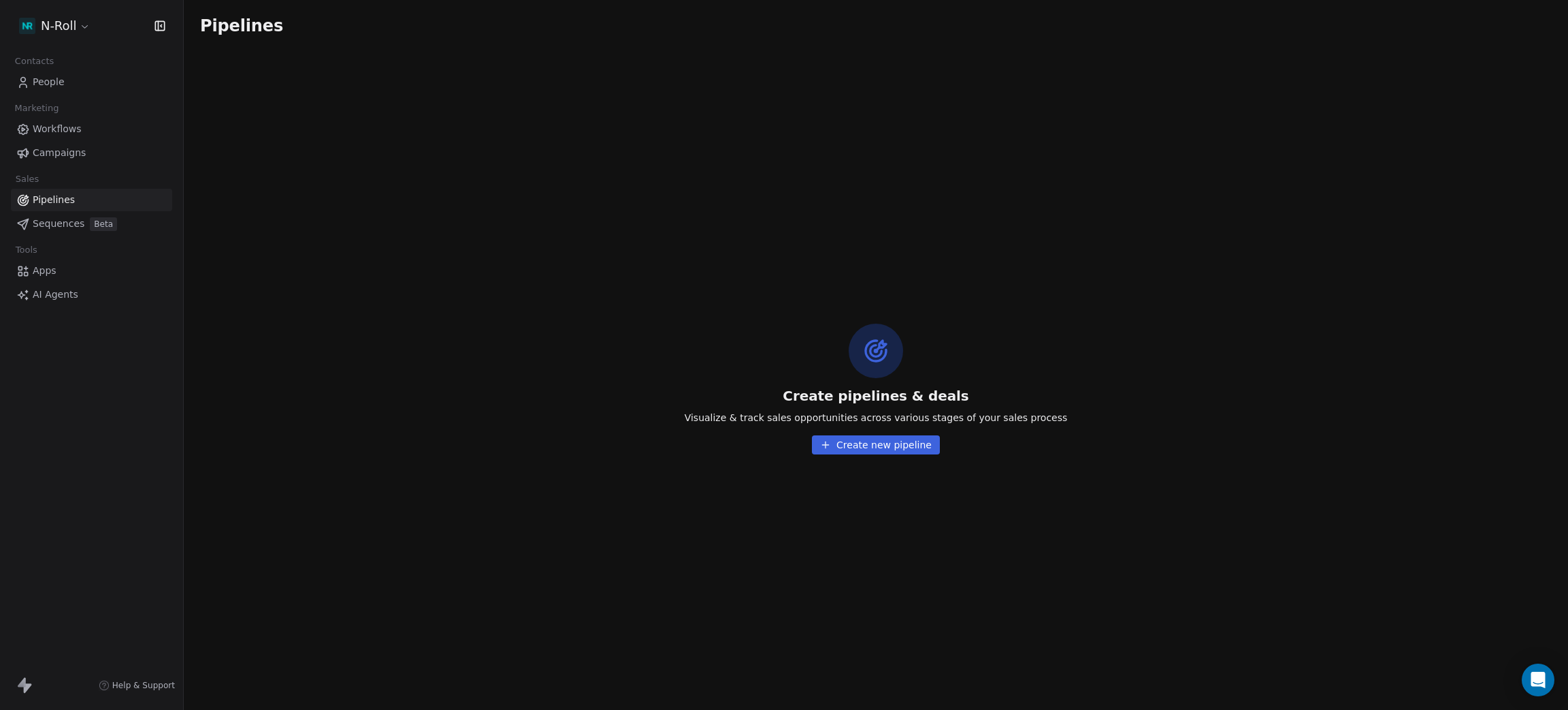
click at [58, 154] on span "Campaigns" at bounding box center [59, 152] width 53 height 14
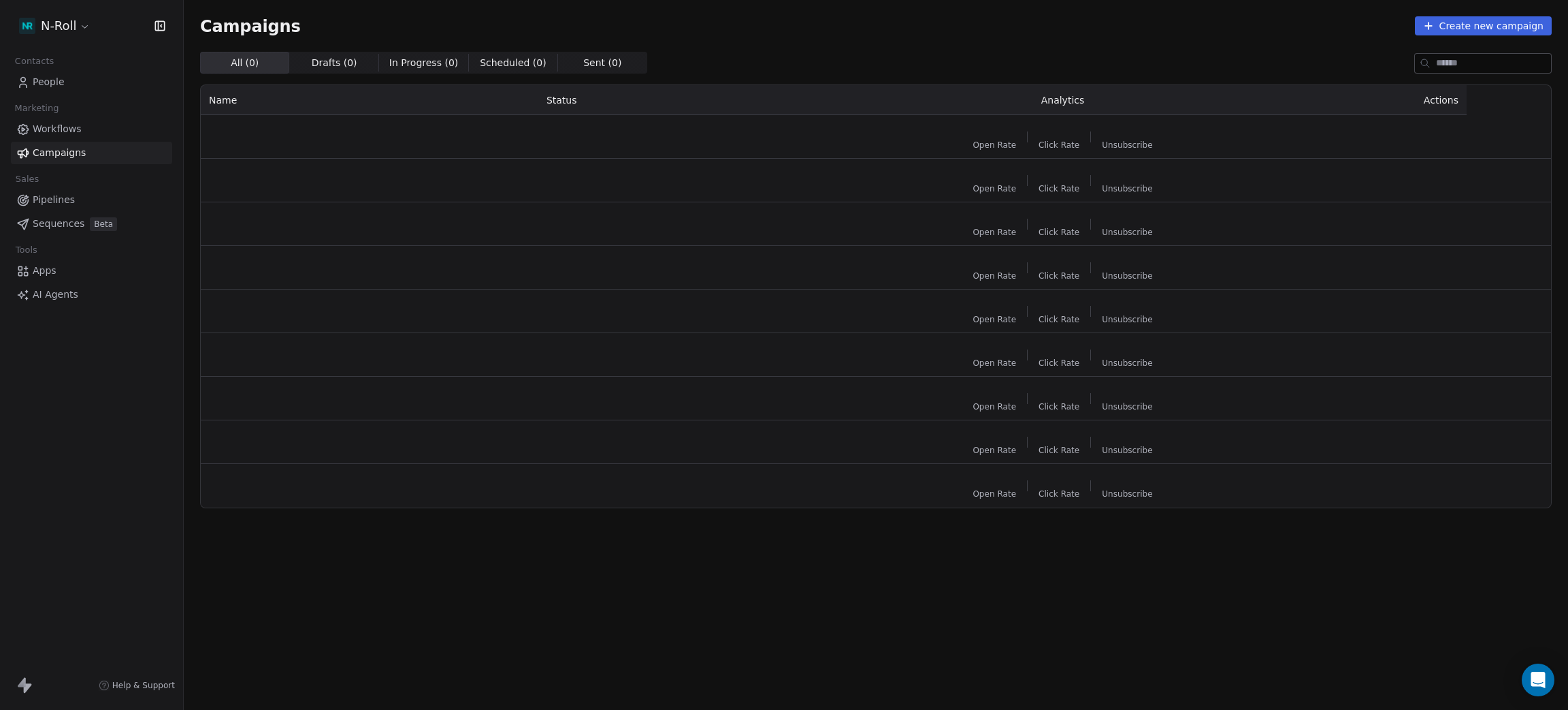
click at [61, 11] on div "N-Roll" at bounding box center [91, 26] width 183 height 52
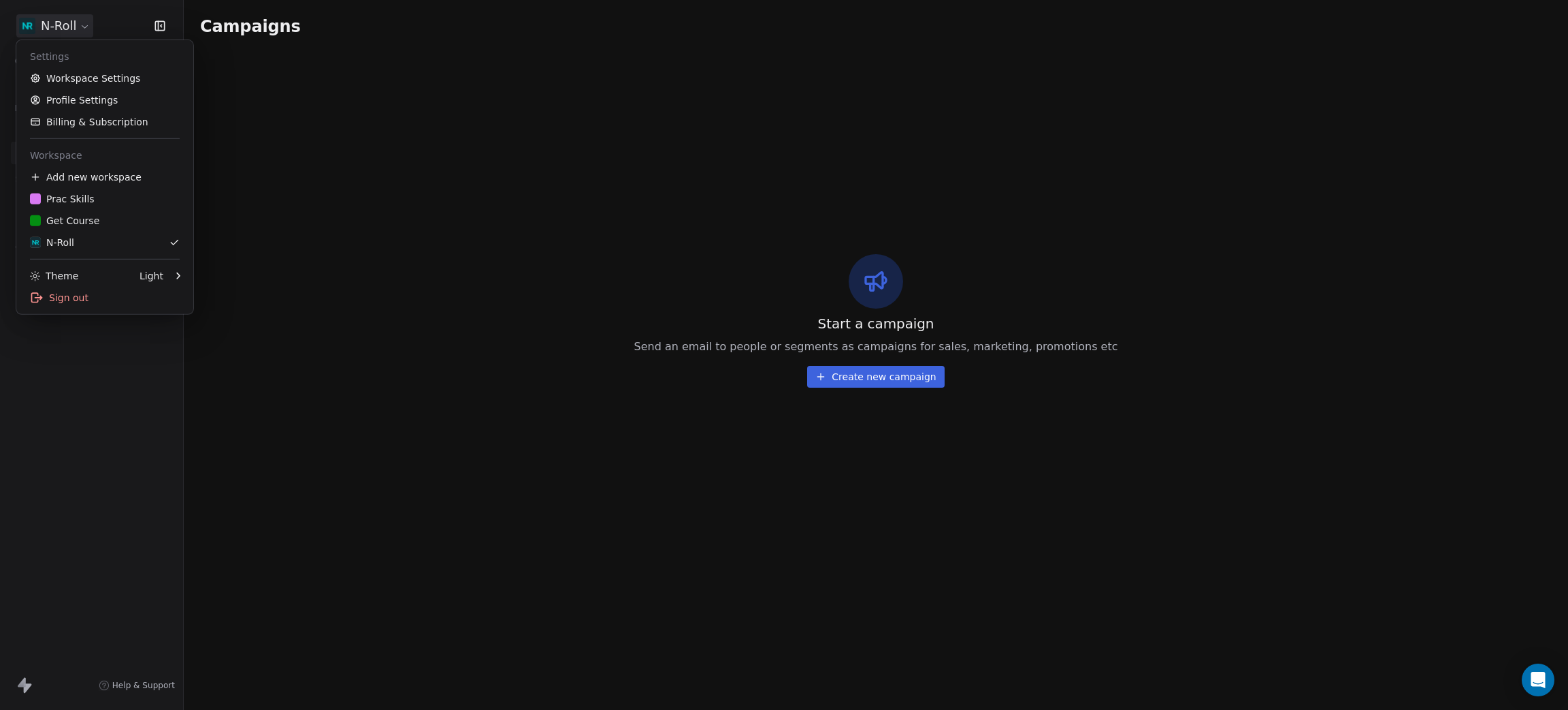
click at [61, 17] on html "N-Roll Contacts People Marketing Workflows Campaigns Sales Pipelines Sequences …" at bounding box center [784, 355] width 1568 height 710
click at [74, 80] on link "Workspace Settings" at bounding box center [104, 79] width 166 height 22
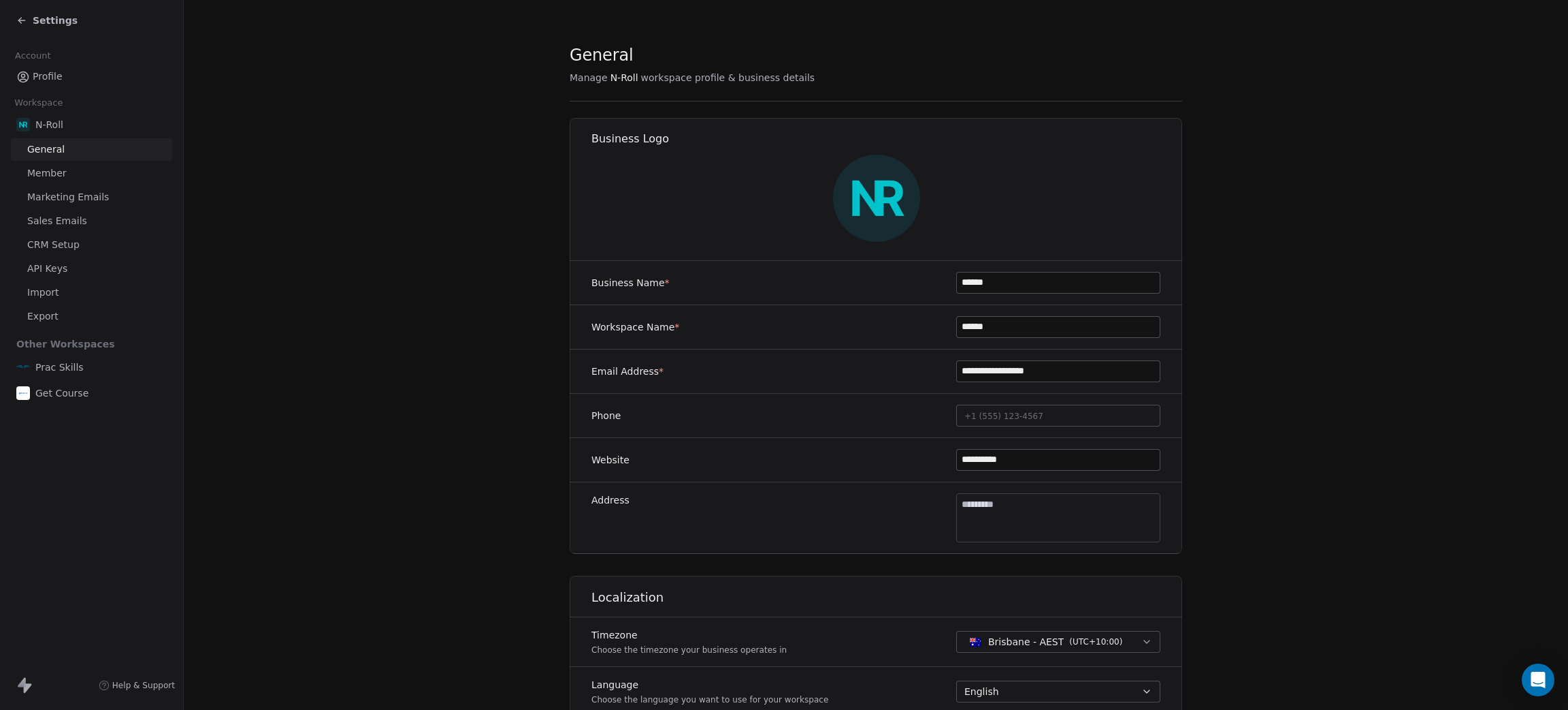
click at [55, 243] on span "CRM Setup" at bounding box center [53, 245] width 53 height 14
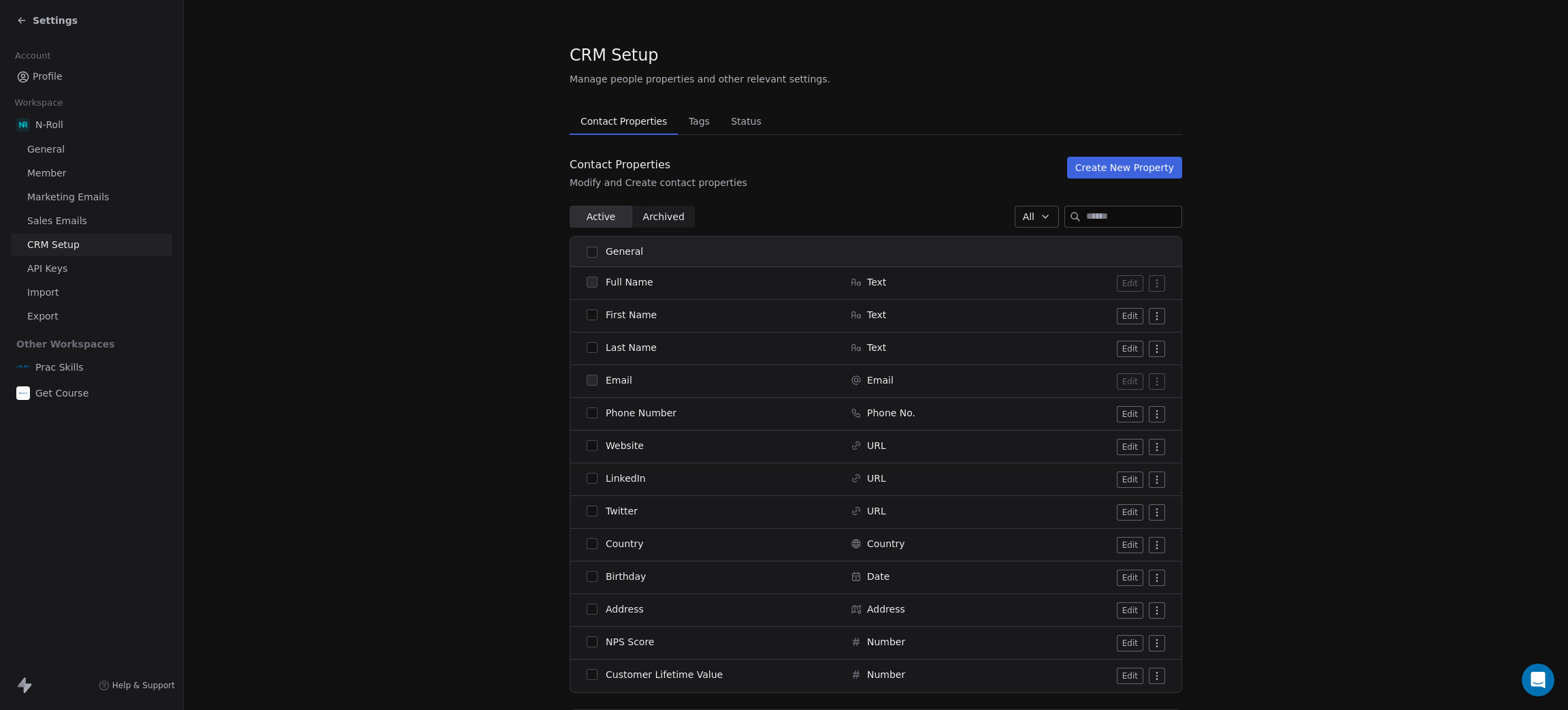
click at [699, 121] on span "Tags" at bounding box center [700, 121] width 32 height 19
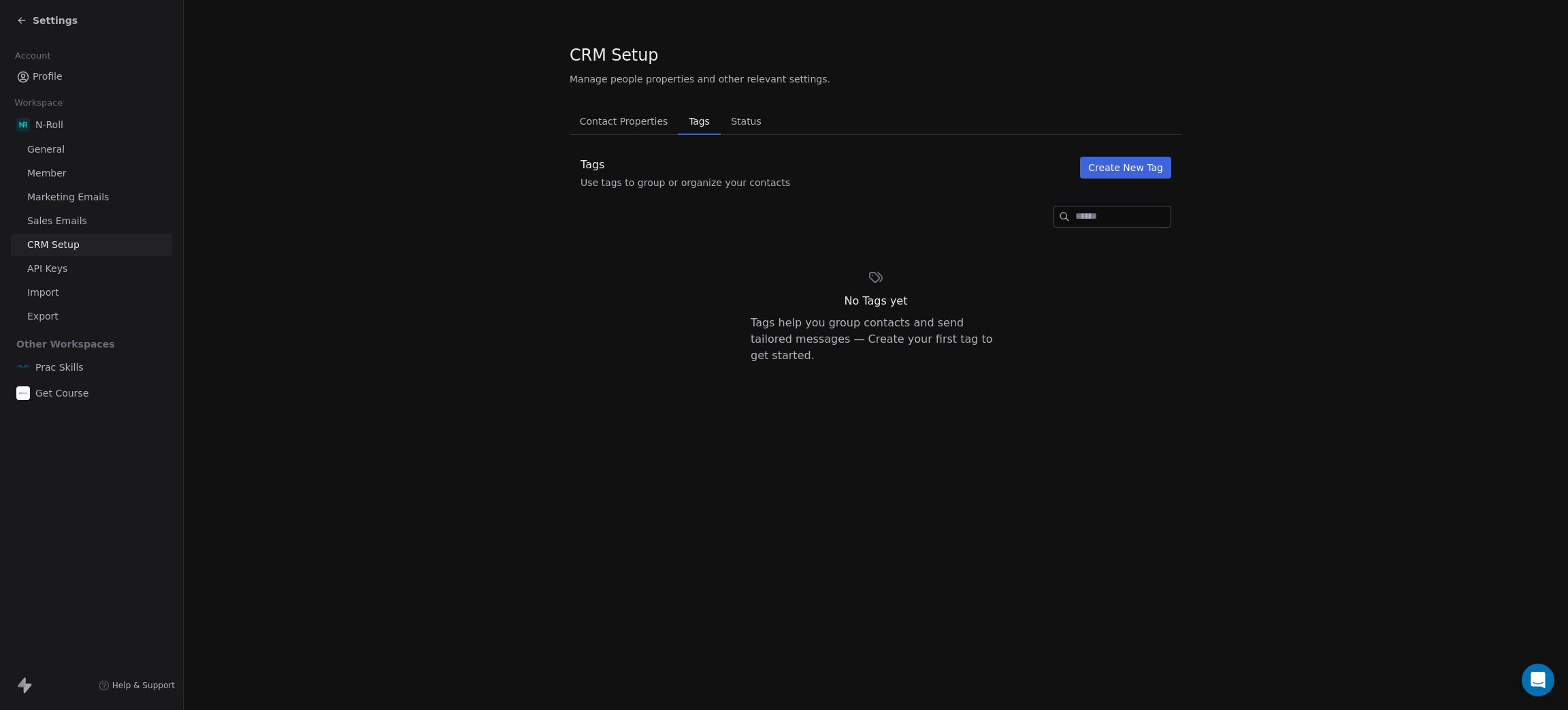
click at [1120, 173] on button "Create New Tag" at bounding box center [1125, 168] width 91 height 22
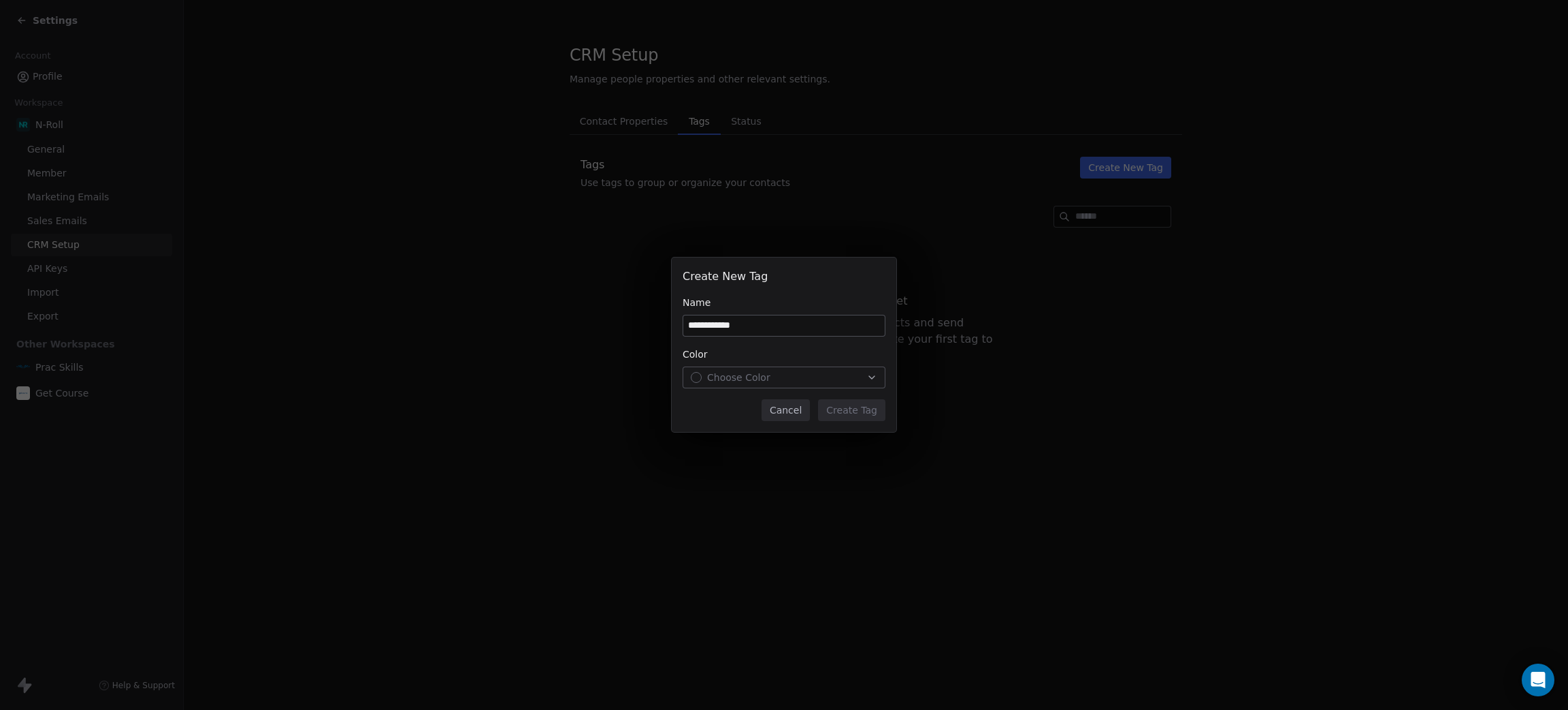
type input "**********"
click at [794, 376] on div "Choose Color" at bounding box center [784, 378] width 186 height 13
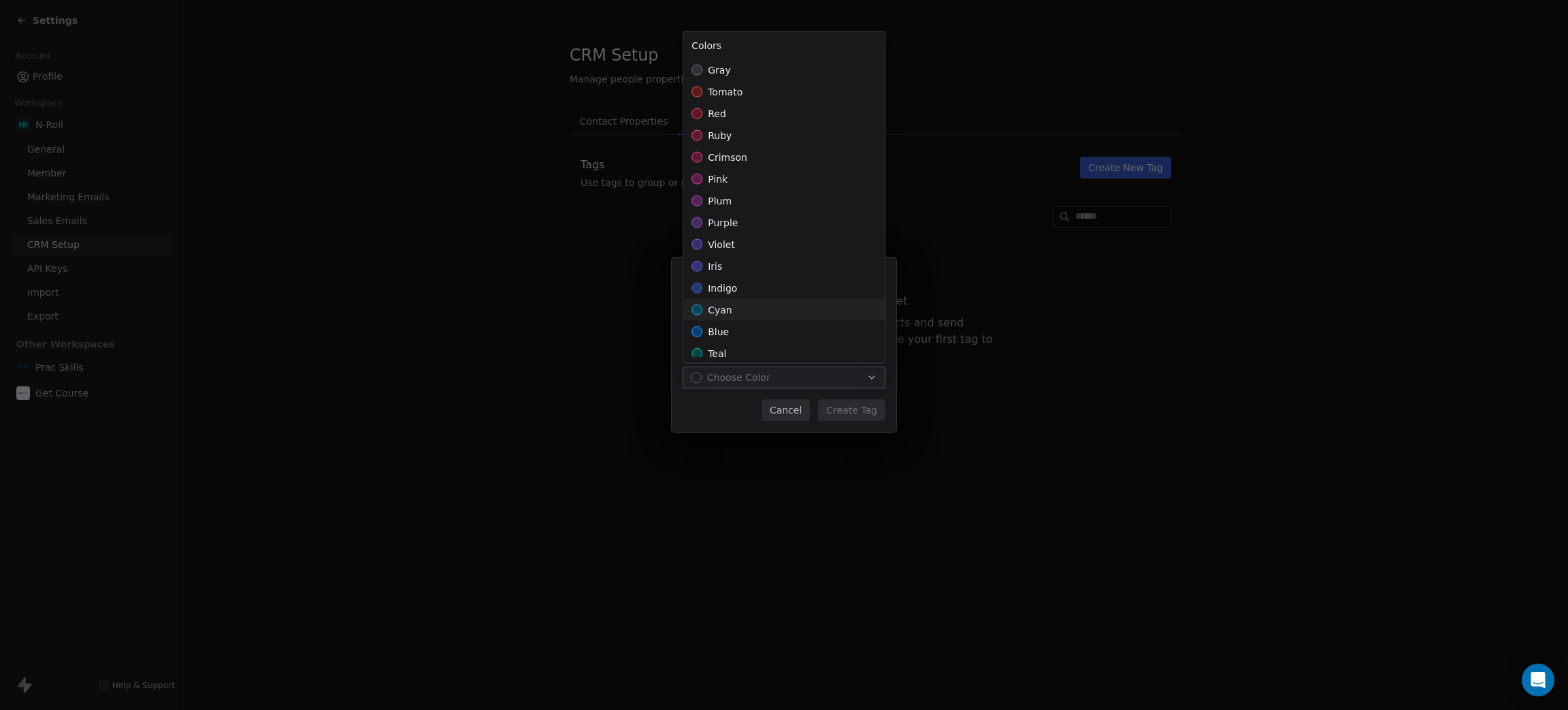
click at [717, 308] on span "cyan" at bounding box center [720, 310] width 24 height 13
click at [864, 408] on div "**********" at bounding box center [784, 355] width 1568 height 239
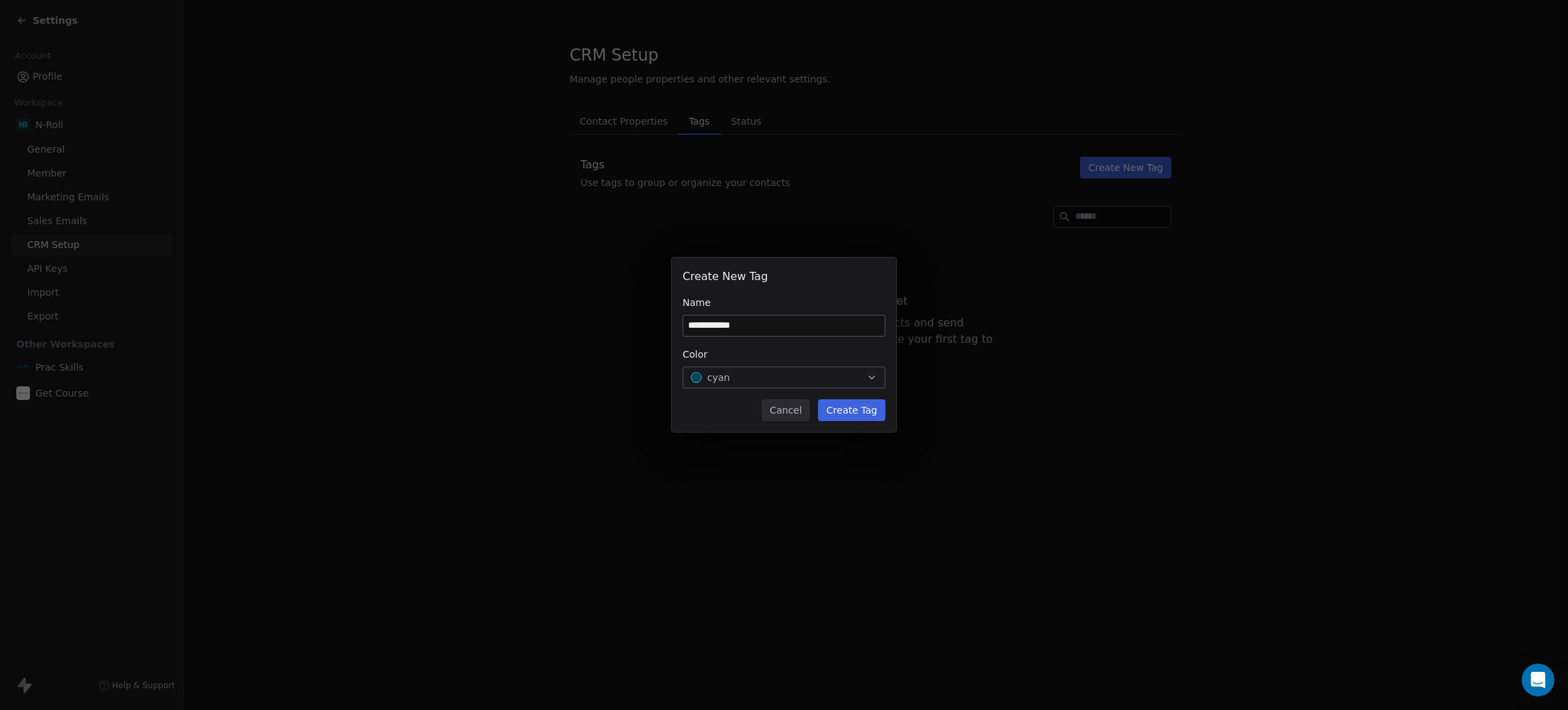
click at [864, 417] on button "Create Tag" at bounding box center [852, 410] width 68 height 22
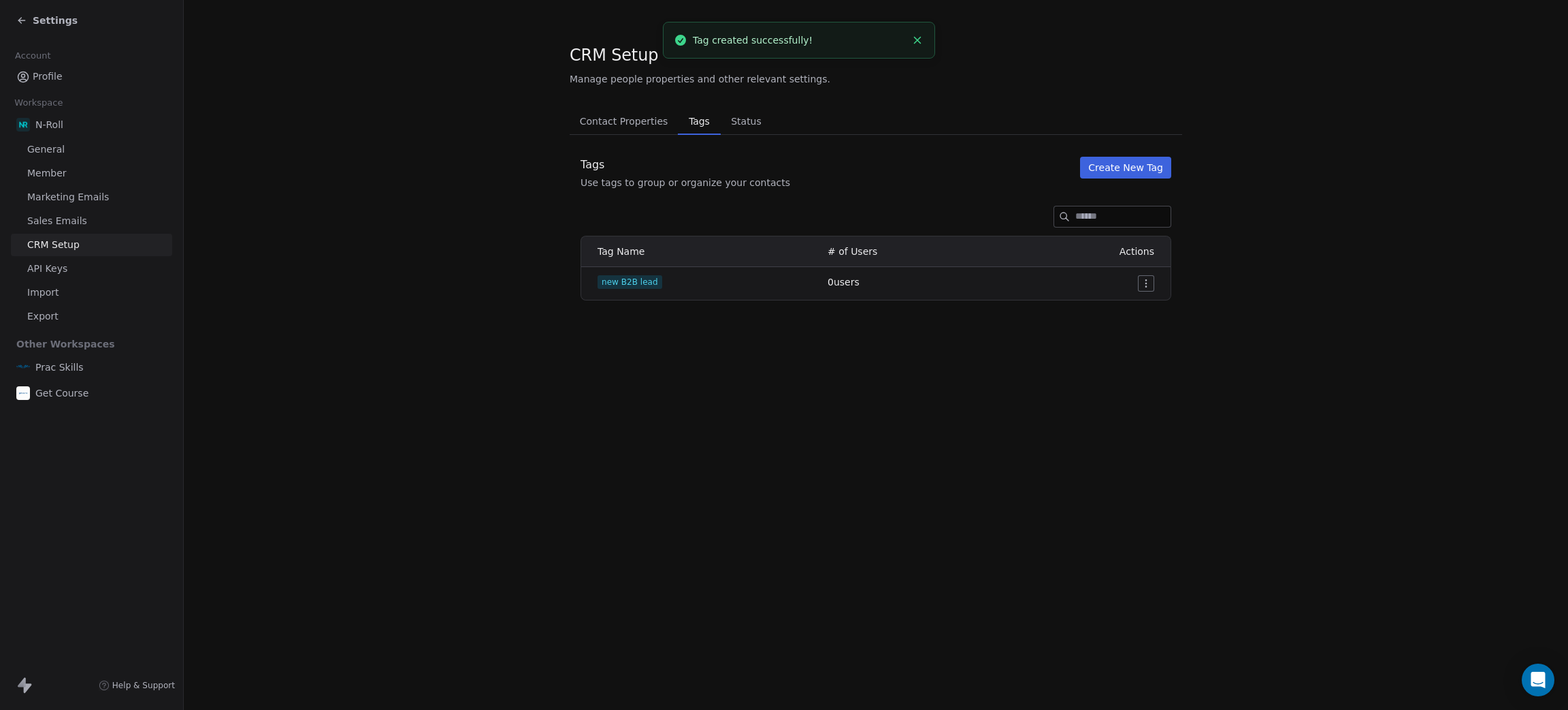
click at [916, 36] on icon "Close toast" at bounding box center [918, 40] width 13 height 13
click at [326, 169] on section "CRM Setup Manage people properties and other relevant settings. Contact Propert…" at bounding box center [876, 172] width 1384 height 344
click at [39, 74] on span "Profile" at bounding box center [48, 76] width 30 height 14
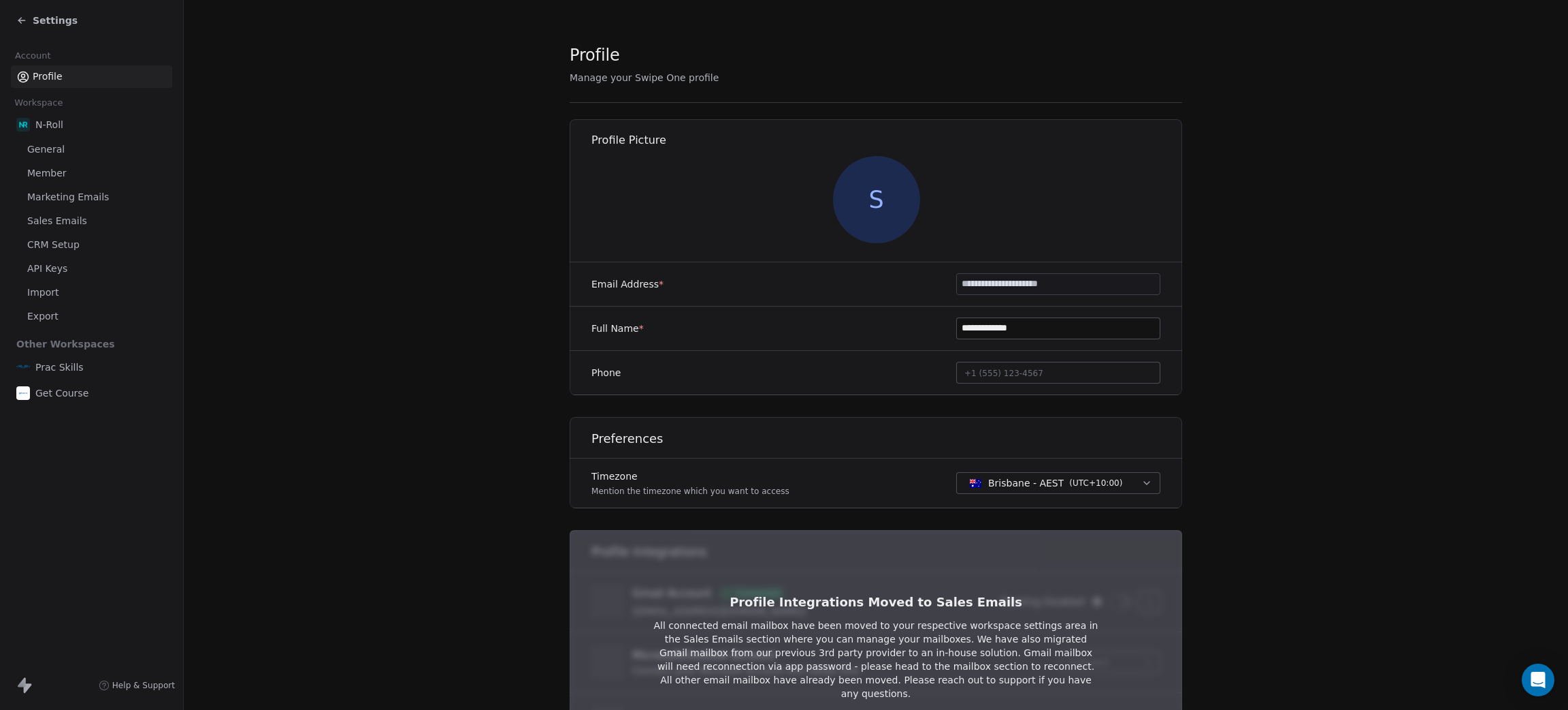
click at [43, 17] on span "Settings" at bounding box center [55, 20] width 45 height 13
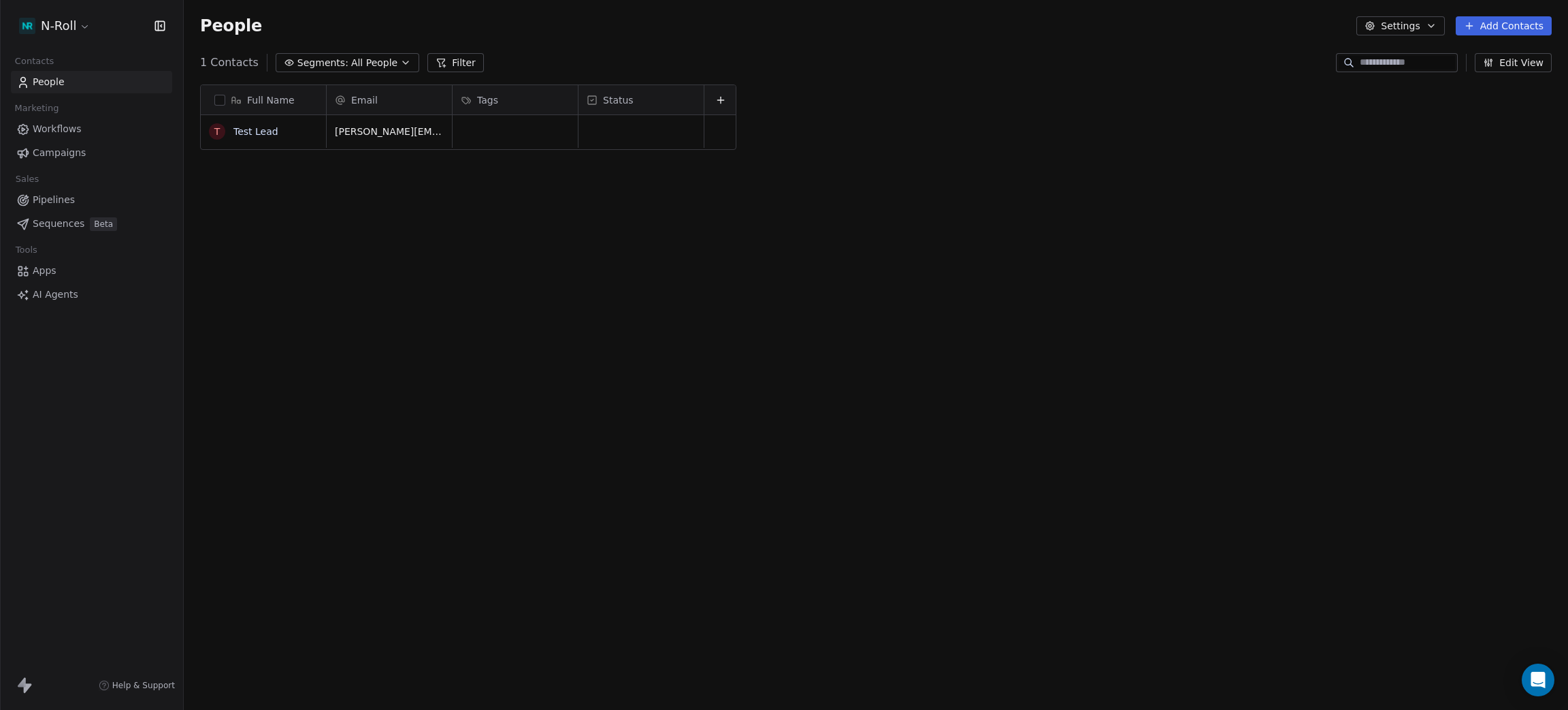
scroll to position [608, 1369]
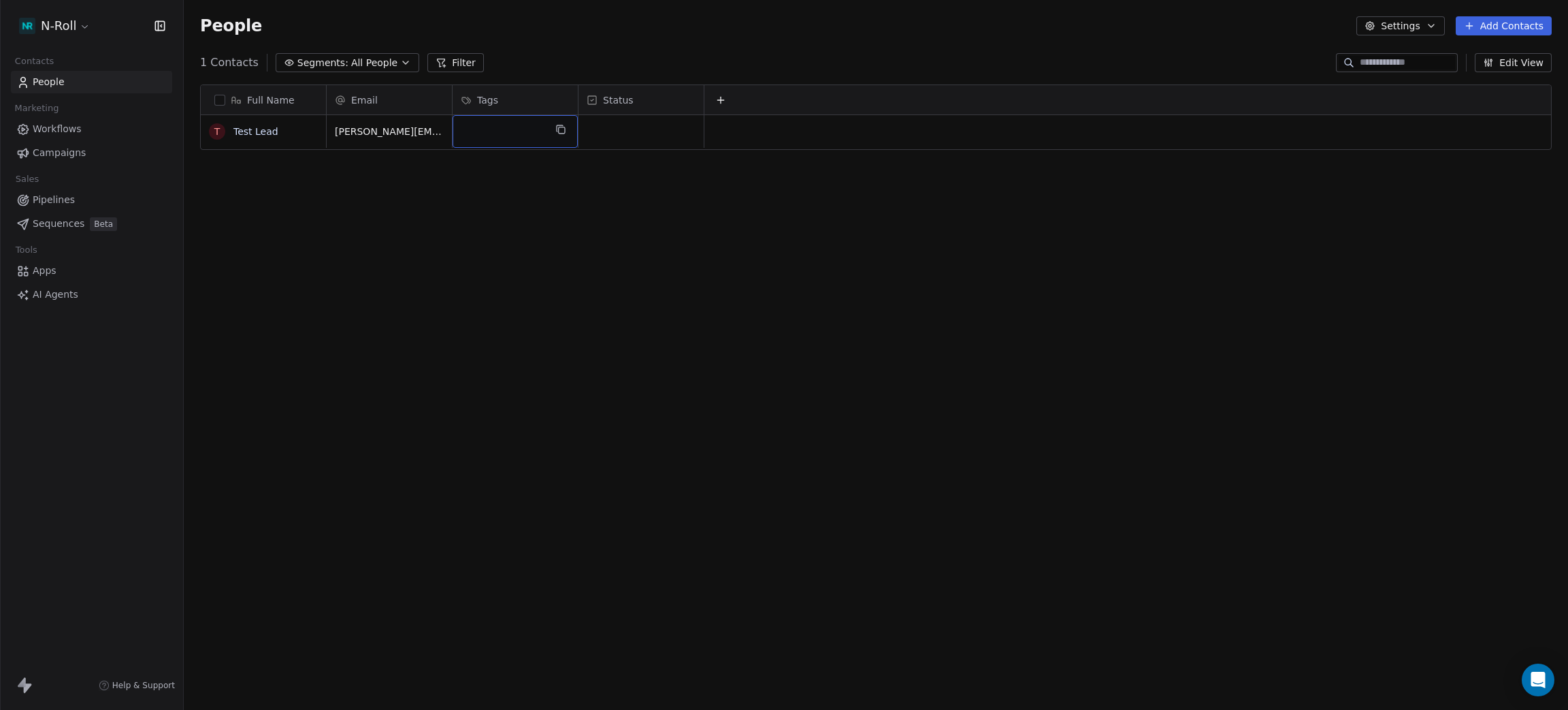
click at [569, 283] on div "Full Name T Test Lead Email Tags Status leona@n-roll.com To pick up a draggable…" at bounding box center [876, 386] width 1384 height 625
click at [255, 132] on link "Test Lead" at bounding box center [256, 131] width 45 height 11
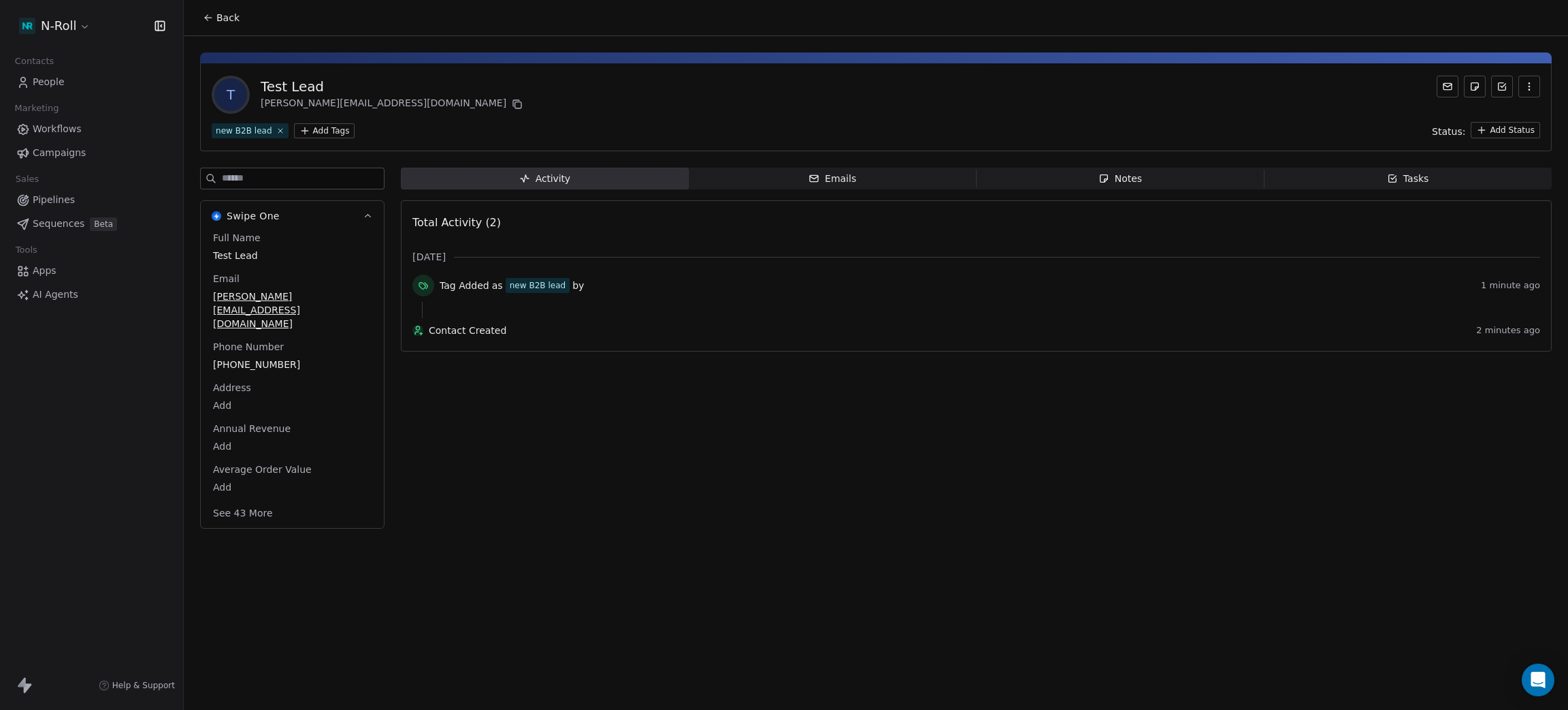
click at [248, 500] on button "See 43 More" at bounding box center [242, 512] width 76 height 24
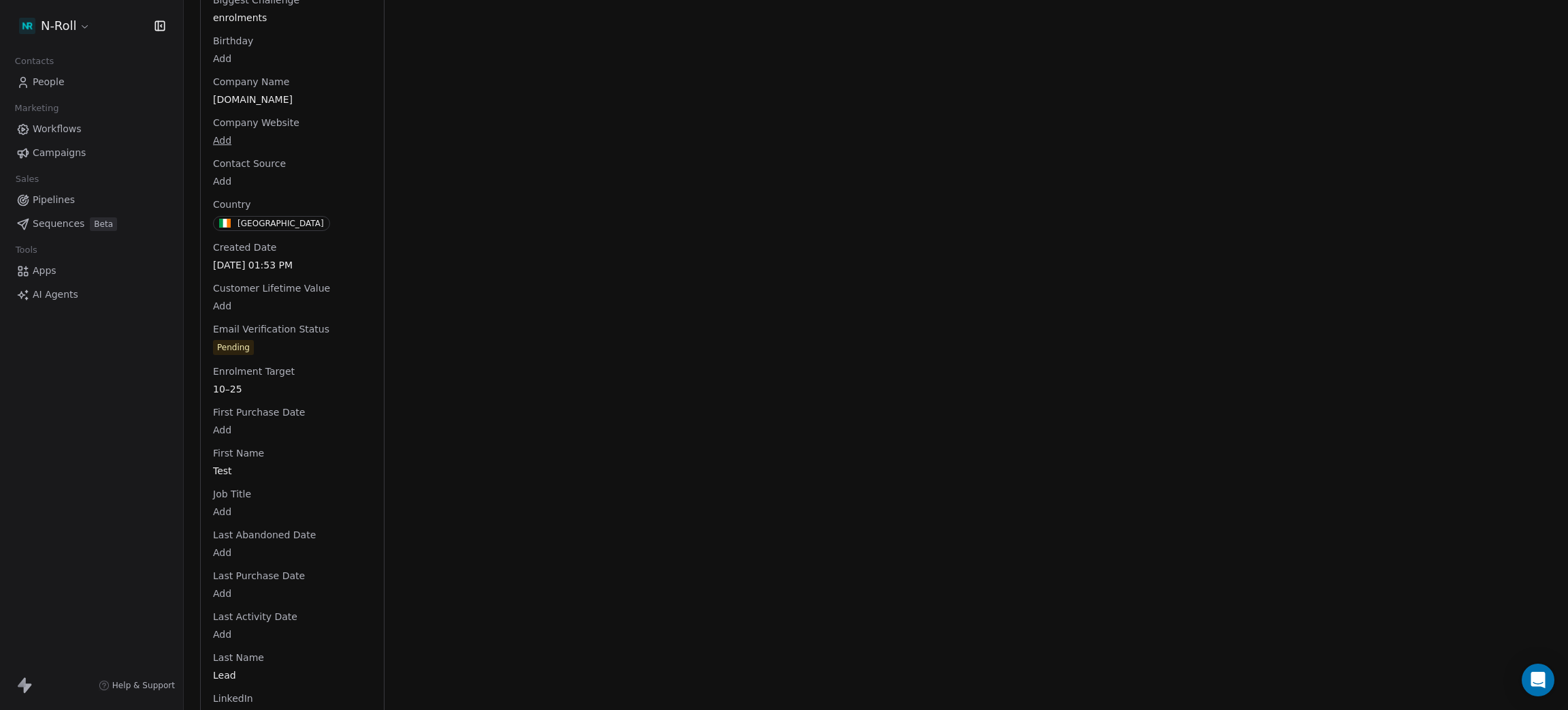
scroll to position [475, 0]
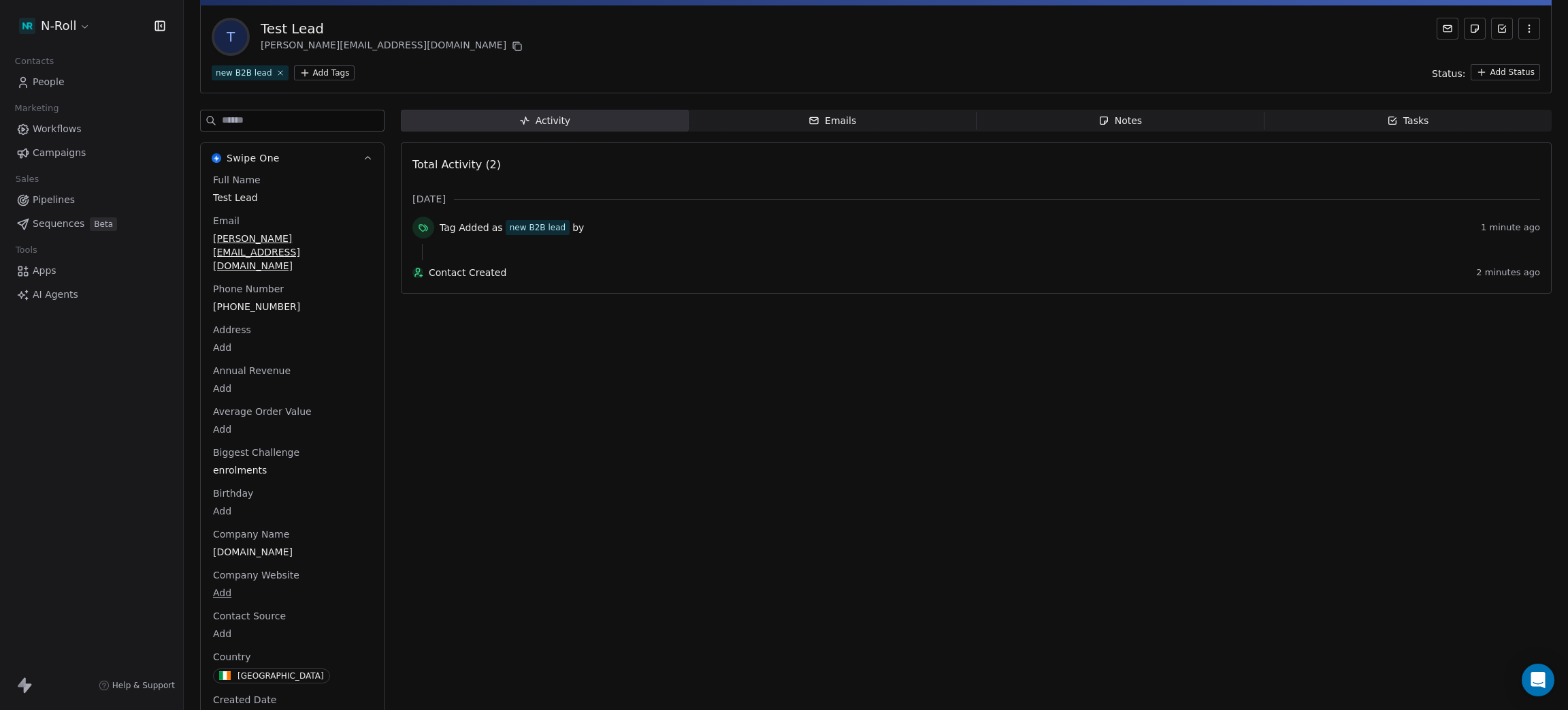
scroll to position [0, 0]
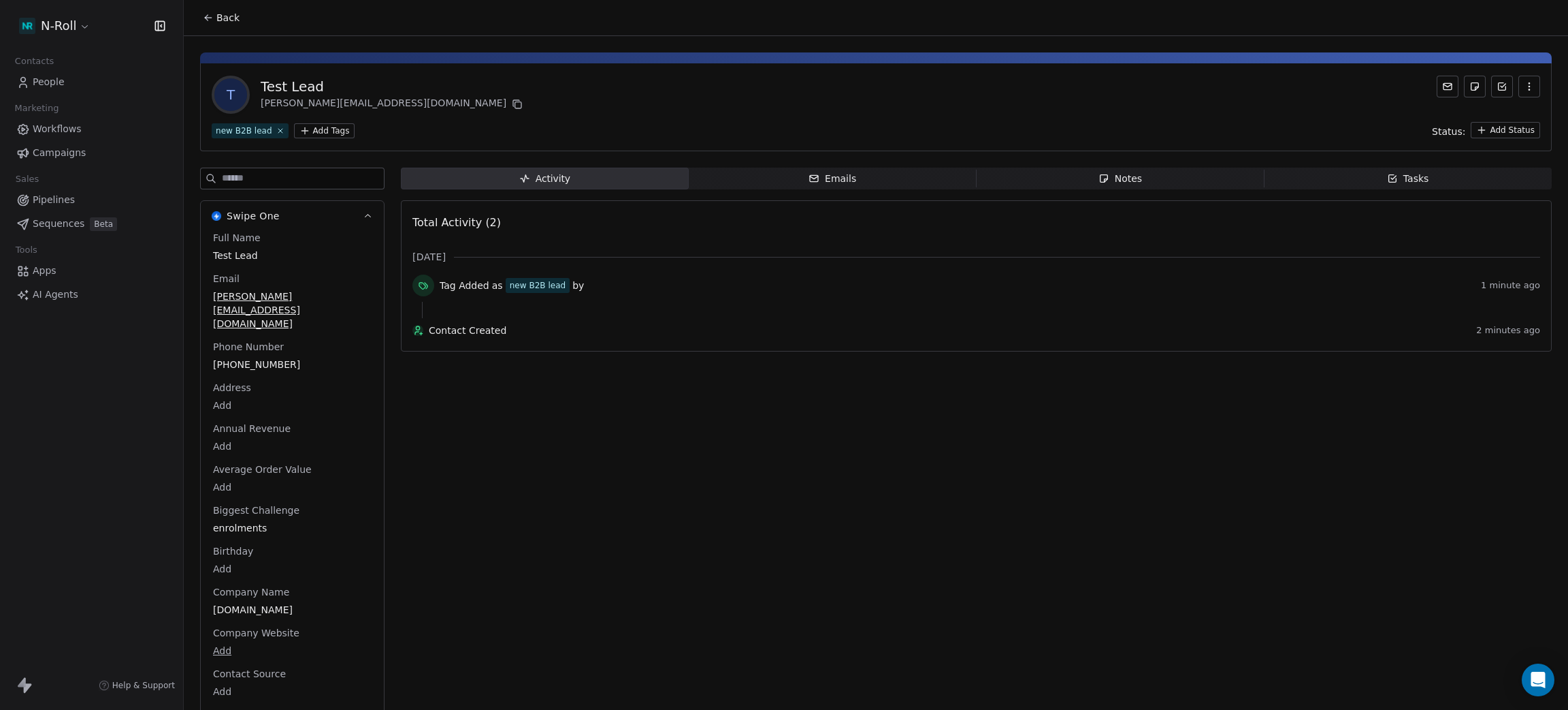
click at [58, 129] on span "Workflows" at bounding box center [57, 129] width 49 height 14
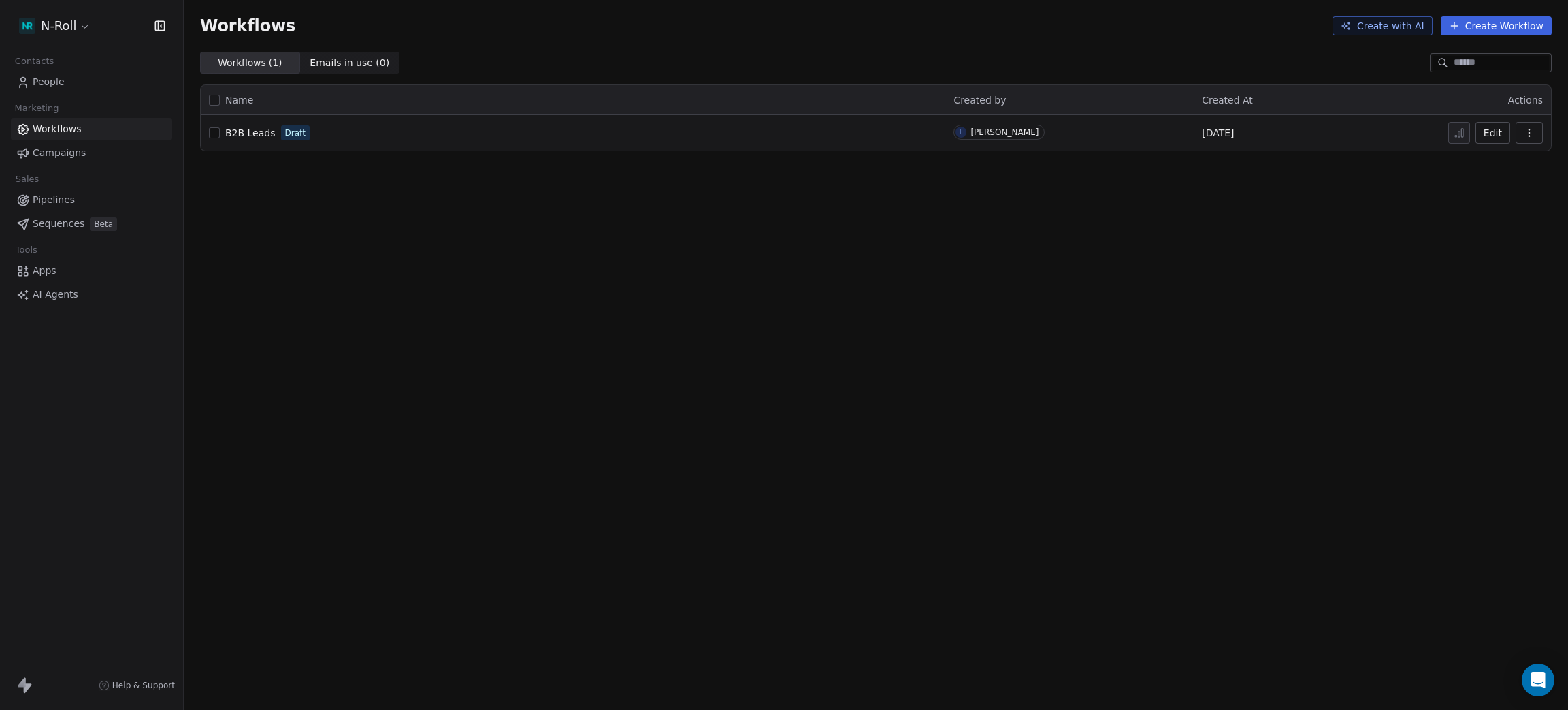
click at [243, 131] on span "B2B Leads" at bounding box center [250, 132] width 50 height 11
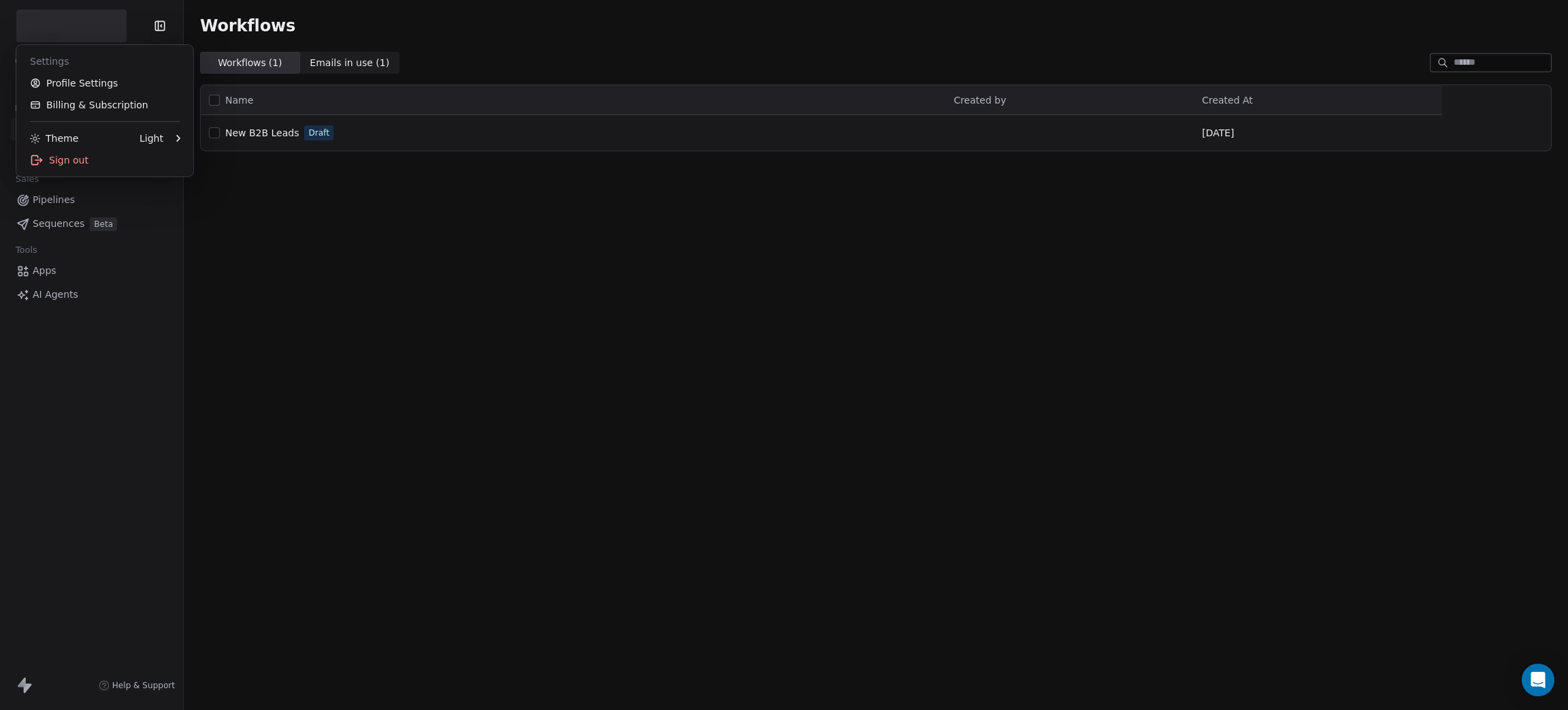
click at [71, 20] on html "Contacts People Marketing Workflows Campaigns Sales Pipelines Sequences Beta To…" at bounding box center [784, 355] width 1568 height 710
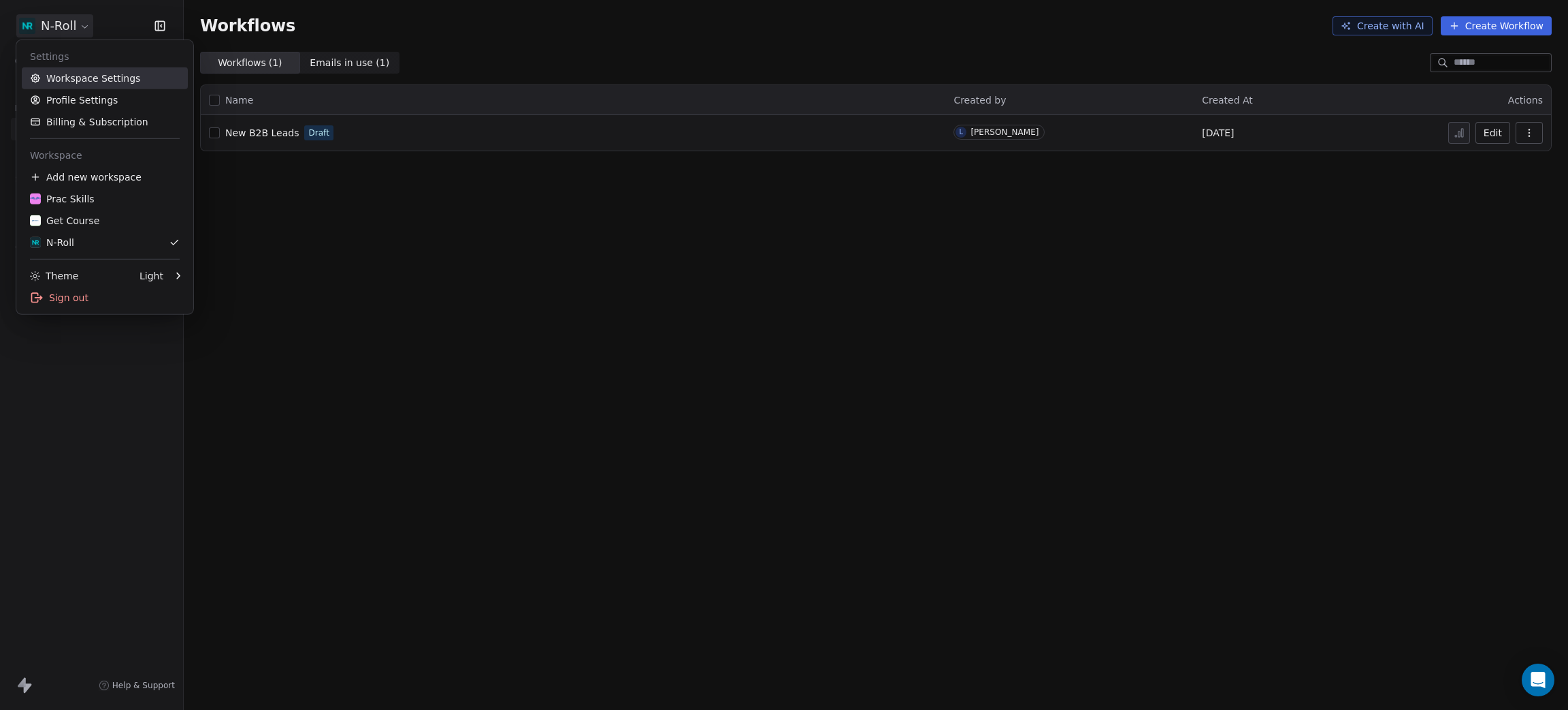
click at [80, 77] on link "Workspace Settings" at bounding box center [104, 79] width 166 height 22
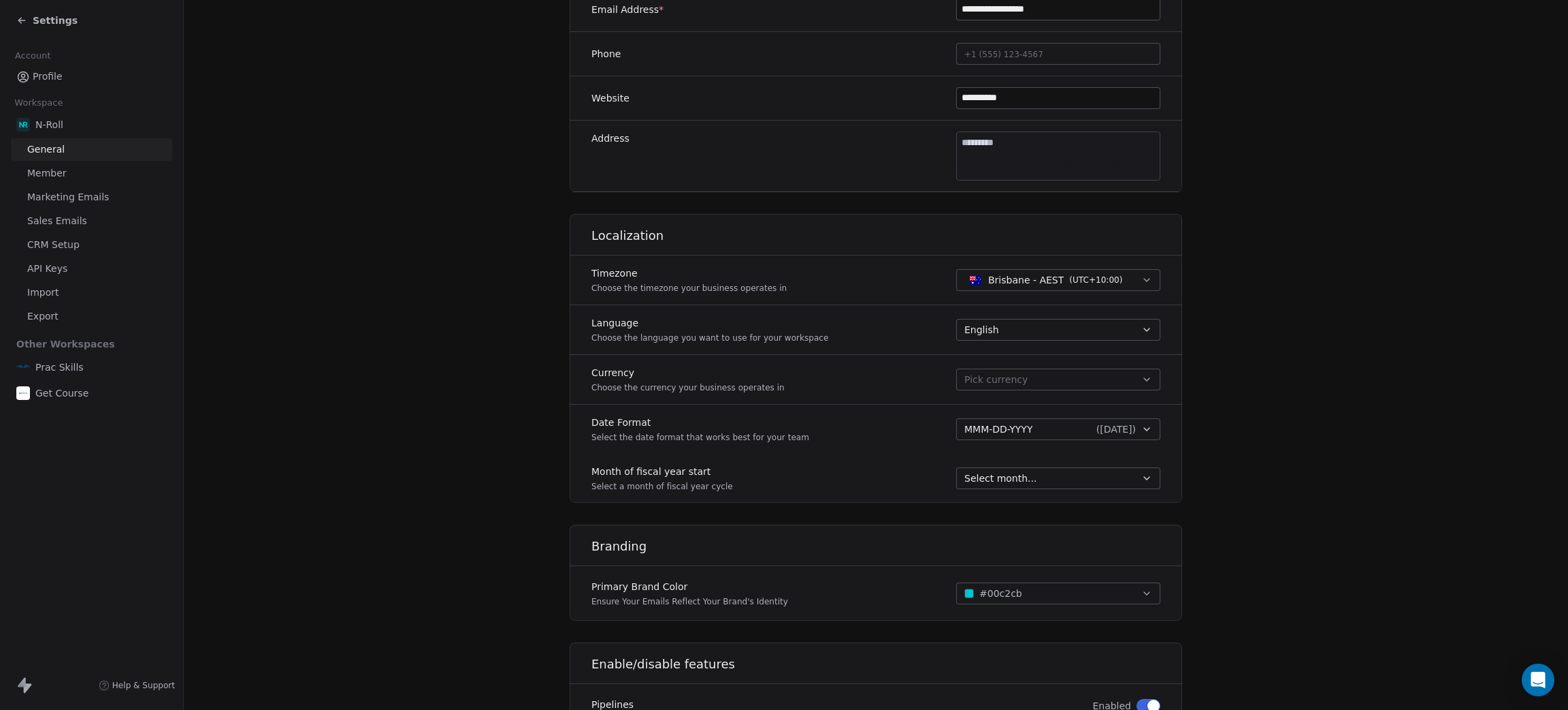
scroll to position [357, 0]
click at [998, 150] on body "**********" at bounding box center [784, 355] width 1568 height 710
paste input "**********"
drag, startPoint x: 1111, startPoint y: 150, endPoint x: 1023, endPoint y: 145, distance: 88.1
click at [1023, 145] on input "**********" at bounding box center [1028, 151] width 234 height 13
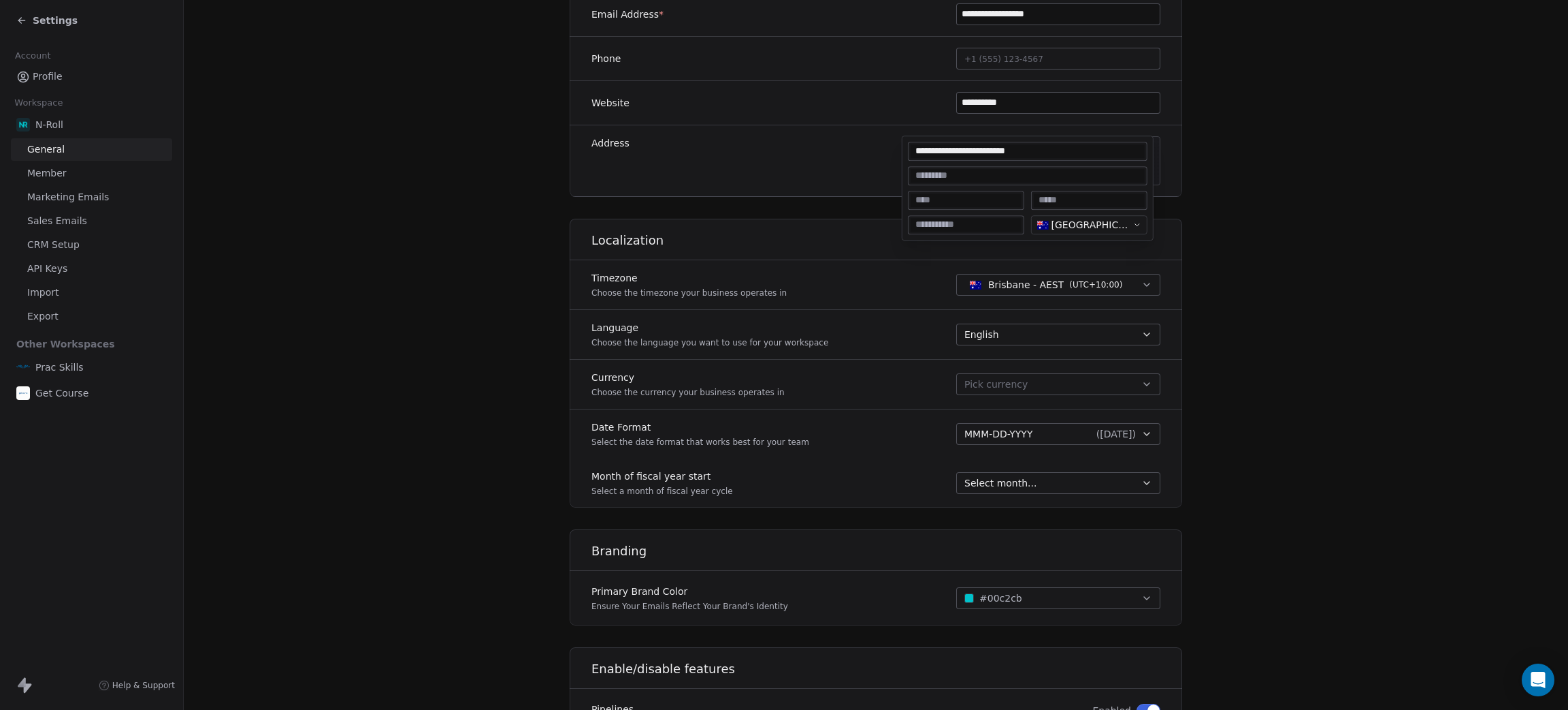
type input "**********"
click at [956, 199] on input at bounding box center [966, 200] width 111 height 13
type input "********"
type input "**********"
type input "****"
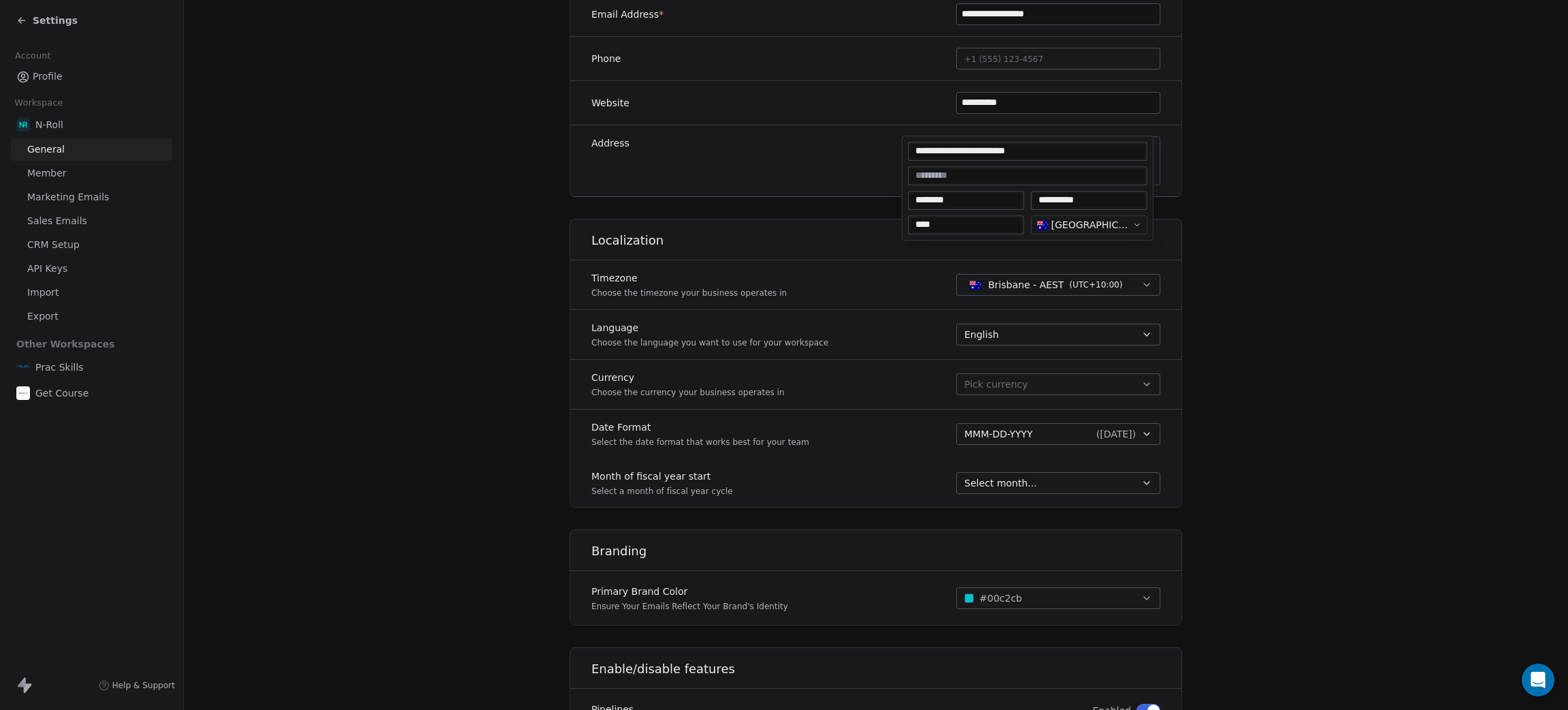
type textarea "**********"
click at [1316, 243] on html "**********" at bounding box center [784, 355] width 1568 height 710
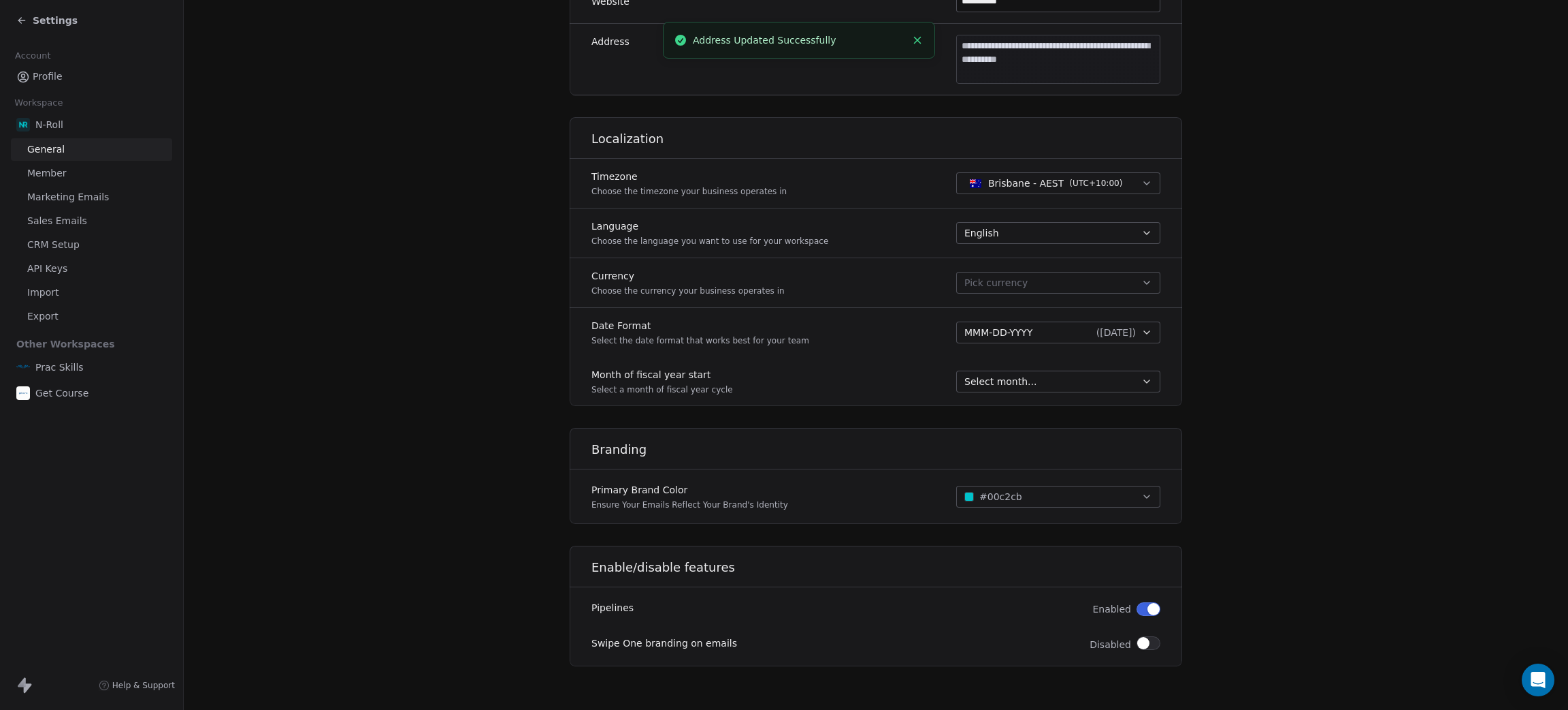
scroll to position [0, 0]
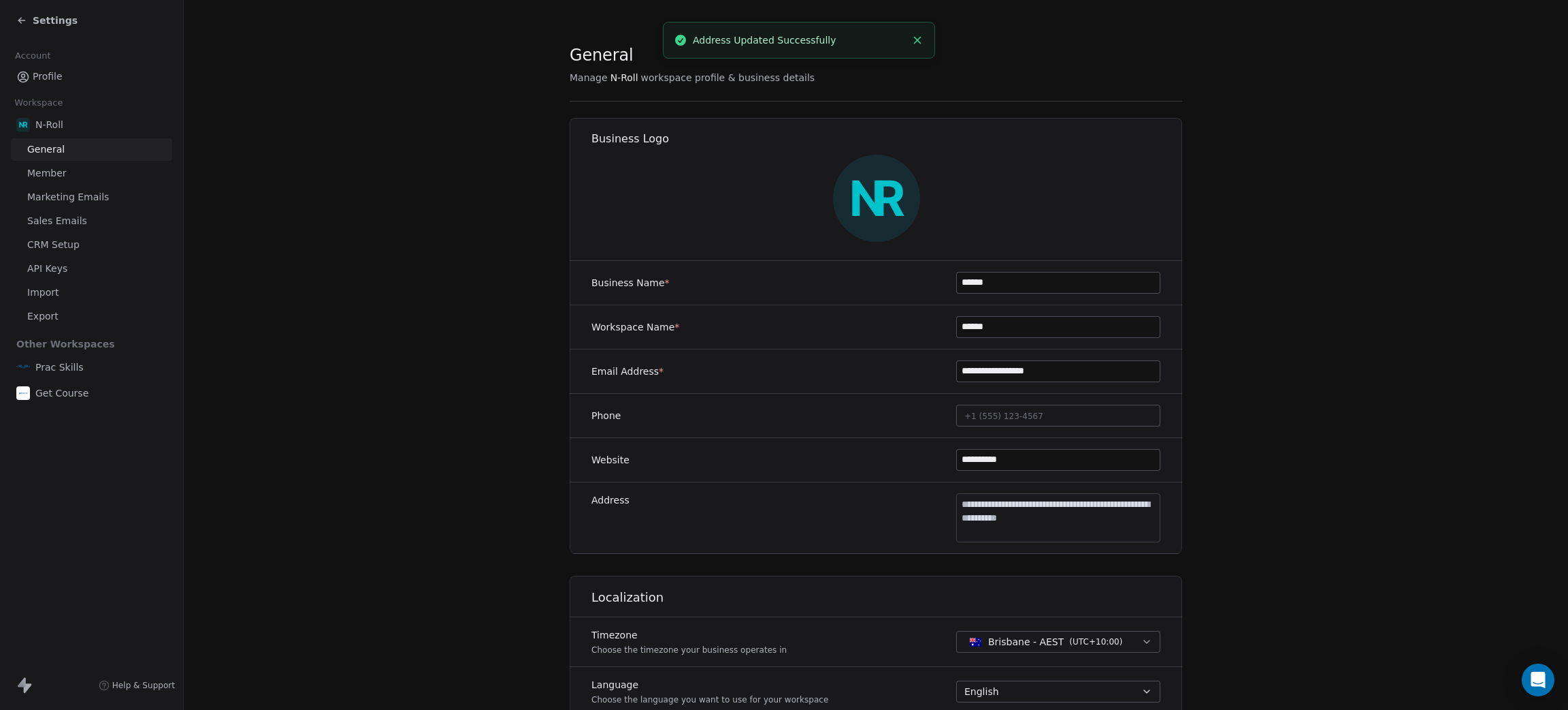
click at [28, 17] on div "Settings" at bounding box center [47, 20] width 61 height 13
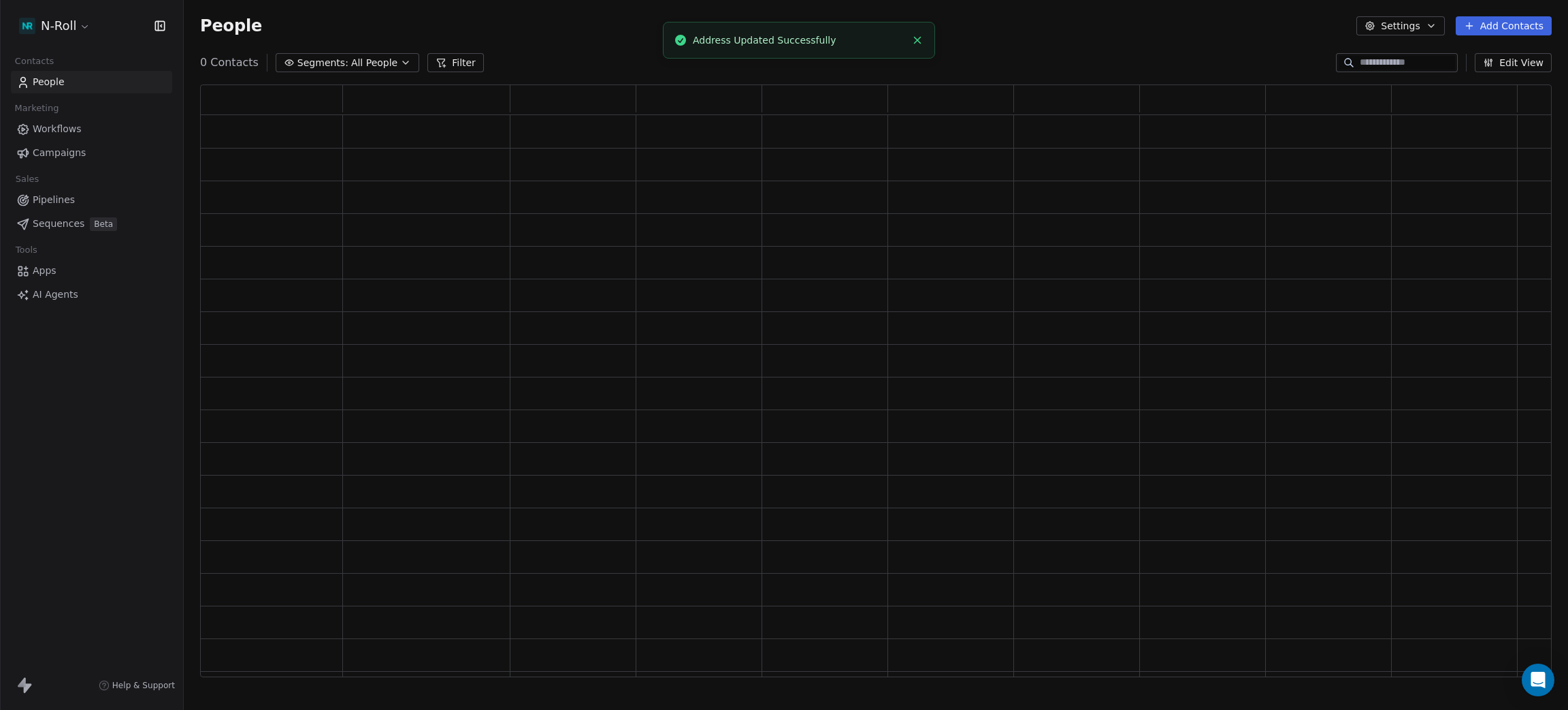
scroll to position [576, 1336]
click at [39, 130] on span "Workflows" at bounding box center [57, 129] width 49 height 14
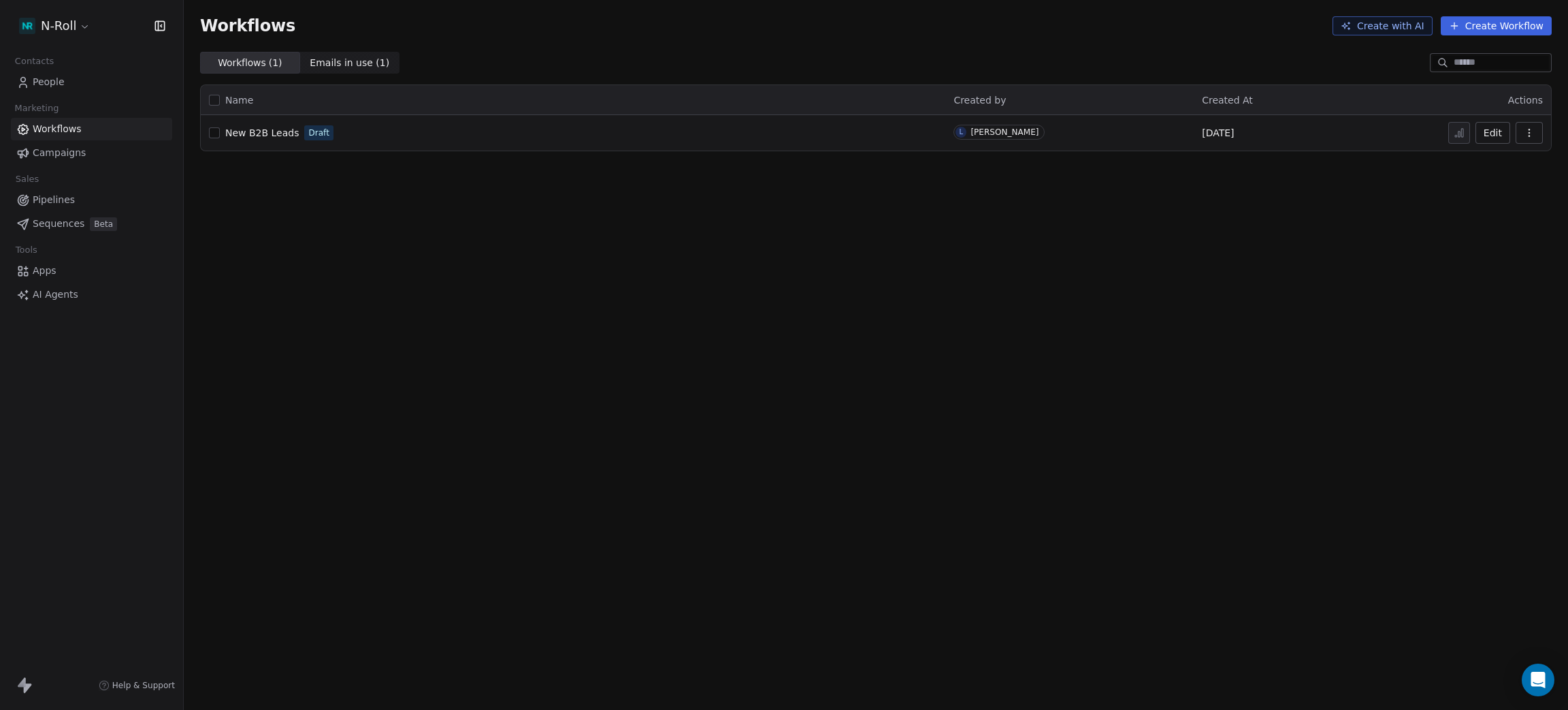
click at [271, 132] on span "New B2B Leads" at bounding box center [262, 132] width 73 height 11
click at [53, 126] on span "Workflows" at bounding box center [57, 129] width 49 height 14
click at [40, 86] on span "People" at bounding box center [48, 82] width 32 height 14
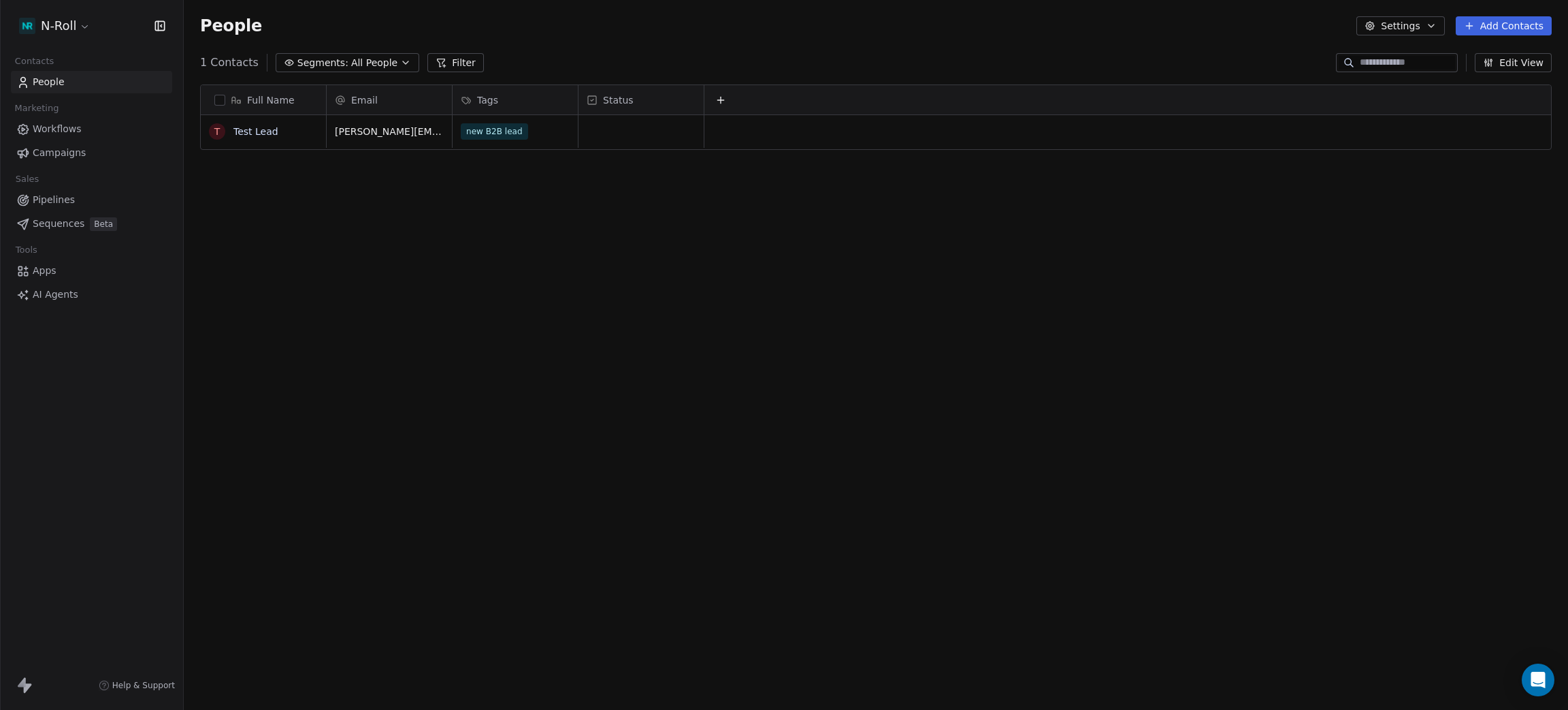
scroll to position [608, 1369]
click at [718, 100] on icon at bounding box center [720, 100] width 6 height 0
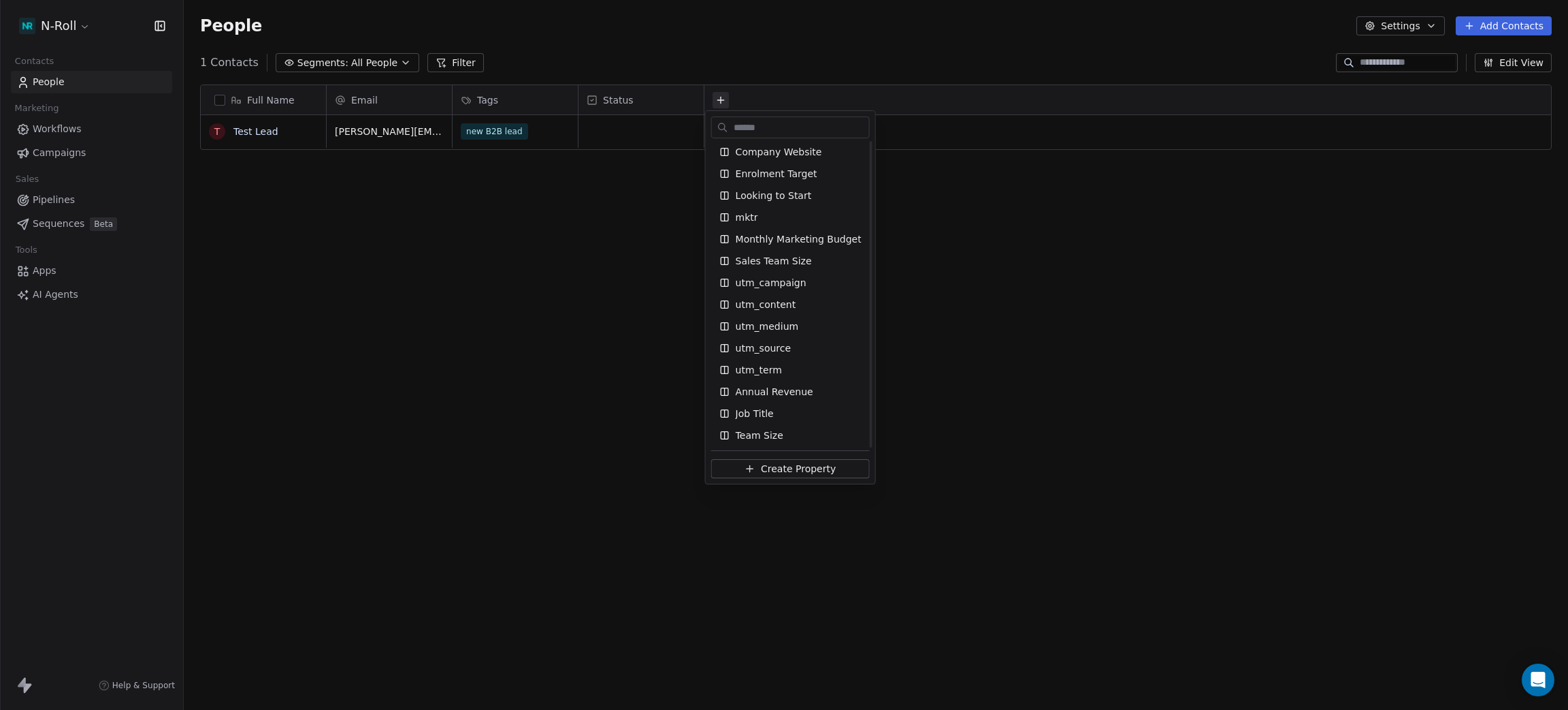
scroll to position [0, 0]
drag, startPoint x: 770, startPoint y: 260, endPoint x: 503, endPoint y: 157, distance: 286.2
click at [503, 157] on html "N-Roll Contacts People Marketing Workflows Campaigns Sales Pipelines Sequences …" at bounding box center [784, 355] width 1568 height 710
click at [793, 264] on span "Phone Number" at bounding box center [771, 263] width 71 height 13
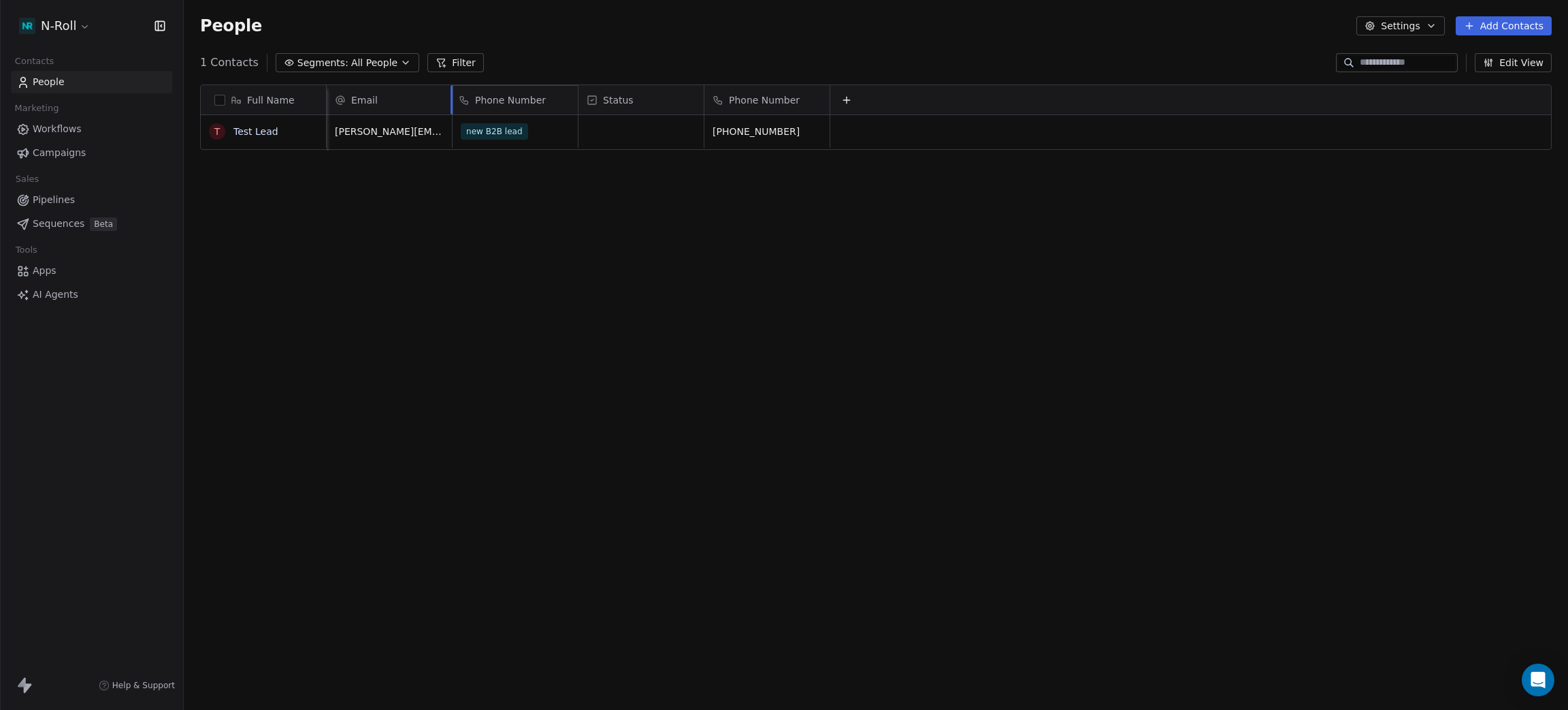
drag, startPoint x: 726, startPoint y: 96, endPoint x: 474, endPoint y: 102, distance: 252.1
click at [475, 102] on div "Full Name T Test Lead Email Tags Status Phone Number [PERSON_NAME][EMAIL_ADDRES…" at bounding box center [877, 118] width 1351 height 65
drag, startPoint x: 752, startPoint y: 98, endPoint x: 521, endPoint y: 105, distance: 231.1
click at [521, 105] on div "Full Name T Test Lead Email Tags Status Phone Number [PERSON_NAME][EMAIL_ADDRES…" at bounding box center [877, 118] width 1351 height 65
click at [848, 92] on button at bounding box center [847, 100] width 17 height 17
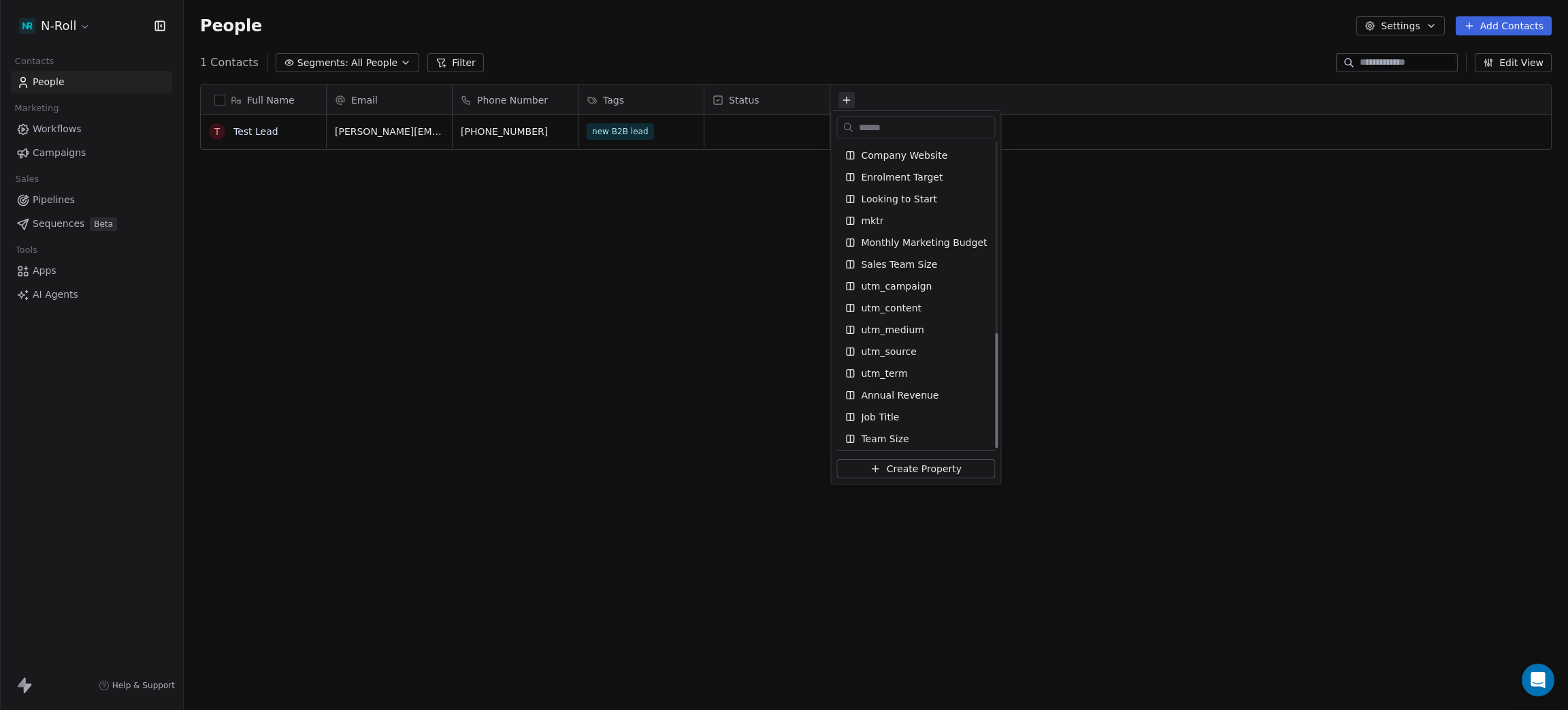
scroll to position [504, 0]
click at [888, 352] on span "utm_source" at bounding box center [888, 347] width 56 height 13
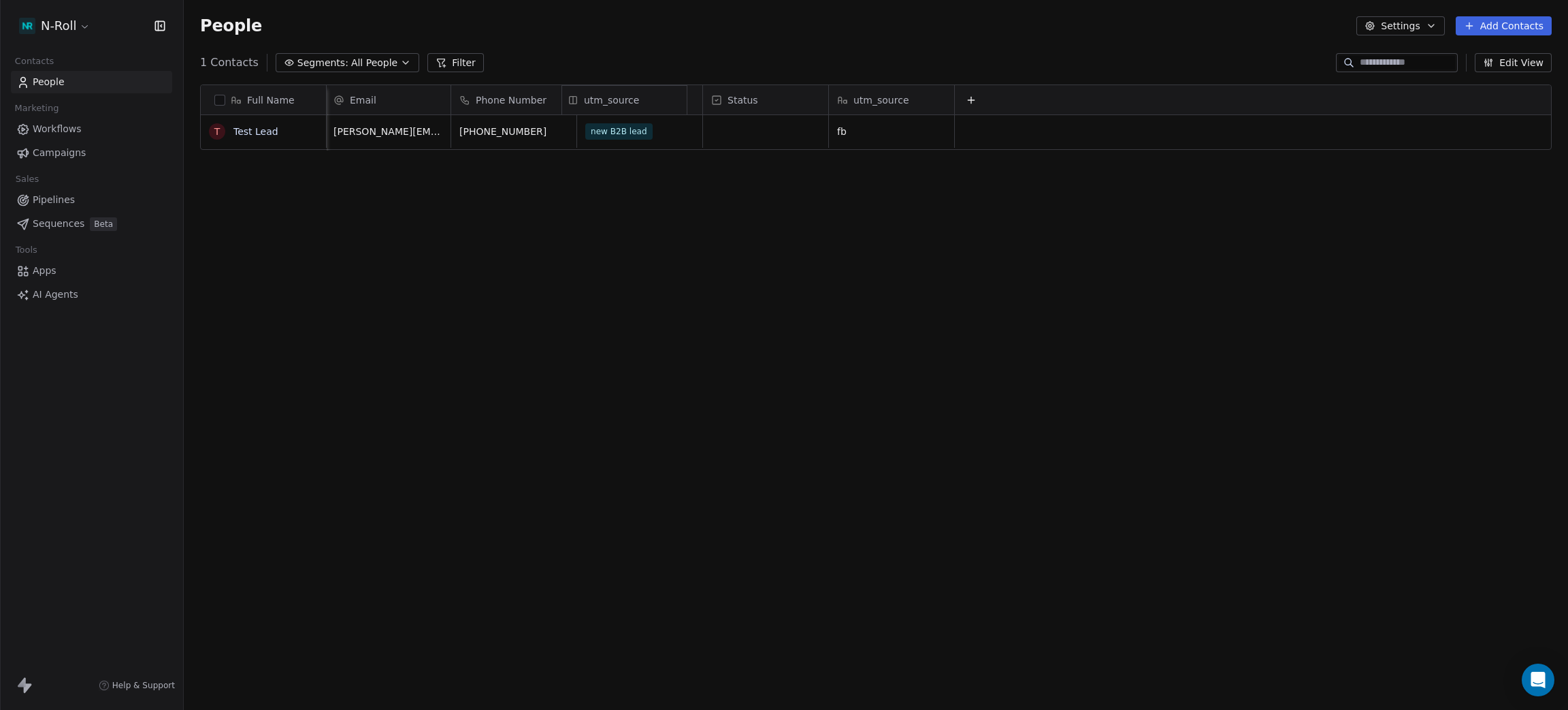
drag, startPoint x: 851, startPoint y: 99, endPoint x: 611, endPoint y: 98, distance: 240.0
click at [611, 98] on div "Full Name T Test Lead Email Phone Number Tags Status utm_source [PERSON_NAME][E…" at bounding box center [877, 118] width 1351 height 65
click at [905, 94] on div "Status" at bounding box center [890, 100] width 106 height 13
click at [981, 197] on html "N-Roll Contacts People Marketing Workflows Campaigns Sales Pipelines Sequences …" at bounding box center [784, 355] width 1568 height 710
click at [966, 104] on icon at bounding box center [971, 99] width 11 height 11
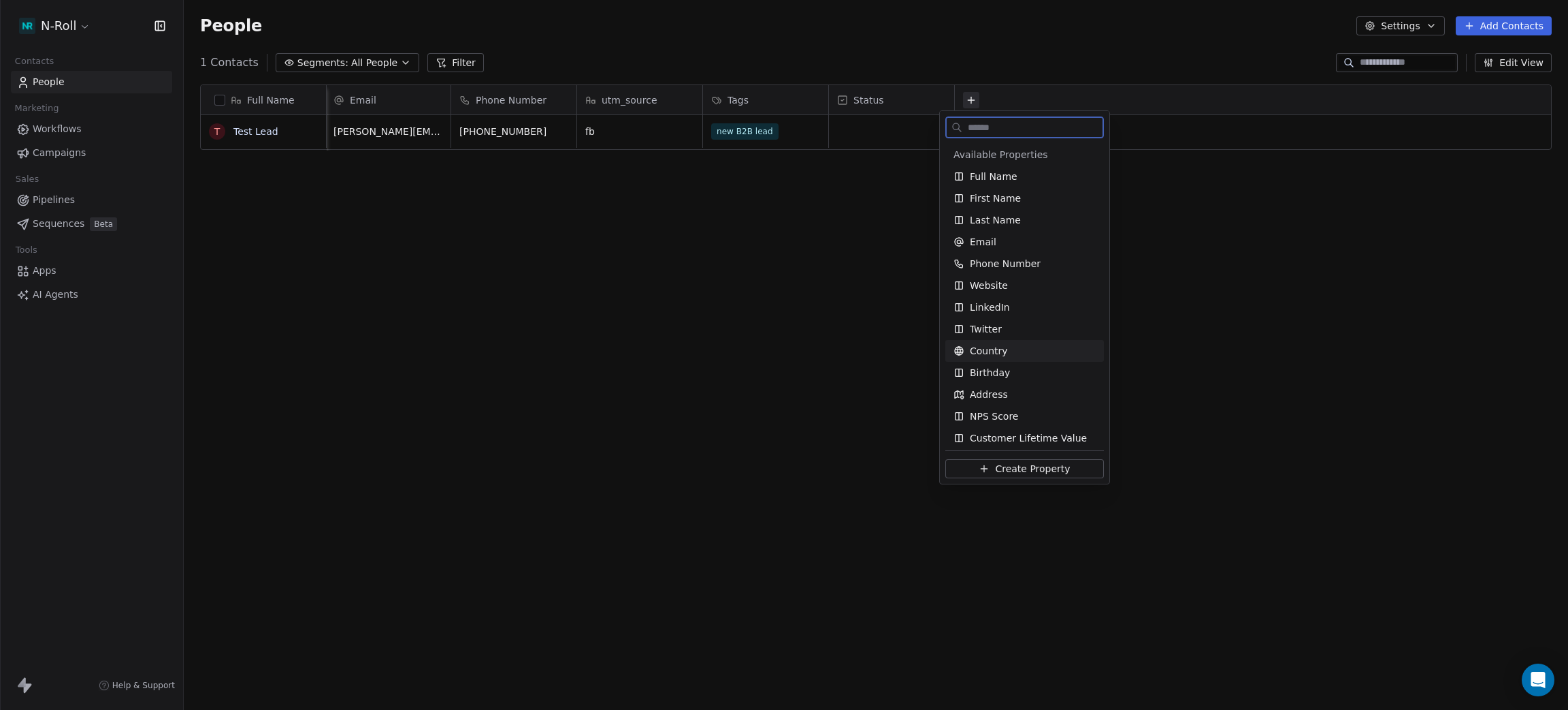
drag, startPoint x: 1014, startPoint y: 350, endPoint x: 1001, endPoint y: 349, distance: 13.0
click at [1001, 348] on div "Country" at bounding box center [1024, 351] width 142 height 13
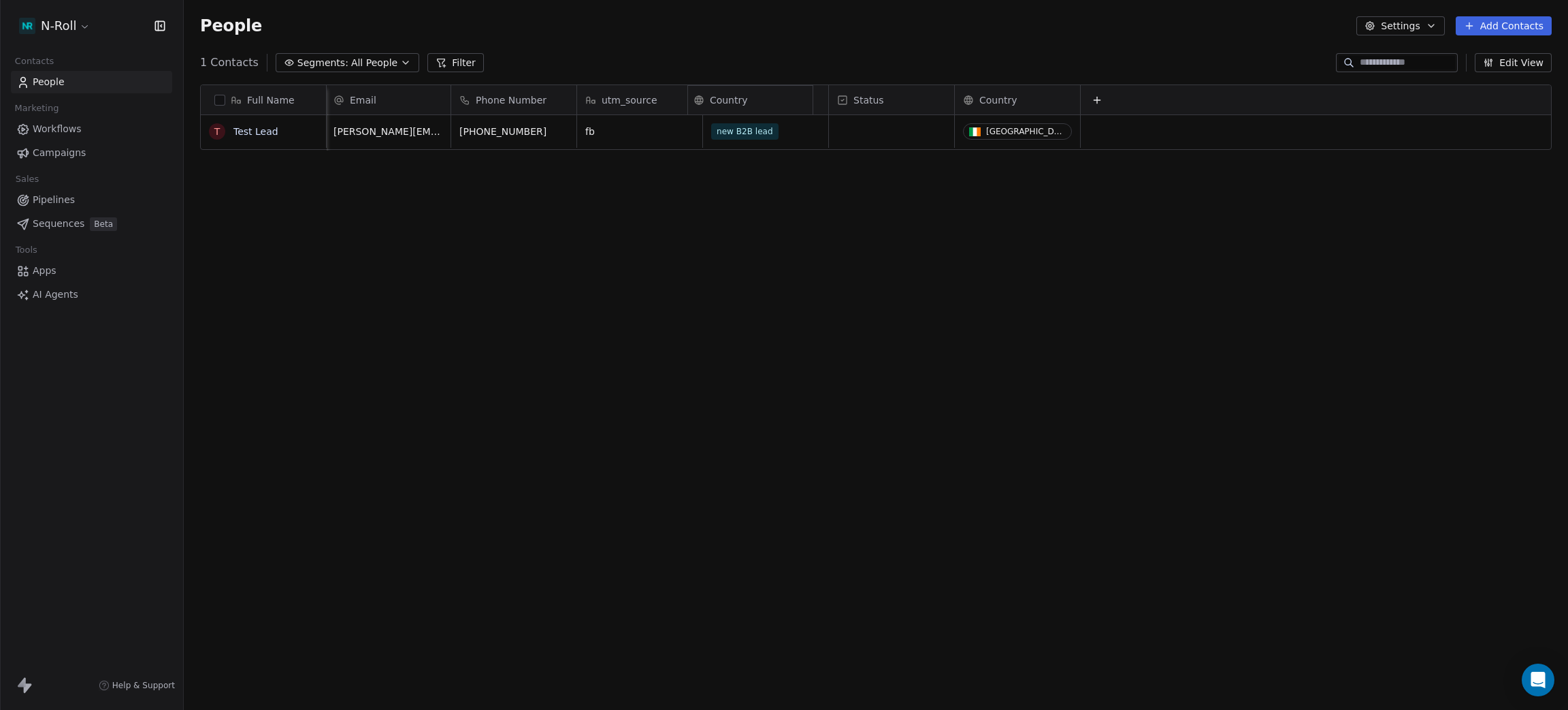
drag, startPoint x: 985, startPoint y: 101, endPoint x: 721, endPoint y: 109, distance: 264.1
click at [721, 109] on div "Full Name T Test Lead Email Phone Number utm_source Tags Status Country [PERSON…" at bounding box center [877, 118] width 1351 height 65
click at [903, 269] on div "Full Name T Test Lead Email Phone Number utm_source Country Tags Status [PERSON…" at bounding box center [876, 386] width 1384 height 625
click at [1022, 101] on div "Status" at bounding box center [1016, 100] width 106 height 13
click at [1002, 153] on div "Hide" at bounding box center [1012, 150] width 144 height 22
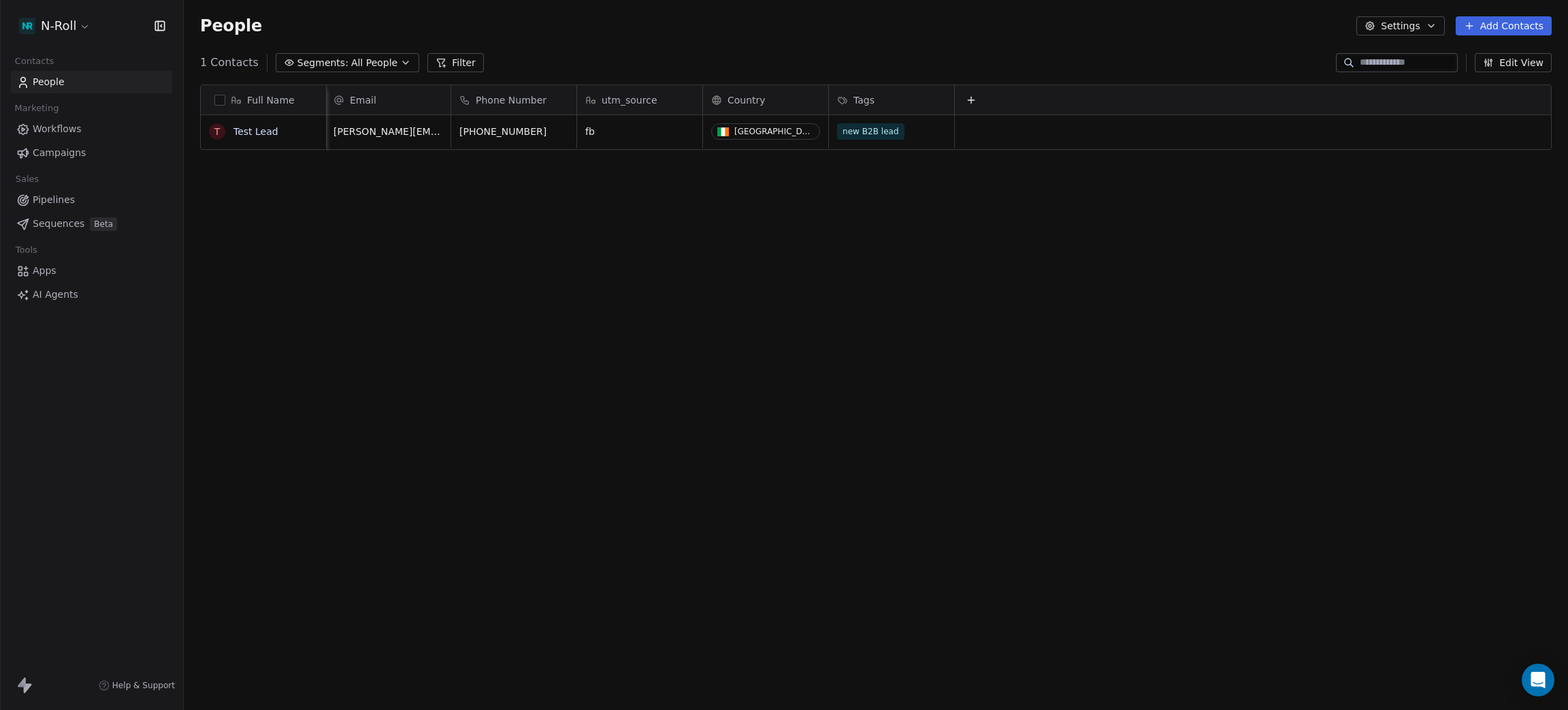
click at [964, 94] on button at bounding box center [972, 100] width 17 height 17
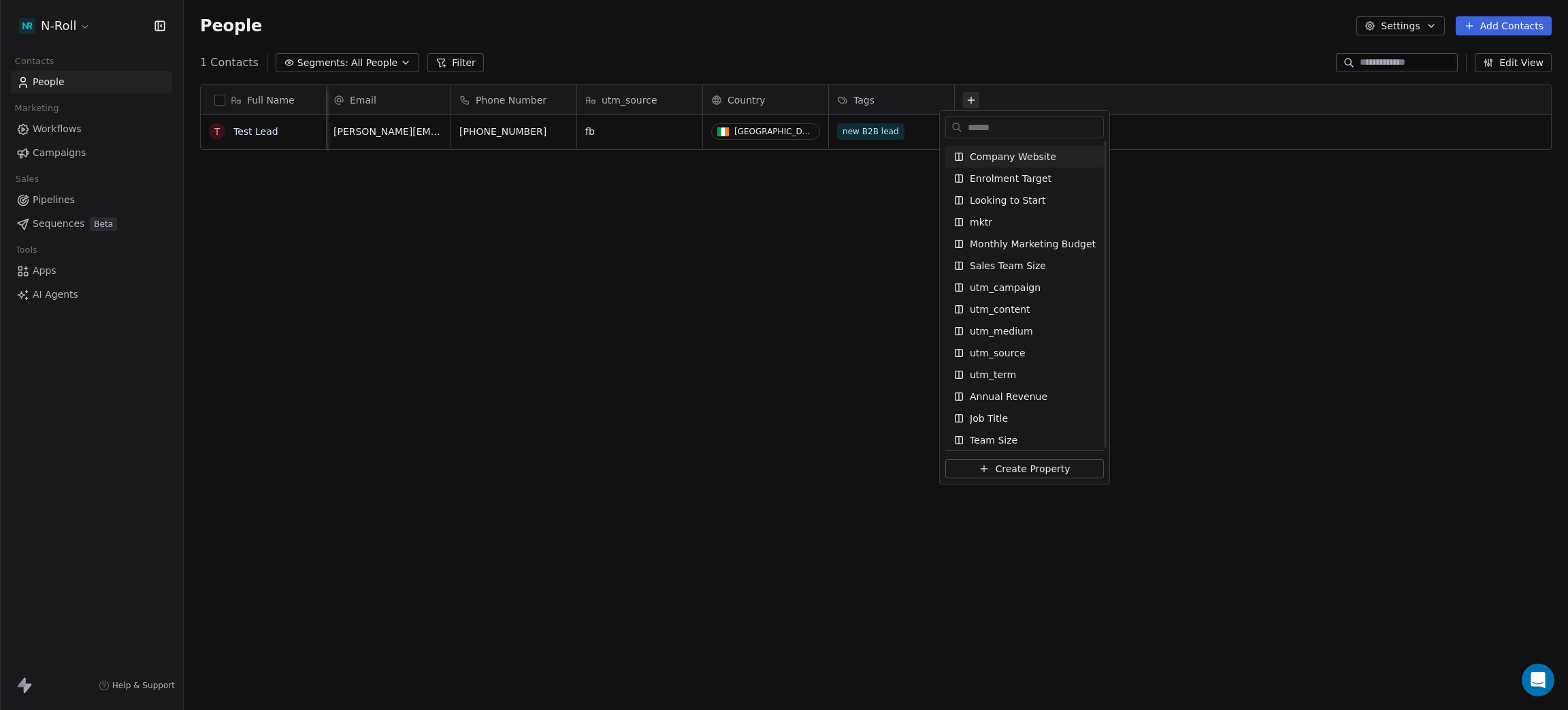
scroll to position [504, 0]
click at [746, 356] on html "N-Roll Contacts People Marketing Workflows Campaigns Sales Pipelines Sequences …" at bounding box center [784, 355] width 1568 height 710
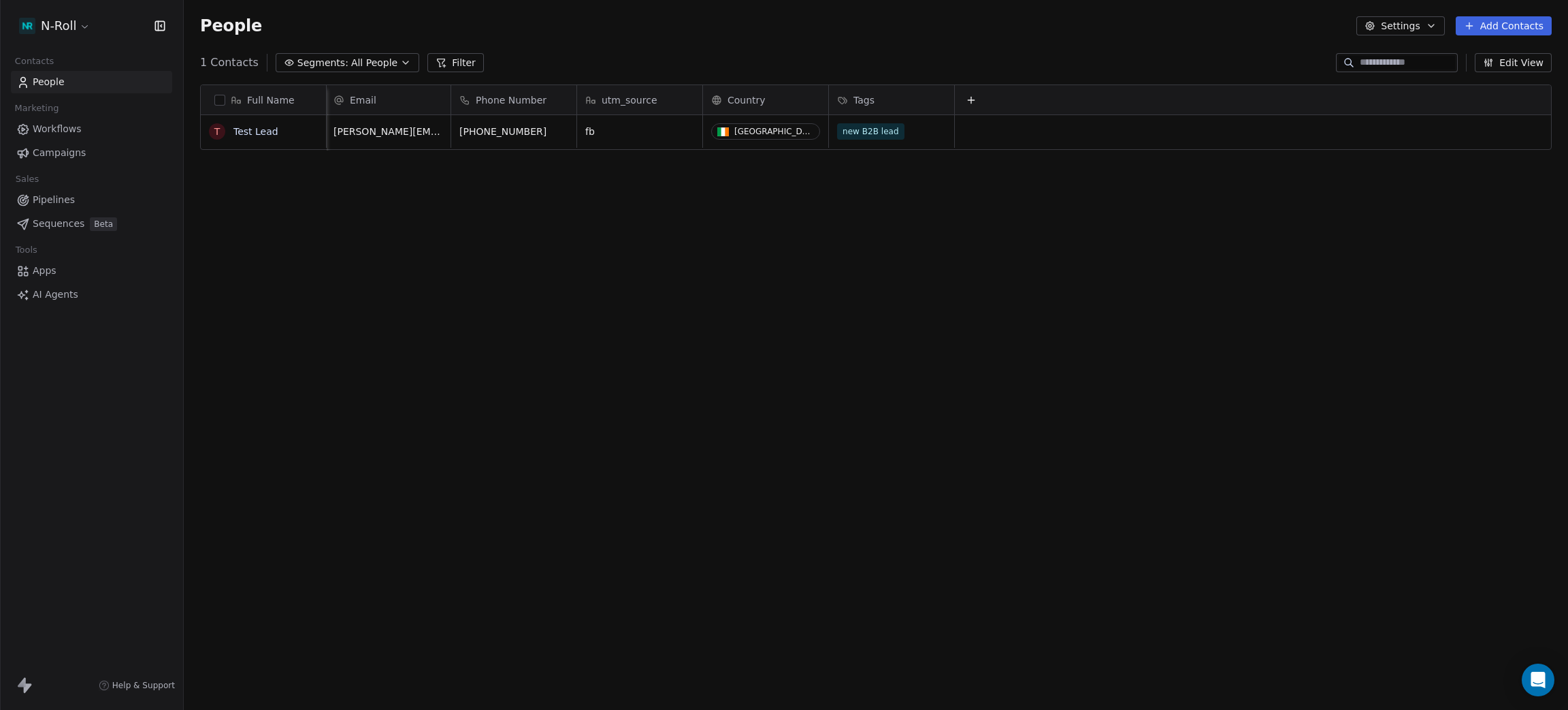
click at [830, 284] on div "Full Name T Test Lead Email Phone Number utm_source Country Tags [PERSON_NAME][…" at bounding box center [876, 386] width 1384 height 625
click at [362, 94] on div "Email" at bounding box center [386, 100] width 106 height 13
drag, startPoint x: 394, startPoint y: 264, endPoint x: 392, endPoint y: 251, distance: 13.2
click at [394, 263] on html "N-Roll Contacts People Marketing Workflows Campaigns Sales Pipelines Sequences …" at bounding box center [784, 355] width 1568 height 710
drag, startPoint x: 393, startPoint y: 97, endPoint x: 424, endPoint y: 119, distance: 38.0
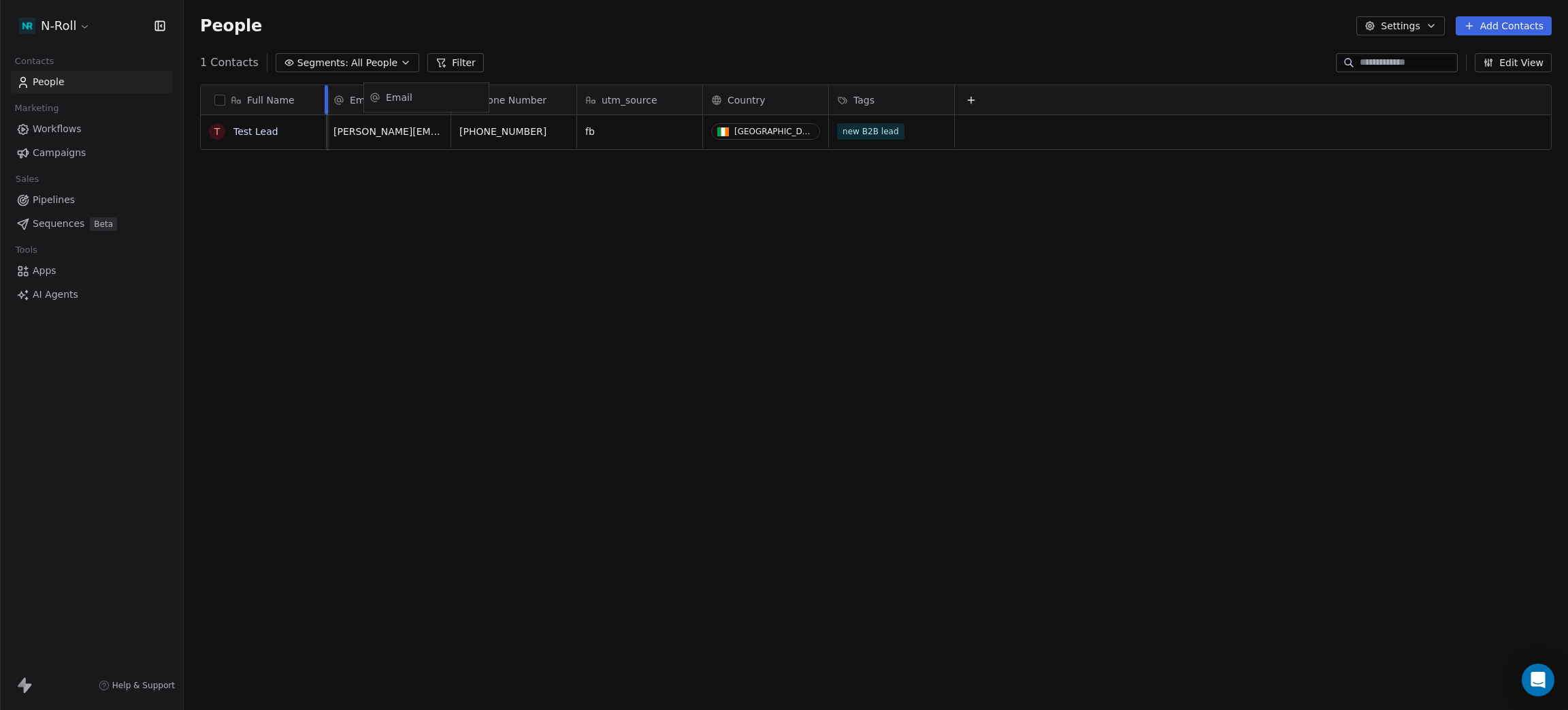
click at [439, 97] on div "Full Name T Test Lead Email Phone Number utm_source Country Tags [PERSON_NAME][…" at bounding box center [877, 118] width 1351 height 65
click at [392, 201] on div "Full Name T Test Lead Email Phone Number utm_source Country Tags [PERSON_NAME][…" at bounding box center [876, 386] width 1384 height 625
click at [40, 122] on span "Workflows" at bounding box center [57, 129] width 49 height 14
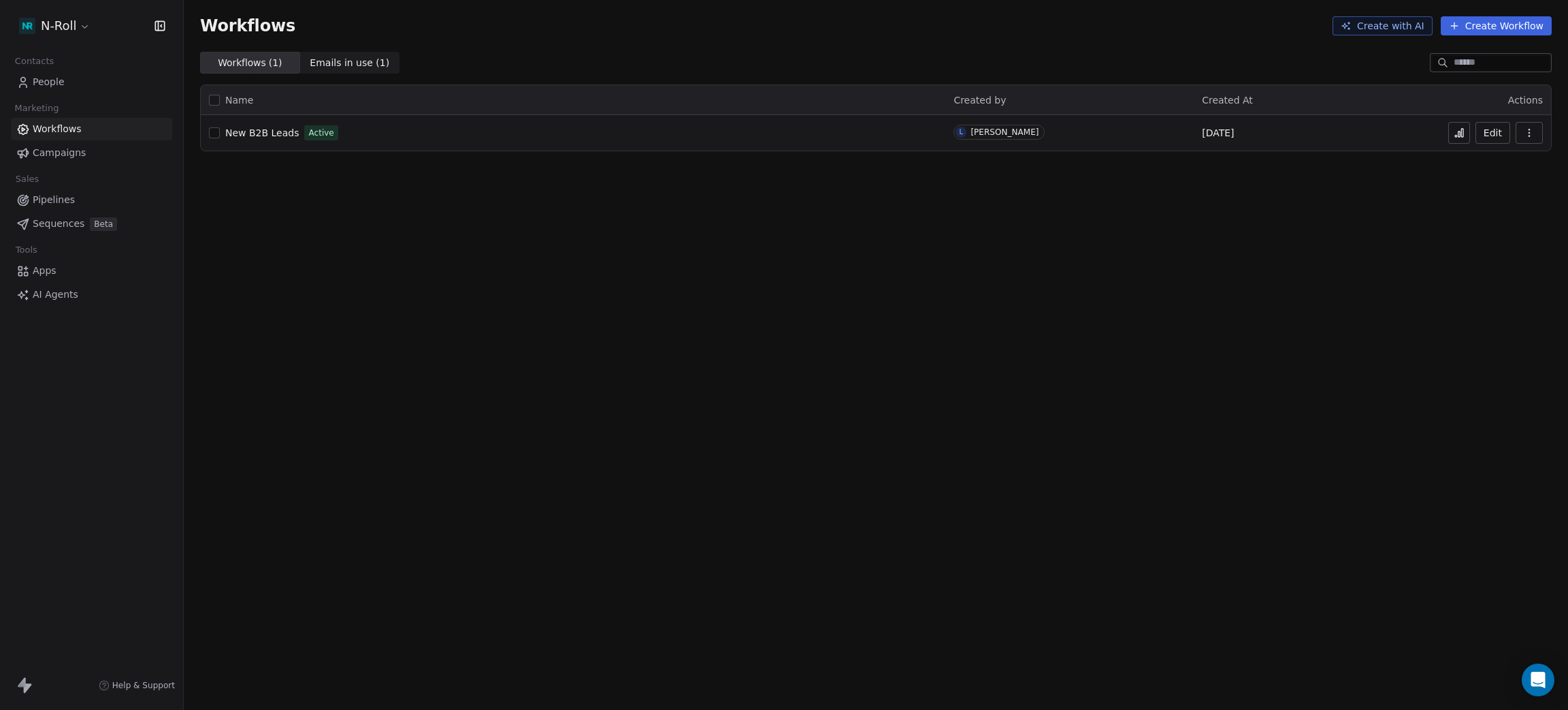
click at [51, 84] on span "People" at bounding box center [48, 82] width 32 height 14
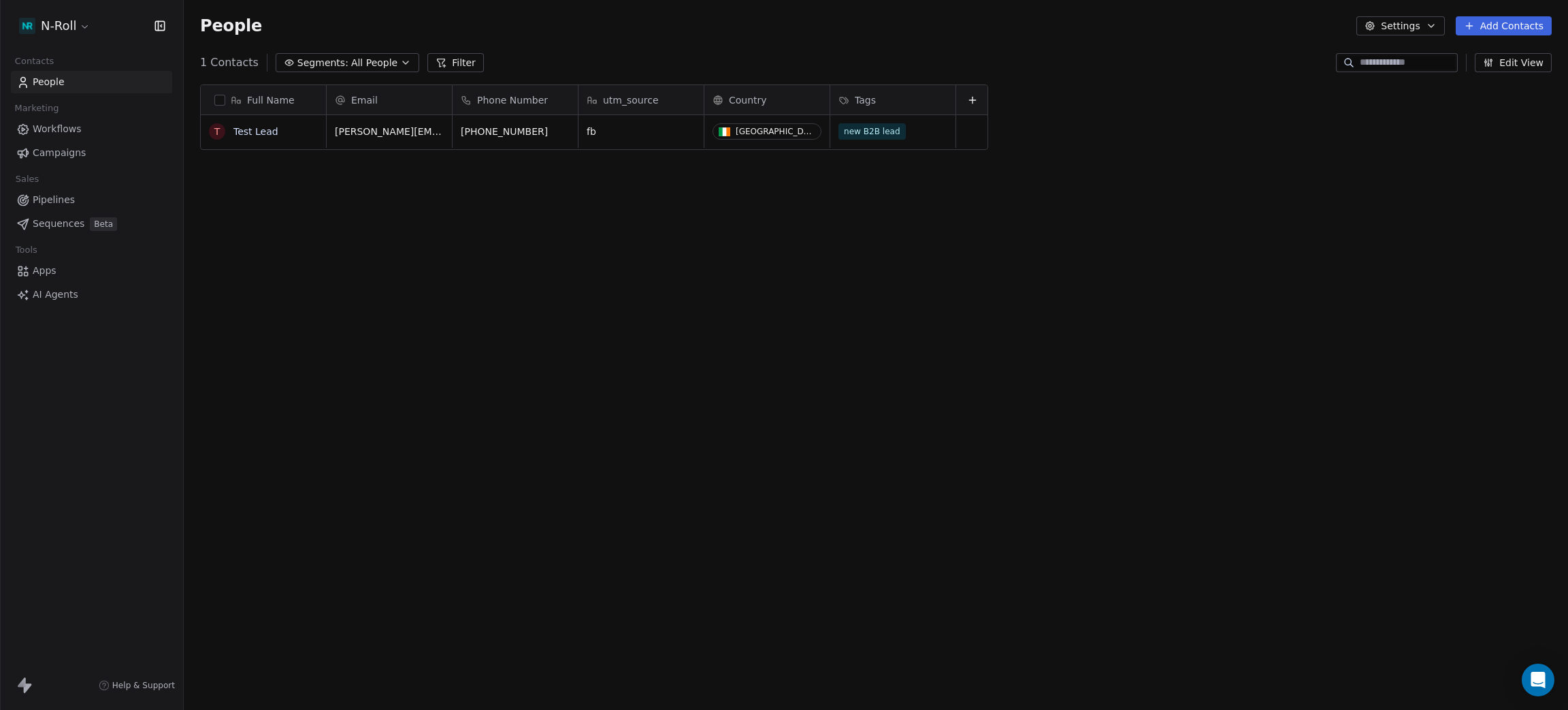
scroll to position [608, 1369]
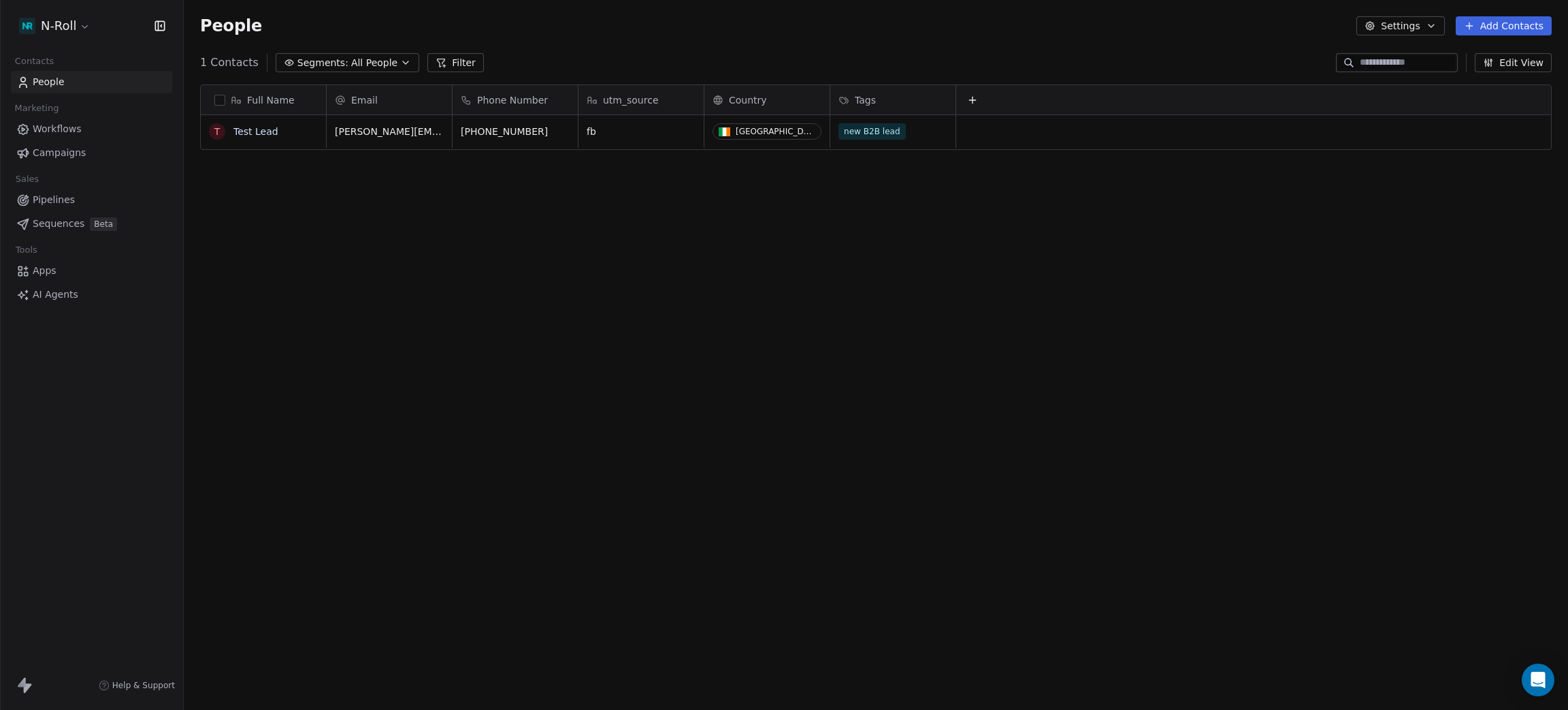
click at [414, 208] on div "Full Name T Test Lead Email Phone Number utm_source Country Tags [PERSON_NAME][…" at bounding box center [876, 386] width 1384 height 625
click at [492, 316] on div "Full Name T Test Lead Email Phone Number utm_source Country Tags [PERSON_NAME][…" at bounding box center [876, 386] width 1384 height 625
click at [507, 308] on div "Full Name T Test Lead Email Phone Number utm_source Country Tags [PERSON_NAME][…" at bounding box center [876, 386] width 1384 height 625
click at [62, 129] on span "Workflows" at bounding box center [57, 129] width 49 height 14
